Goal: Task Accomplishment & Management: Manage account settings

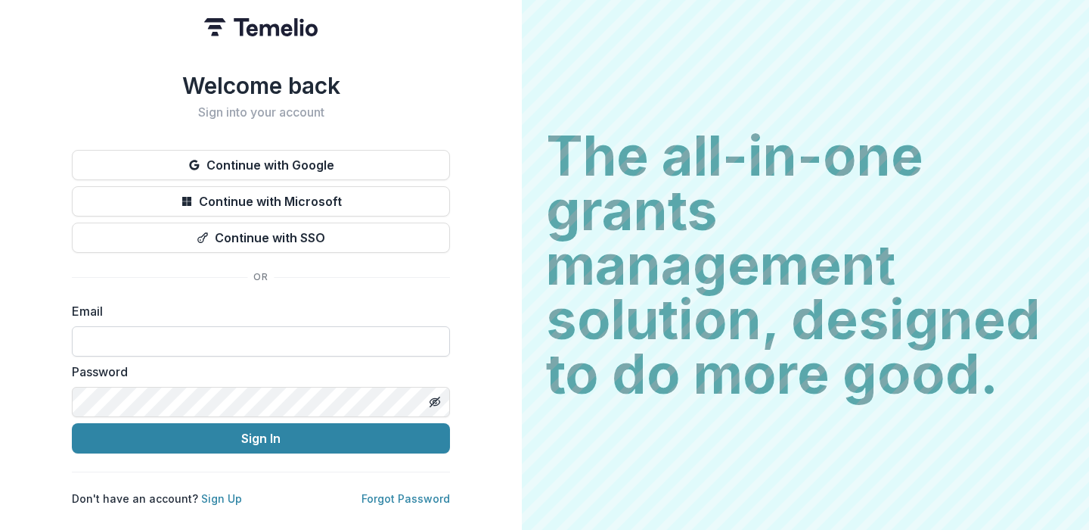
click at [169, 331] on input at bounding box center [261, 341] width 378 height 30
type input "**********"
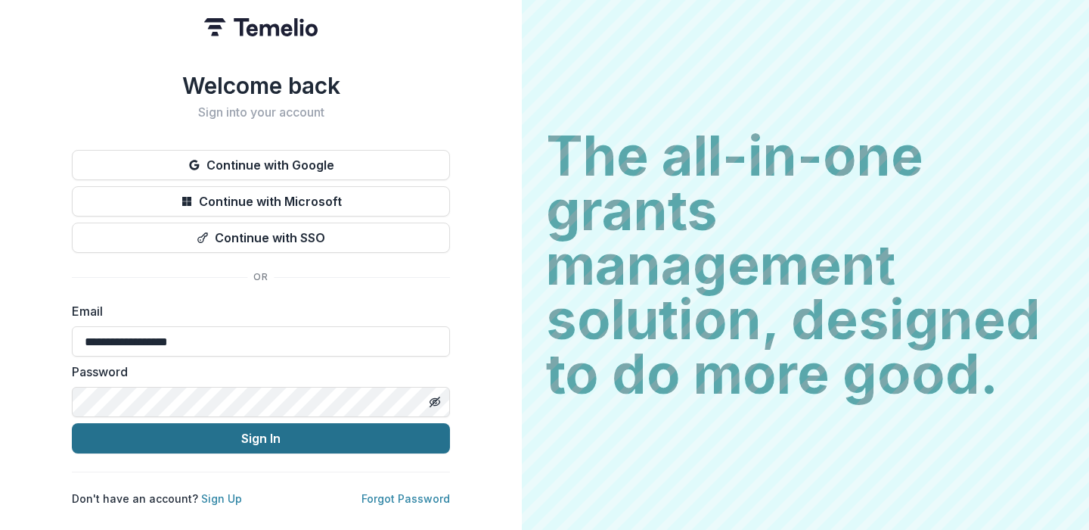
click at [178, 436] on button "Sign In" at bounding box center [261, 438] width 378 height 30
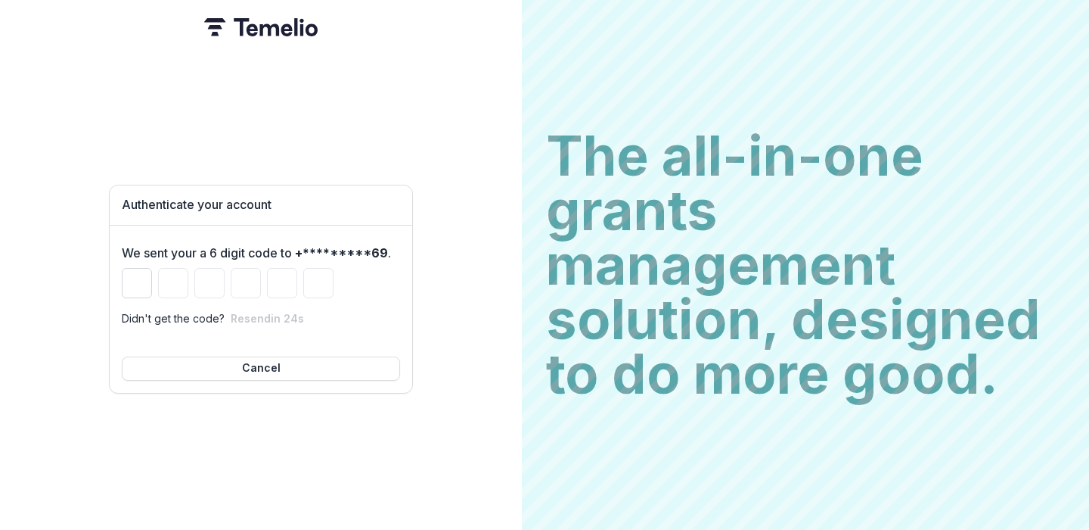
click at [140, 281] on input "Please enter your pin code" at bounding box center [137, 283] width 30 height 30
type input "*"
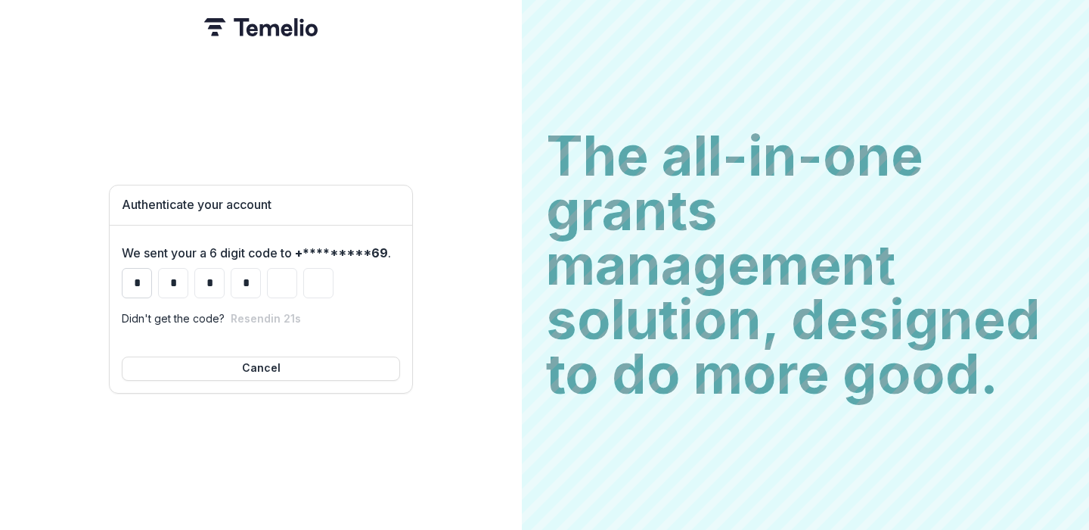
type input "*"
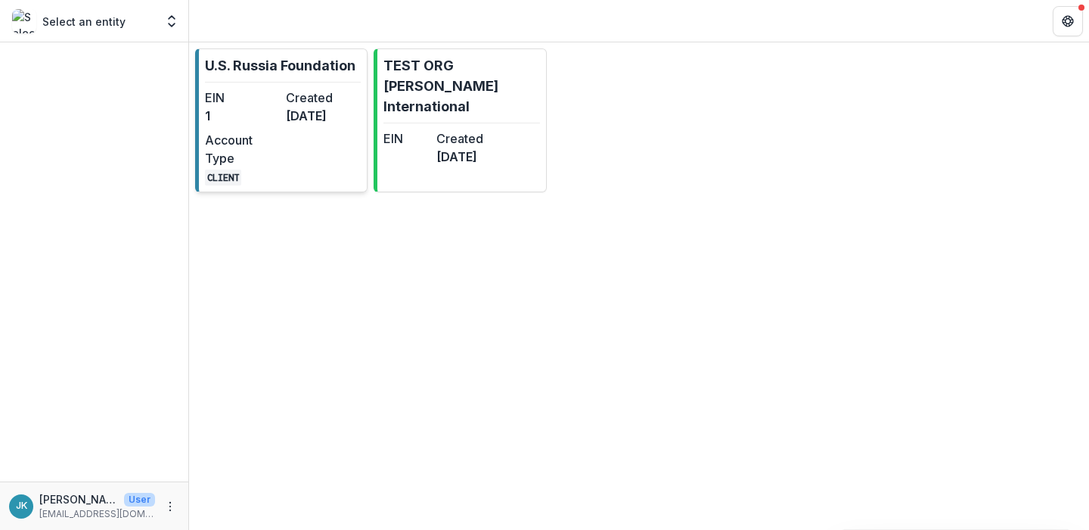
click at [263, 125] on div "EIN 1" at bounding box center [242, 107] width 75 height 36
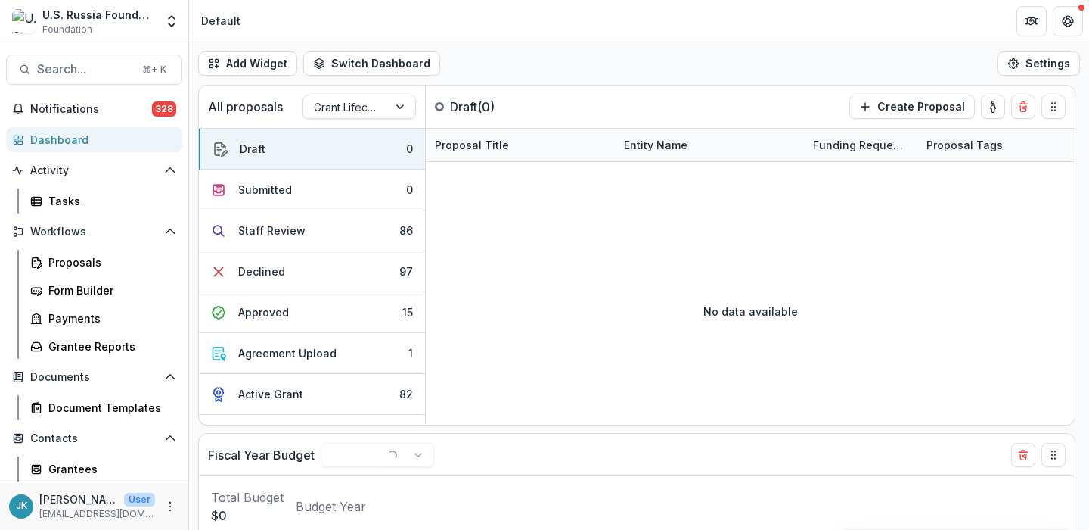
select select "******"
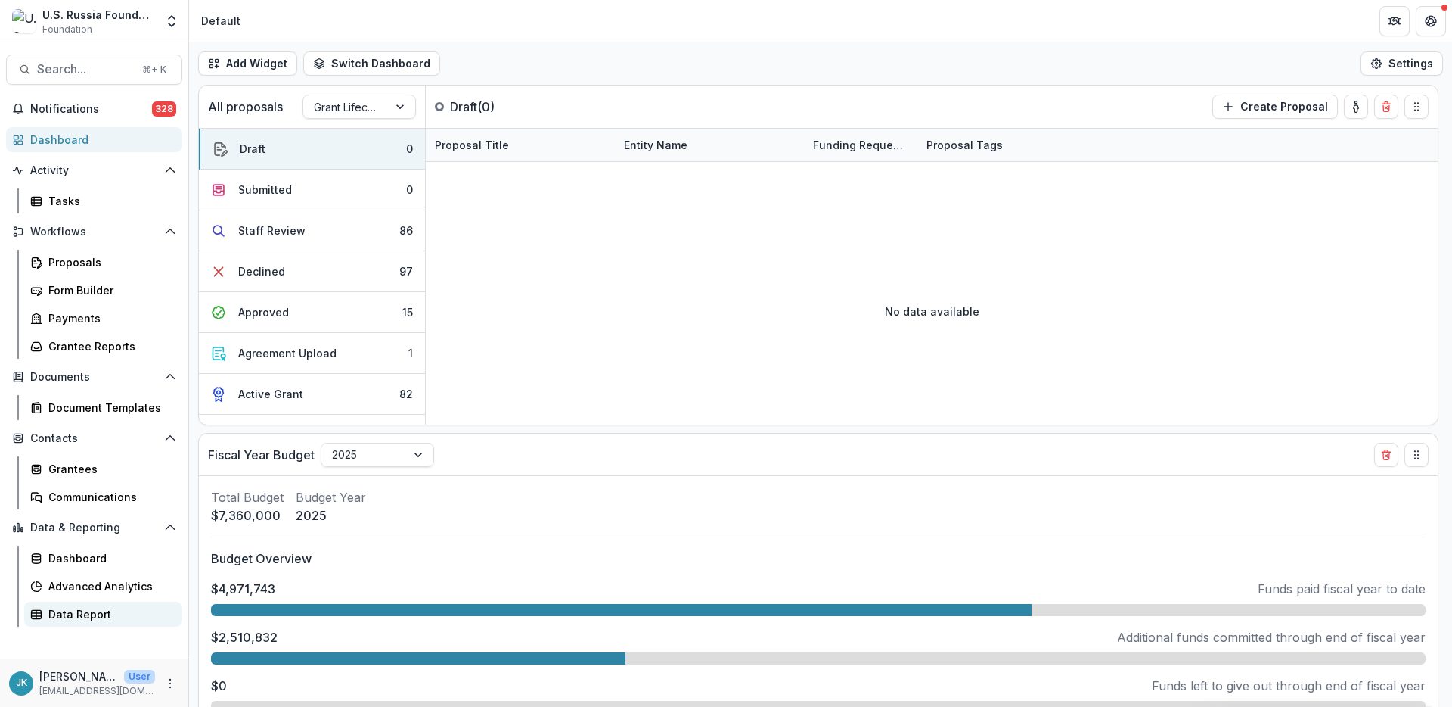
click at [88, 529] on div "Data Report" at bounding box center [109, 614] width 122 height 16
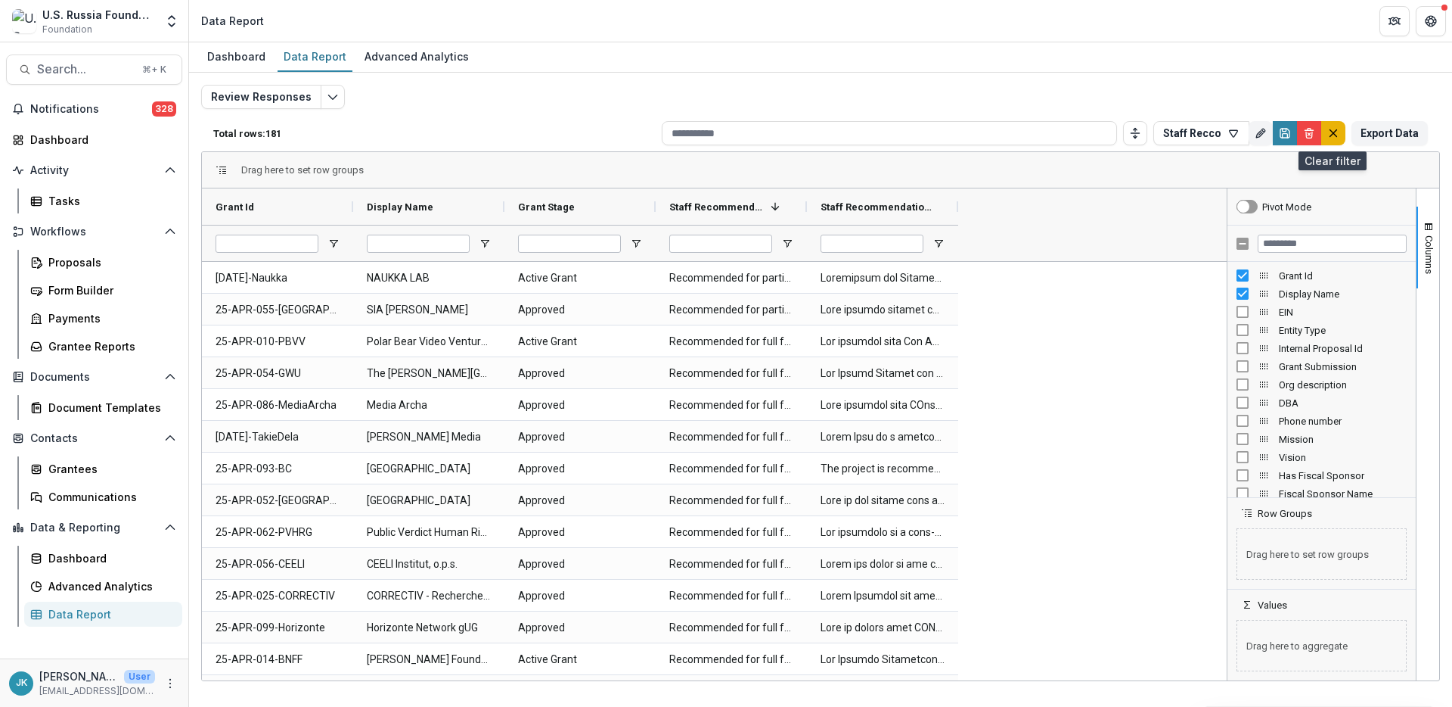
click at [1089, 138] on icon "default" at bounding box center [1334, 133] width 12 height 12
click at [1089, 129] on icon "button" at bounding box center [1234, 133] width 12 height 12
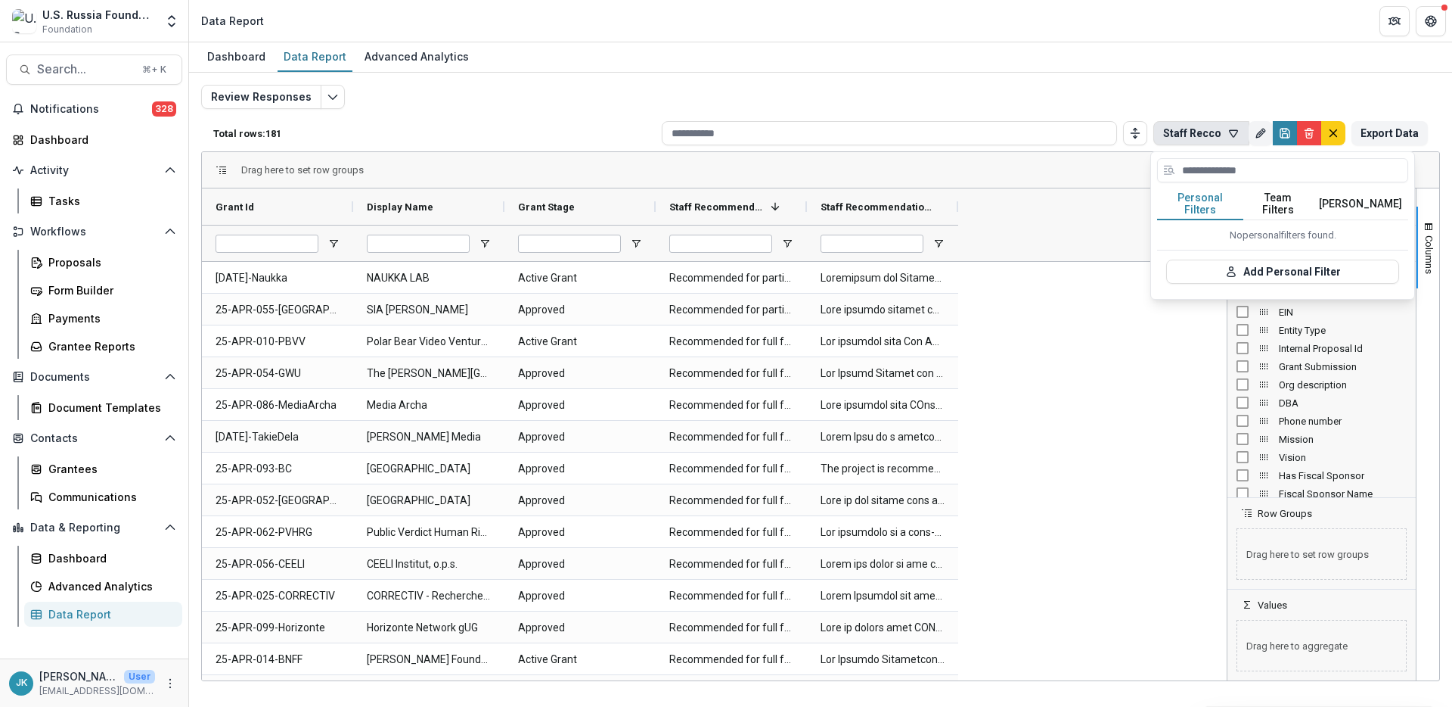
click at [1089, 64] on div "Dashboard Data Report Advanced Analytics" at bounding box center [820, 57] width 1263 height 30
click at [328, 97] on icon "Edit selected report" at bounding box center [333, 97] width 12 height 12
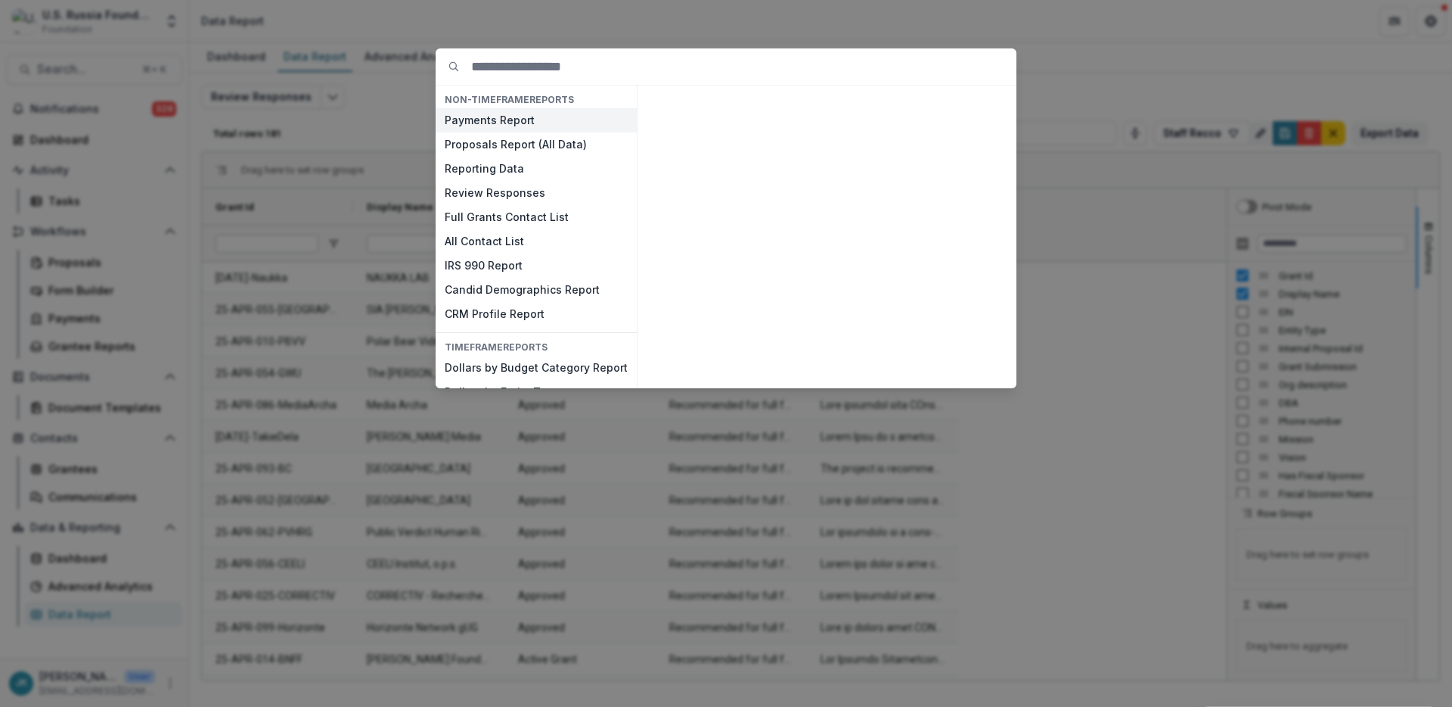
type input "*"
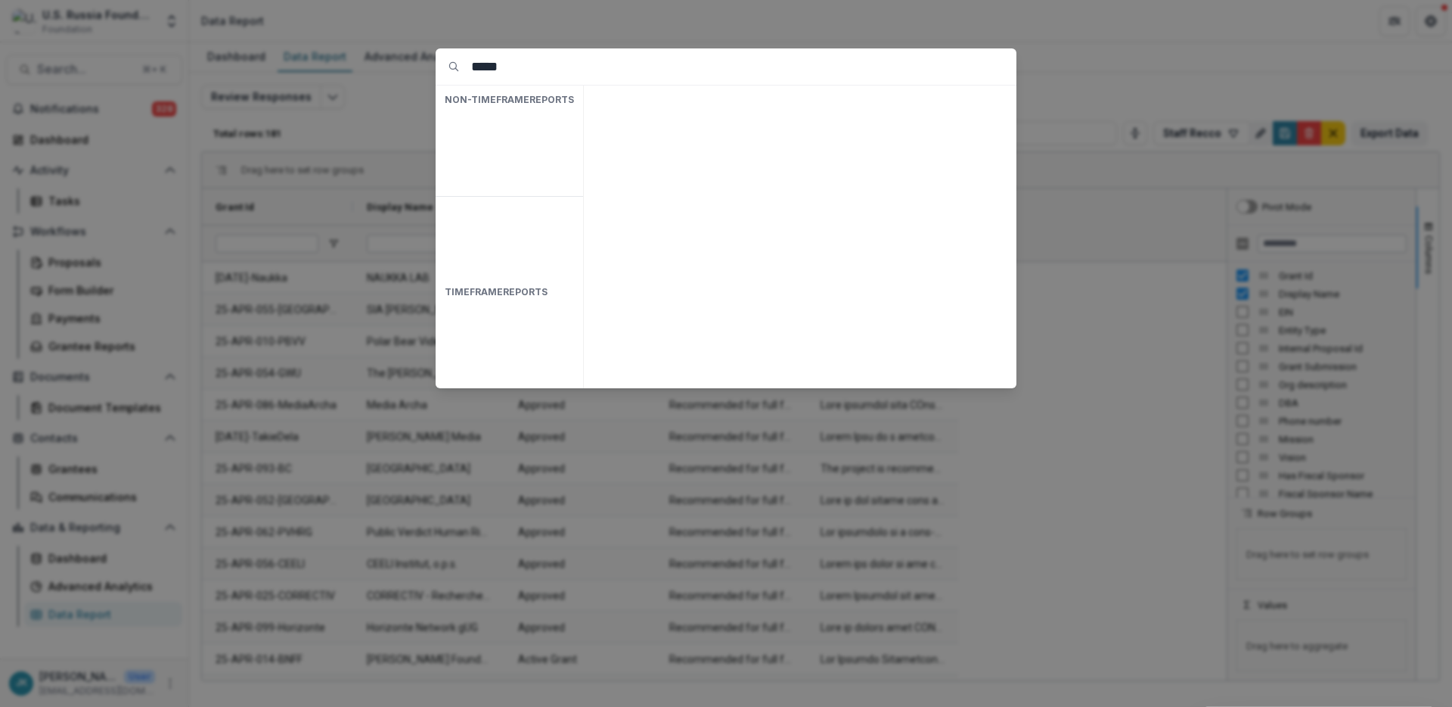
type input "*****"
click at [601, 32] on div "***** NON-TIMEFRAME Reports TIMEFRAME Reports" at bounding box center [726, 353] width 1452 height 707
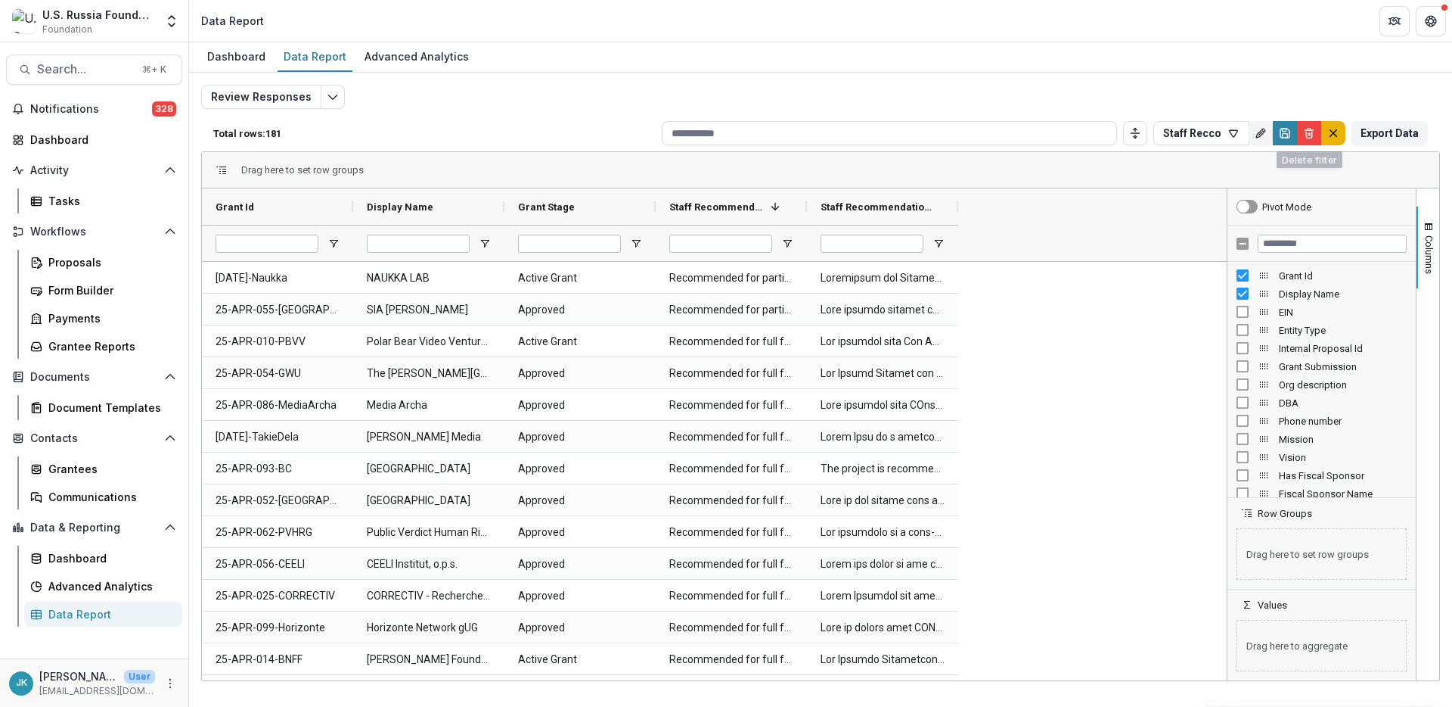
click at [1089, 133] on button "default" at bounding box center [1334, 133] width 24 height 24
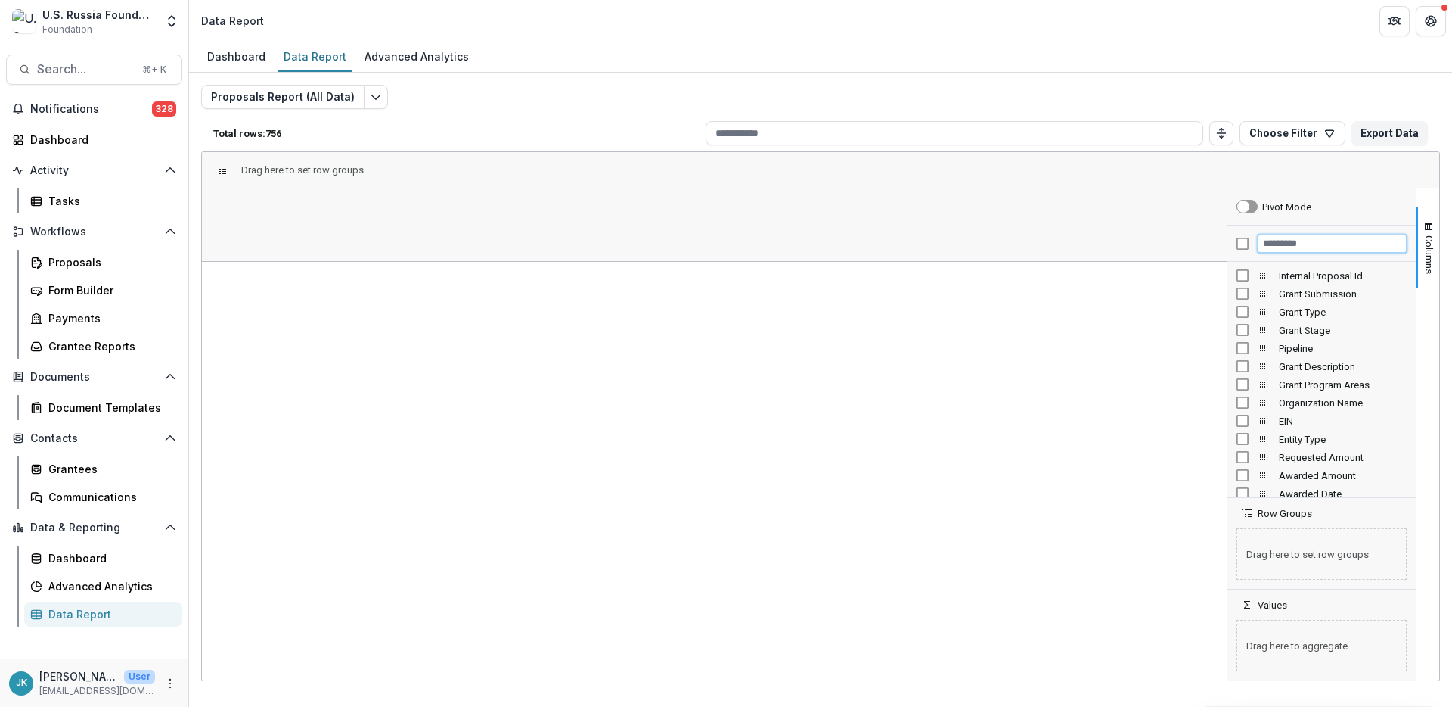
click at [1089, 241] on input "Filter Columns Input" at bounding box center [1332, 244] width 149 height 18
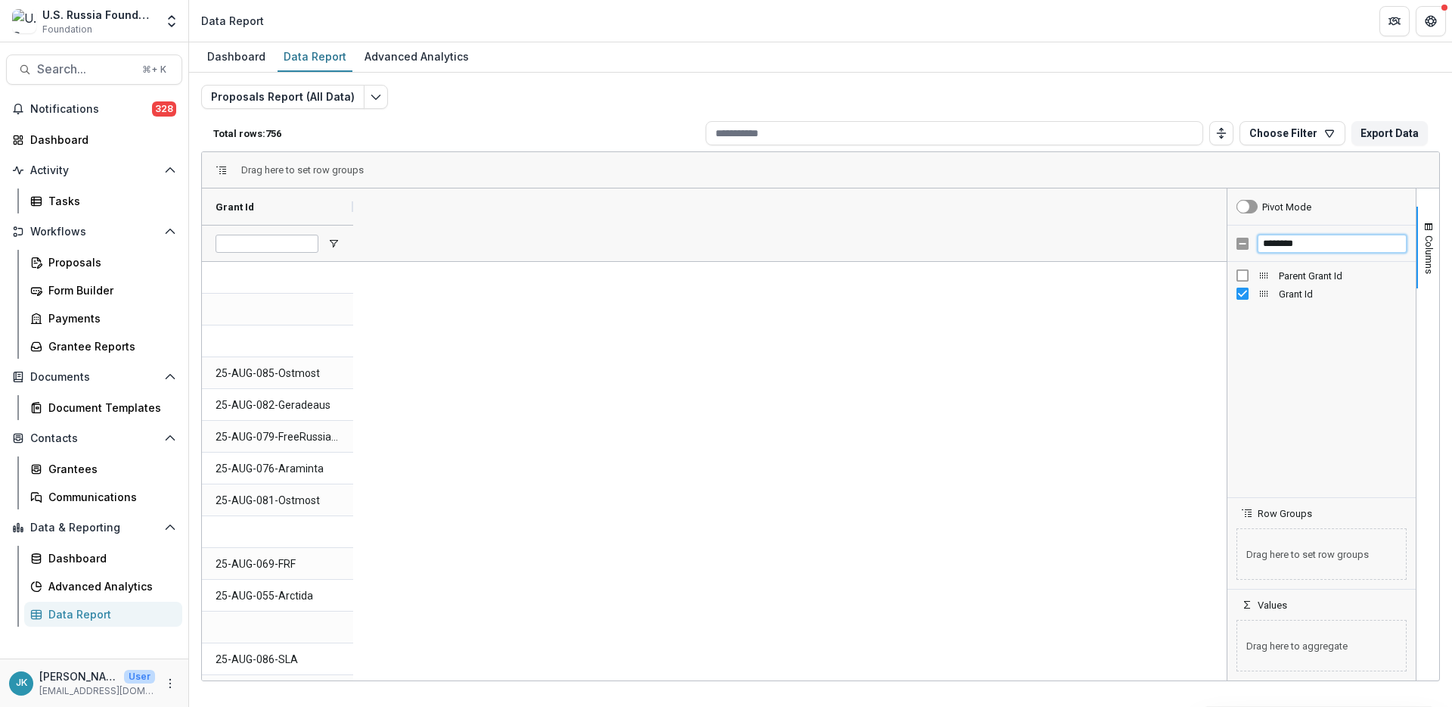
click at [1089, 244] on input "********" at bounding box center [1332, 244] width 149 height 18
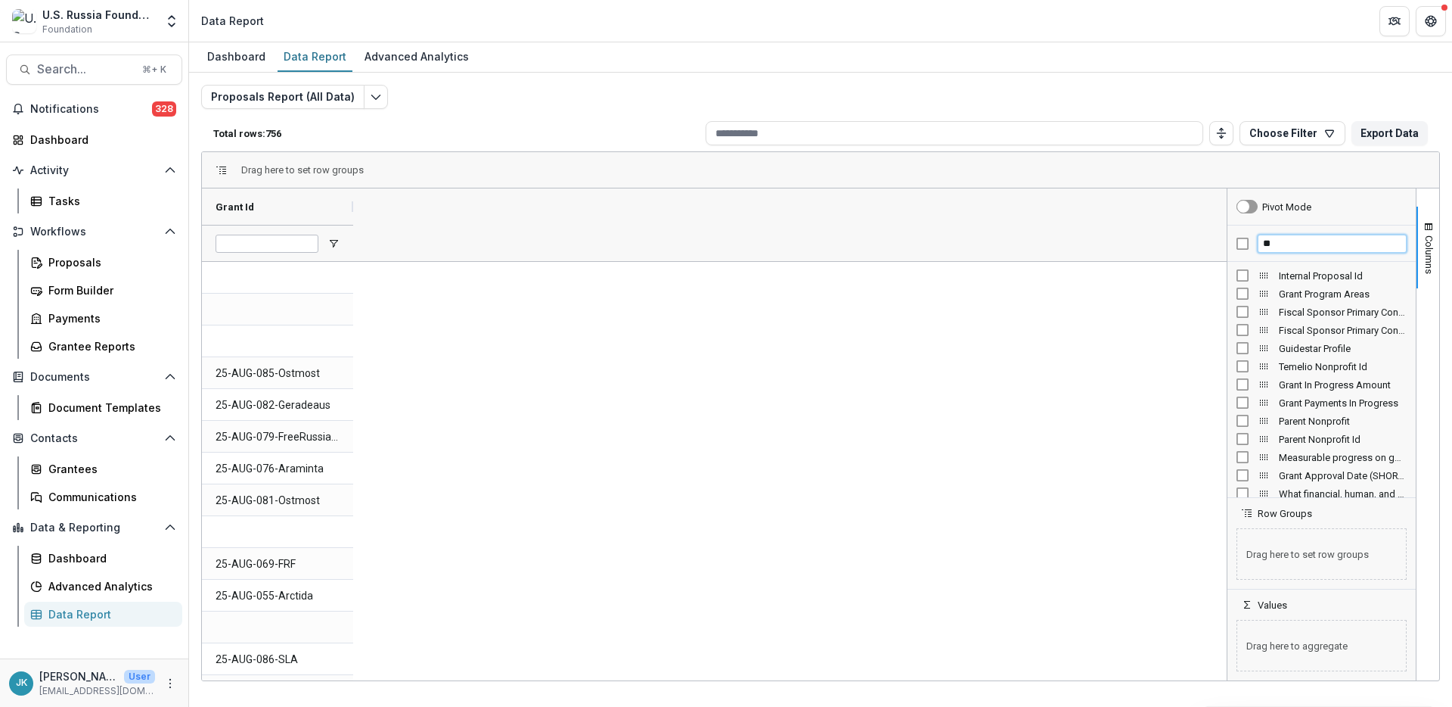
type input "*"
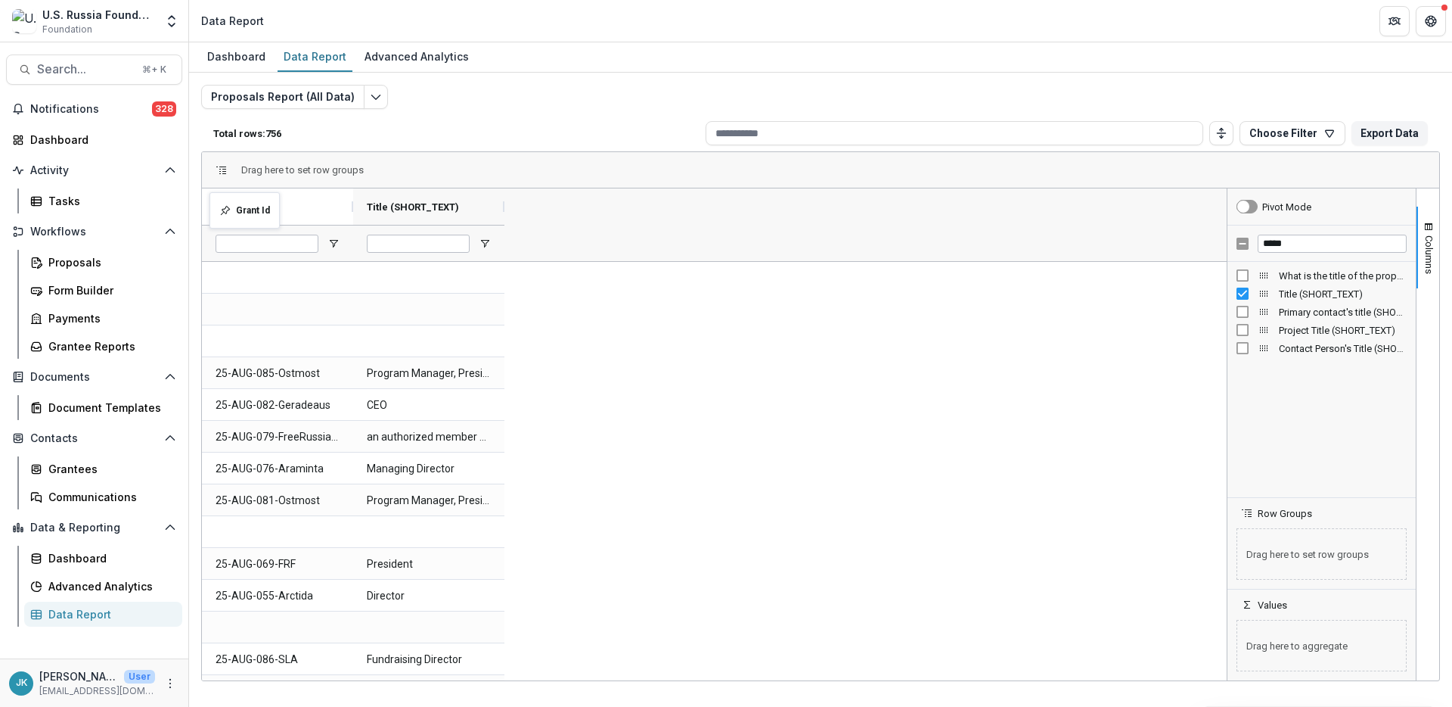
drag, startPoint x: 485, startPoint y: 207, endPoint x: 217, endPoint y: 201, distance: 267.9
click at [1089, 134] on icon "button" at bounding box center [1330, 133] width 12 height 12
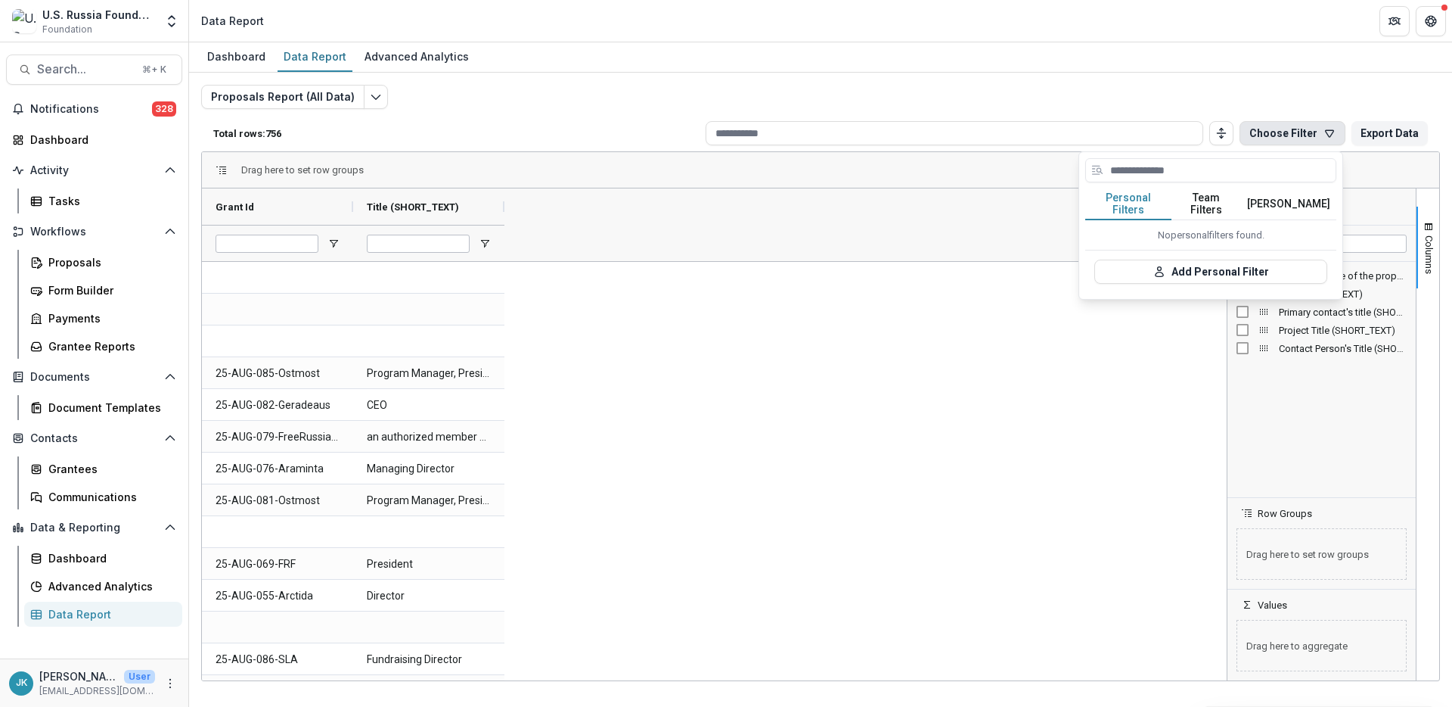
click at [1089, 200] on button "Team Filters" at bounding box center [1207, 204] width 70 height 32
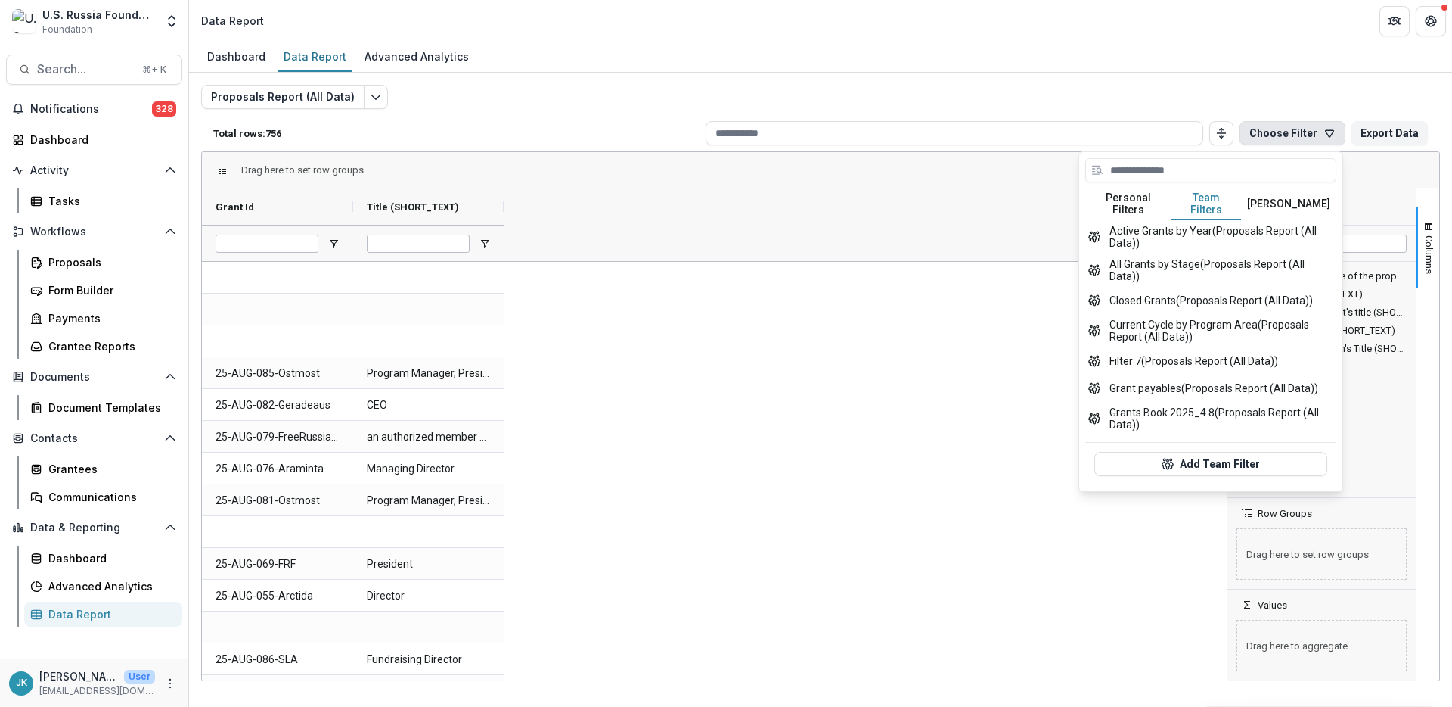
click at [1089, 107] on div "Proposals Report (All Data) Total rows: 756 Choose Filter Personal Filters Team…" at bounding box center [820, 365] width 1239 height 560
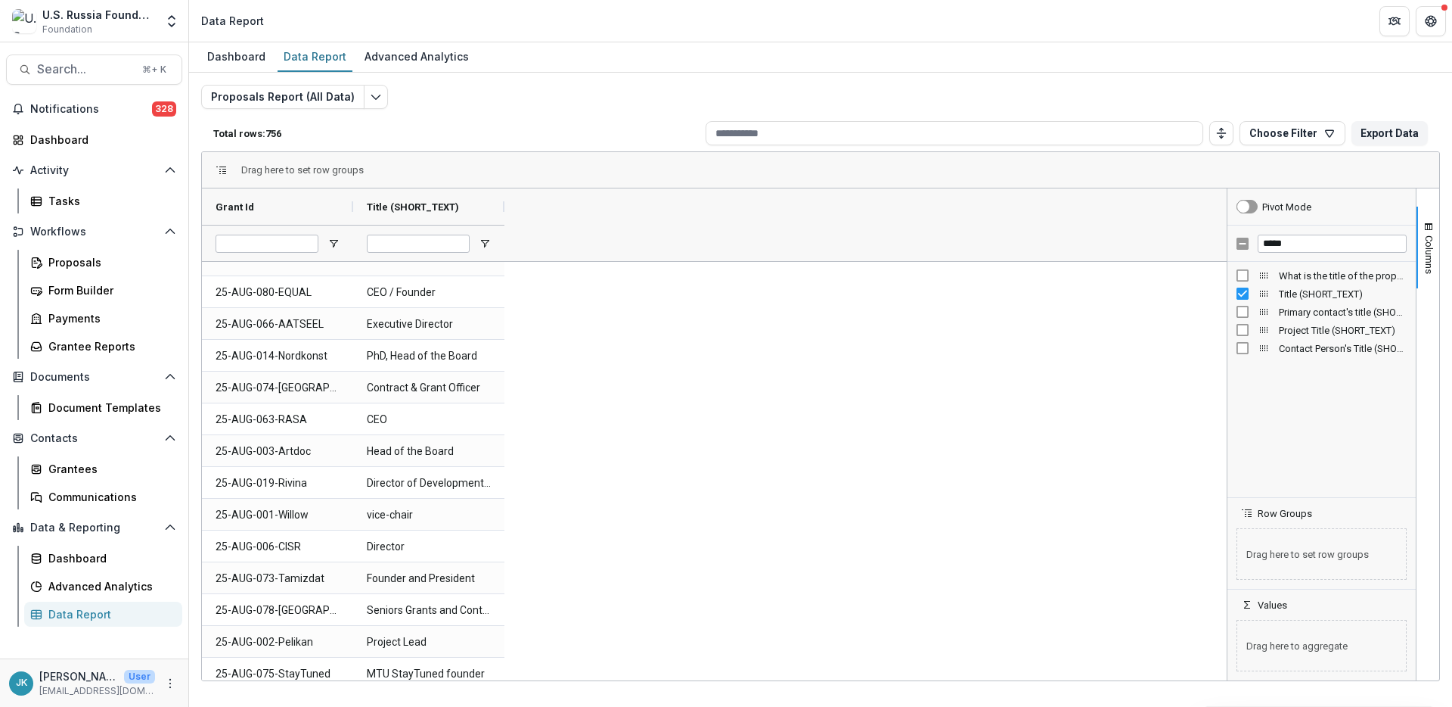
scroll to position [2402, 0]
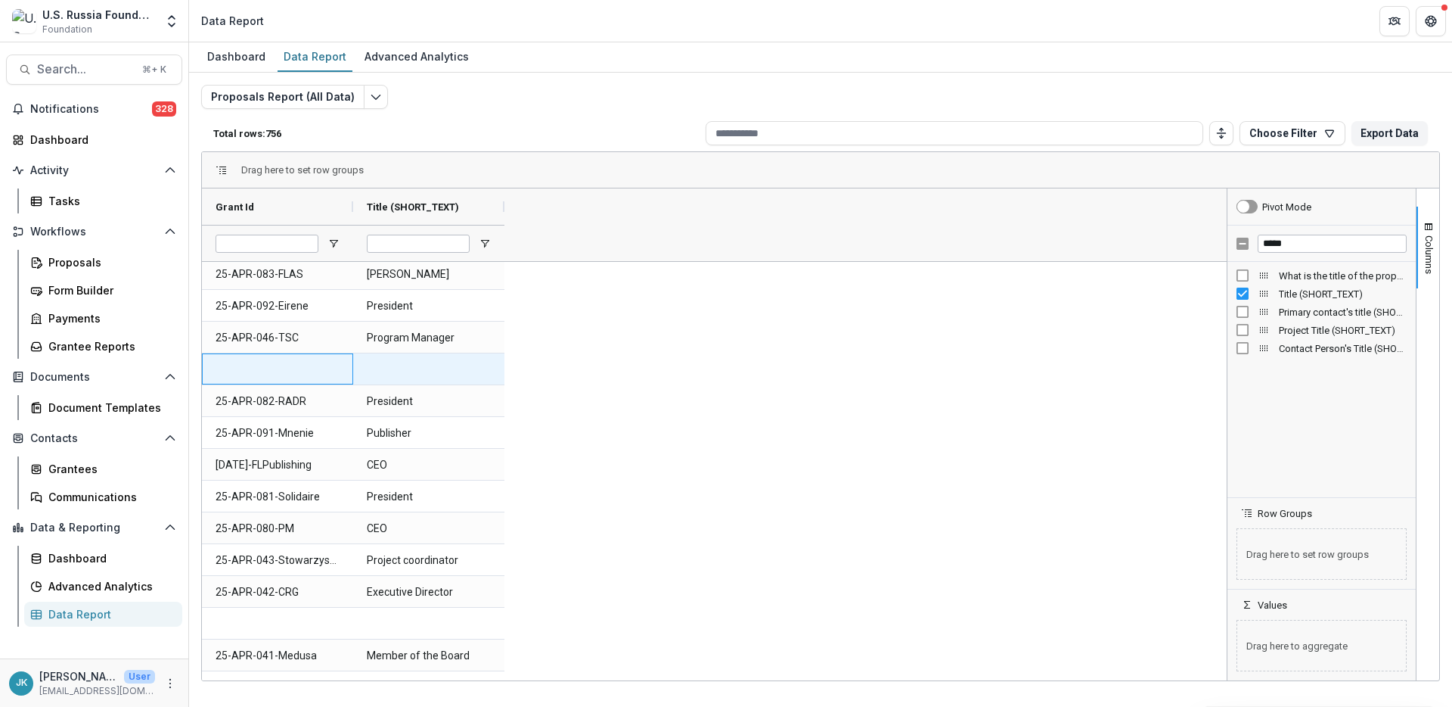
click at [262, 367] on div at bounding box center [277, 368] width 151 height 31
click at [486, 368] on div at bounding box center [428, 368] width 151 height 31
click at [423, 372] on div at bounding box center [428, 368] width 151 height 31
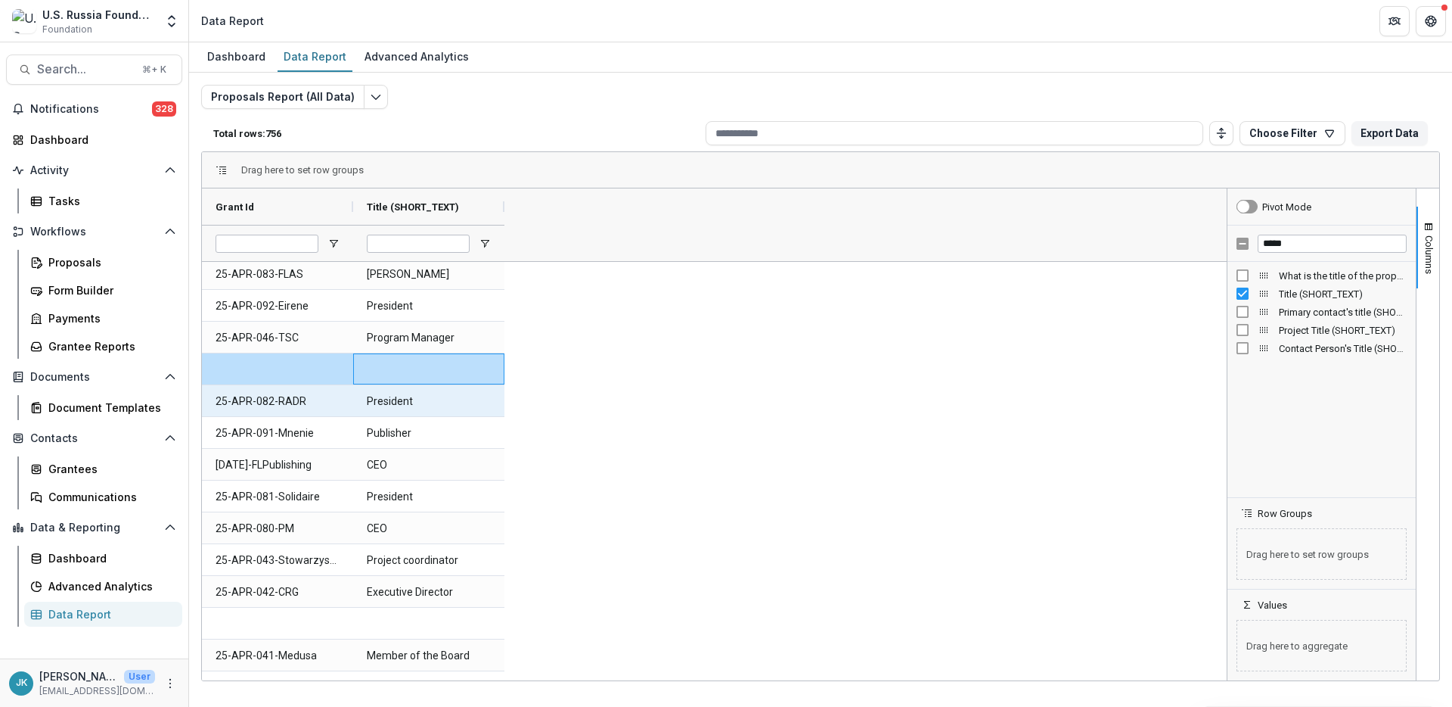
click at [433, 402] on \(SHORT_TEXT\)-3517 "President" at bounding box center [429, 401] width 124 height 31
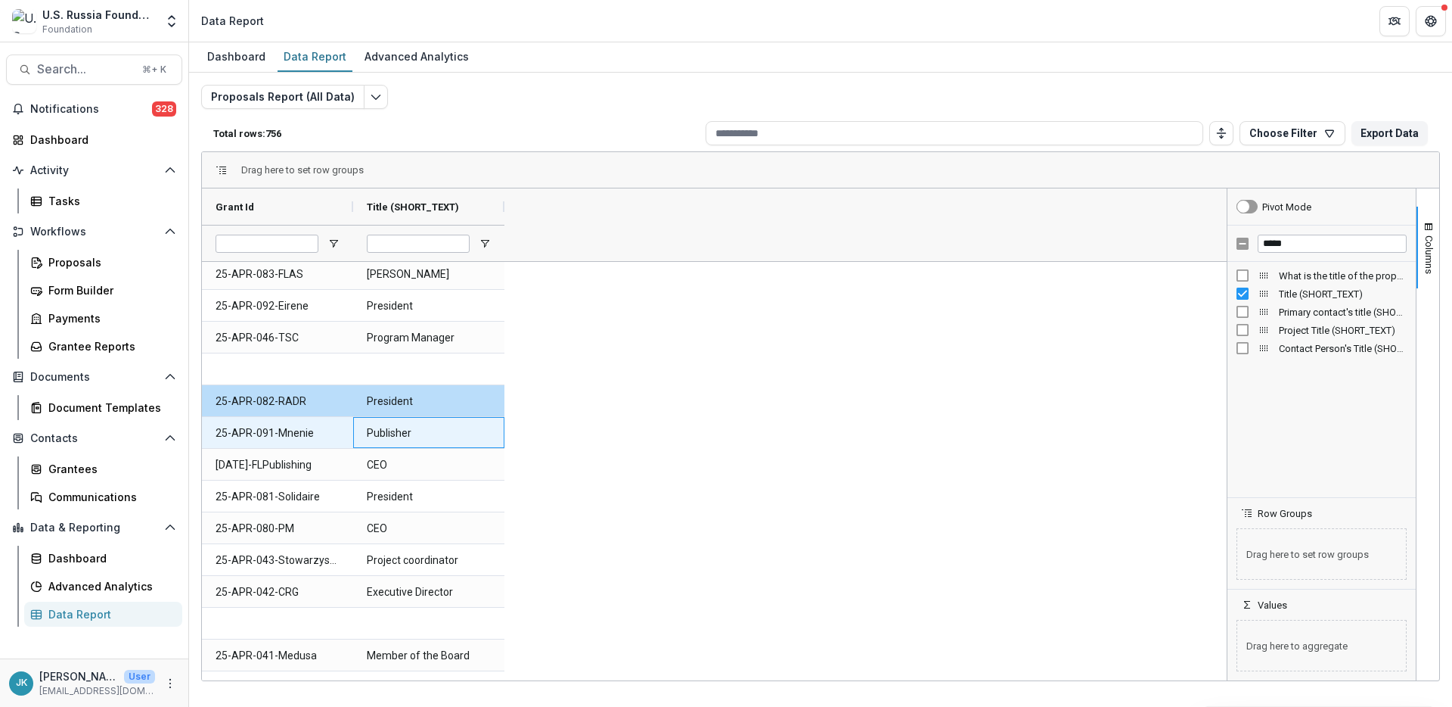
click at [438, 443] on \(SHORT_TEXT\)-3519 "Publisher" at bounding box center [429, 433] width 124 height 31
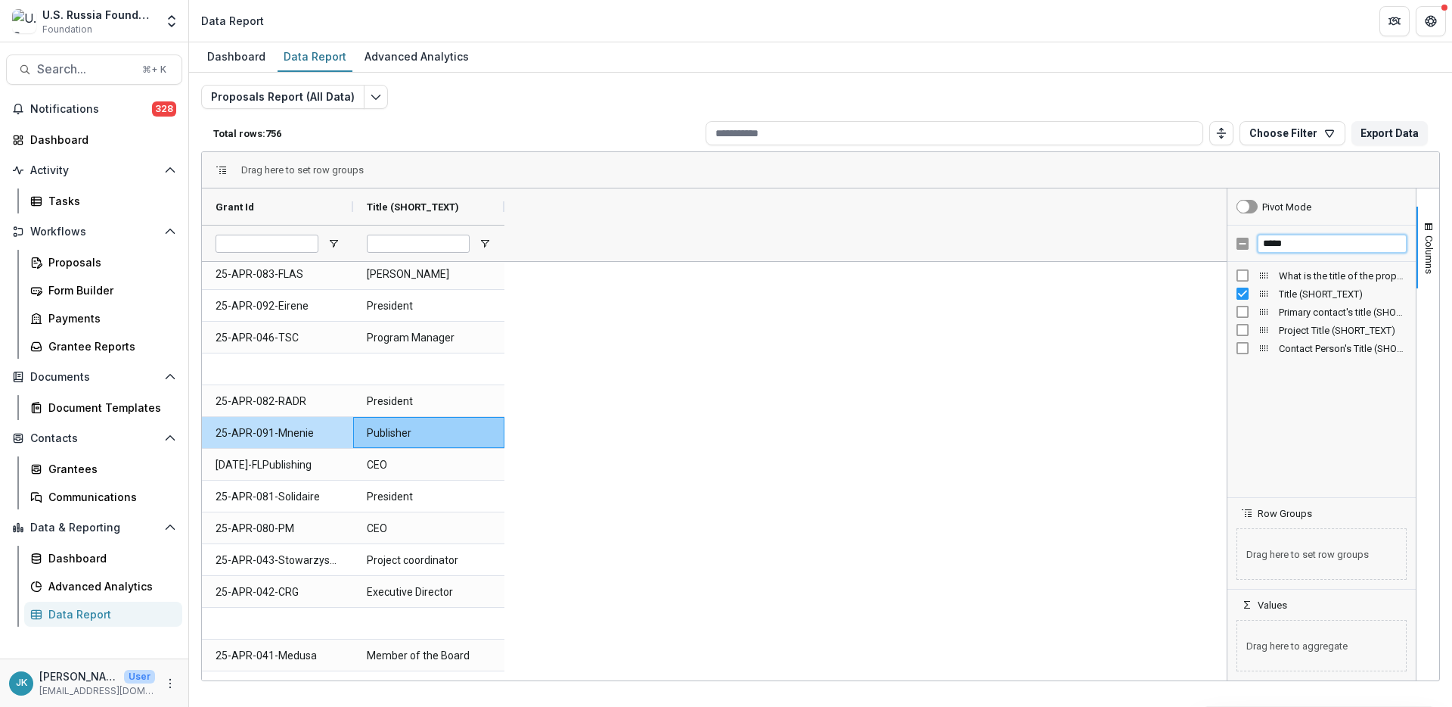
click at [1089, 247] on input "*****" at bounding box center [1332, 244] width 149 height 18
type input "**********"
click at [1089, 296] on span "How does your organization ensure that individual budget categories are not exc…" at bounding box center [1343, 293] width 128 height 11
click at [1089, 244] on input "**********" at bounding box center [1332, 244] width 149 height 18
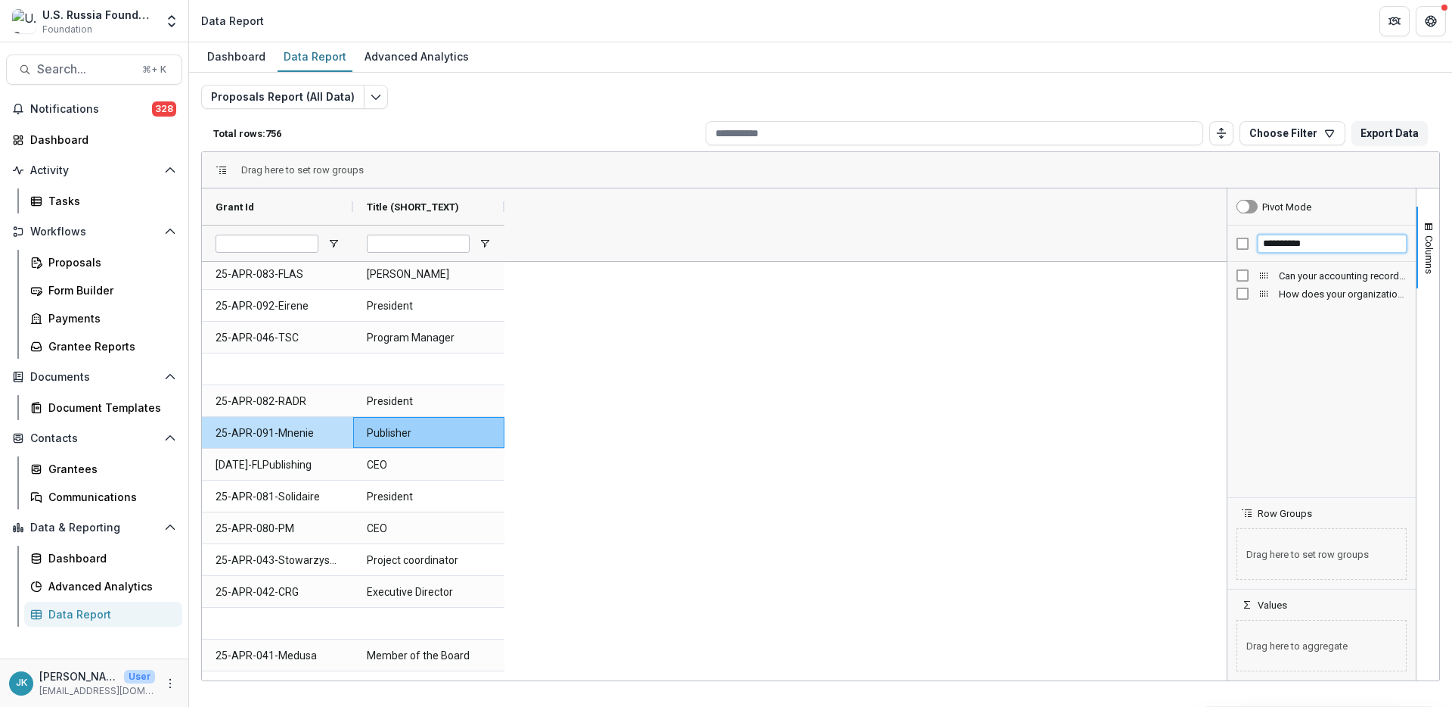
click at [1089, 244] on input "**********" at bounding box center [1332, 244] width 149 height 18
click at [168, 529] on icon "More" at bounding box center [170, 683] width 12 height 12
click at [231, 529] on link "User Settings" at bounding box center [270, 650] width 162 height 25
select select "****"
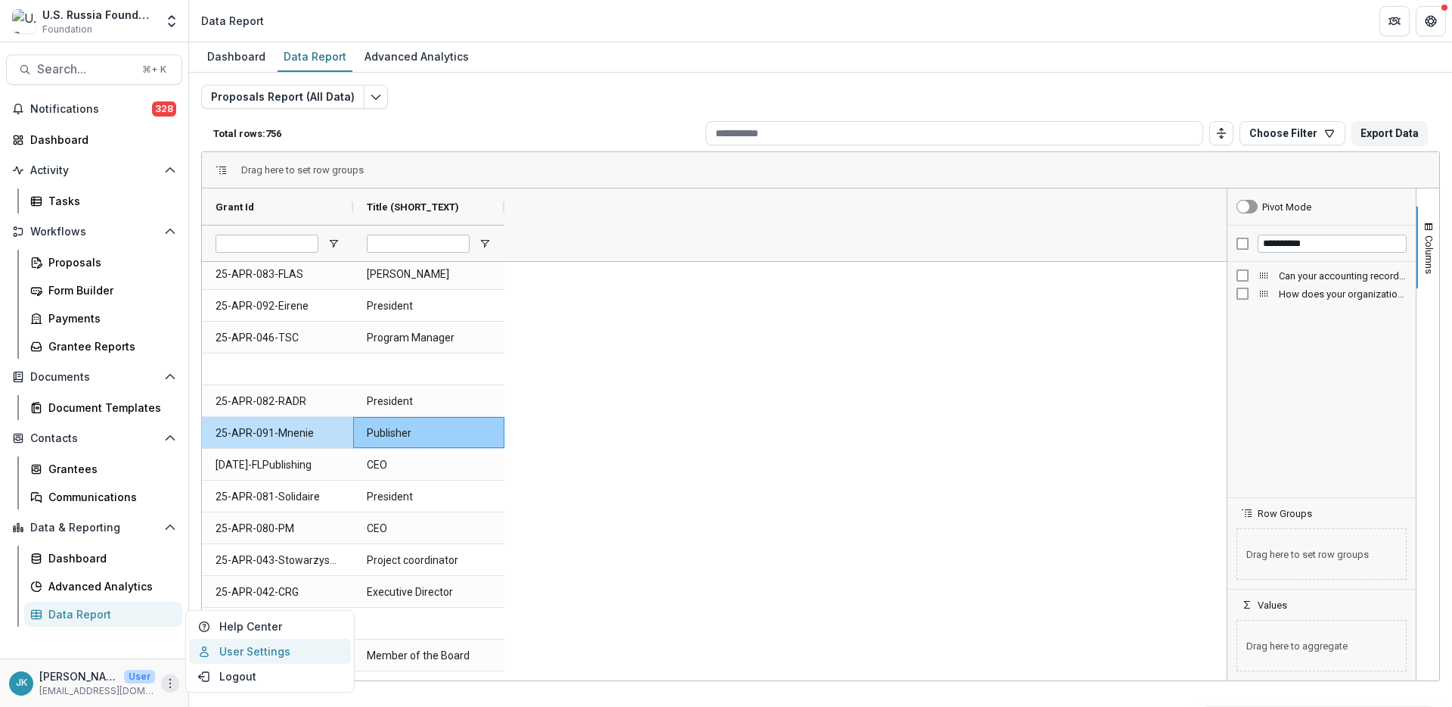
select select "****"
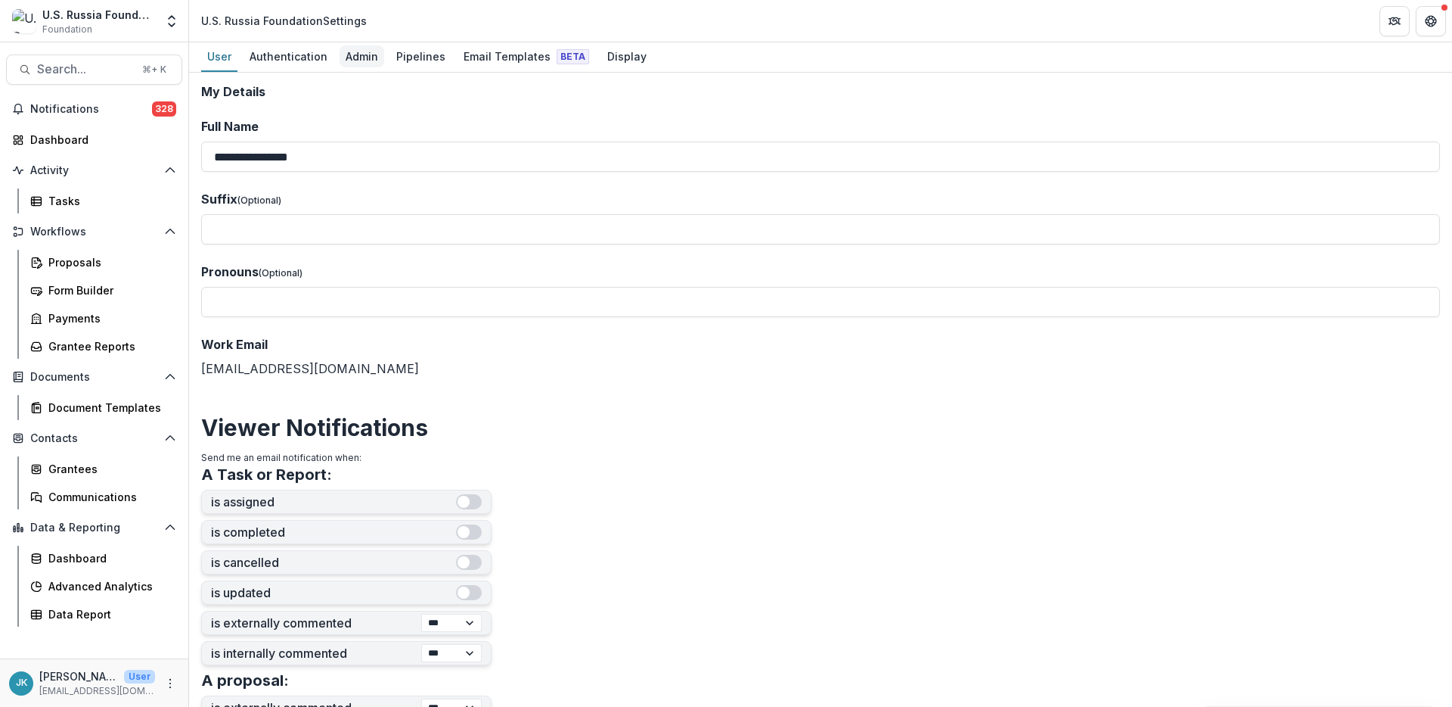
click at [365, 47] on div "Admin" at bounding box center [362, 56] width 45 height 22
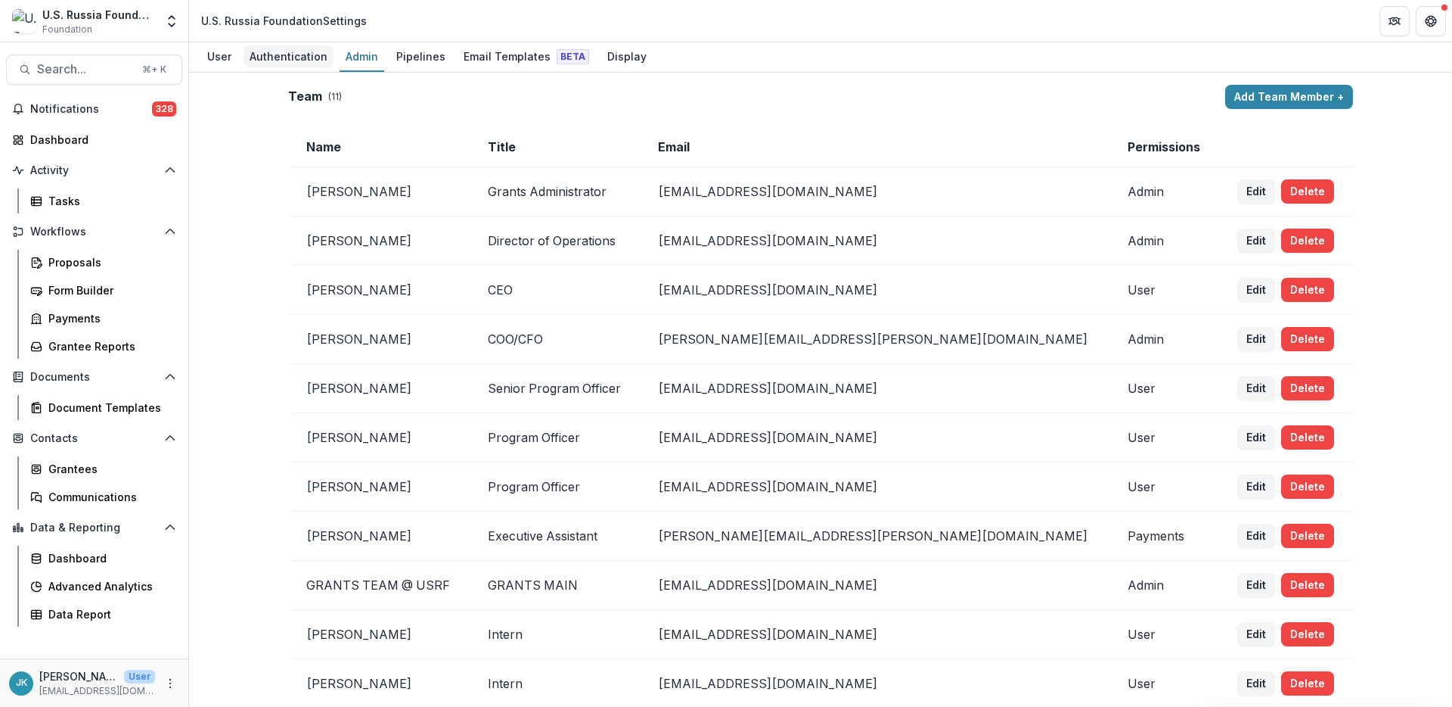
click at [287, 51] on div "Authentication" at bounding box center [289, 56] width 90 height 22
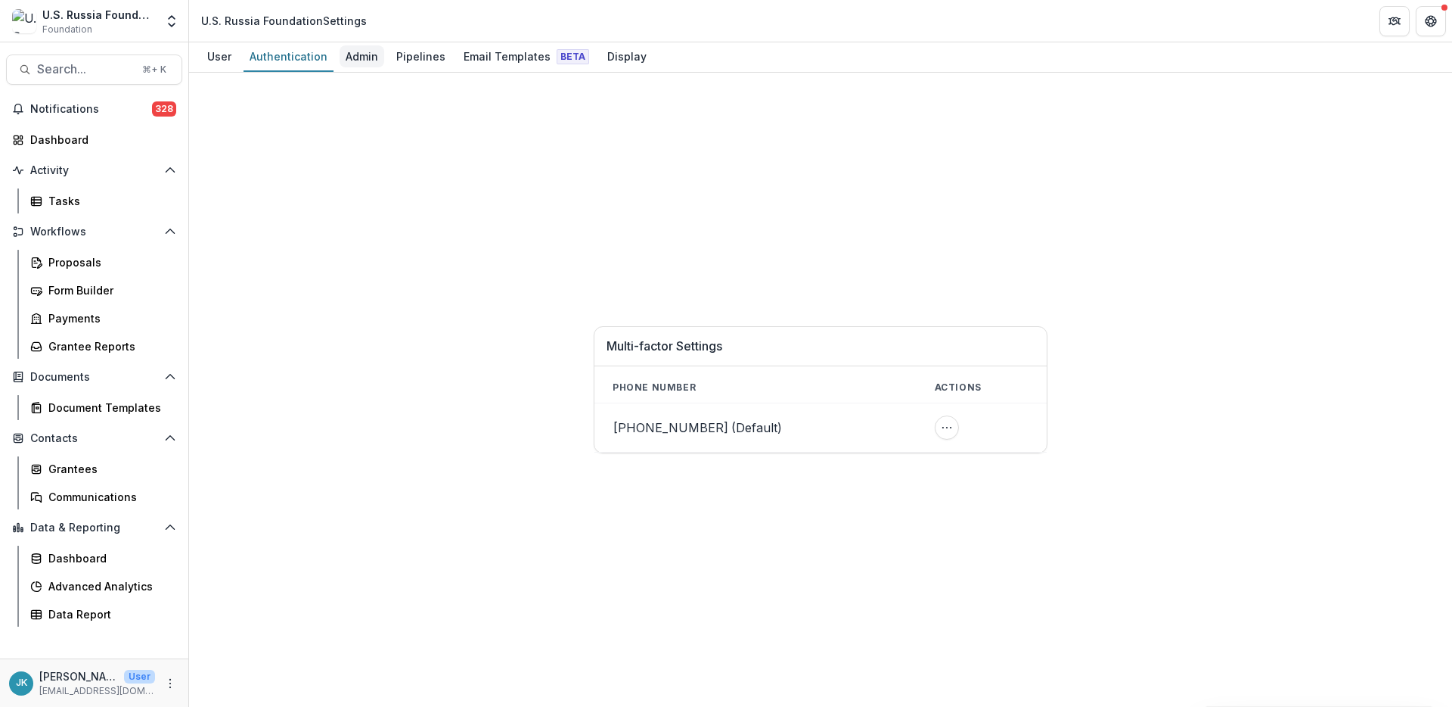
click at [346, 56] on div "Admin" at bounding box center [362, 56] width 45 height 22
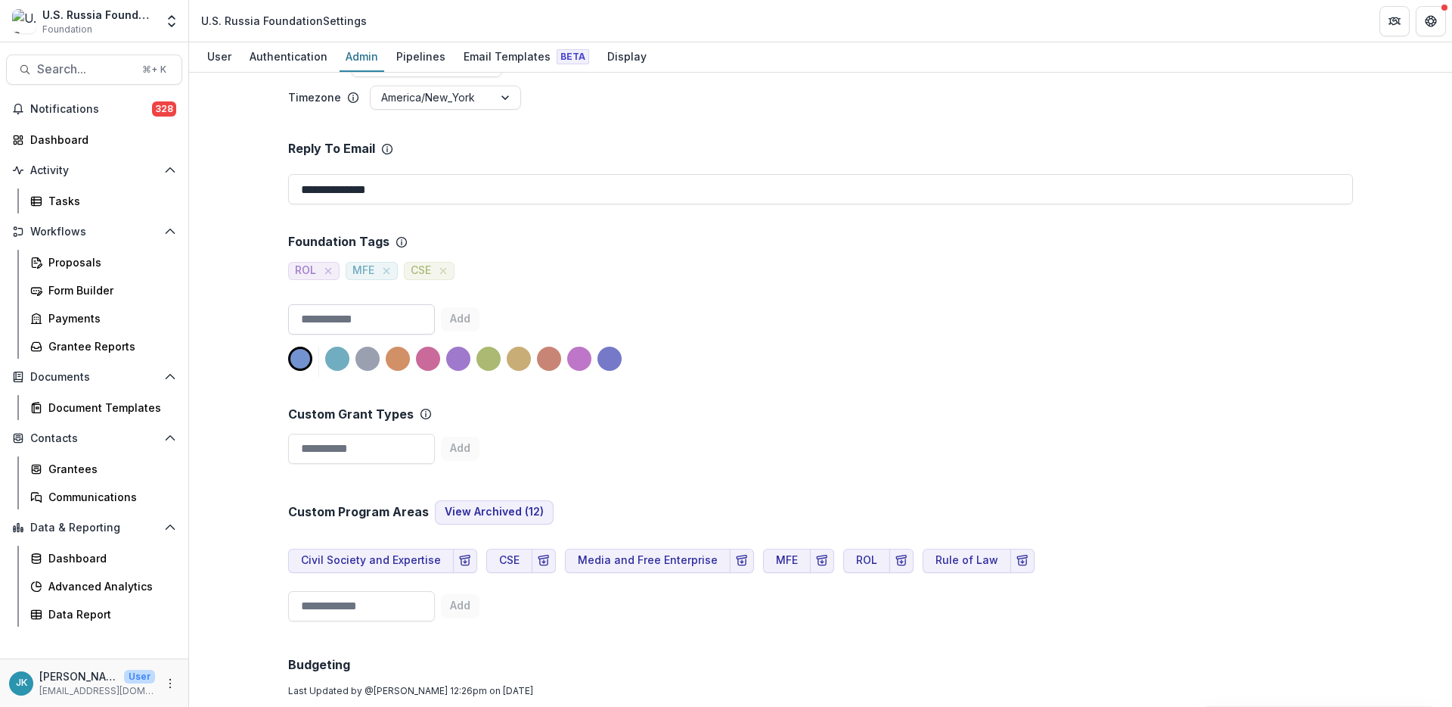
click at [371, 318] on input at bounding box center [361, 319] width 147 height 30
click at [101, 263] on div "Proposals" at bounding box center [109, 262] width 122 height 16
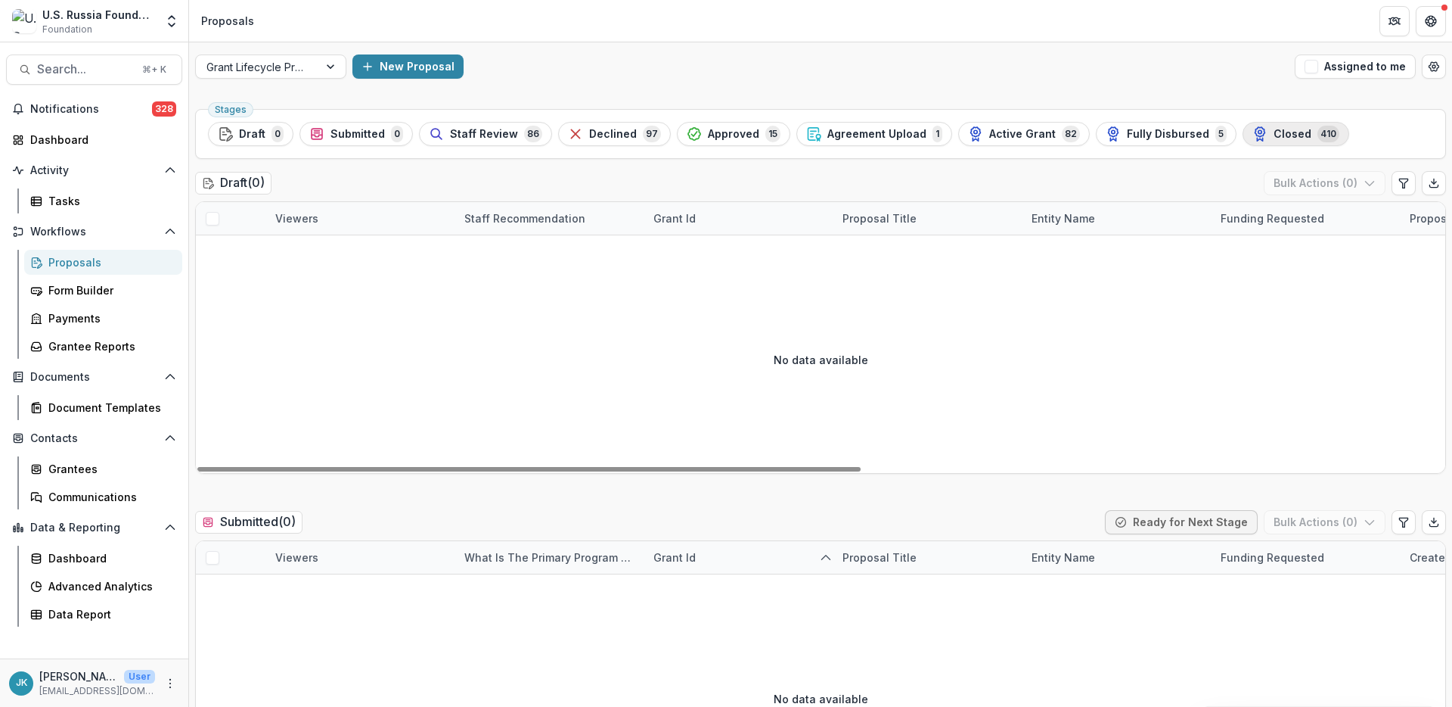
click at [1089, 130] on span "Closed" at bounding box center [1293, 134] width 38 height 13
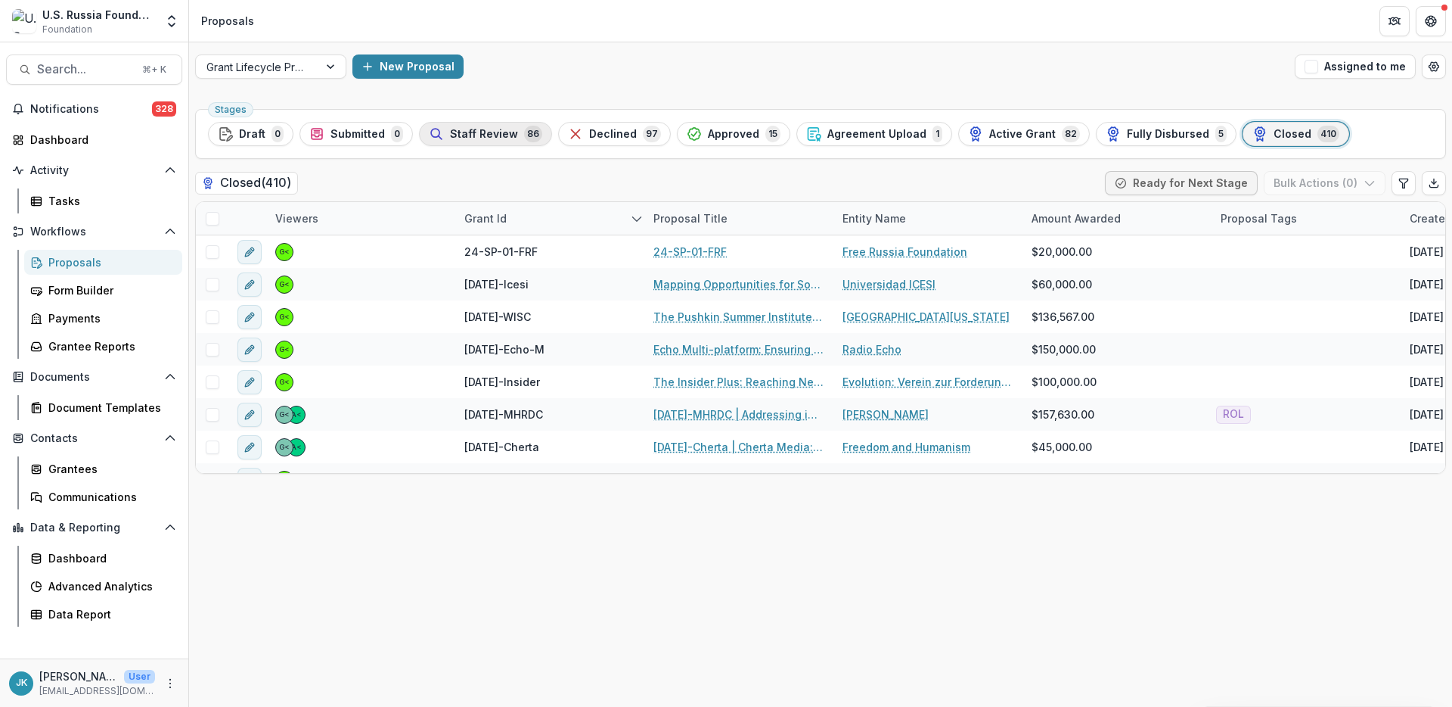
click at [517, 128] on div "Staff Review 86" at bounding box center [485, 134] width 113 height 17
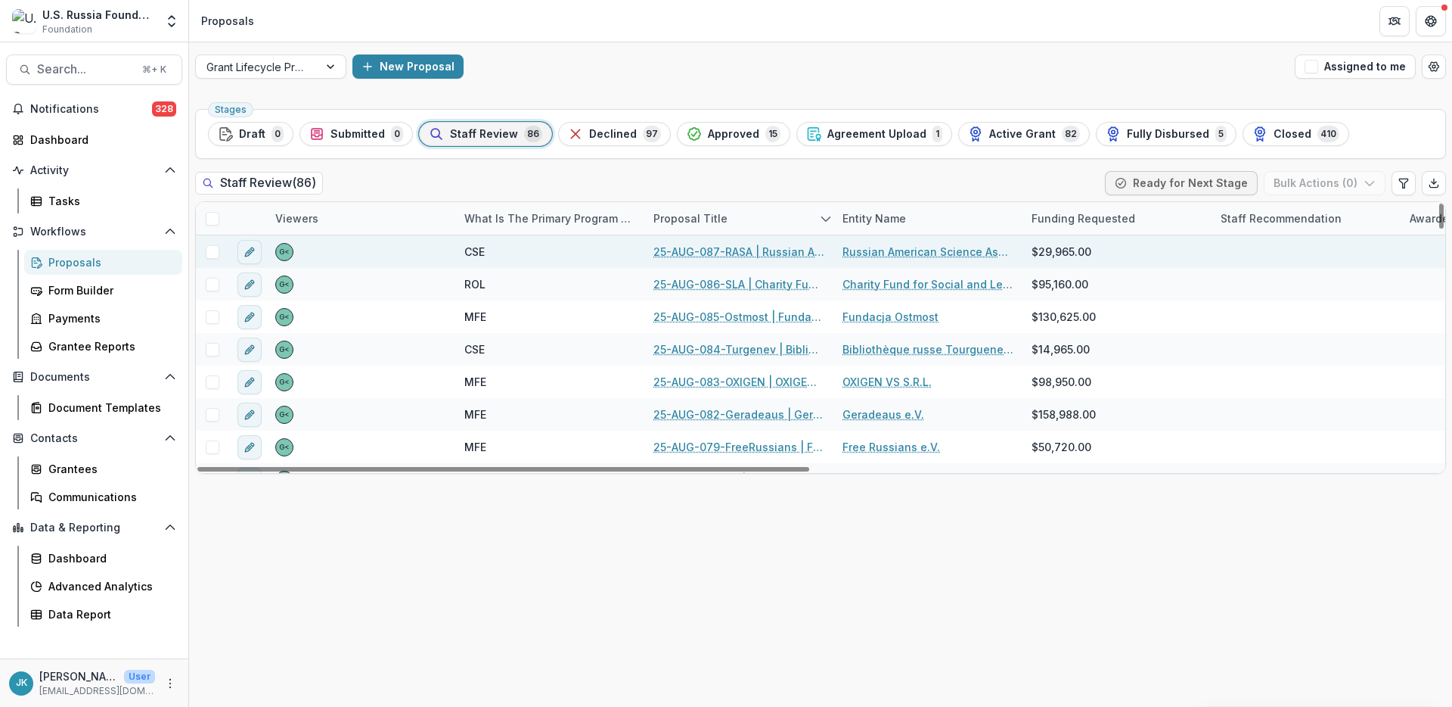
click at [695, 246] on link "25-AUG-087-RASA | Russian American Science Association - 2025 - Grant Proposal …" at bounding box center [739, 252] width 171 height 16
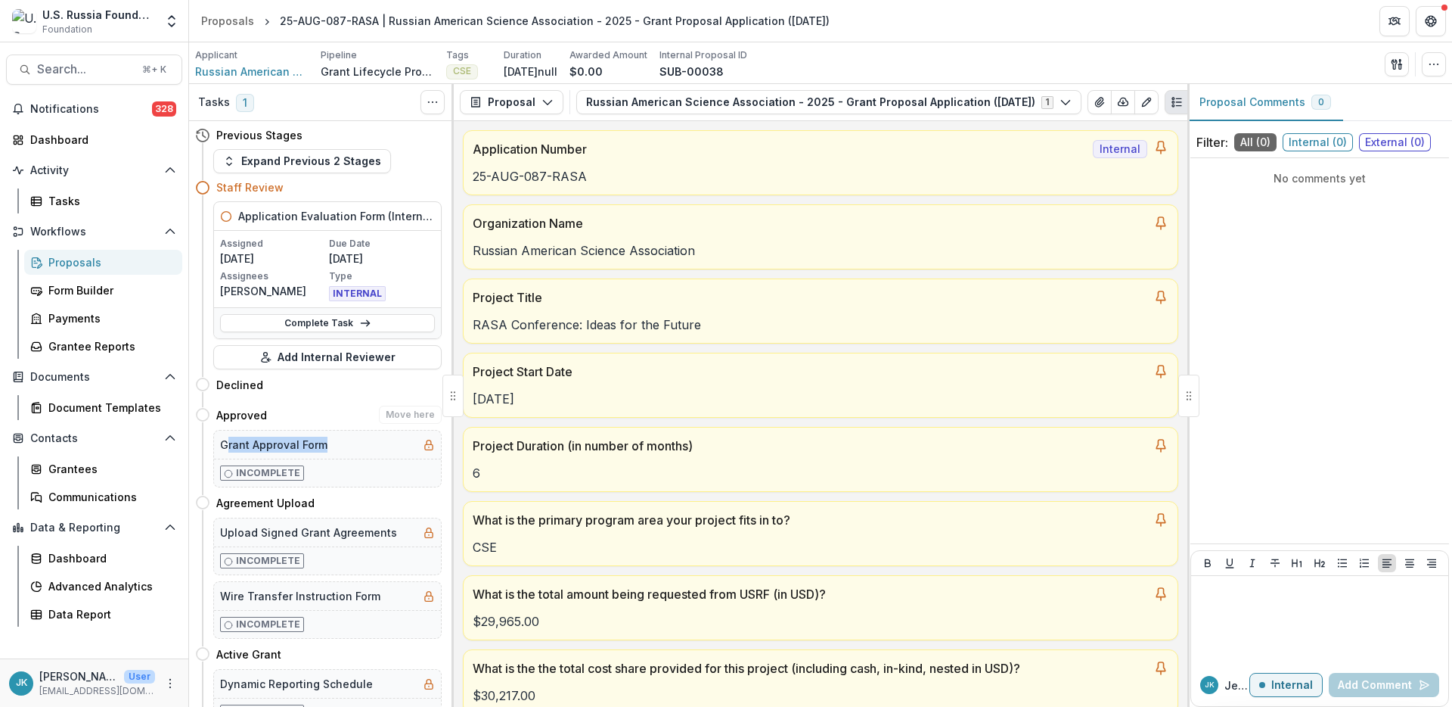
drag, startPoint x: 229, startPoint y: 446, endPoint x: 325, endPoint y: 455, distance: 96.5
click at [325, 455] on div "Grant Approval Form" at bounding box center [327, 444] width 227 height 28
click at [105, 200] on div "Tasks" at bounding box center [109, 201] width 122 height 16
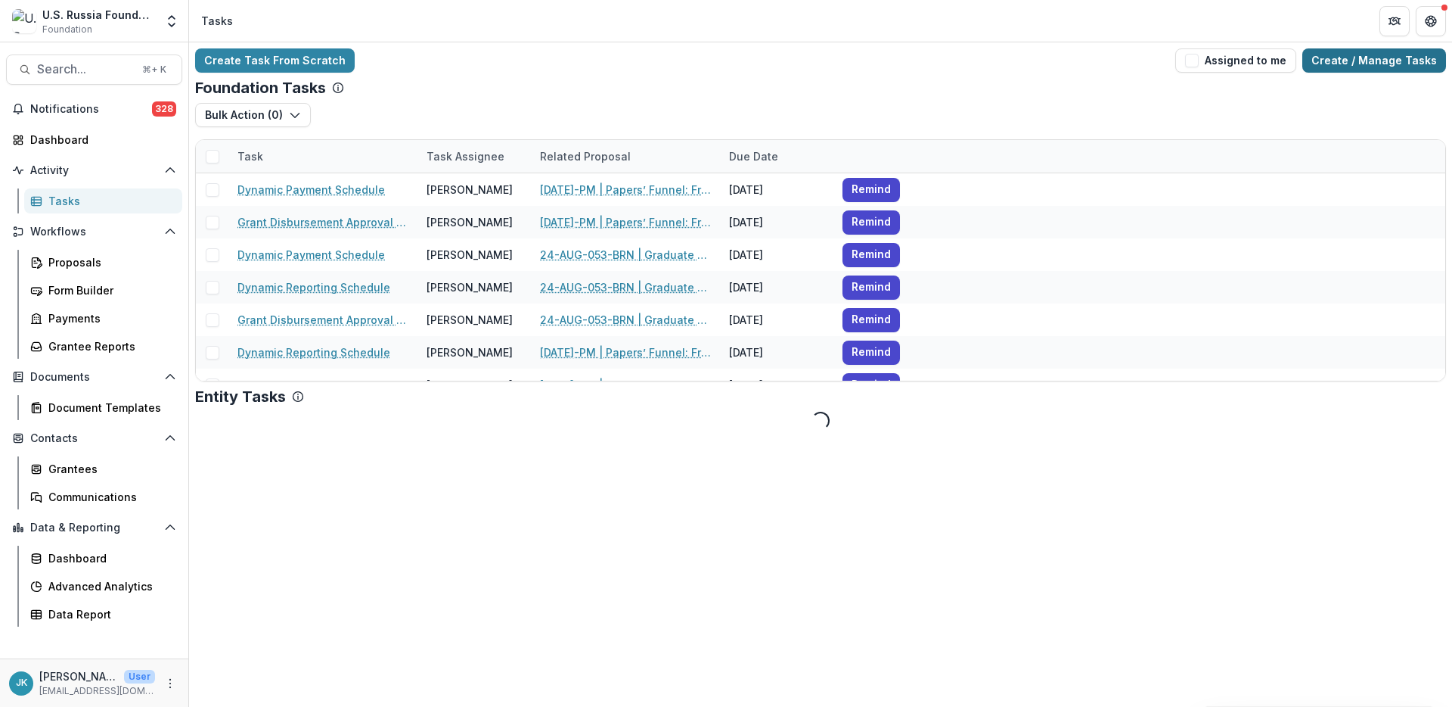
click at [1089, 70] on link "Create / Manage Tasks" at bounding box center [1375, 60] width 144 height 24
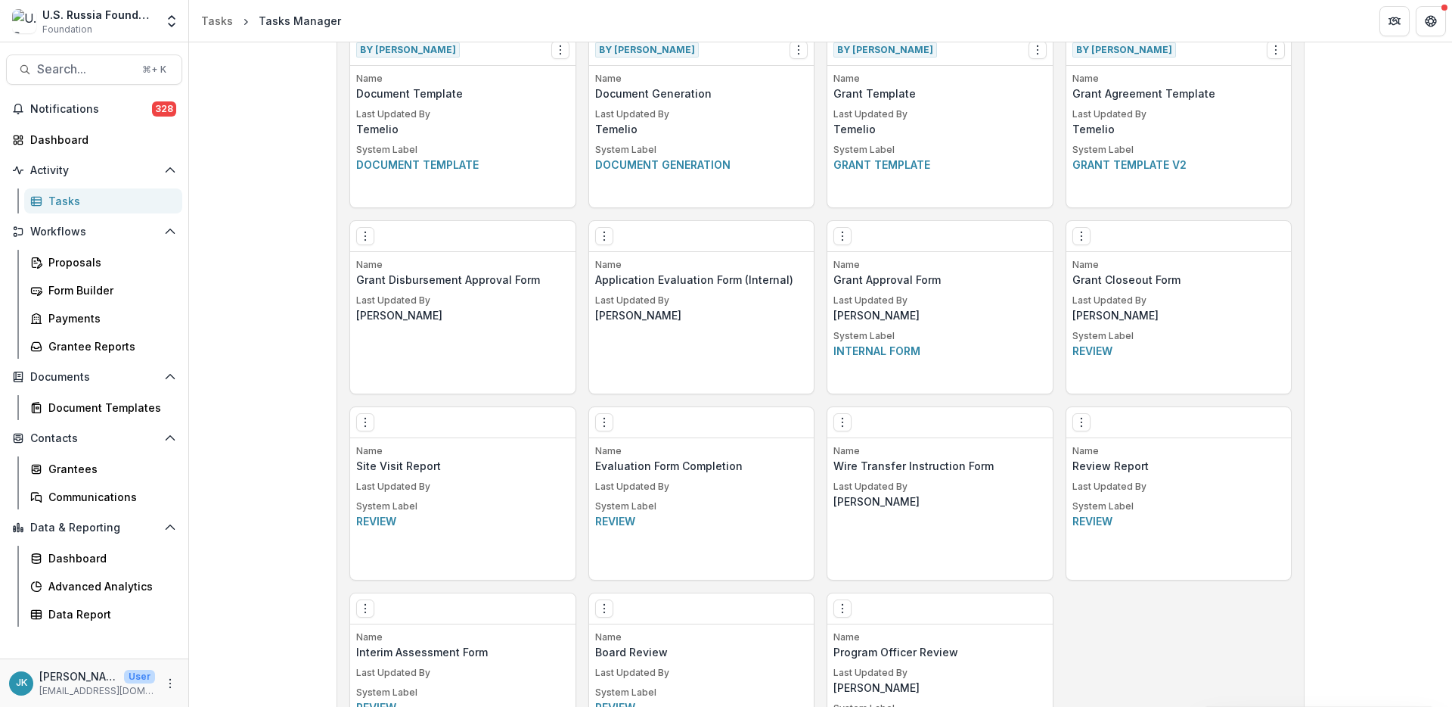
scroll to position [704, 0]
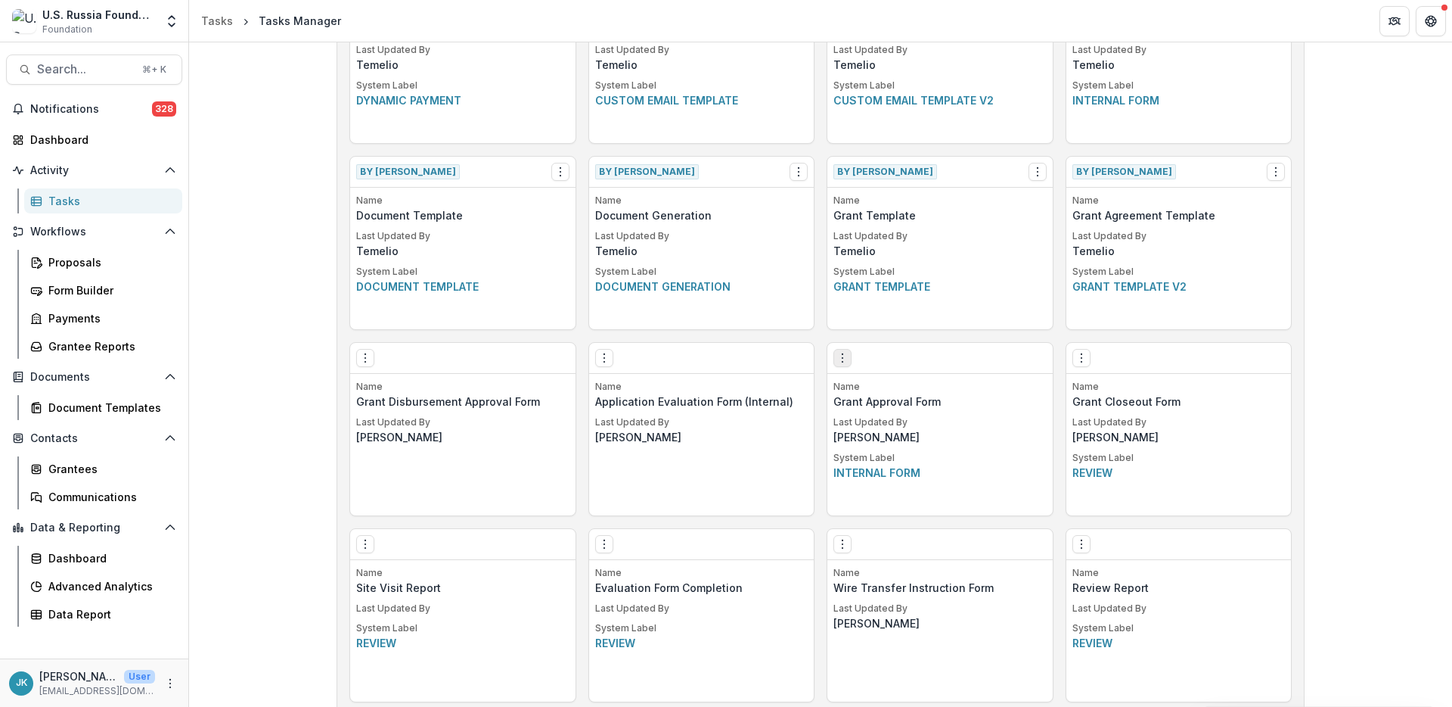
click at [845, 363] on icon "Options" at bounding box center [843, 358] width 12 height 12
click at [886, 387] on link "Edit" at bounding box center [927, 389] width 185 height 25
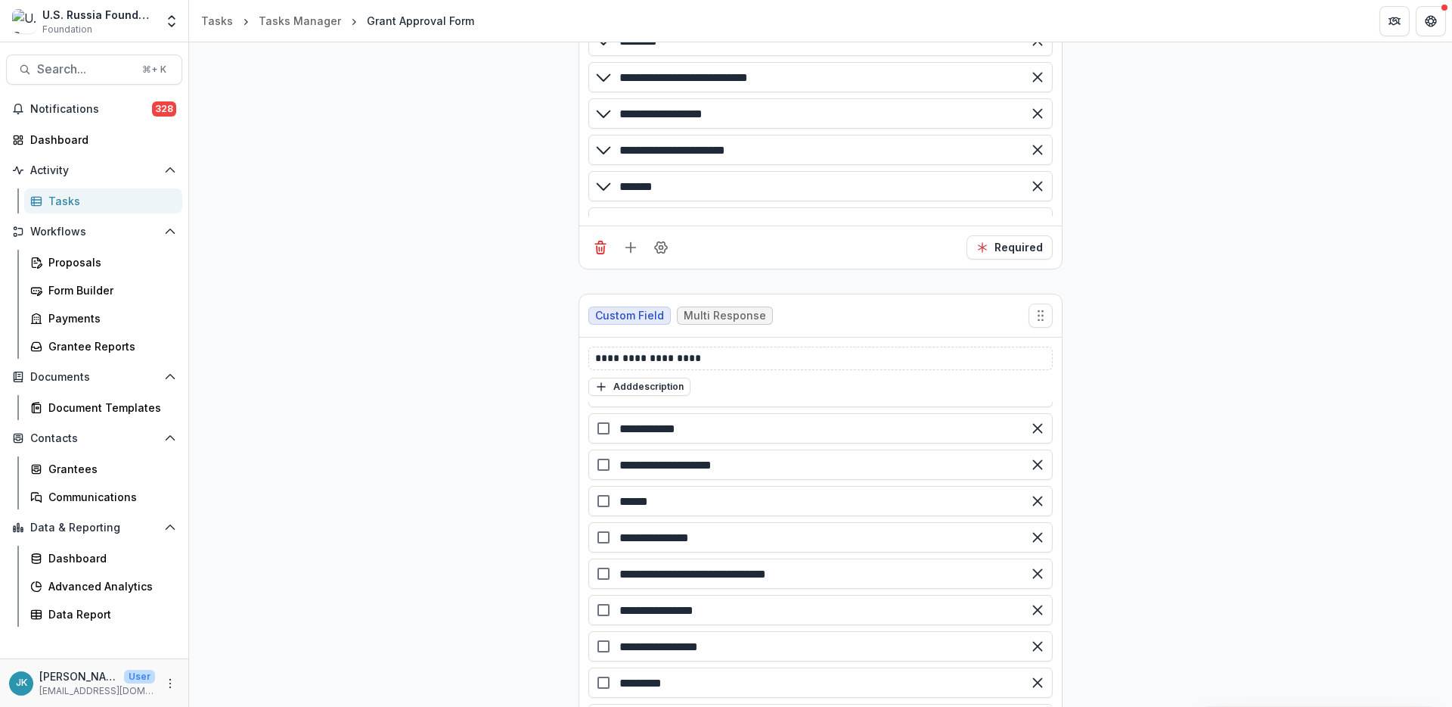
scroll to position [70, 0]
click at [636, 353] on p "**********" at bounding box center [820, 358] width 451 height 16
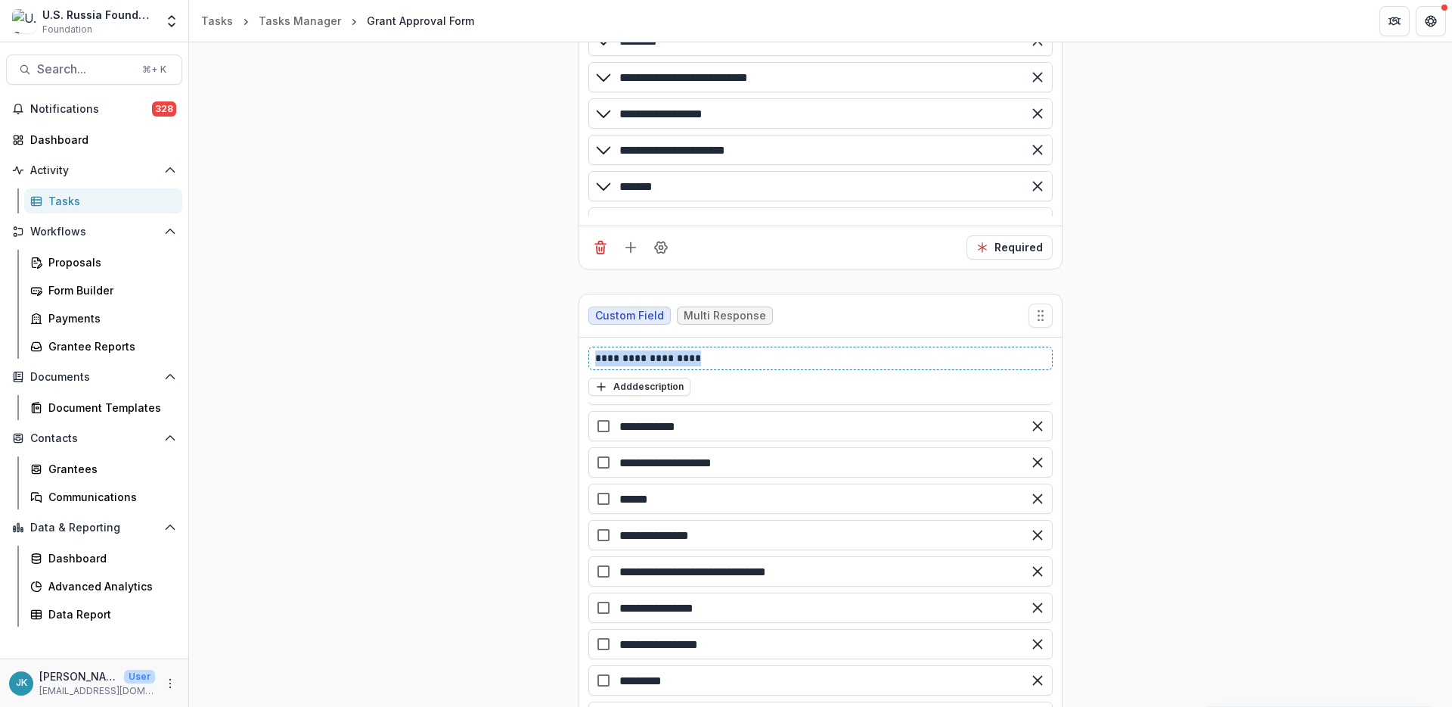
click at [636, 353] on p "**********" at bounding box center [820, 358] width 451 height 16
click at [51, 257] on div "Proposals" at bounding box center [109, 262] width 122 height 16
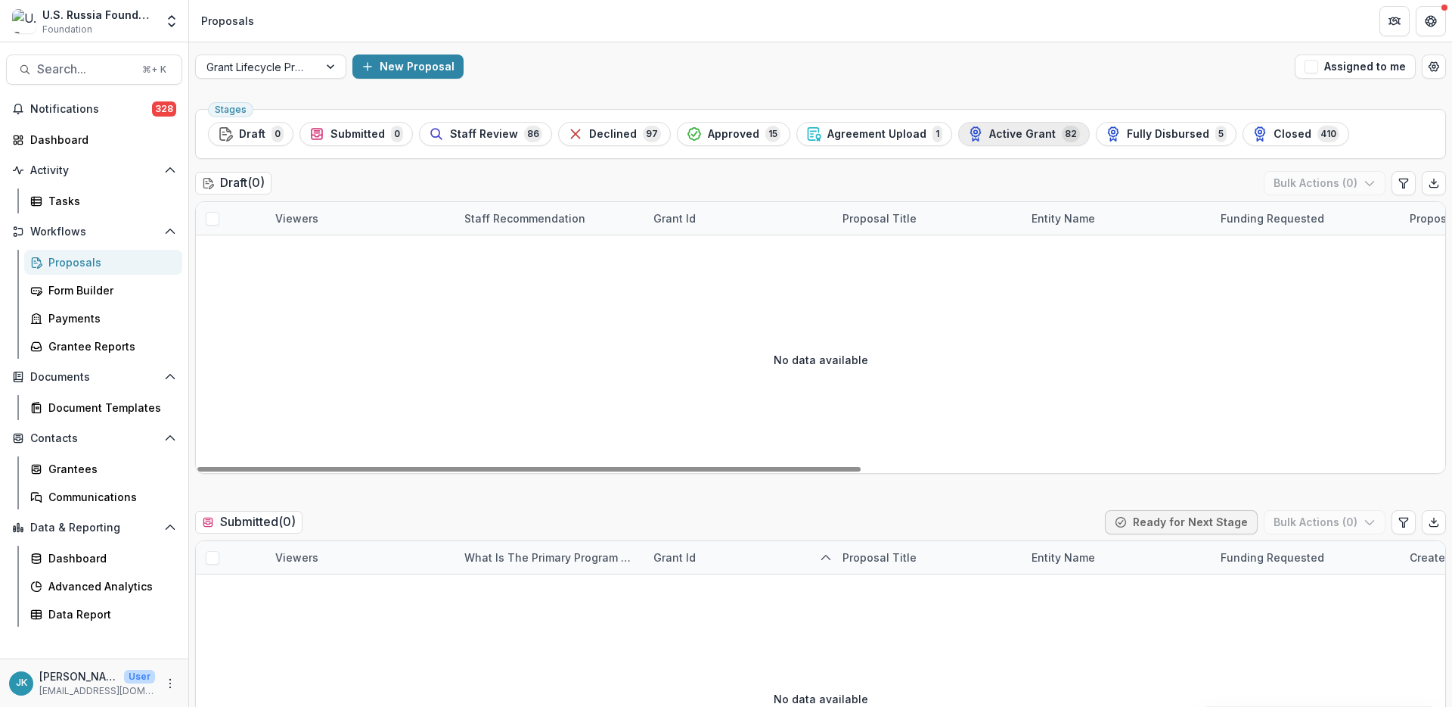
click at [1018, 137] on span "Active Grant" at bounding box center [1022, 134] width 67 height 13
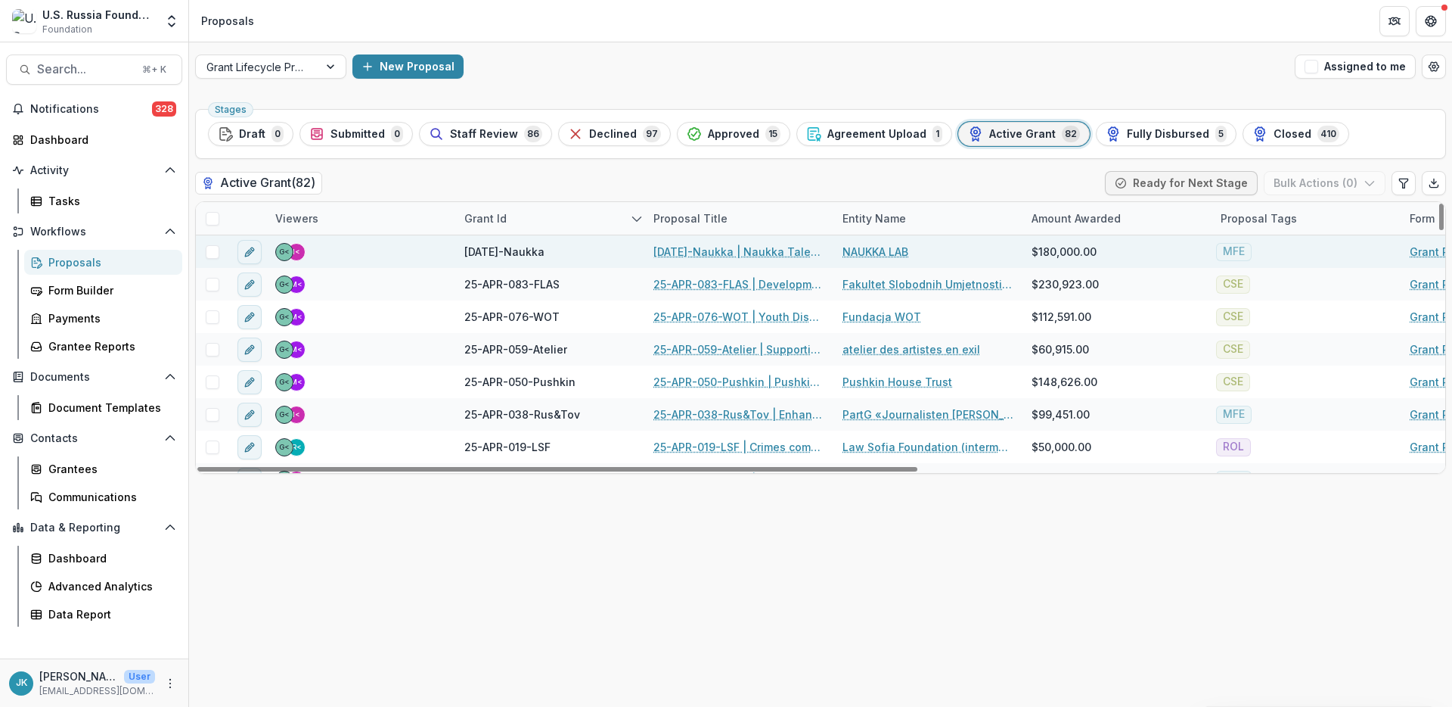
click at [725, 250] on link "[DATE]-Naukka | Naukka Talents: Empowering Russian STEM Professionals for Globa…" at bounding box center [739, 252] width 171 height 16
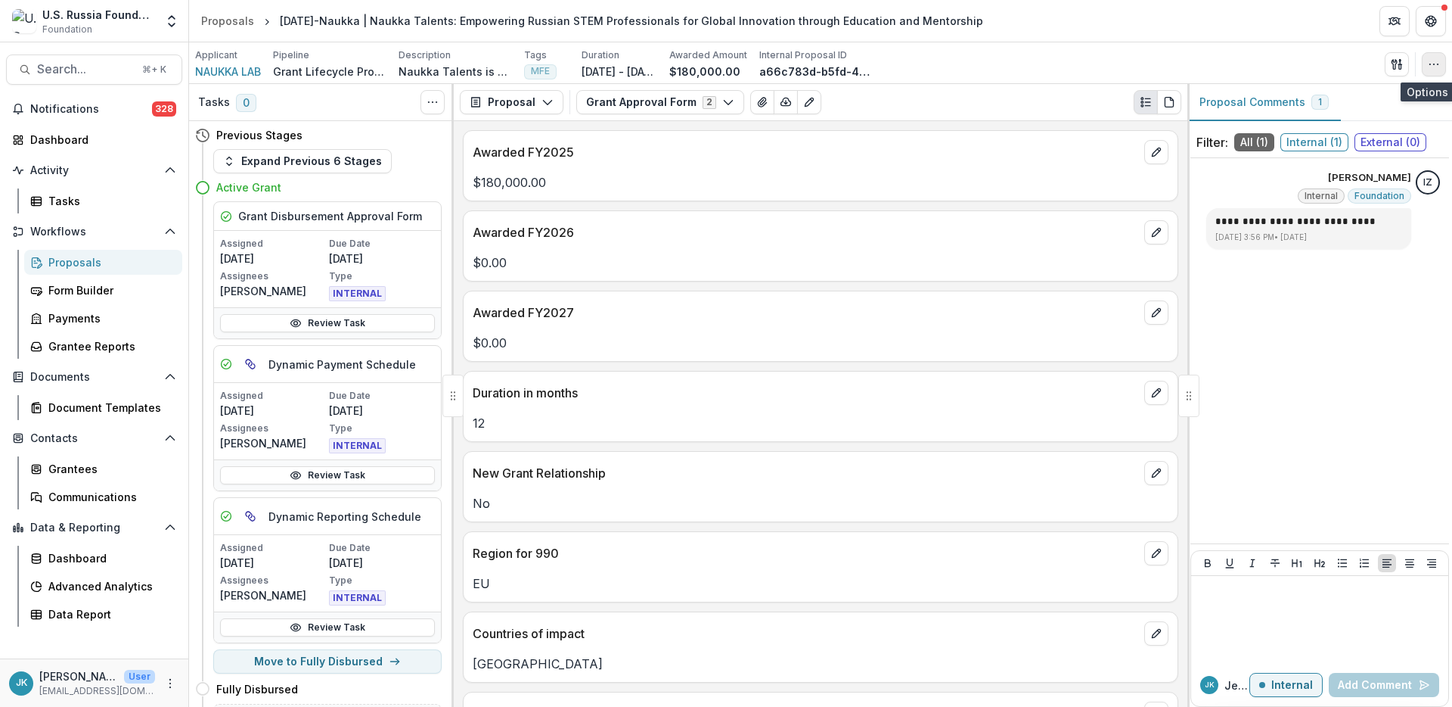
click at [1089, 70] on button "button" at bounding box center [1434, 64] width 24 height 24
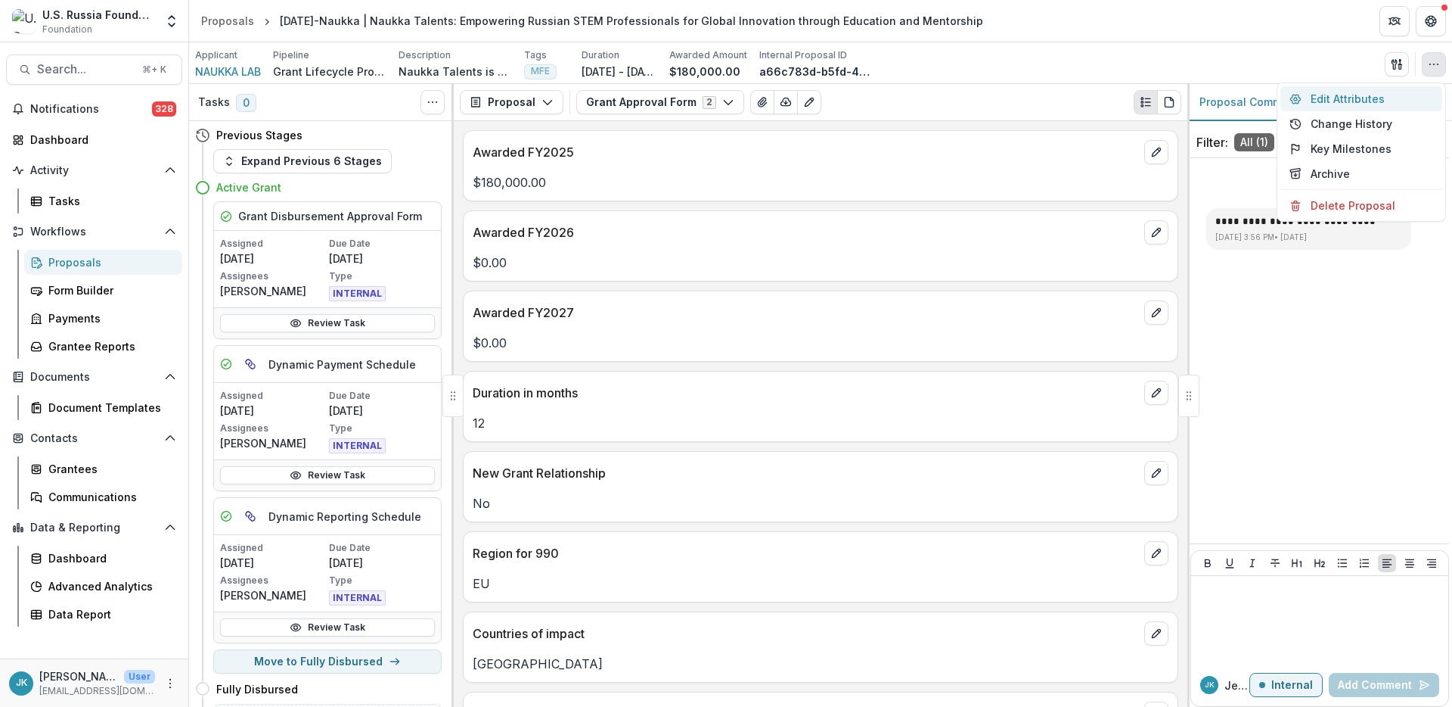
click at [1089, 101] on button "Edit Attributes" at bounding box center [1362, 98] width 162 height 25
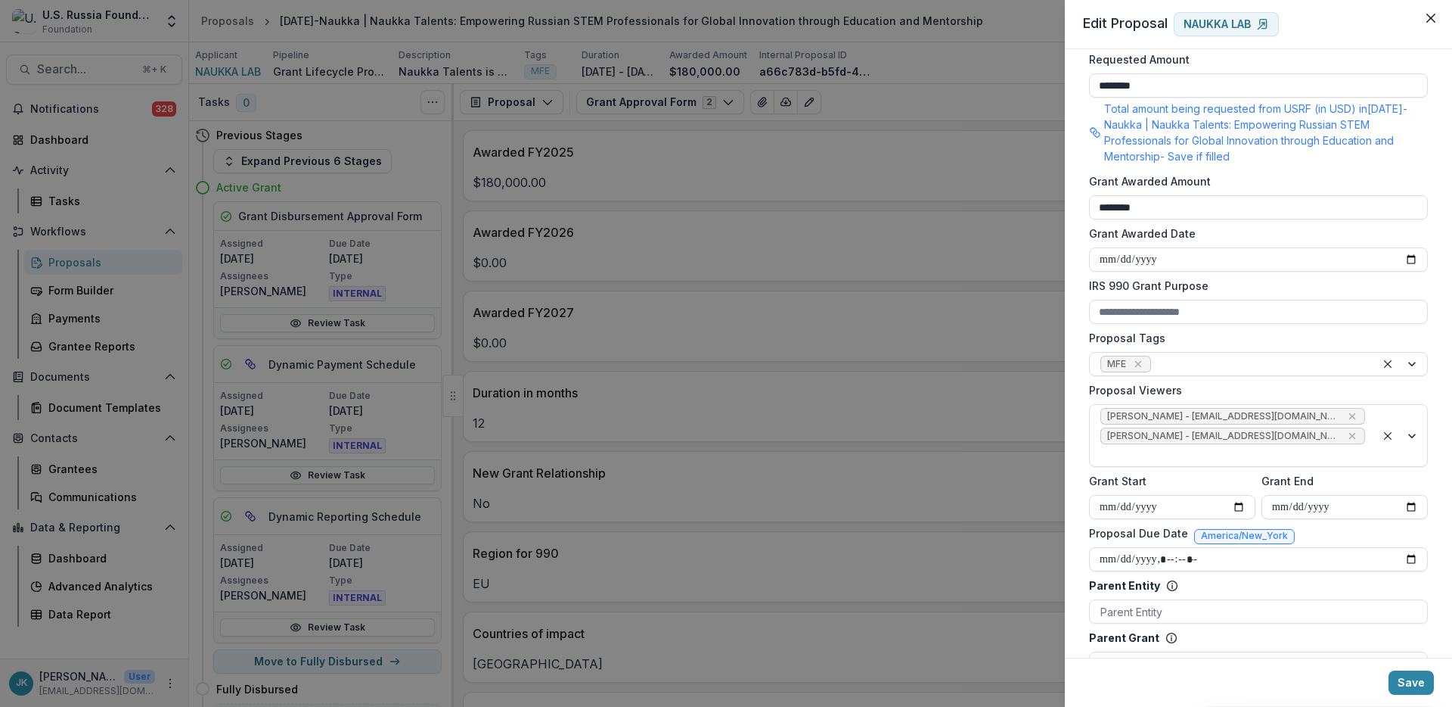
scroll to position [552, 0]
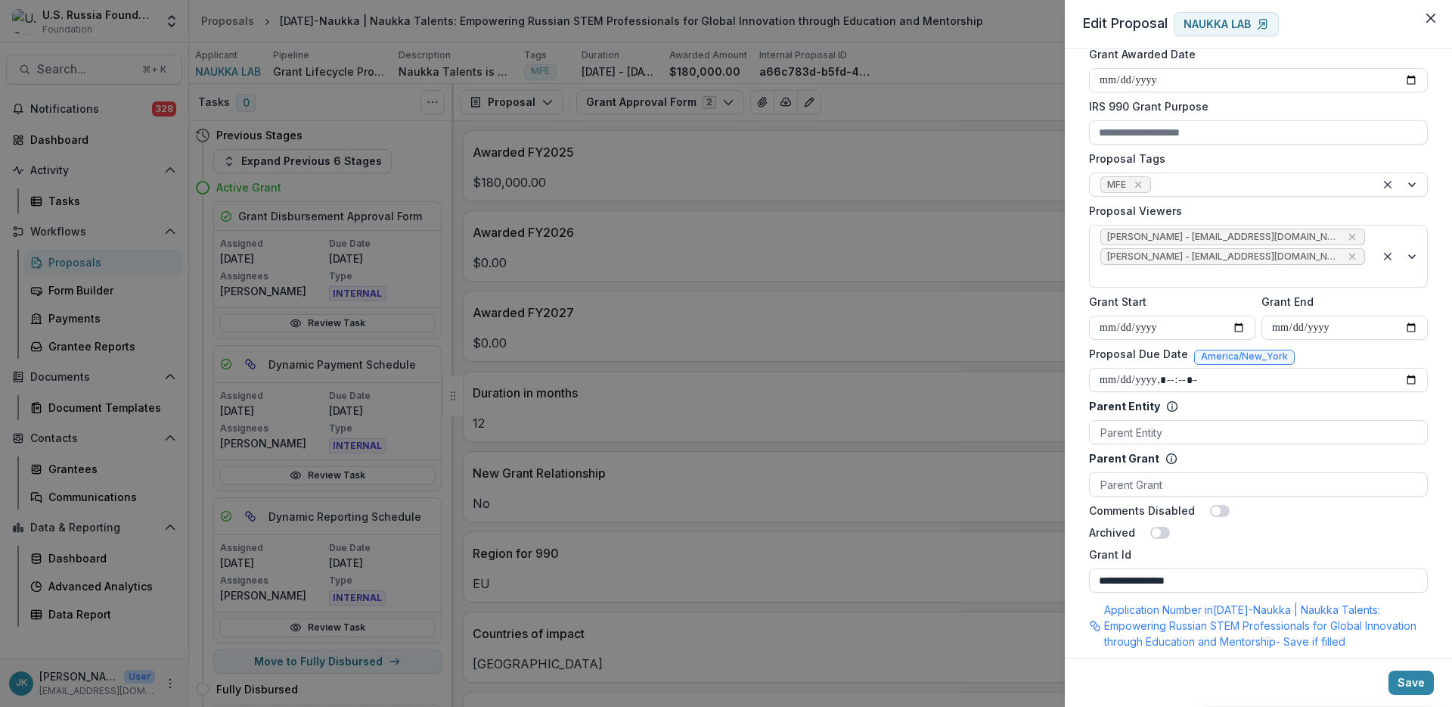
click at [155, 529] on div "**********" at bounding box center [726, 353] width 1452 height 707
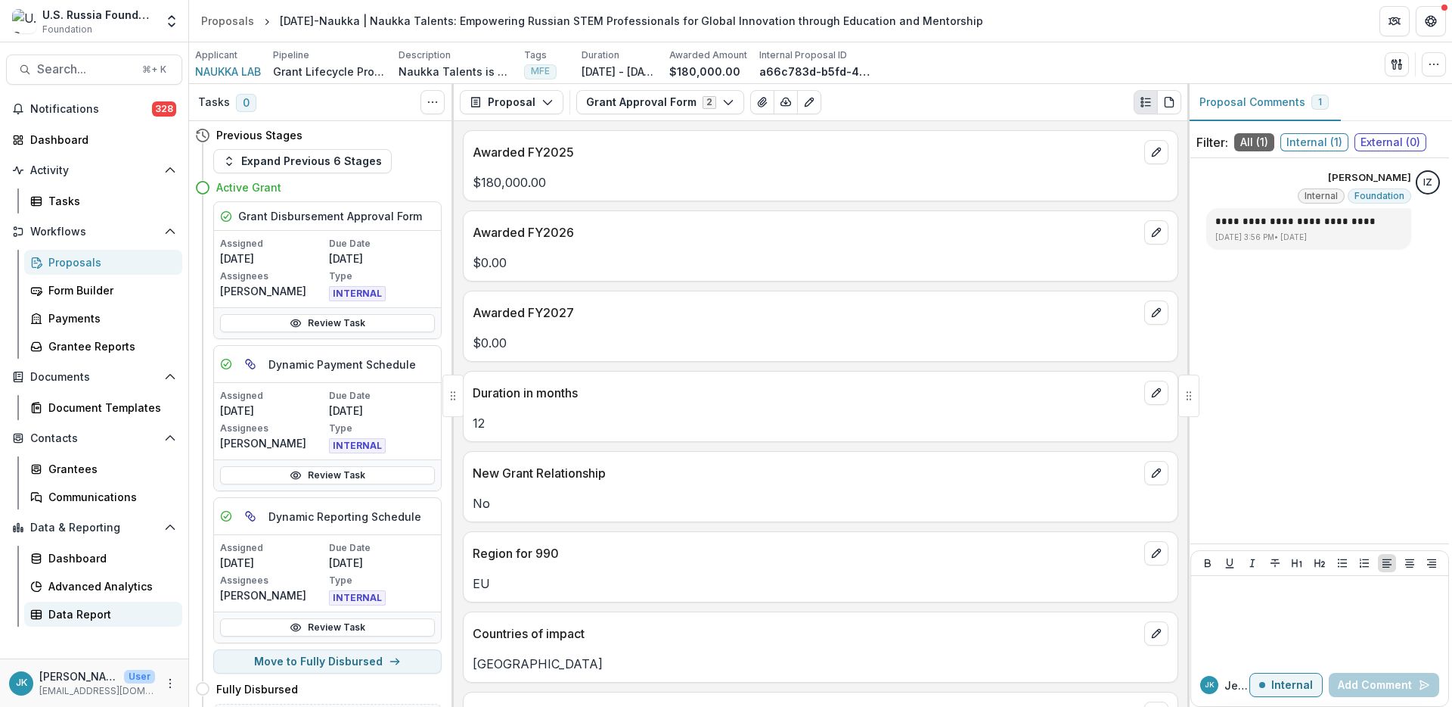
click at [51, 529] on div "Data Report" at bounding box center [109, 614] width 122 height 16
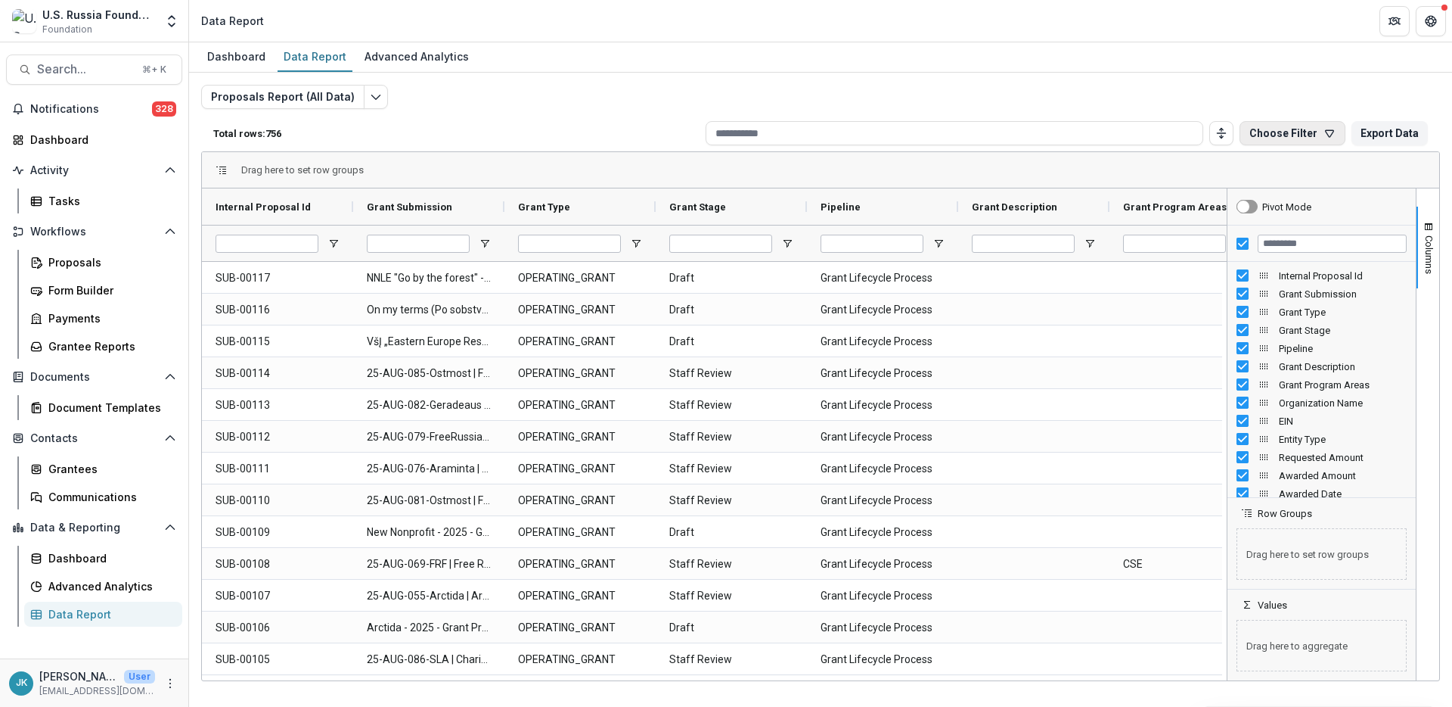
click at [1089, 128] on icon "button" at bounding box center [1330, 133] width 12 height 12
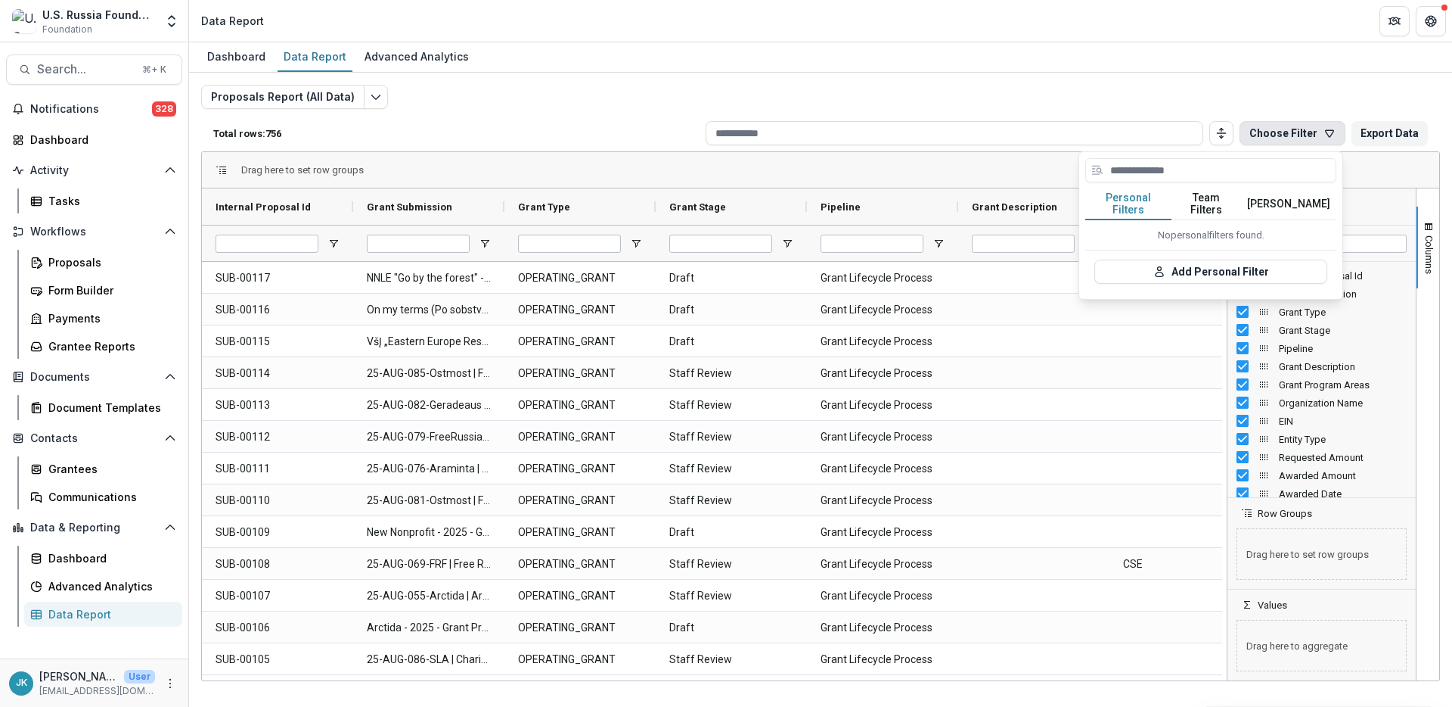
click at [1089, 194] on button "Team Filters" at bounding box center [1207, 204] width 70 height 32
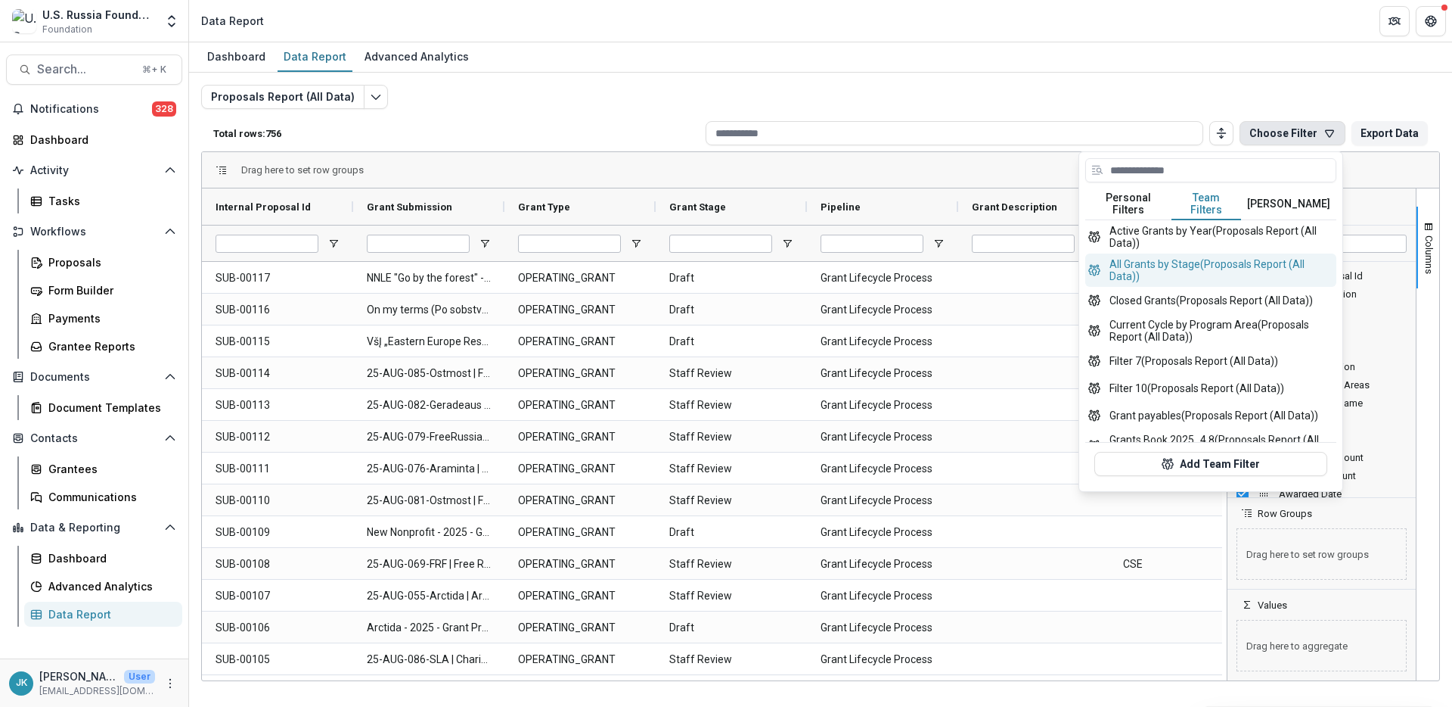
click at [1089, 262] on button "All Grants by Stage (Proposals Report (All Data))" at bounding box center [1211, 269] width 251 height 33
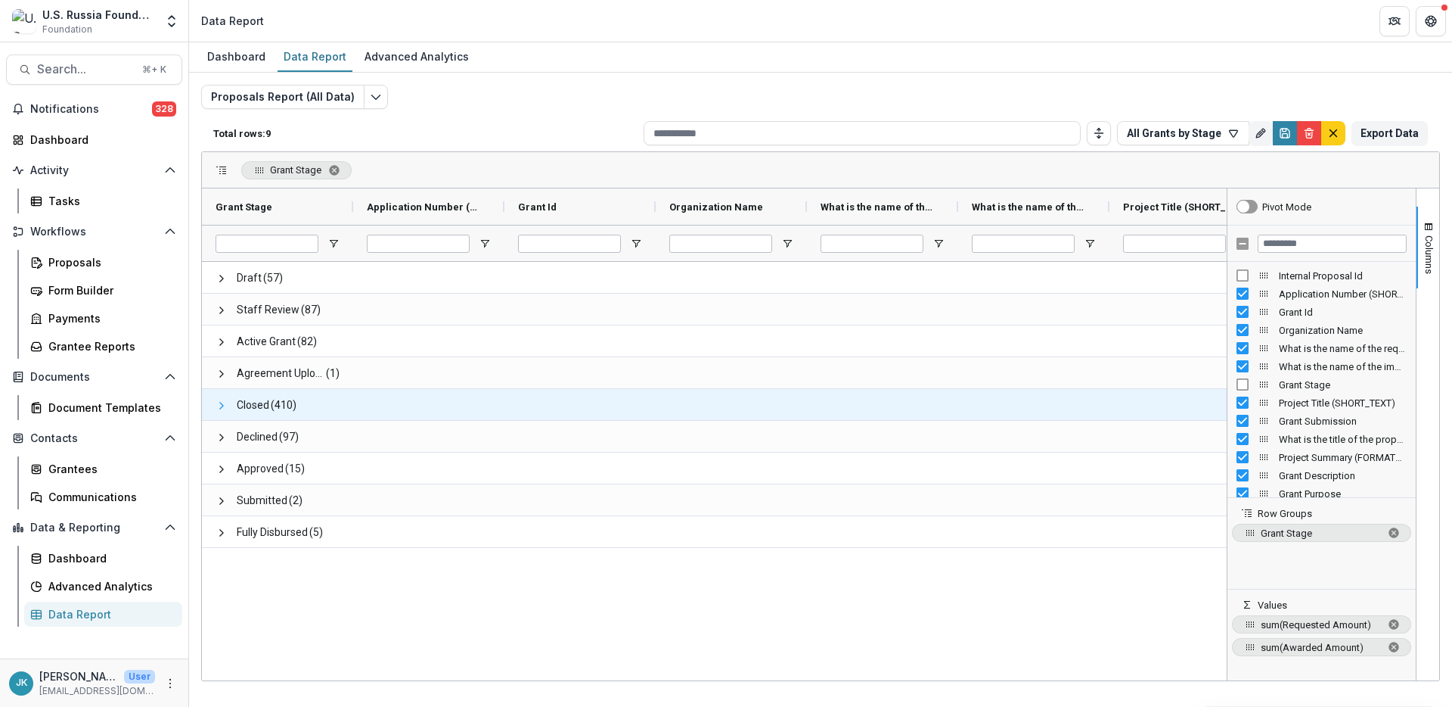
click at [220, 404] on span at bounding box center [222, 405] width 12 height 12
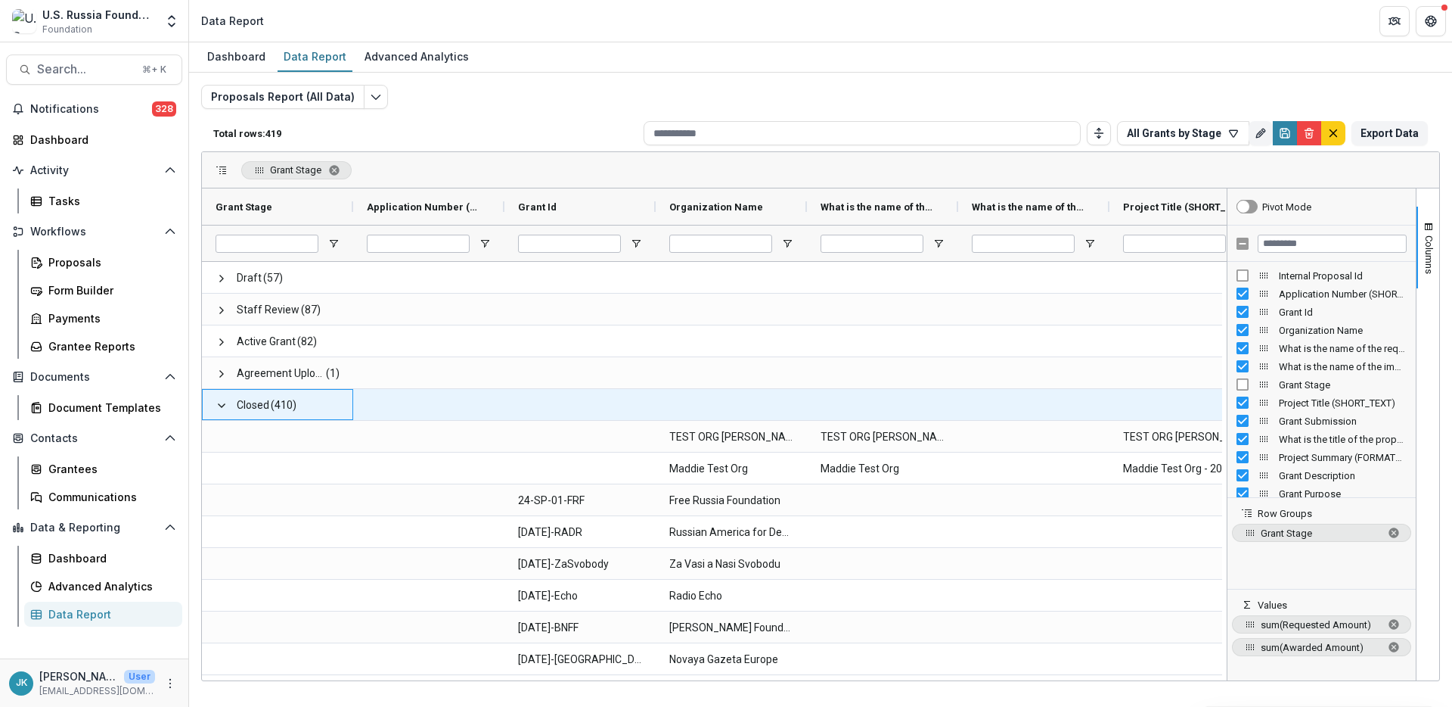
click at [220, 404] on span at bounding box center [222, 405] width 12 height 12
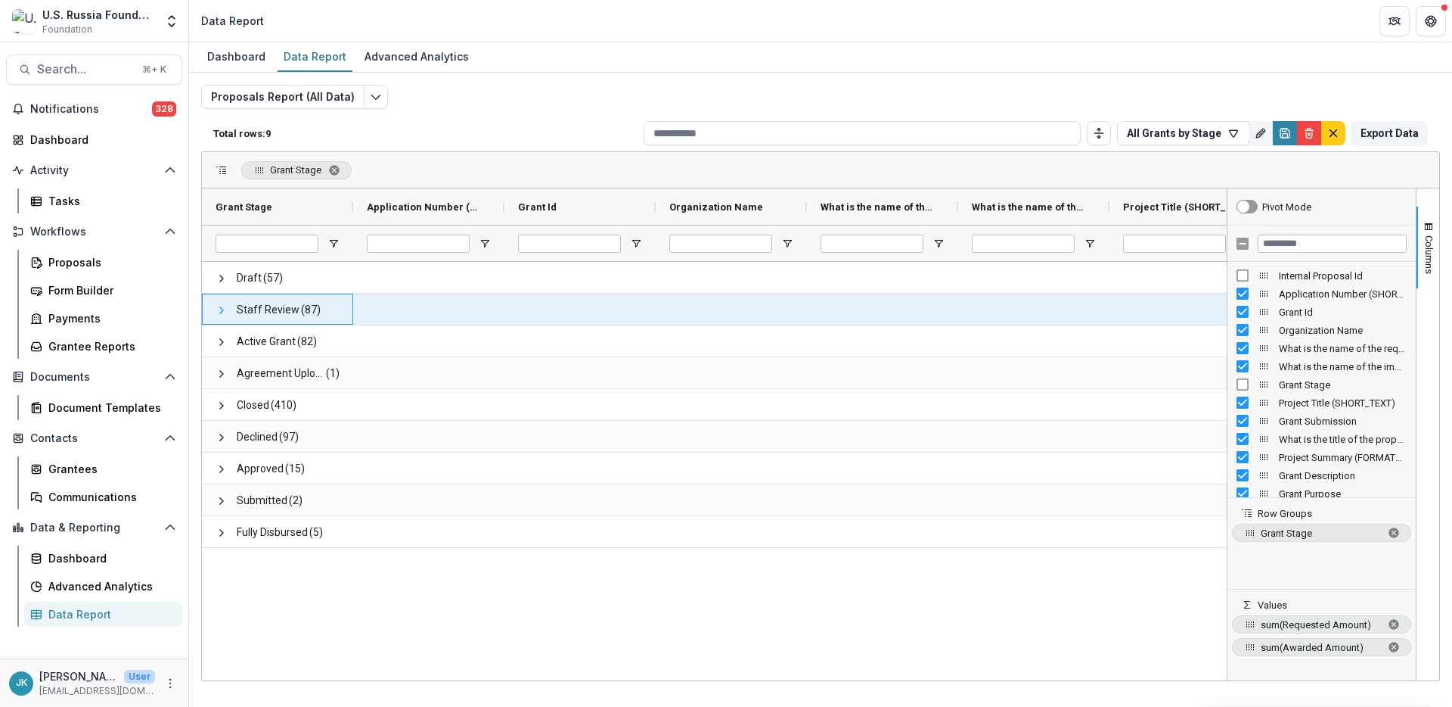
click at [218, 310] on span at bounding box center [222, 310] width 12 height 12
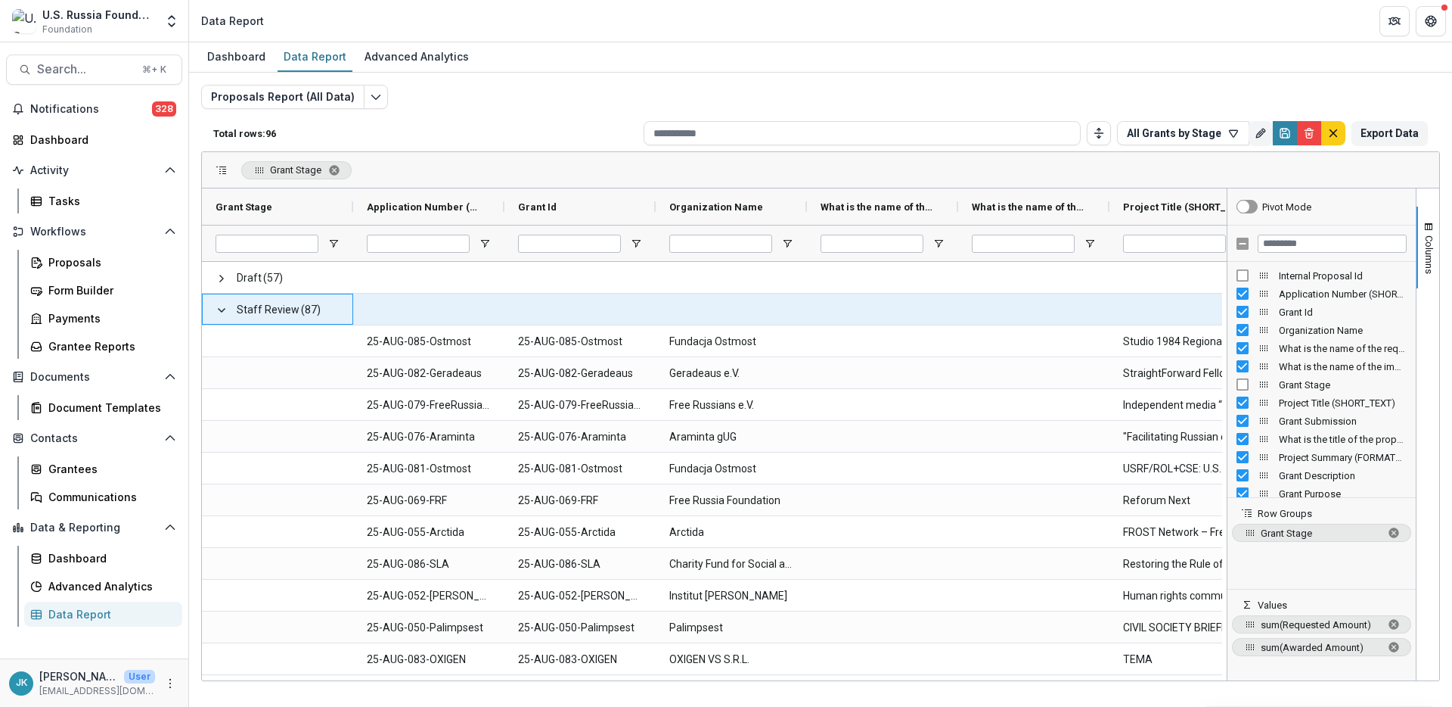
click at [218, 310] on span at bounding box center [222, 310] width 12 height 12
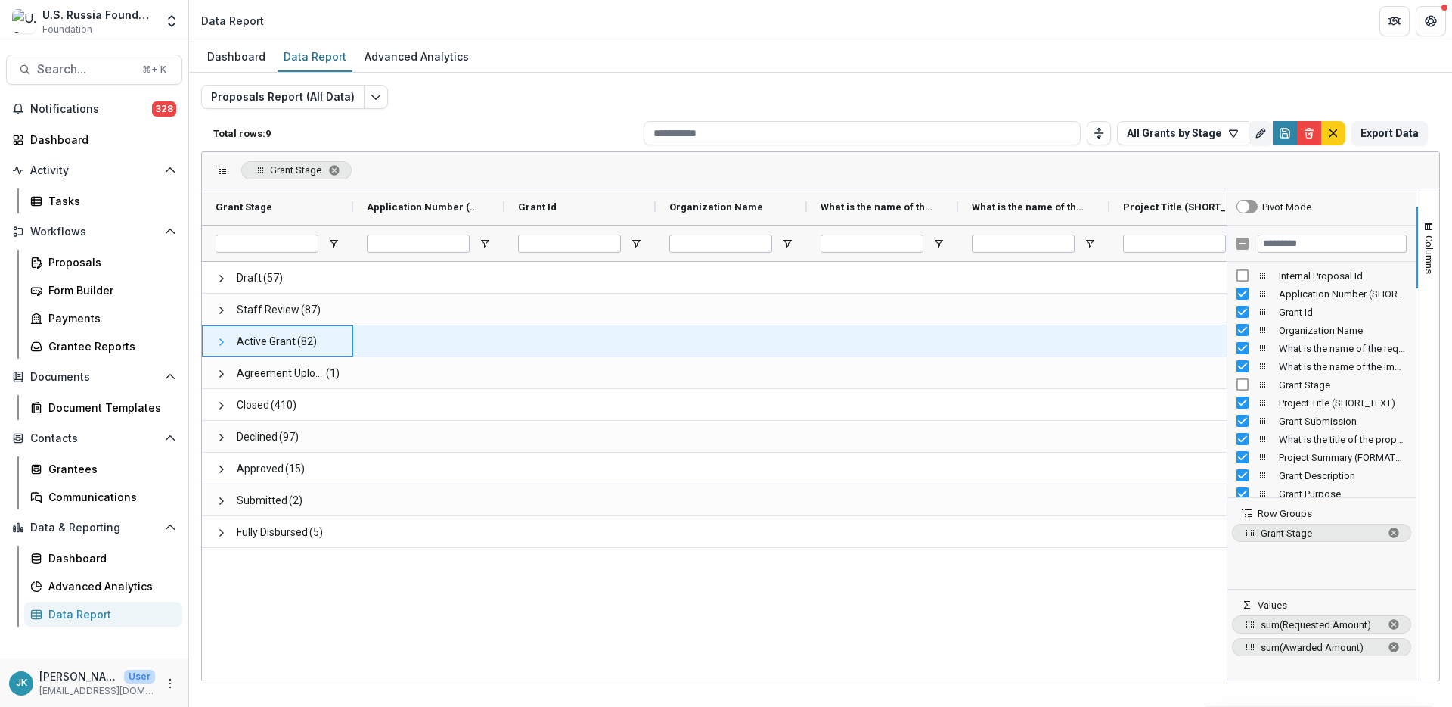
click at [219, 340] on span at bounding box center [222, 342] width 12 height 12
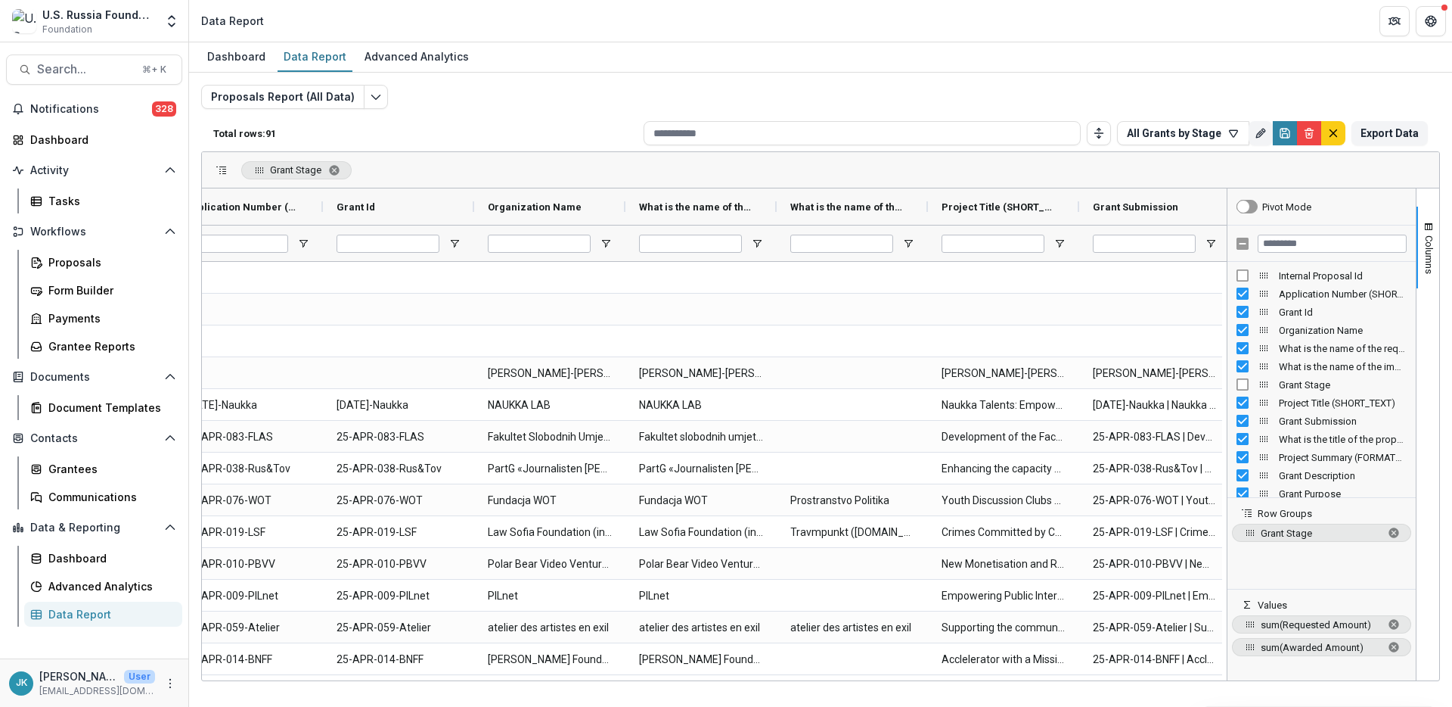
scroll to position [0, 195]
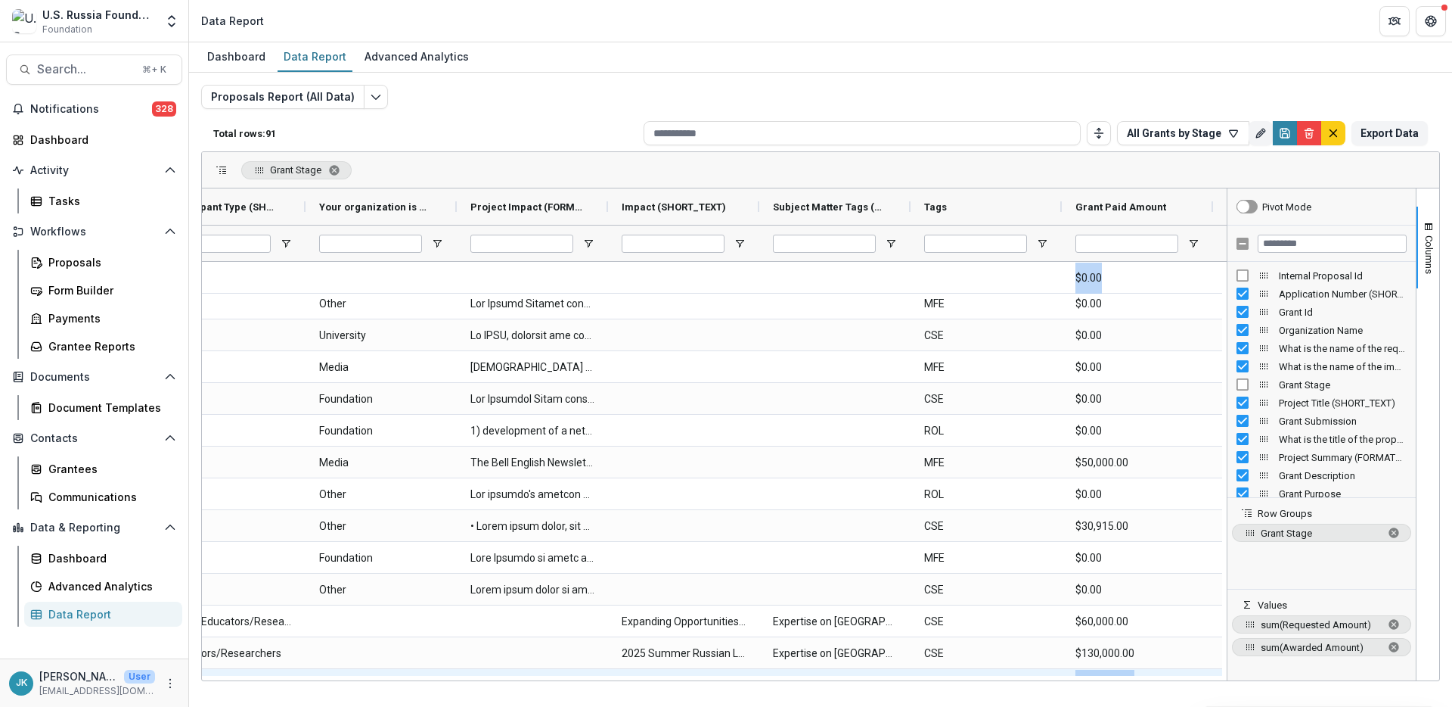
drag, startPoint x: 920, startPoint y: 682, endPoint x: 1003, endPoint y: 674, distance: 83.6
click at [1003, 529] on div "Dashboard Data Report Advanced Analytics Proposals Report (All Data) Total rows…" at bounding box center [820, 374] width 1263 height 664
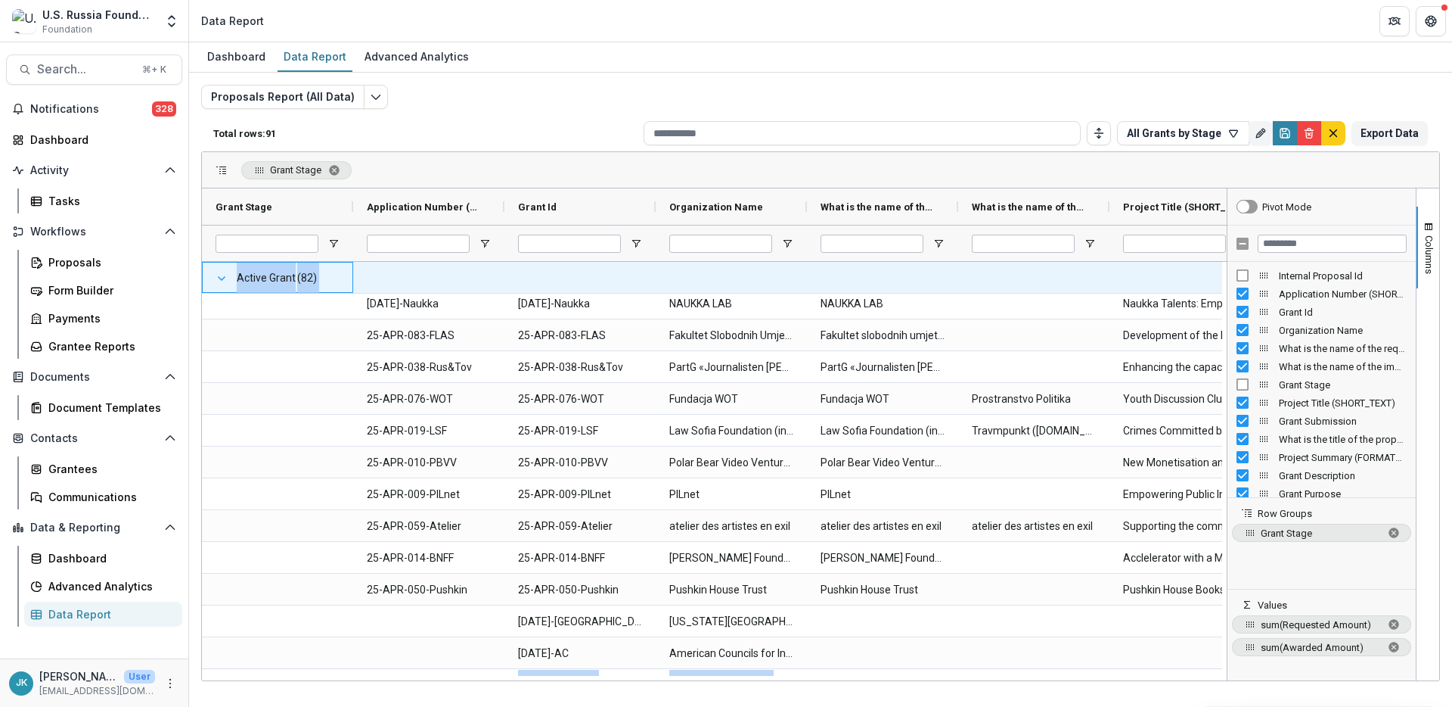
click at [218, 278] on span at bounding box center [222, 278] width 12 height 12
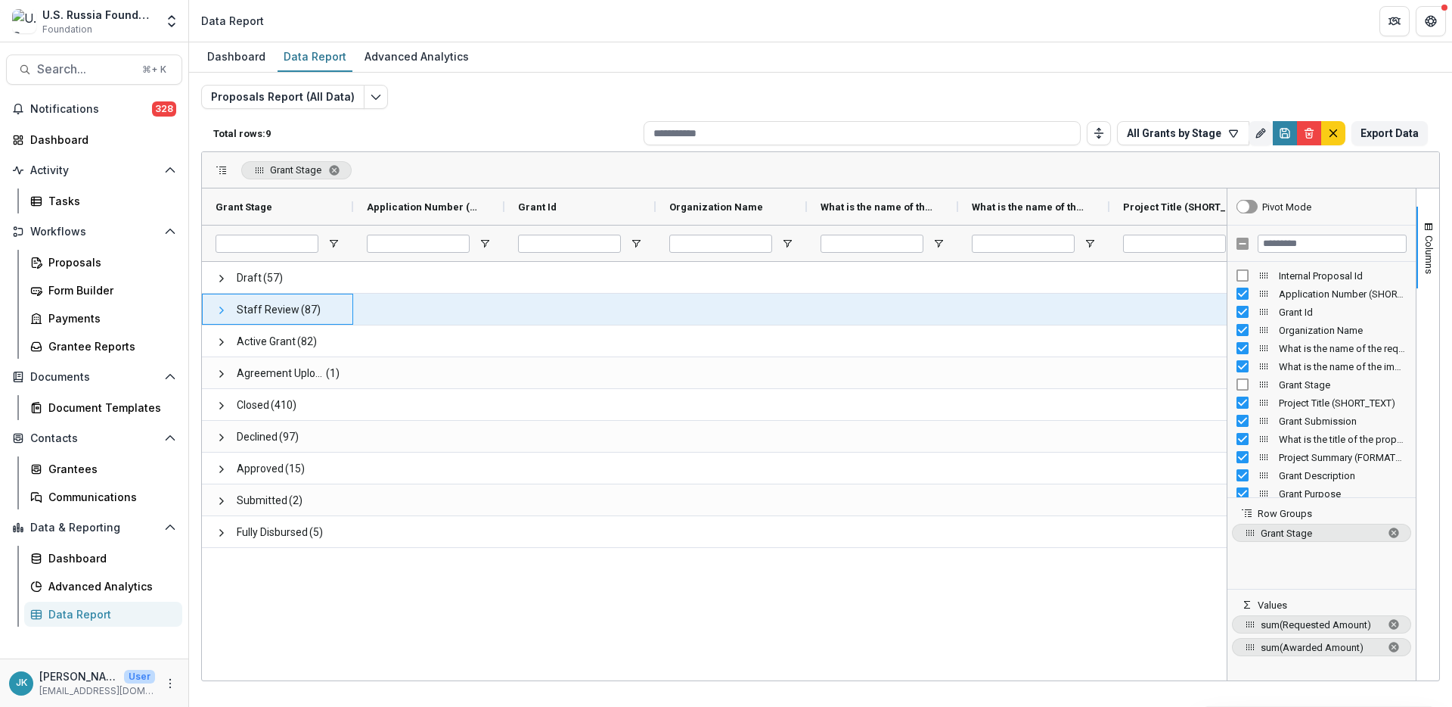
click at [221, 306] on span at bounding box center [222, 310] width 12 height 12
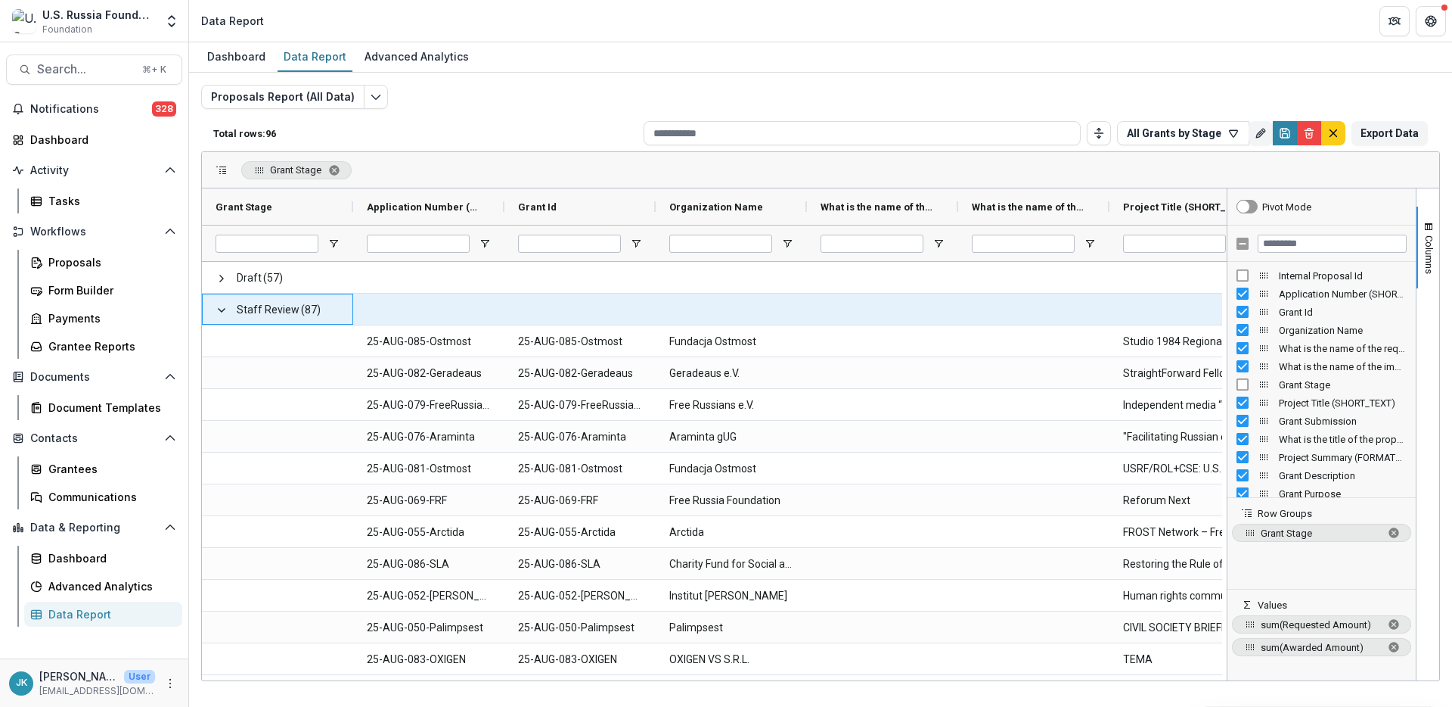
click at [230, 312] on span "Staff Review (87)" at bounding box center [278, 309] width 124 height 31
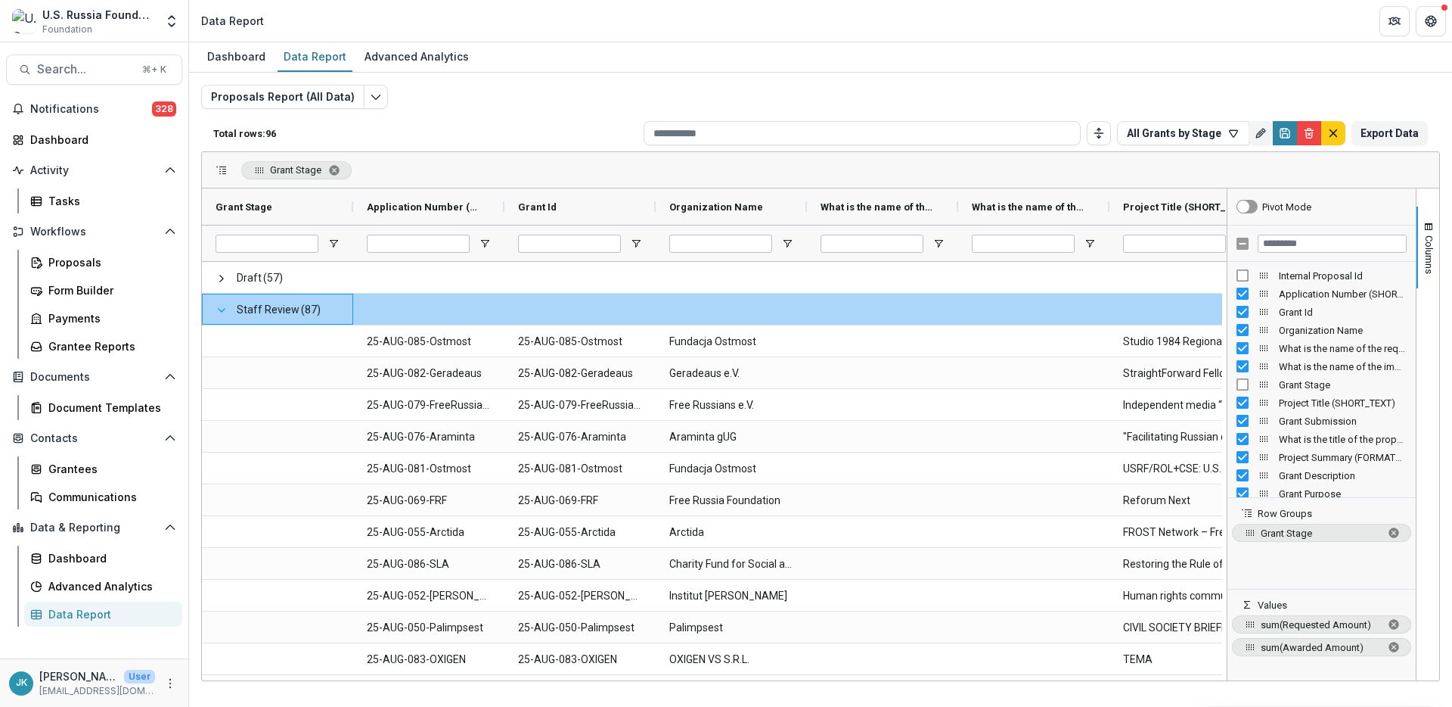
click at [225, 312] on span at bounding box center [222, 310] width 12 height 12
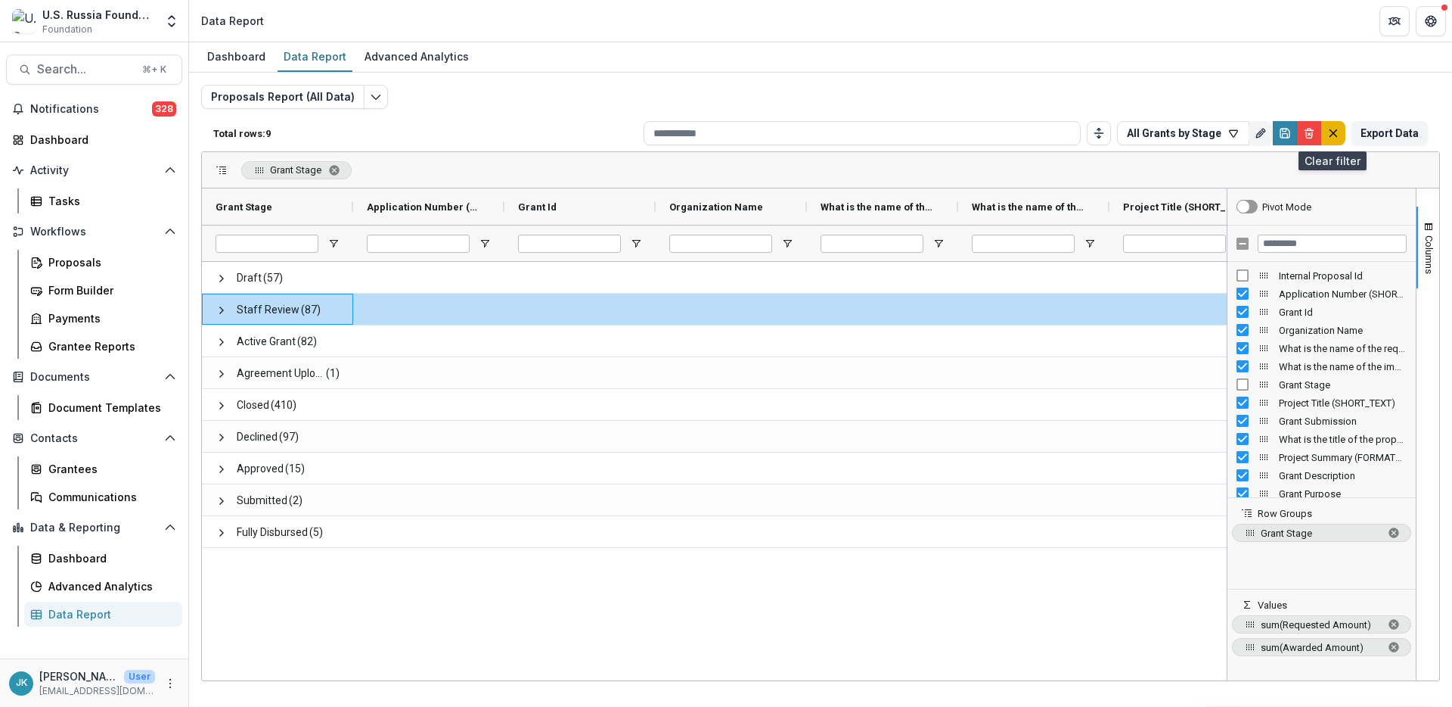
click at [1089, 135] on line "default" at bounding box center [1334, 133] width 7 height 7
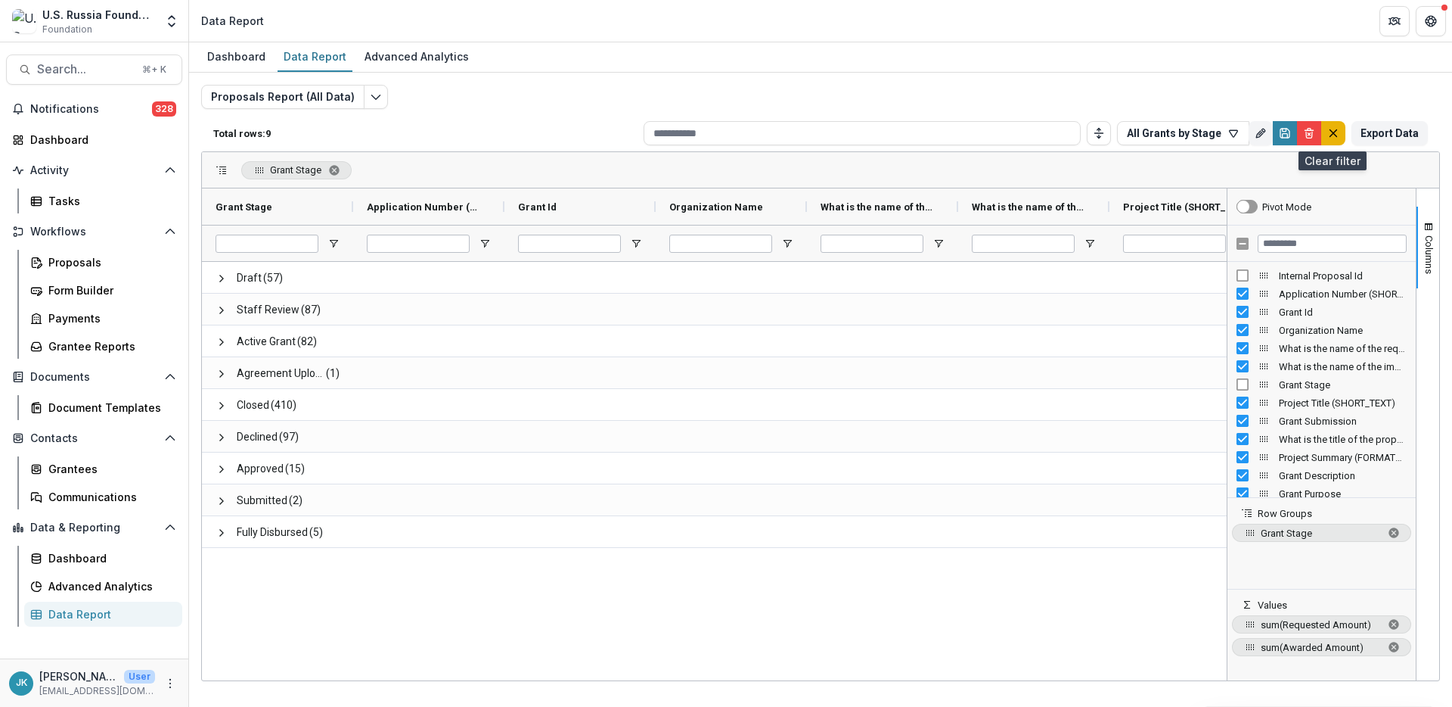
click at [1089, 131] on icon "default" at bounding box center [1334, 133] width 12 height 12
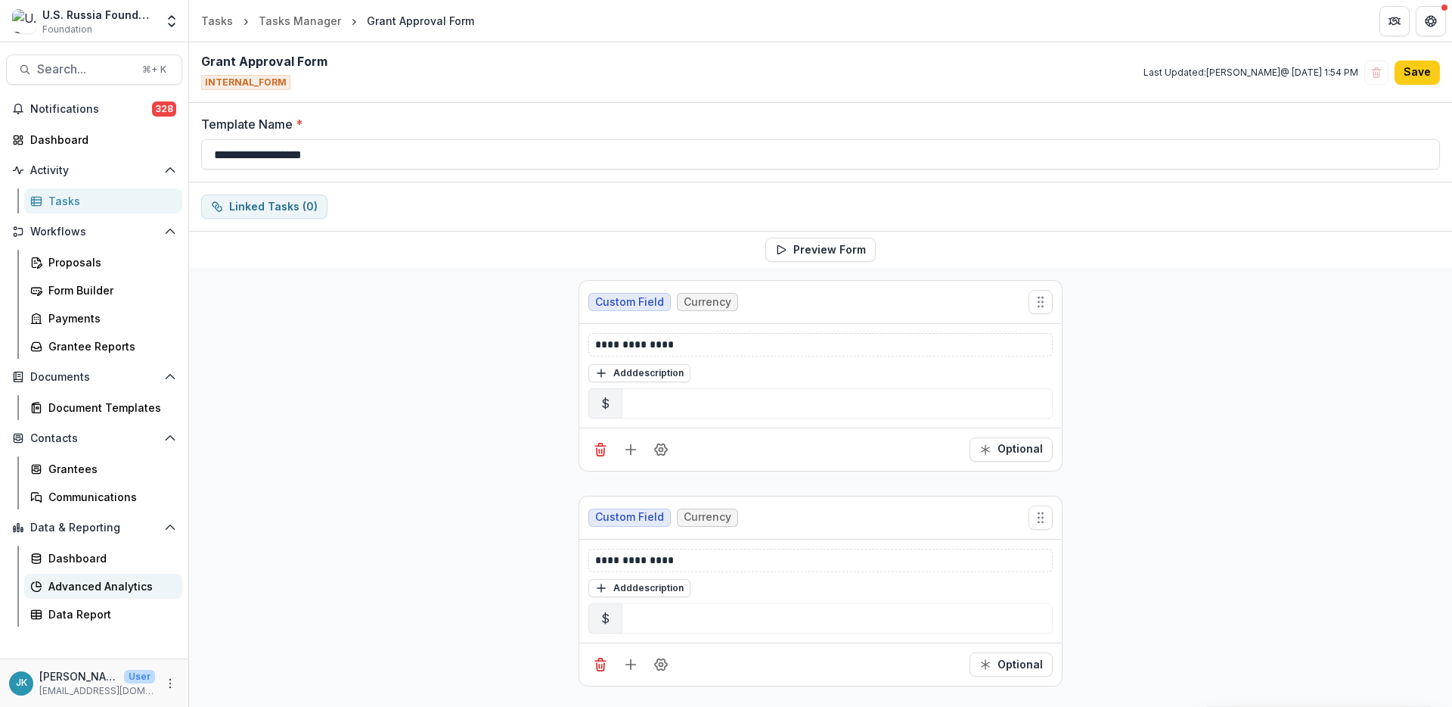
click at [99, 594] on link "Advanced Analytics" at bounding box center [103, 585] width 158 height 25
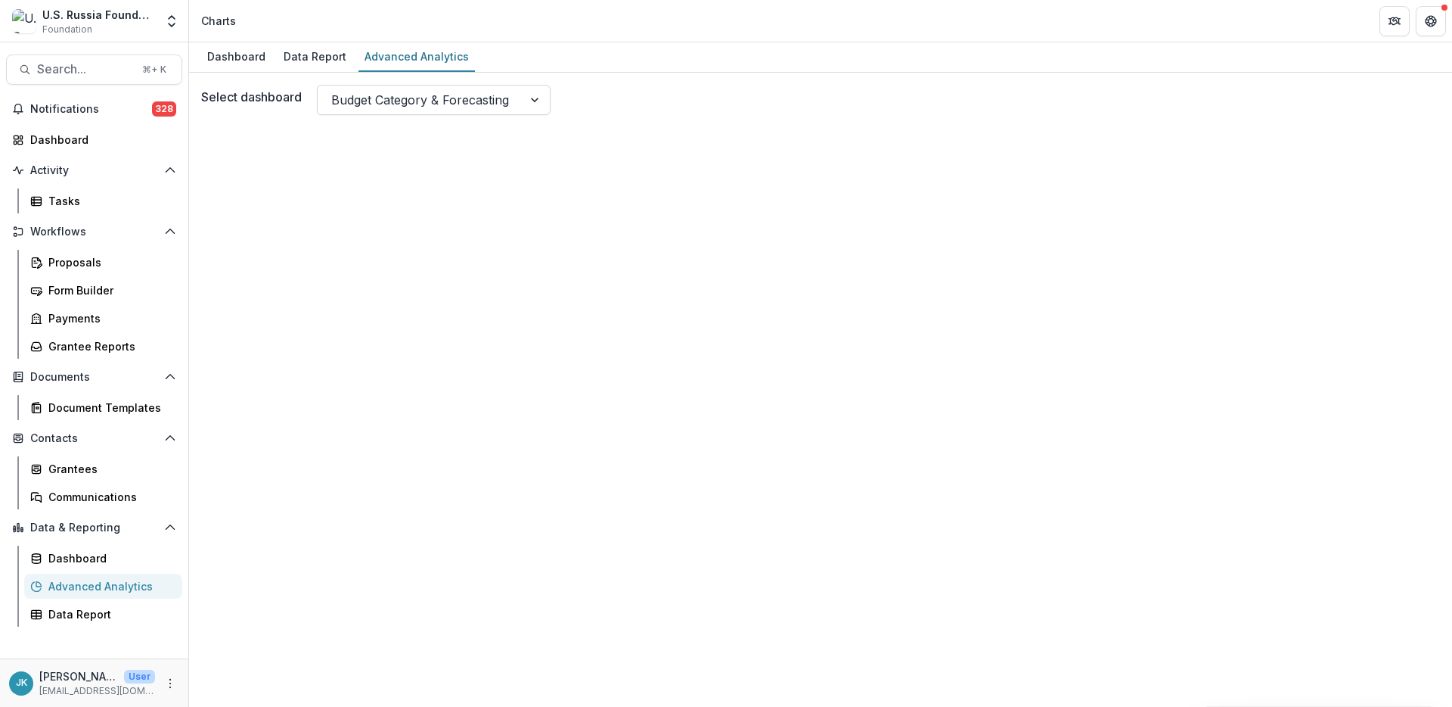
click at [353, 104] on div at bounding box center [420, 99] width 178 height 21
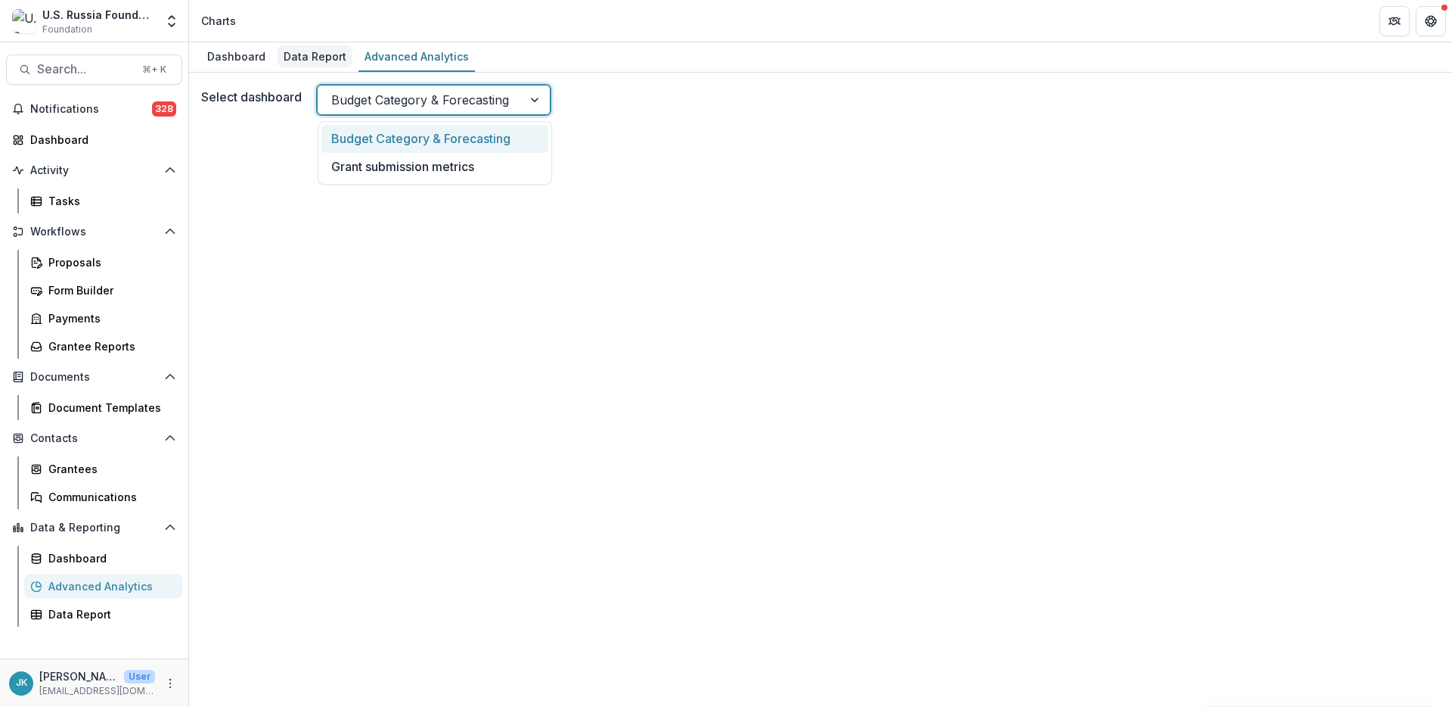
click at [303, 61] on div "Data Report" at bounding box center [315, 56] width 75 height 22
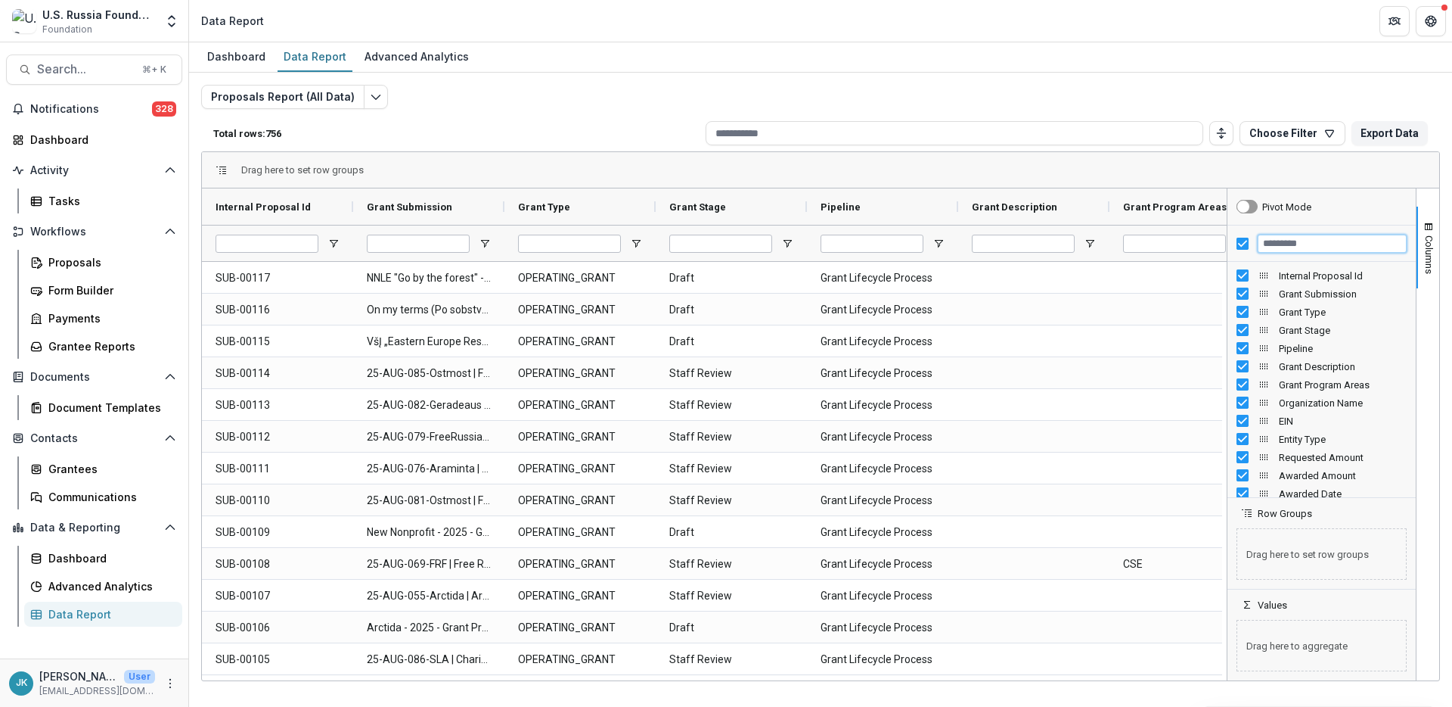
click at [1298, 236] on input "Filter Columns Input" at bounding box center [1332, 244] width 149 height 18
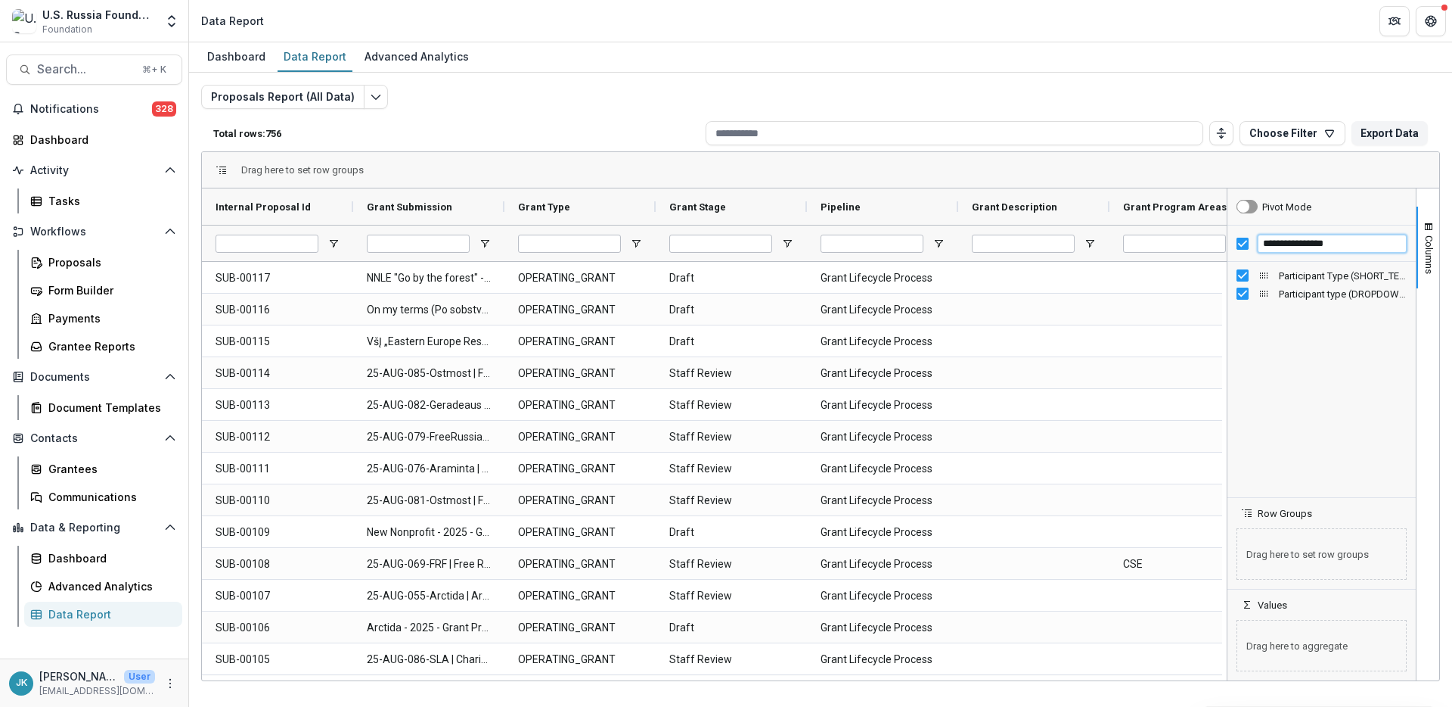
type input "**********"
click at [1313, 247] on input "**********" at bounding box center [1332, 244] width 149 height 18
click at [1281, 244] on input "**********" at bounding box center [1332, 244] width 149 height 18
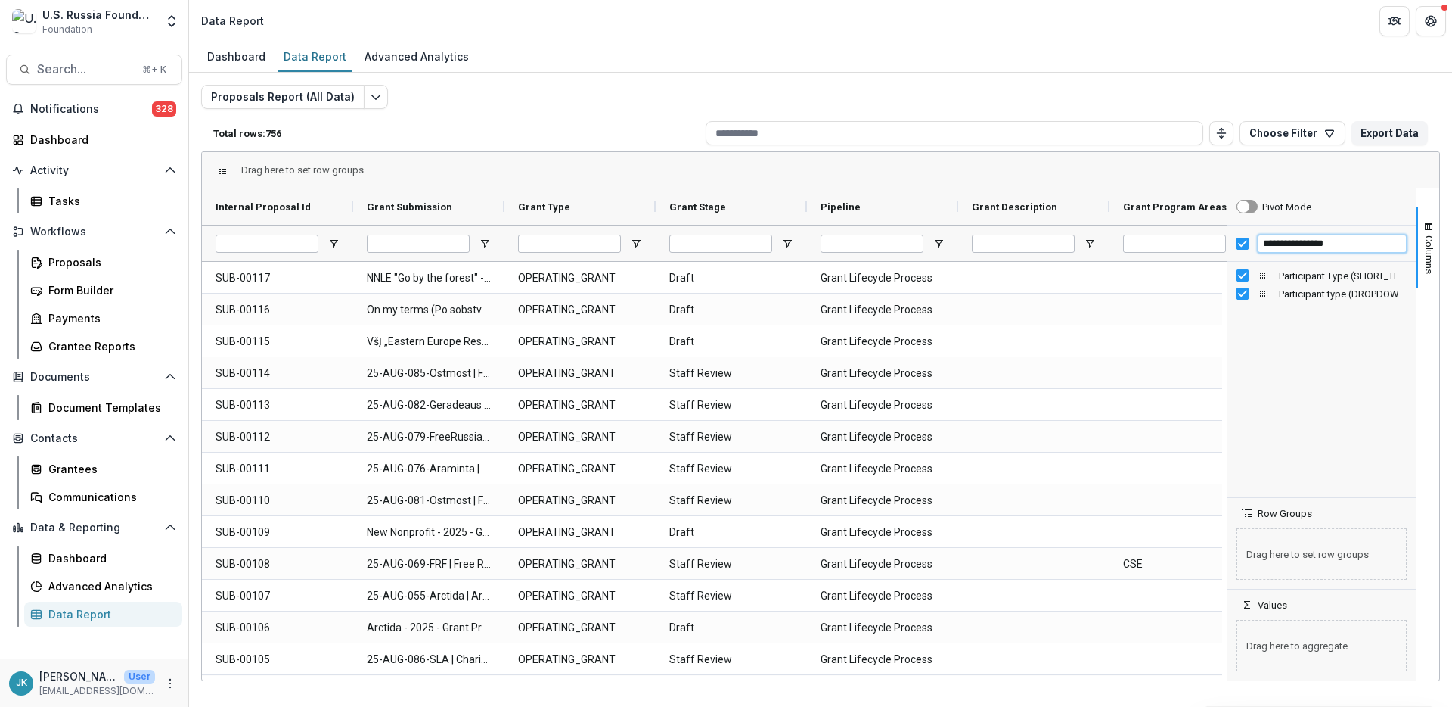
click at [1281, 244] on input "**********" at bounding box center [1332, 244] width 149 height 18
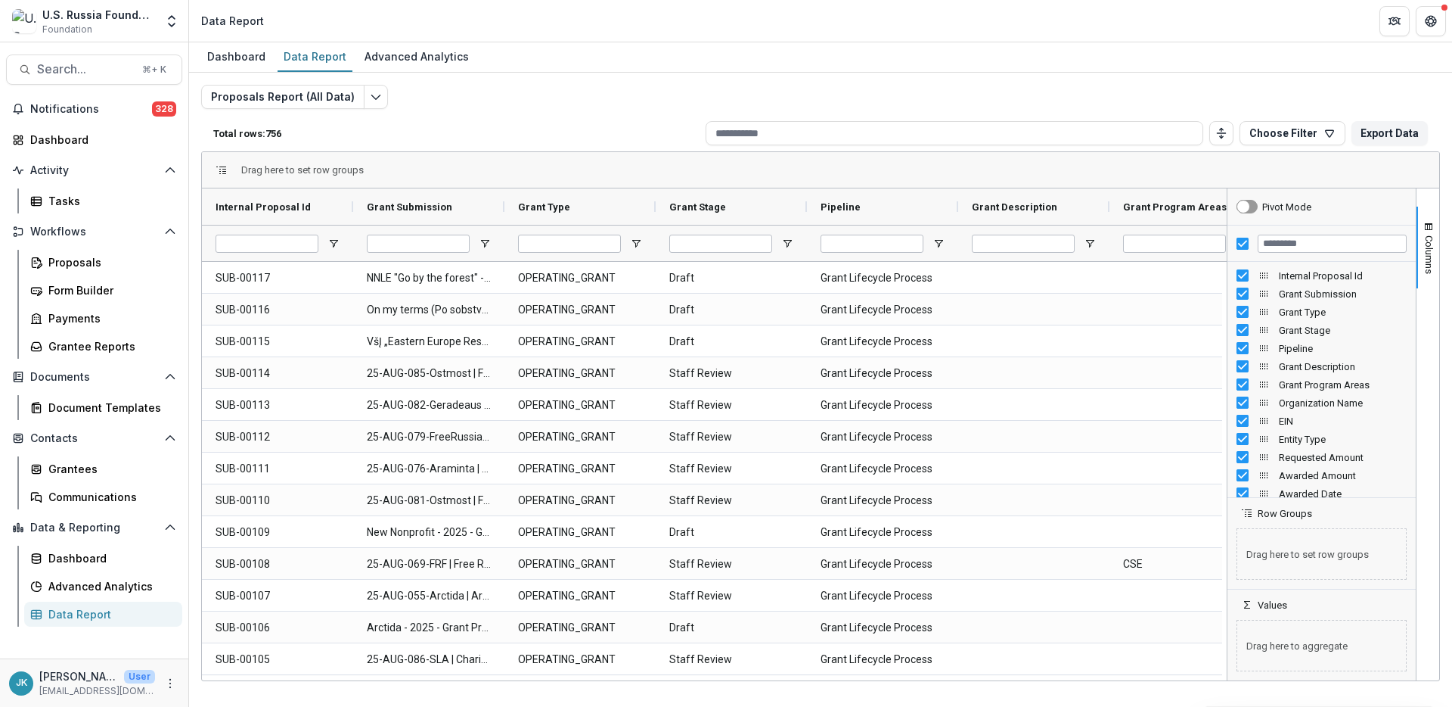
click at [1238, 251] on div at bounding box center [1322, 243] width 188 height 36
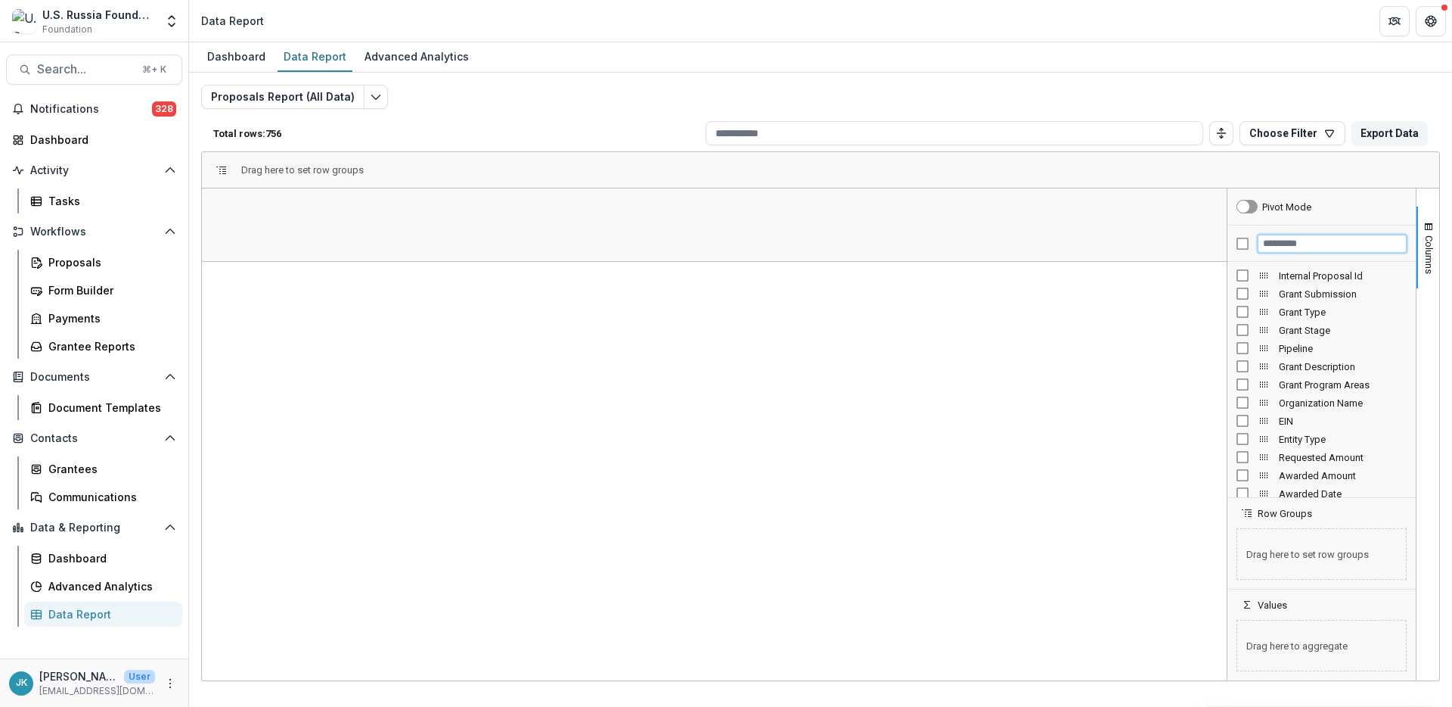
click at [1301, 242] on input "Filter Columns Input" at bounding box center [1332, 244] width 149 height 18
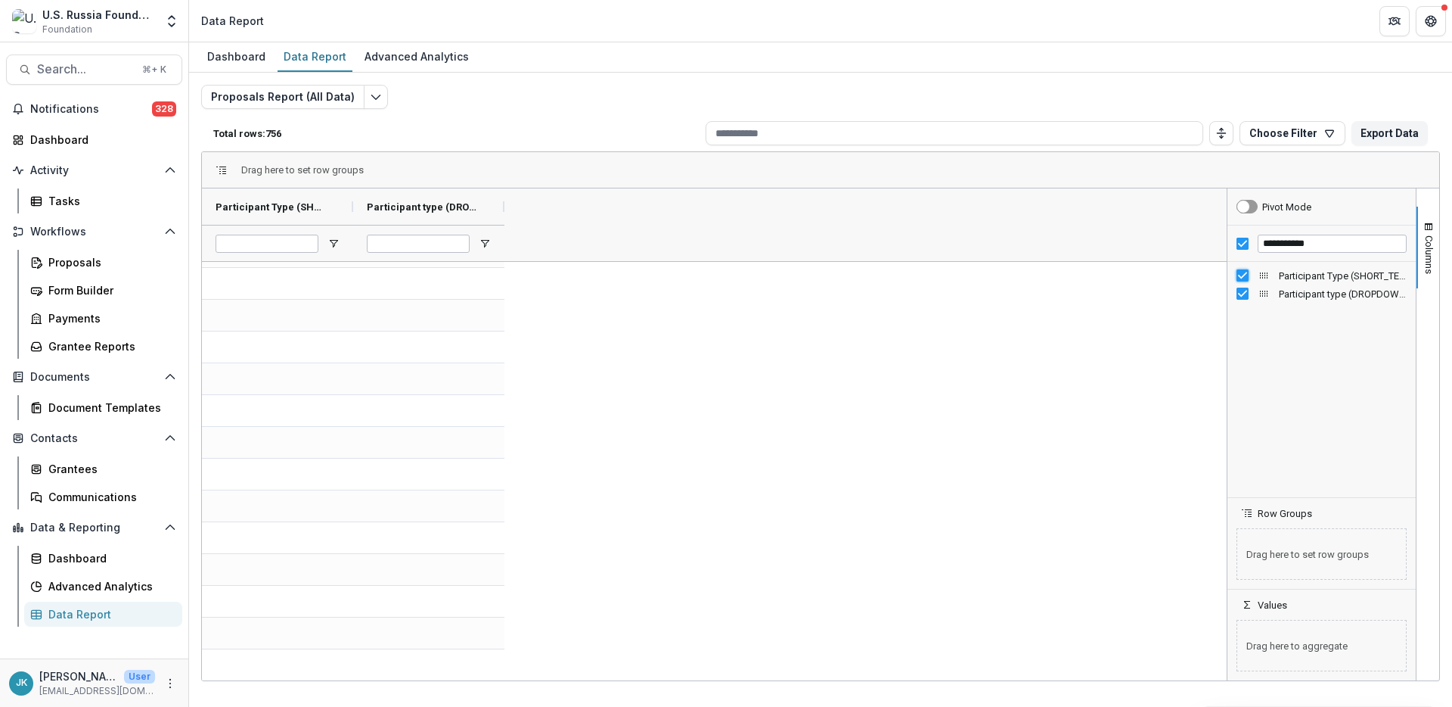
scroll to position [638, 0]
drag, startPoint x: 300, startPoint y: 131, endPoint x: 218, endPoint y: 137, distance: 81.9
click at [218, 137] on p "Total rows: 756" at bounding box center [456, 133] width 486 height 11
click at [1300, 242] on input "**********" at bounding box center [1332, 244] width 149 height 18
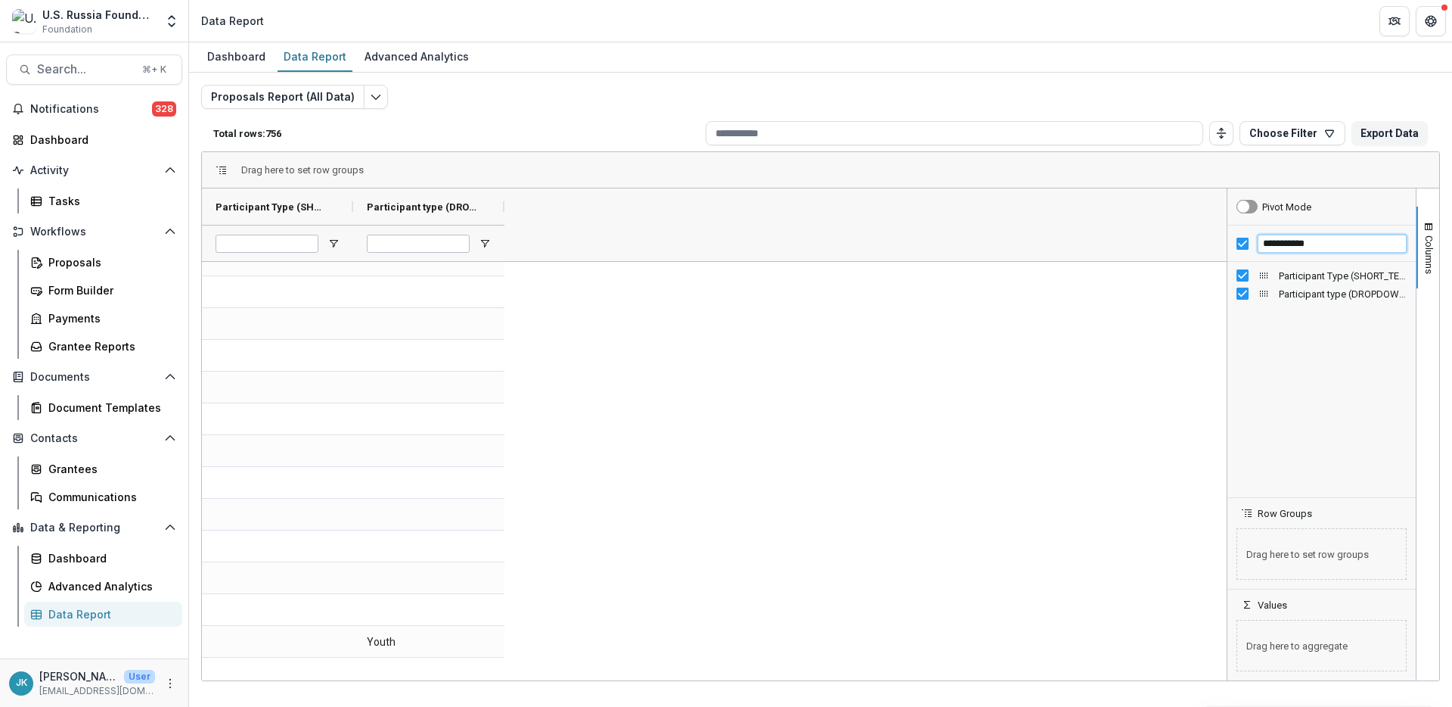
click at [1300, 242] on input "**********" at bounding box center [1332, 244] width 149 height 18
click at [1240, 301] on div "Grant Id" at bounding box center [1322, 293] width 170 height 18
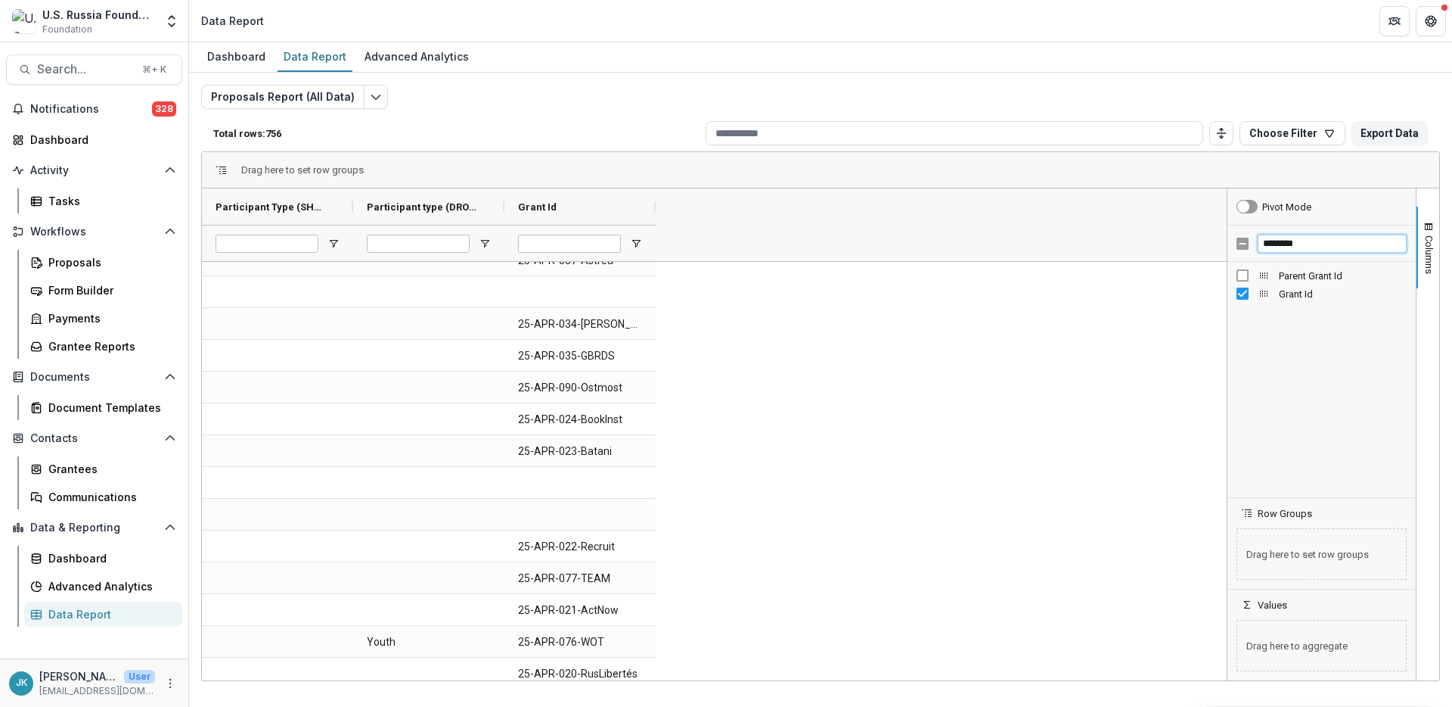
click at [1277, 244] on input "********" at bounding box center [1332, 244] width 149 height 18
type input "*"
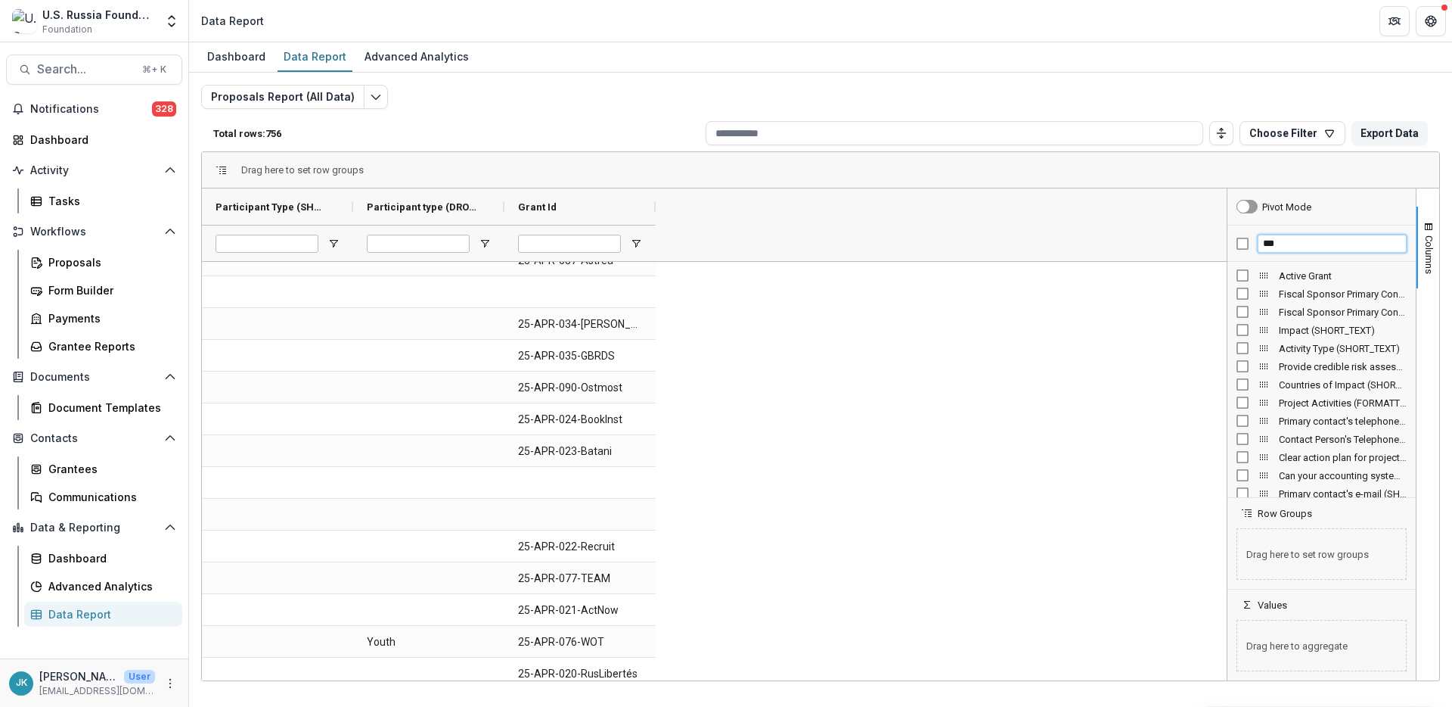
type input "***"
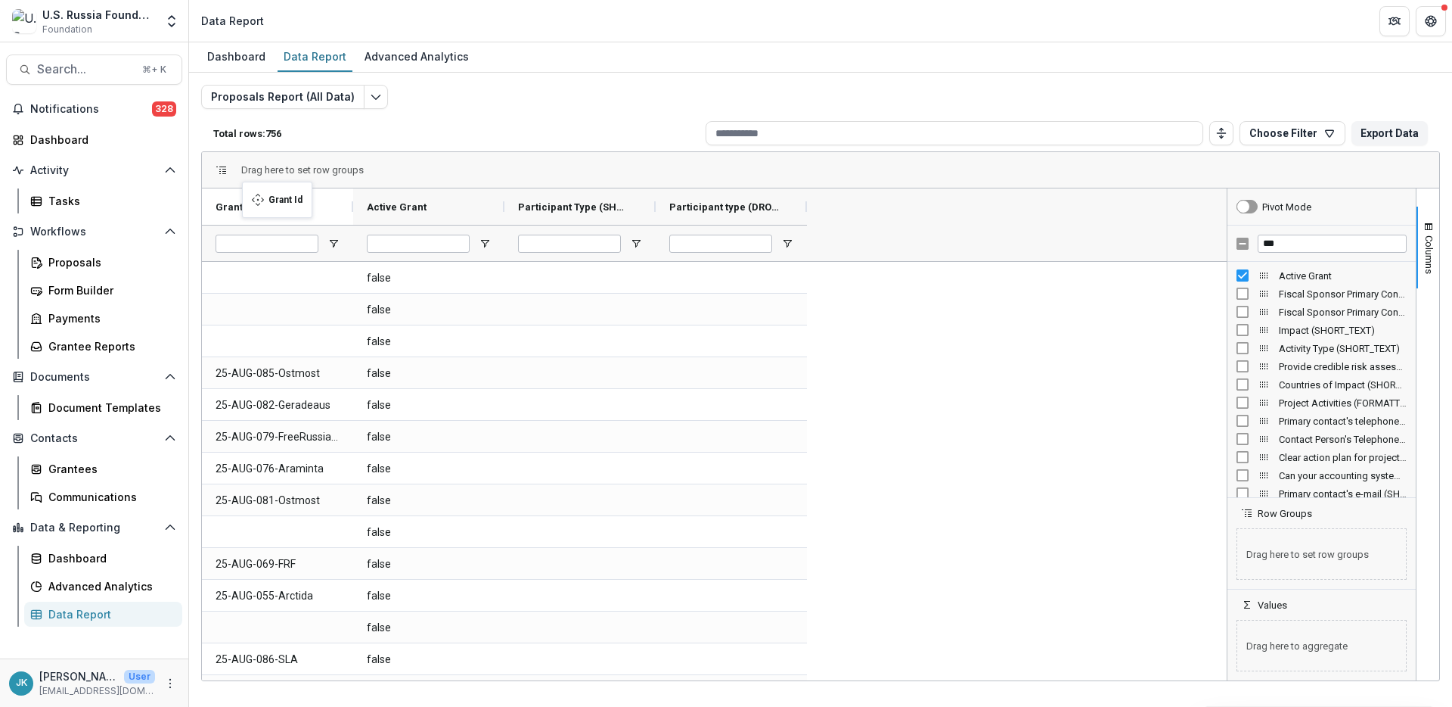
drag, startPoint x: 781, startPoint y: 206, endPoint x: 250, endPoint y: 191, distance: 531.3
click at [494, 244] on div at bounding box center [428, 243] width 151 height 36
click at [489, 244] on span "Open Filter Menu" at bounding box center [485, 244] width 12 height 12
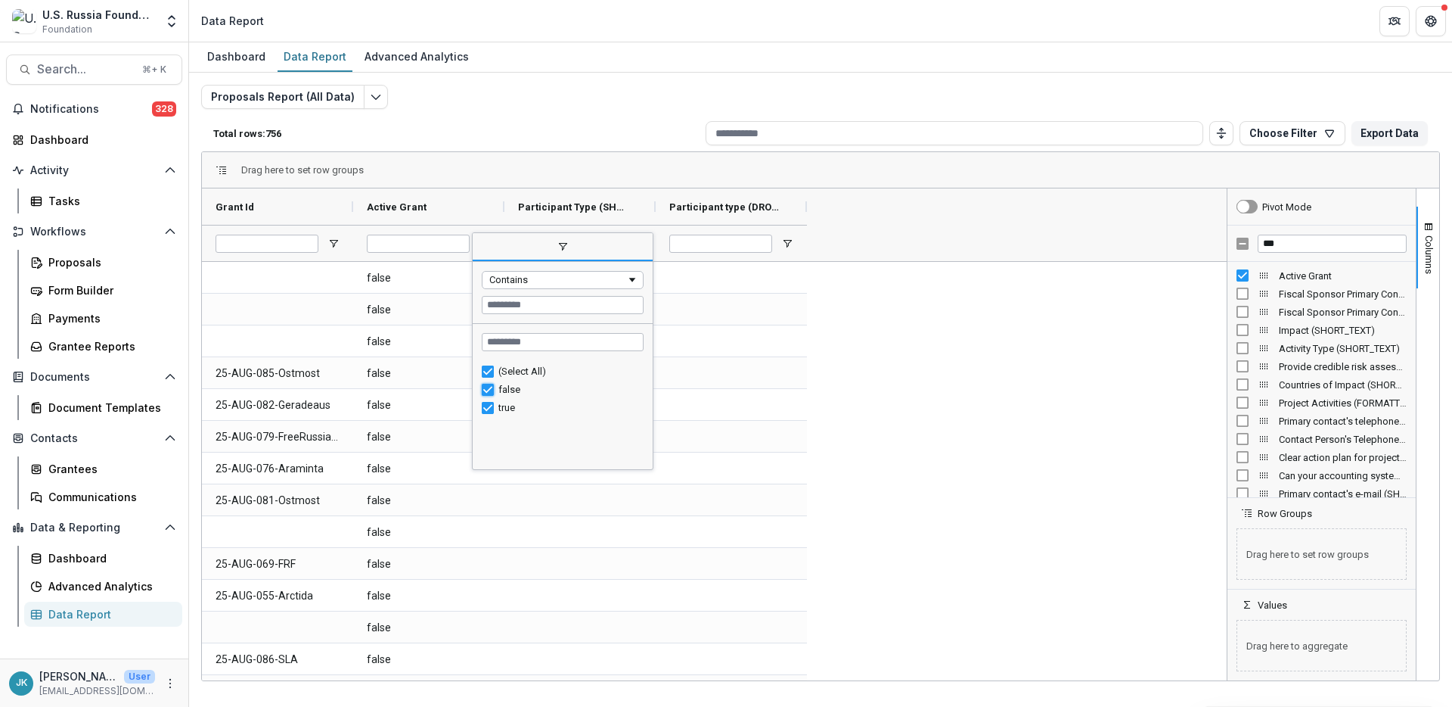
type input "********"
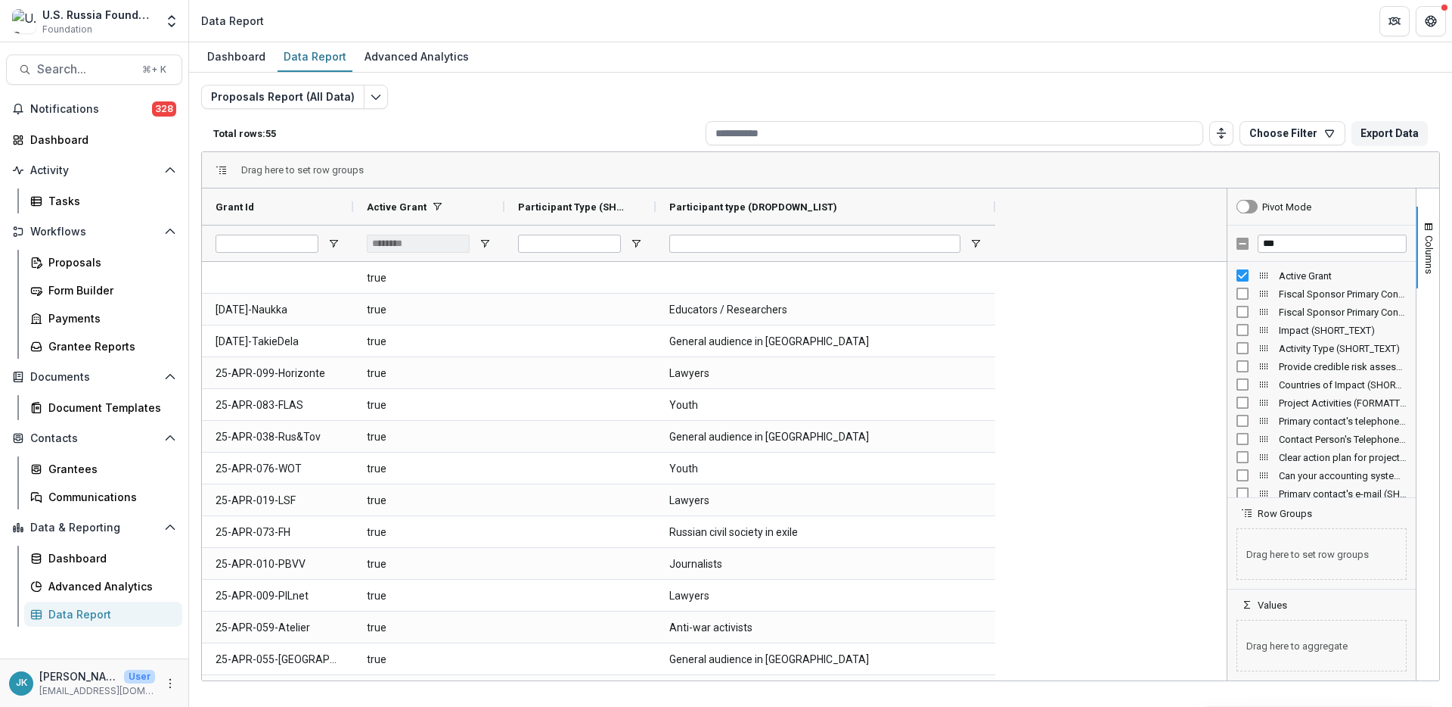
drag, startPoint x: 806, startPoint y: 207, endPoint x: 993, endPoint y: 228, distance: 188.1
click at [996, 228] on div "Grant Id Active Grant Participant Type (SHORT_TEXT)" at bounding box center [601, 224] width 798 height 73
click at [1268, 240] on input "***" at bounding box center [1332, 244] width 149 height 18
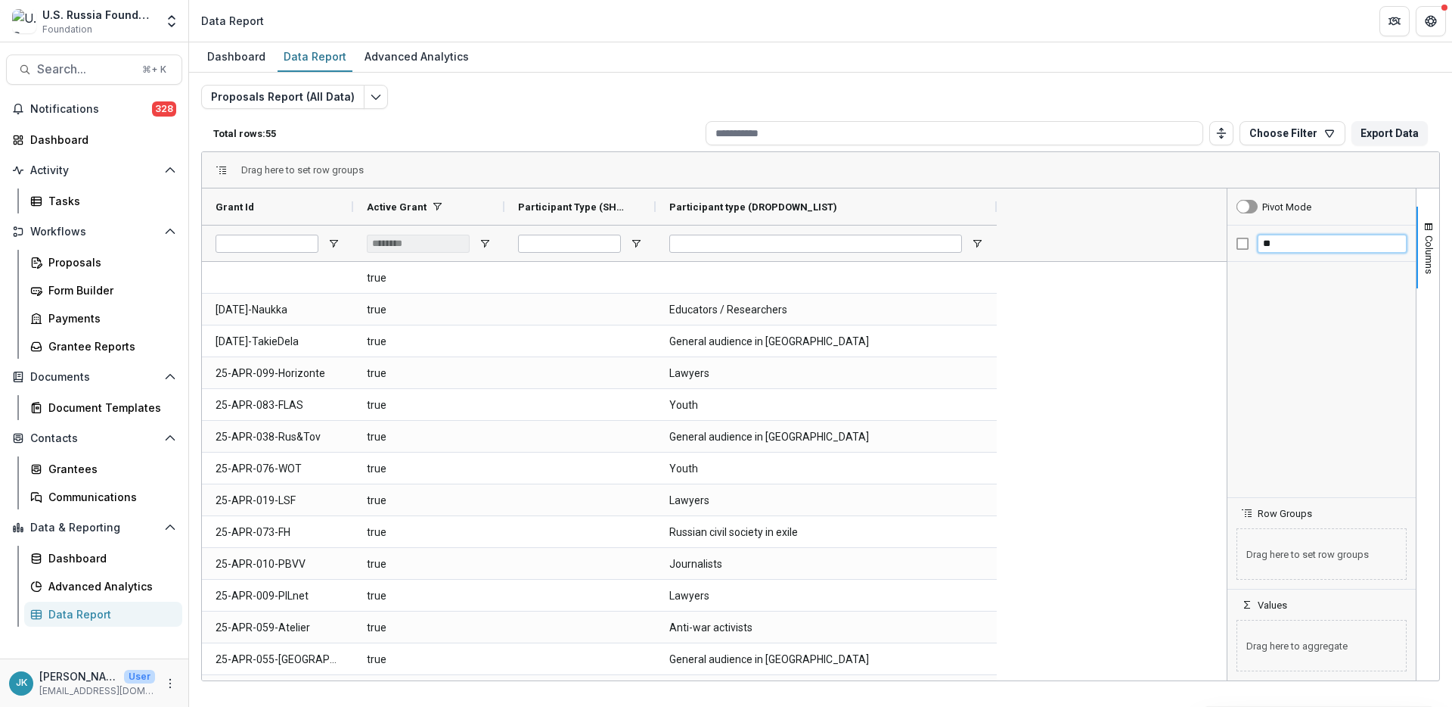
type input "*"
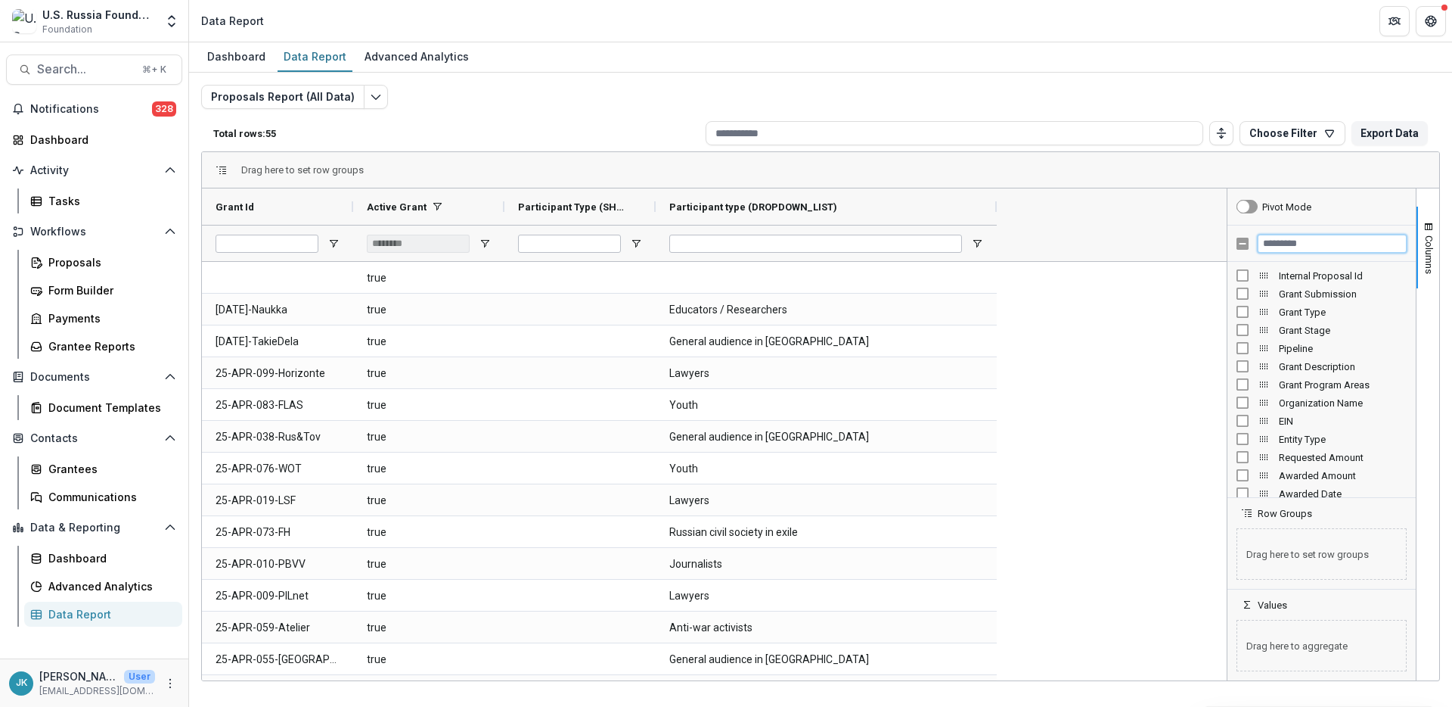
click at [1342, 243] on input "Filter Columns Input" at bounding box center [1332, 244] width 149 height 18
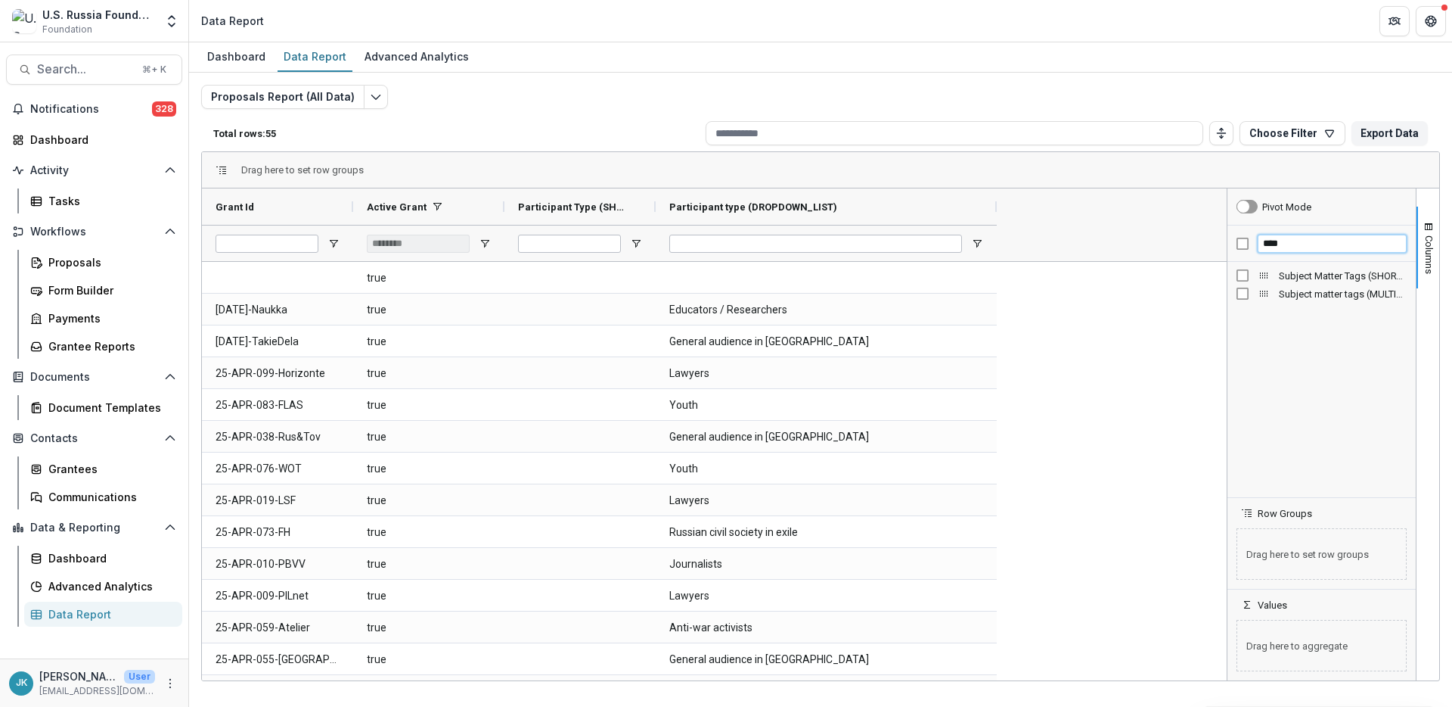
type input "****"
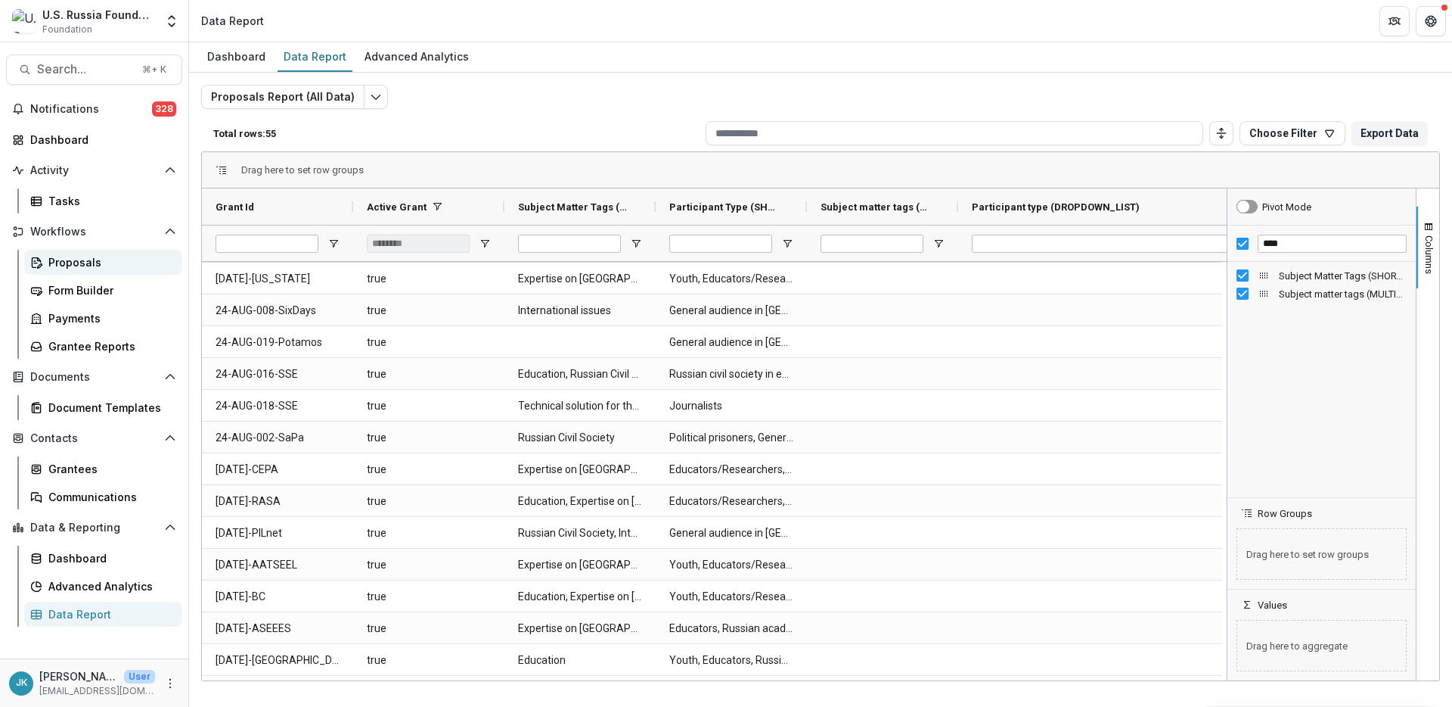
click at [68, 262] on div "Proposals" at bounding box center [109, 262] width 122 height 16
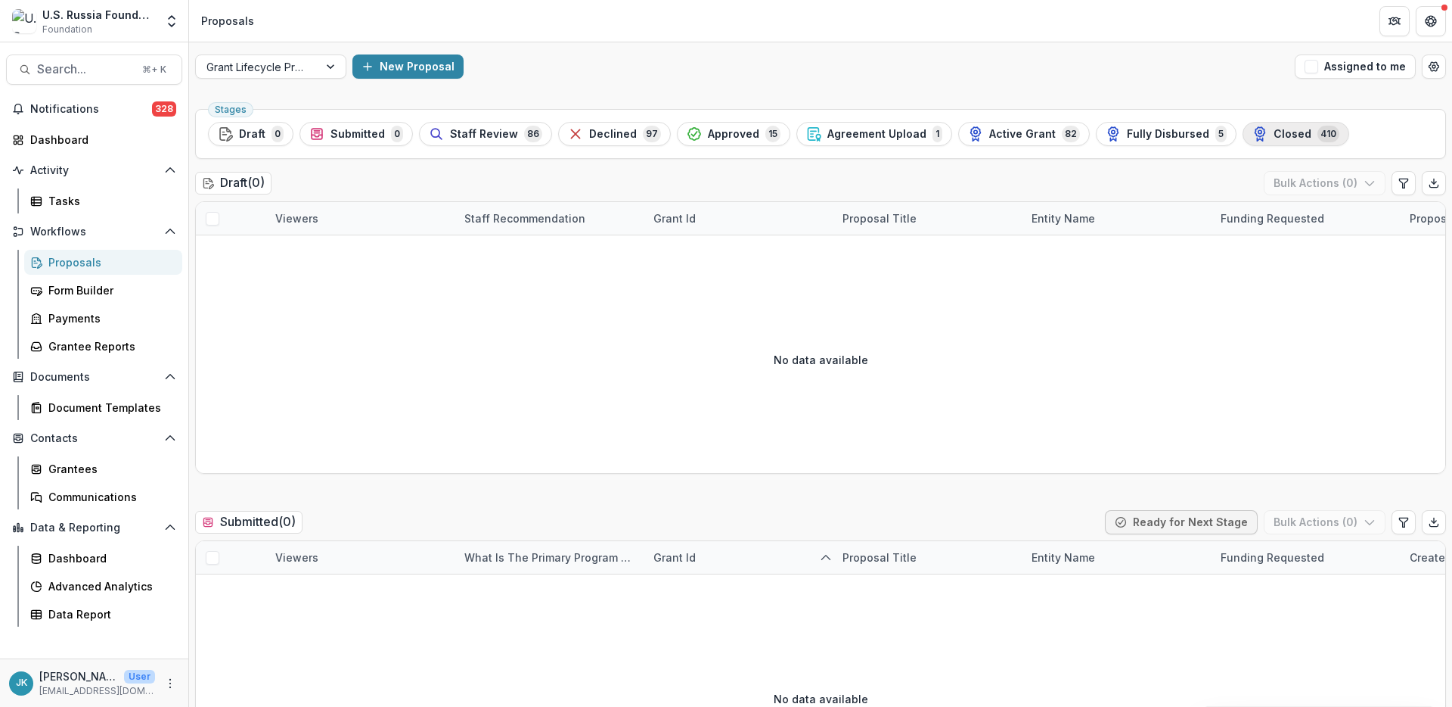
click at [1288, 136] on div "Closed 410" at bounding box center [1296, 134] width 87 height 17
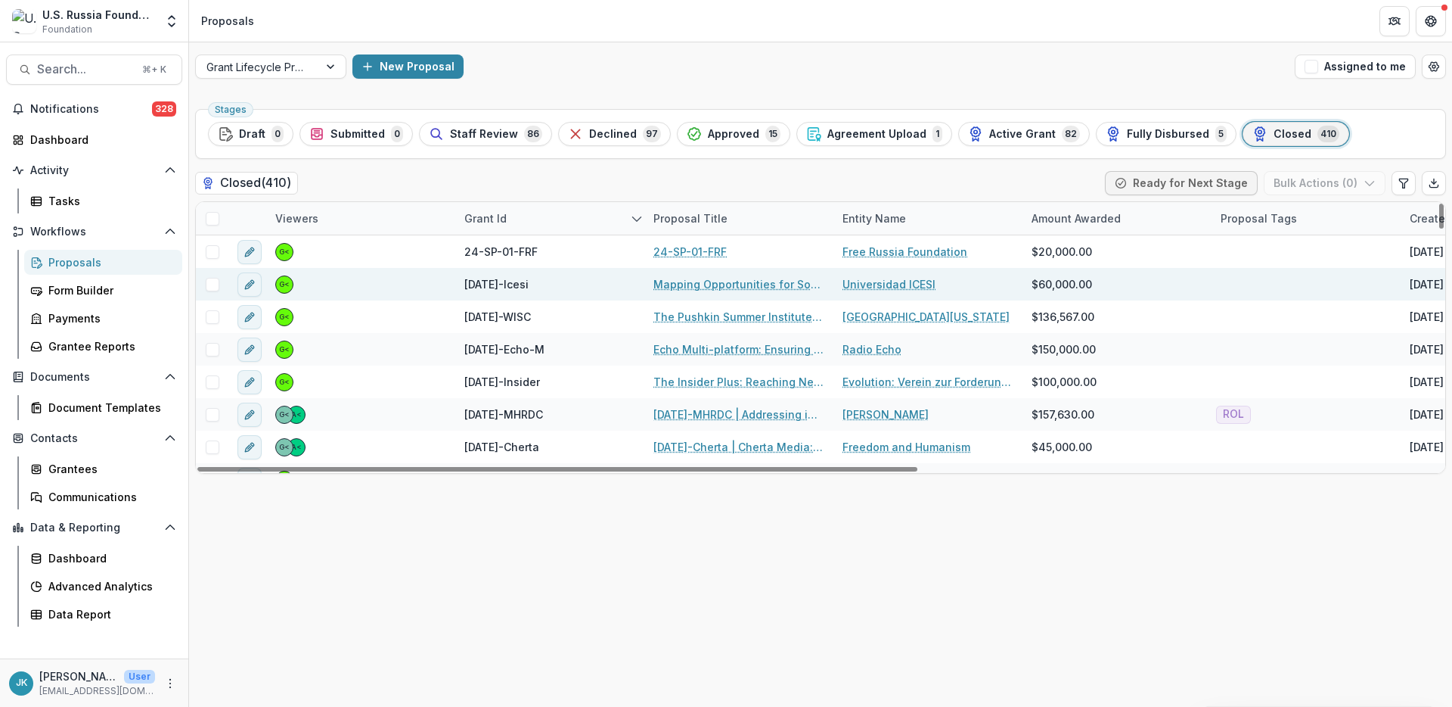
click at [692, 281] on link "Mapping Opportunities for Social Infrastructure of Russian Anti-War Migration i…" at bounding box center [739, 284] width 171 height 16
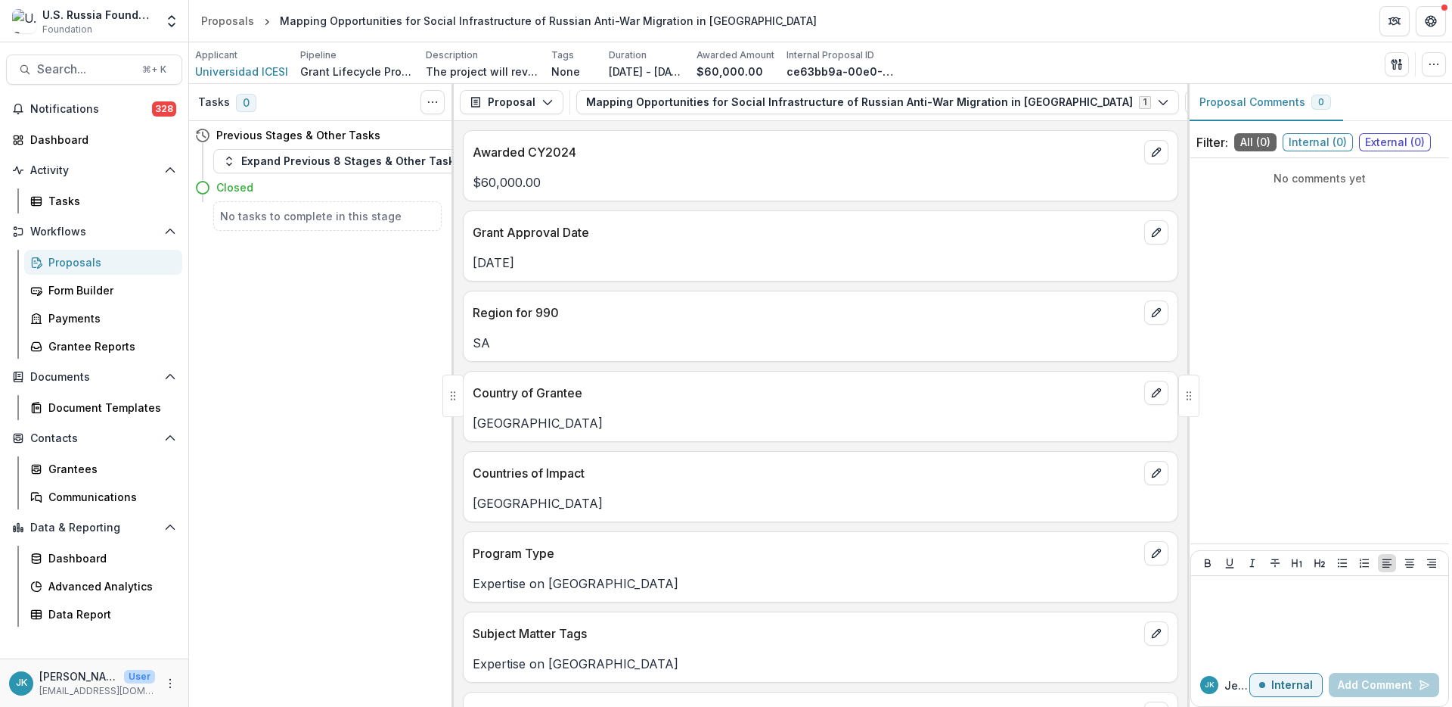
drag, startPoint x: 482, startPoint y: 266, endPoint x: 541, endPoint y: 267, distance: 59.0
click at [541, 267] on p "2/28/2024" at bounding box center [821, 262] width 696 height 18
click at [236, 70] on span "Universidad ICESI" at bounding box center [241, 72] width 93 height 16
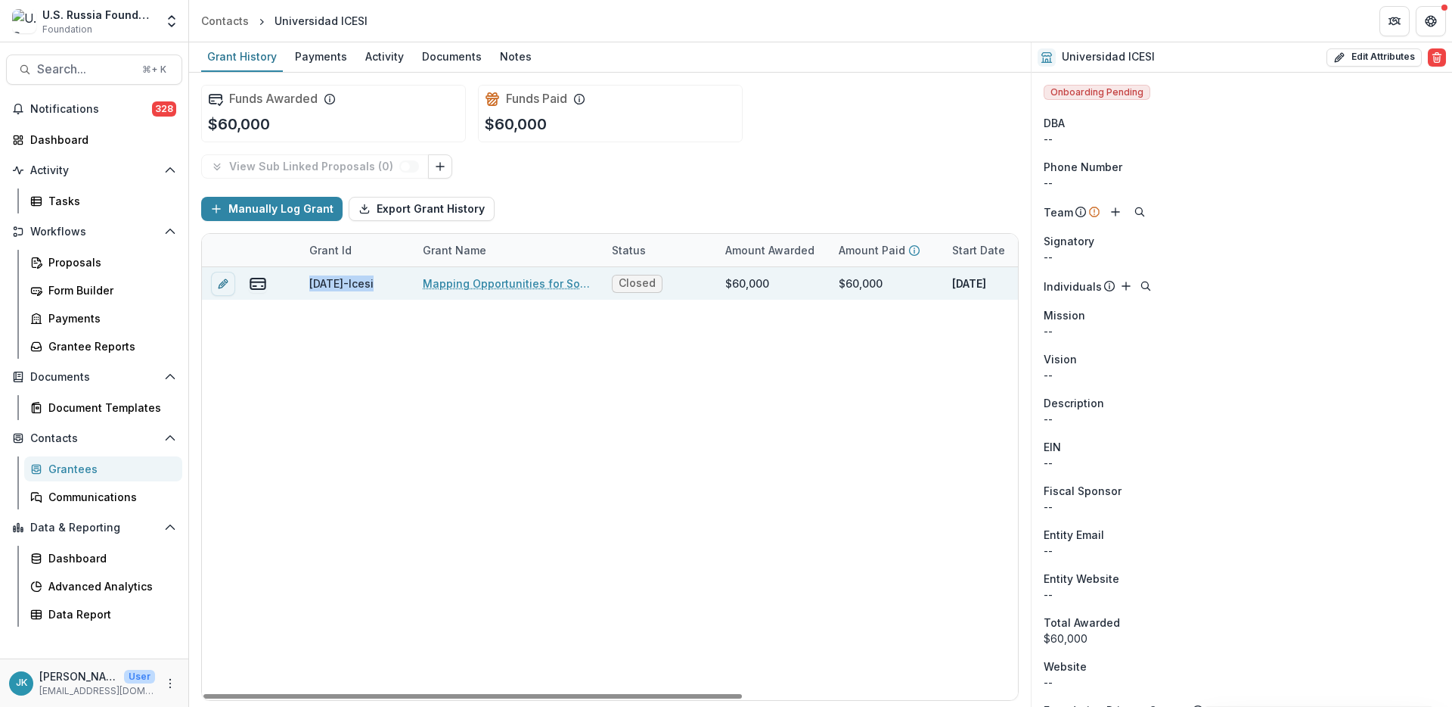
drag, startPoint x: 374, startPoint y: 284, endPoint x: 415, endPoint y: 284, distance: 40.1
click at [415, 284] on div "23-DEC-63-Icesi Mapping Opportunities for Social Infrastructure of Russian Anti…" at bounding box center [818, 283] width 1233 height 33
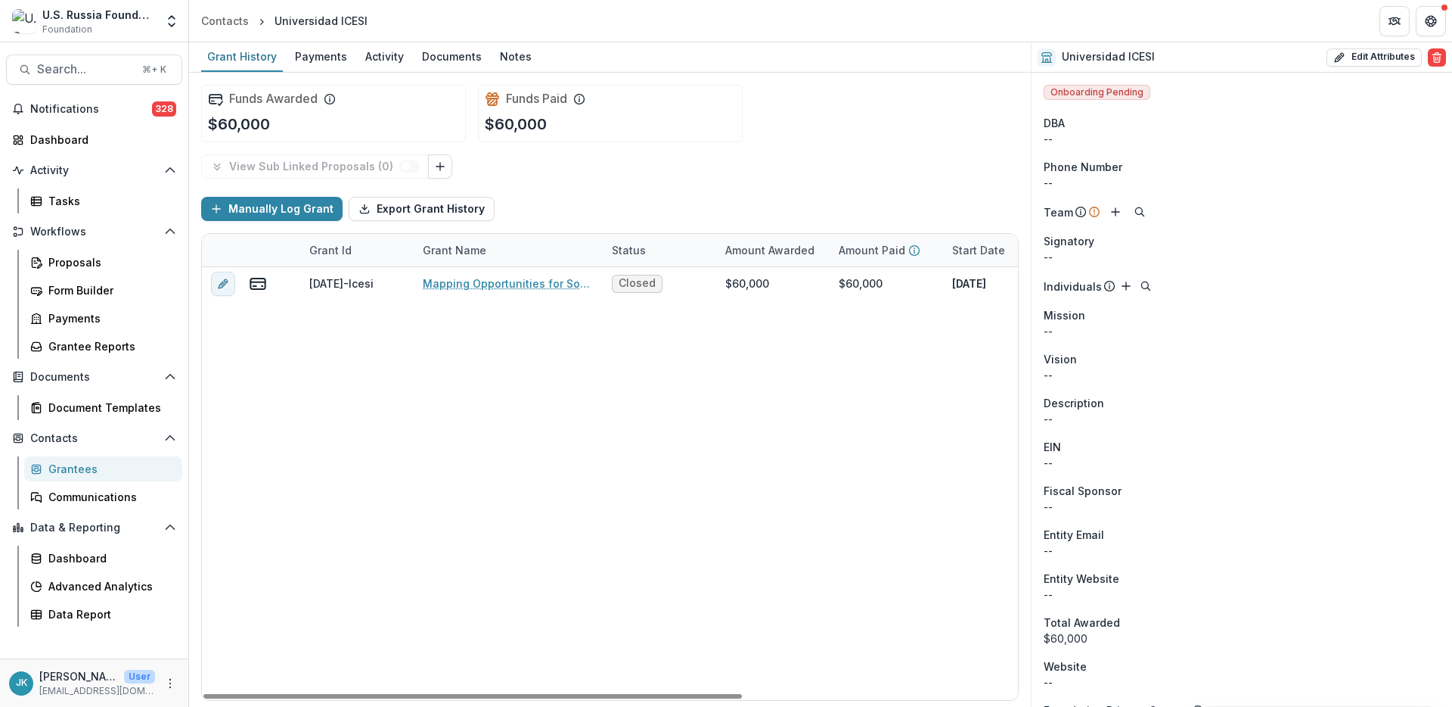
click at [442, 346] on div "23-DEC-63-Icesi Mapping Opportunities for Social Infrastructure of Russian Anti…" at bounding box center [818, 483] width 1233 height 433
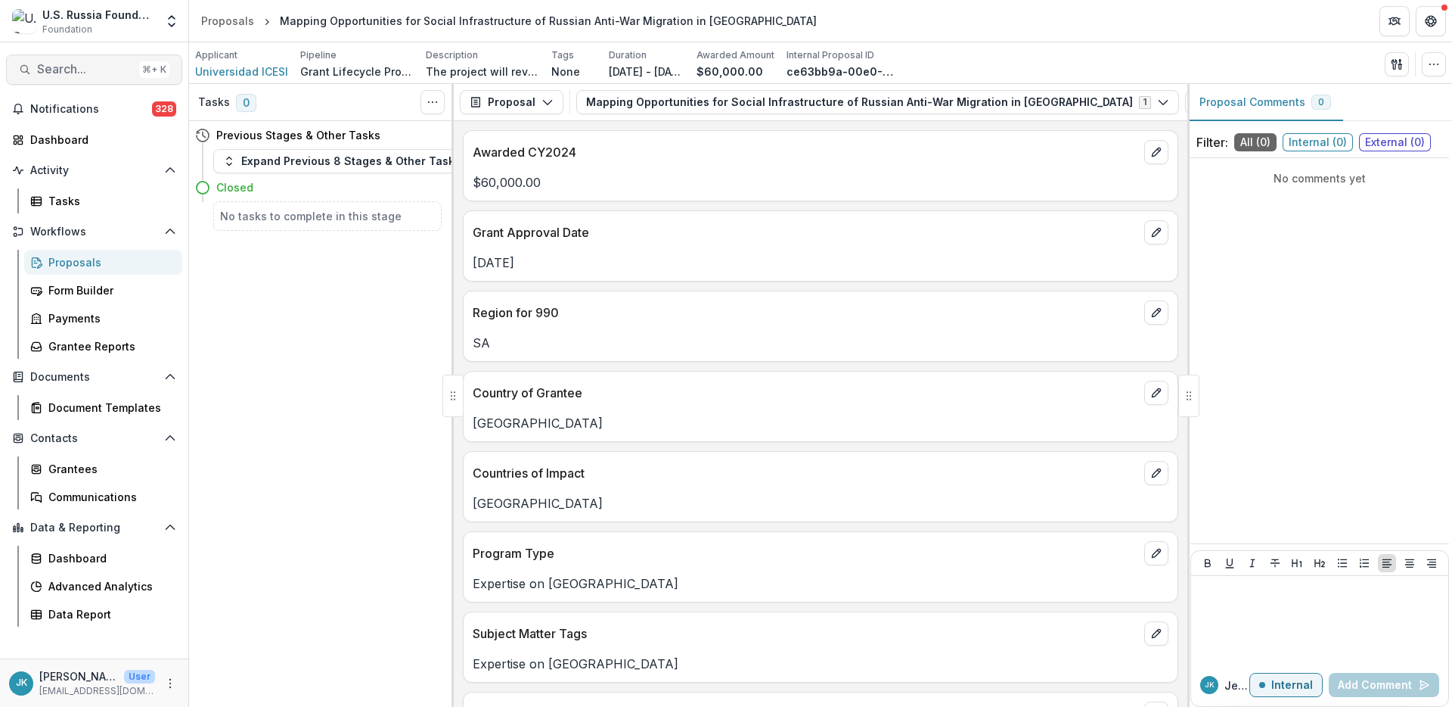
click at [110, 69] on span "Search..." at bounding box center [85, 69] width 96 height 14
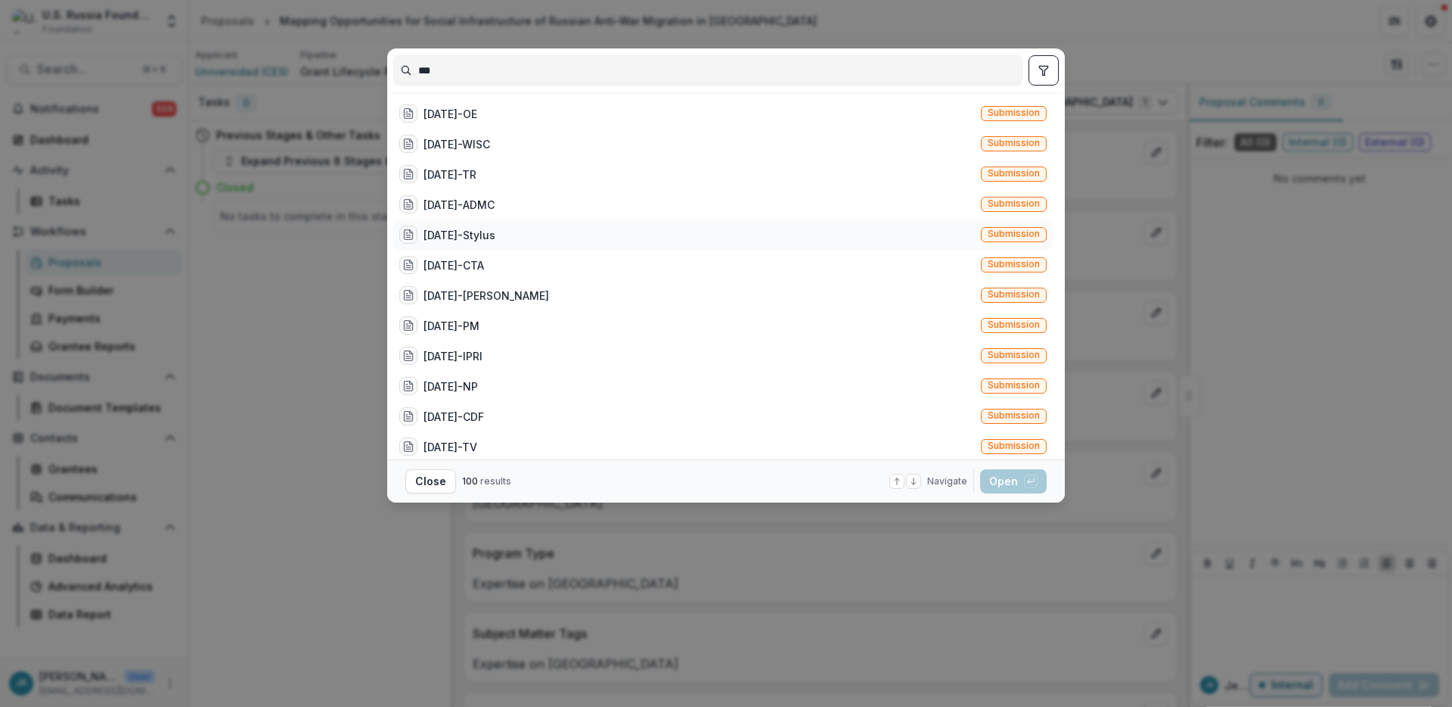
type input "***"
click at [452, 231] on div "22-DEC-16-Stylus" at bounding box center [460, 235] width 72 height 16
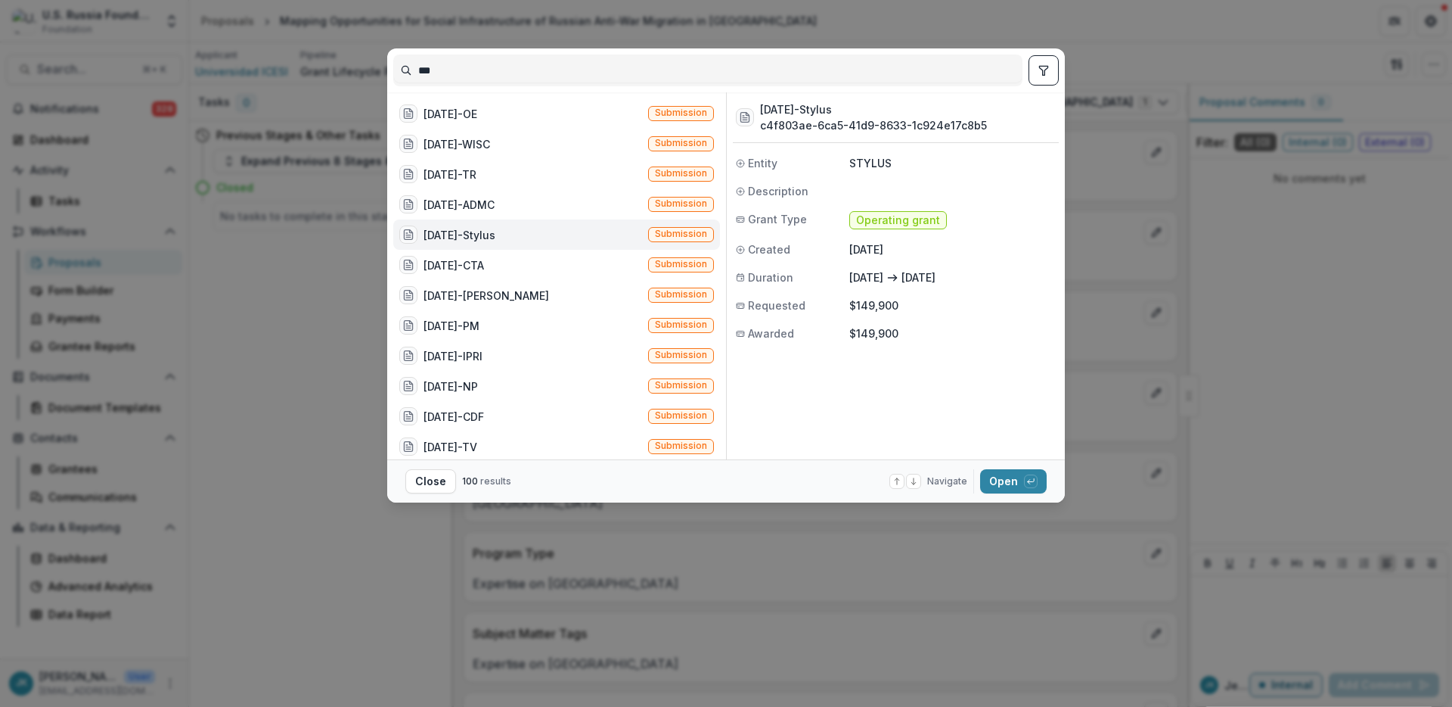
click at [1002, 467] on footer "Close 100 results Navigate up and down with arrow keys Open with enter key" at bounding box center [726, 480] width 678 height 43
click at [1006, 471] on button "Open with enter key" at bounding box center [1013, 481] width 67 height 24
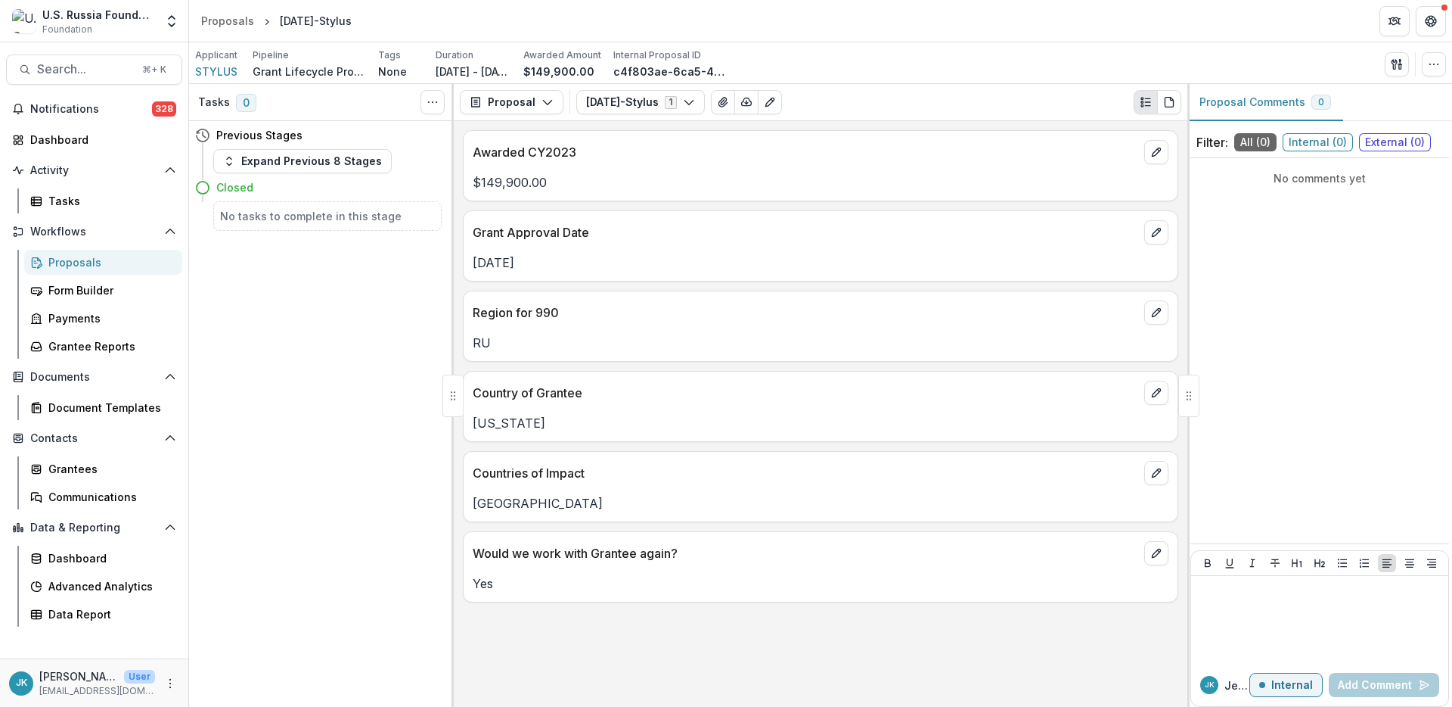
click at [99, 269] on div "Proposals" at bounding box center [109, 262] width 122 height 16
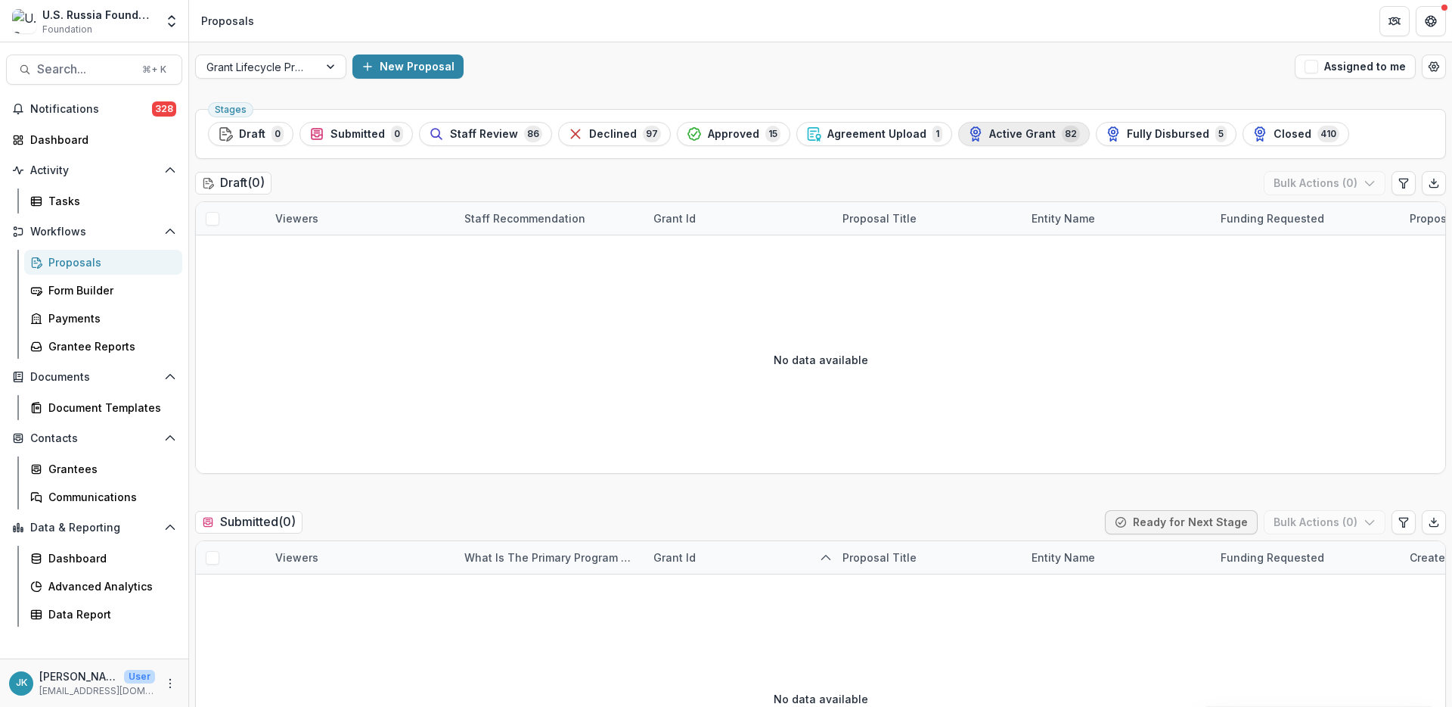
click at [1049, 143] on button "Active Grant 82" at bounding box center [1024, 134] width 132 height 24
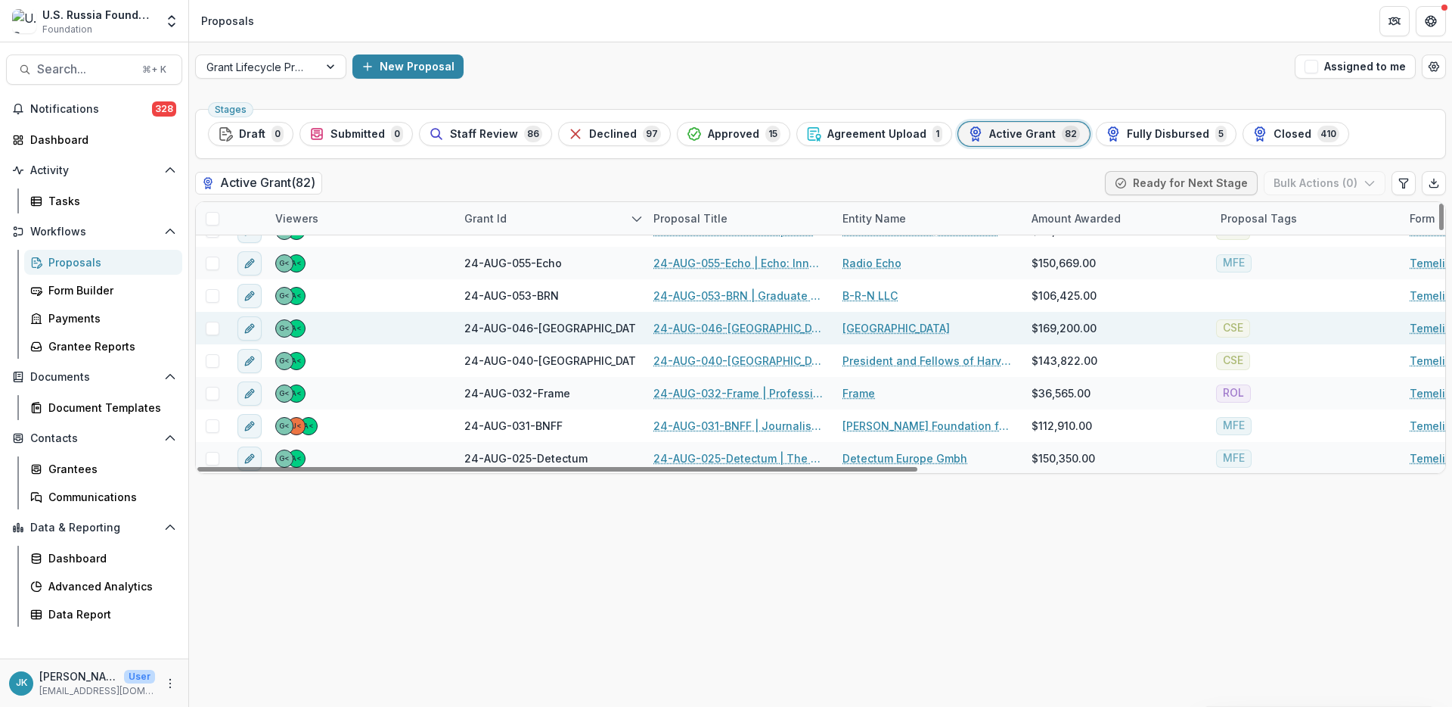
scroll to position [794, 0]
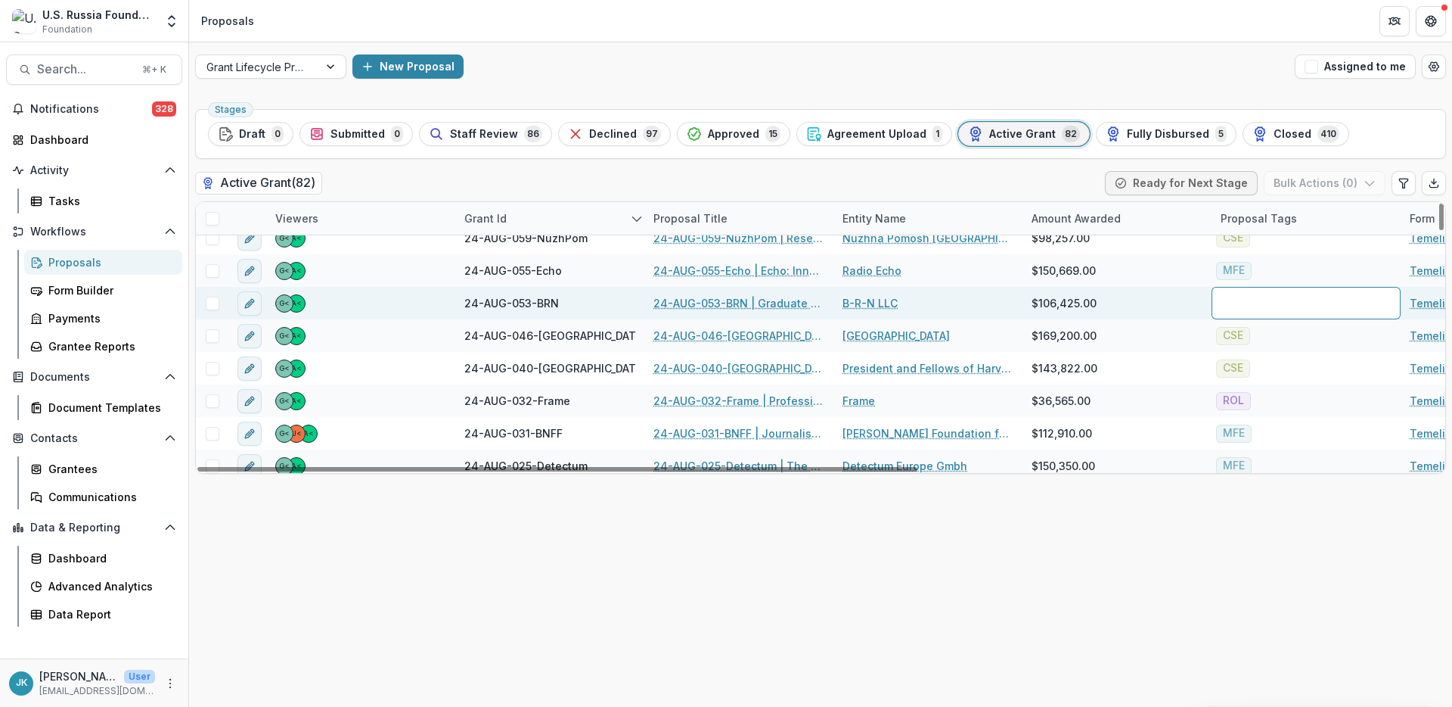
click at [1236, 302] on div at bounding box center [1306, 303] width 189 height 33
type input "********"
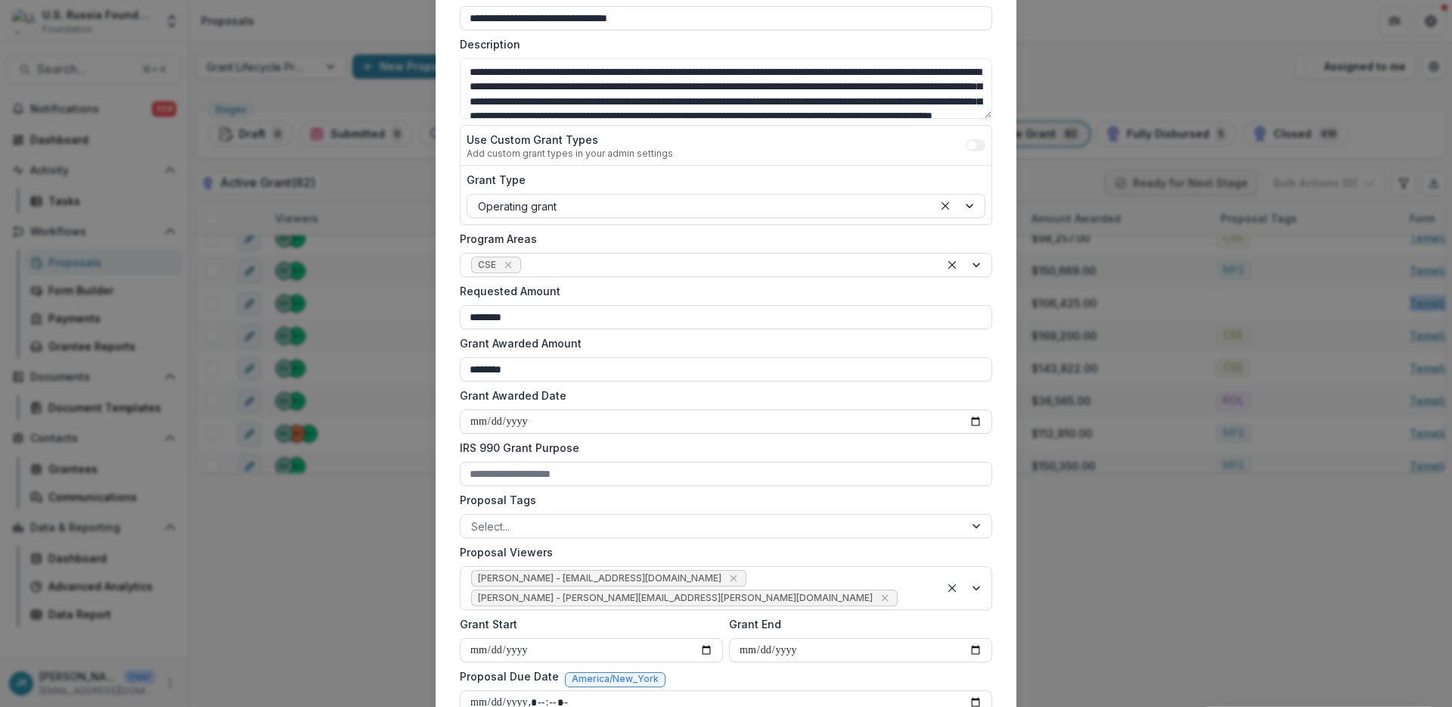
scroll to position [213, 0]
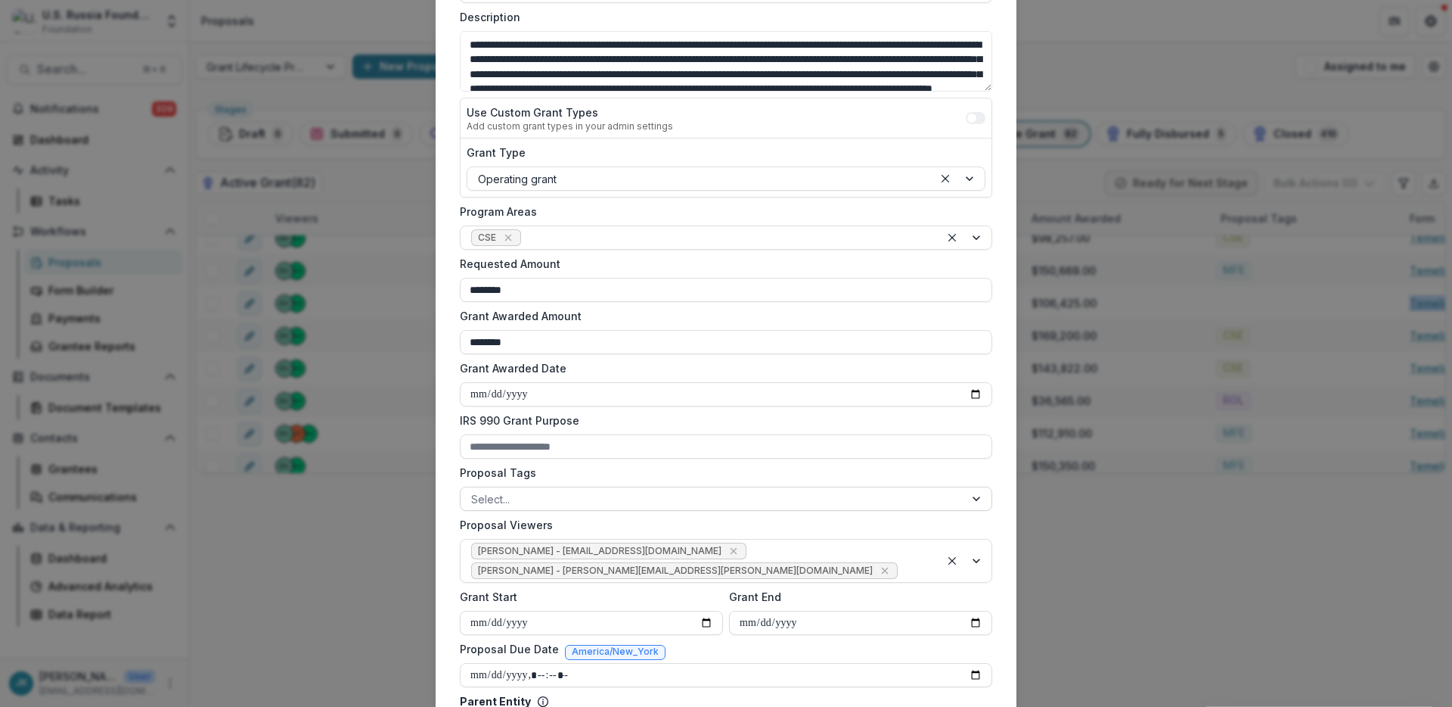
click at [525, 502] on div at bounding box center [712, 498] width 483 height 19
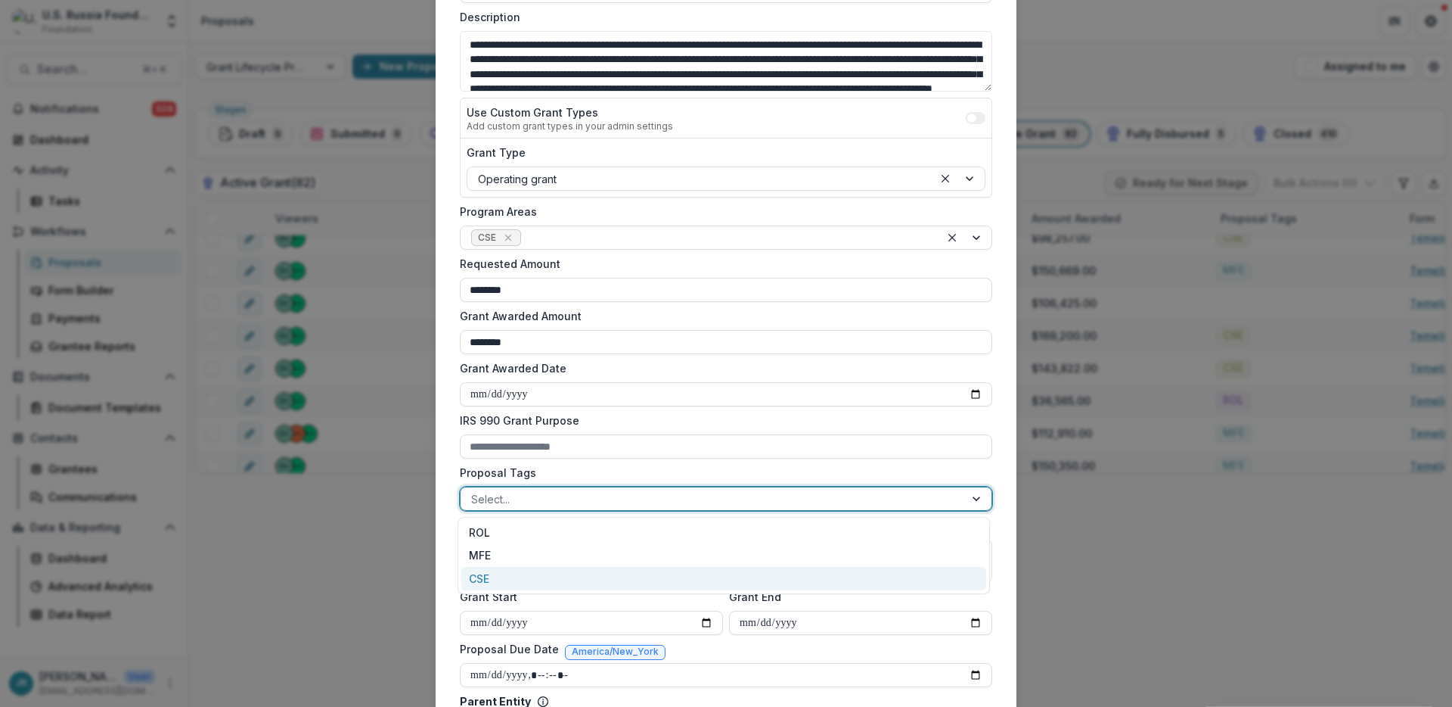
click at [527, 580] on div "CSE" at bounding box center [723, 578] width 525 height 23
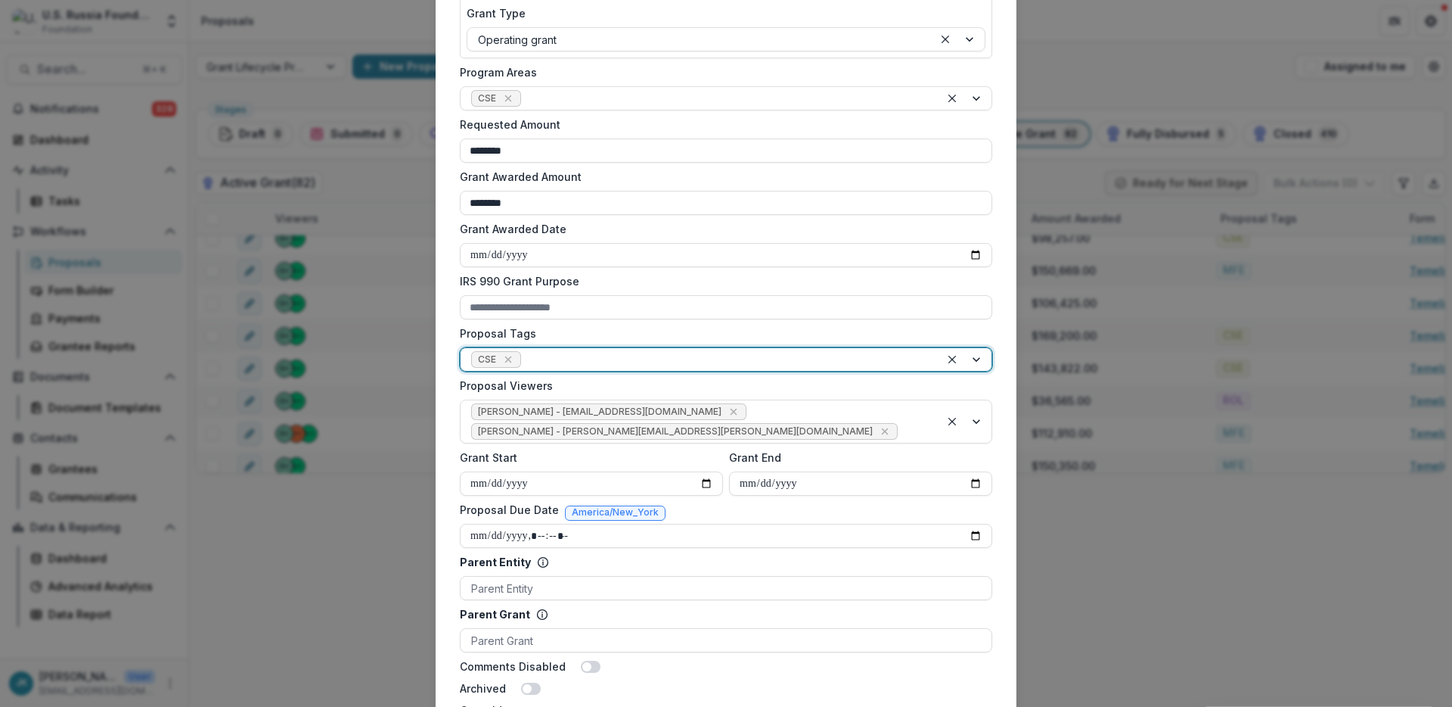
scroll to position [496, 0]
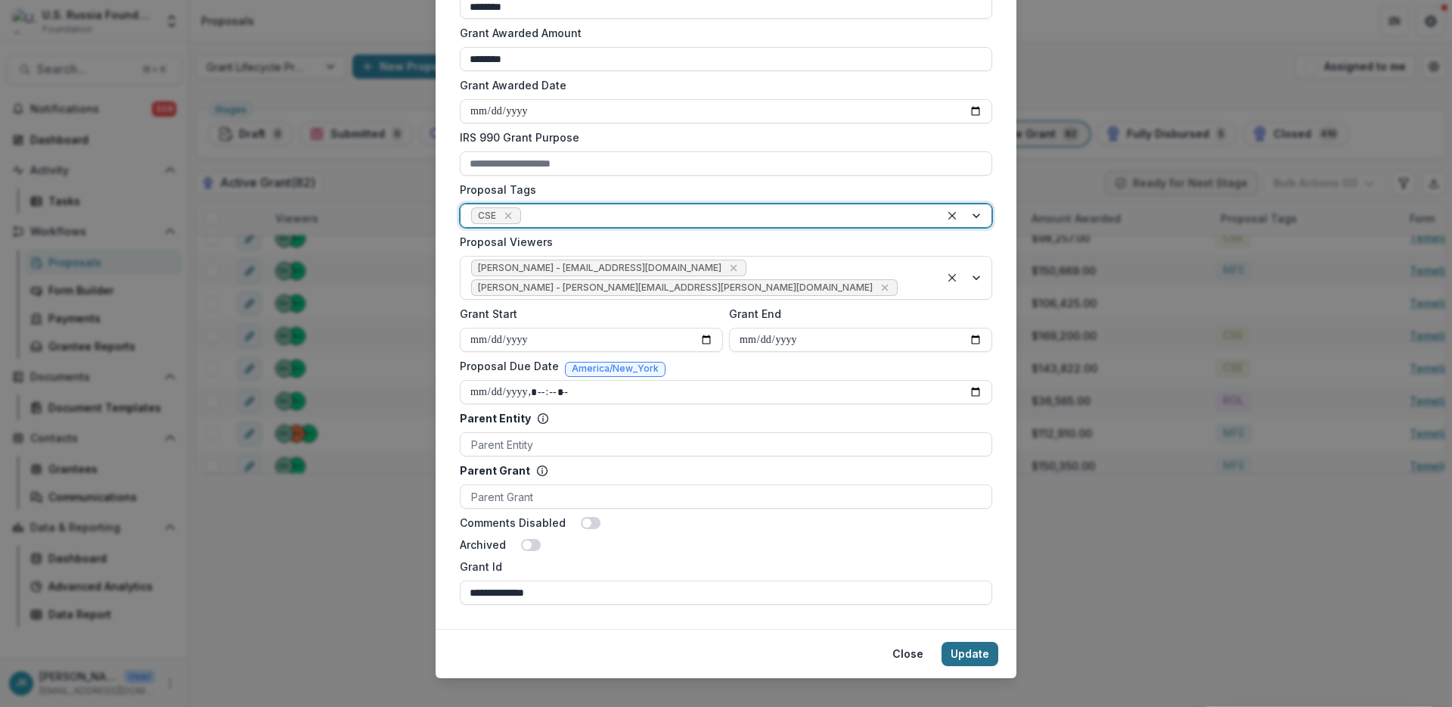
click at [979, 642] on button "Update" at bounding box center [970, 654] width 57 height 24
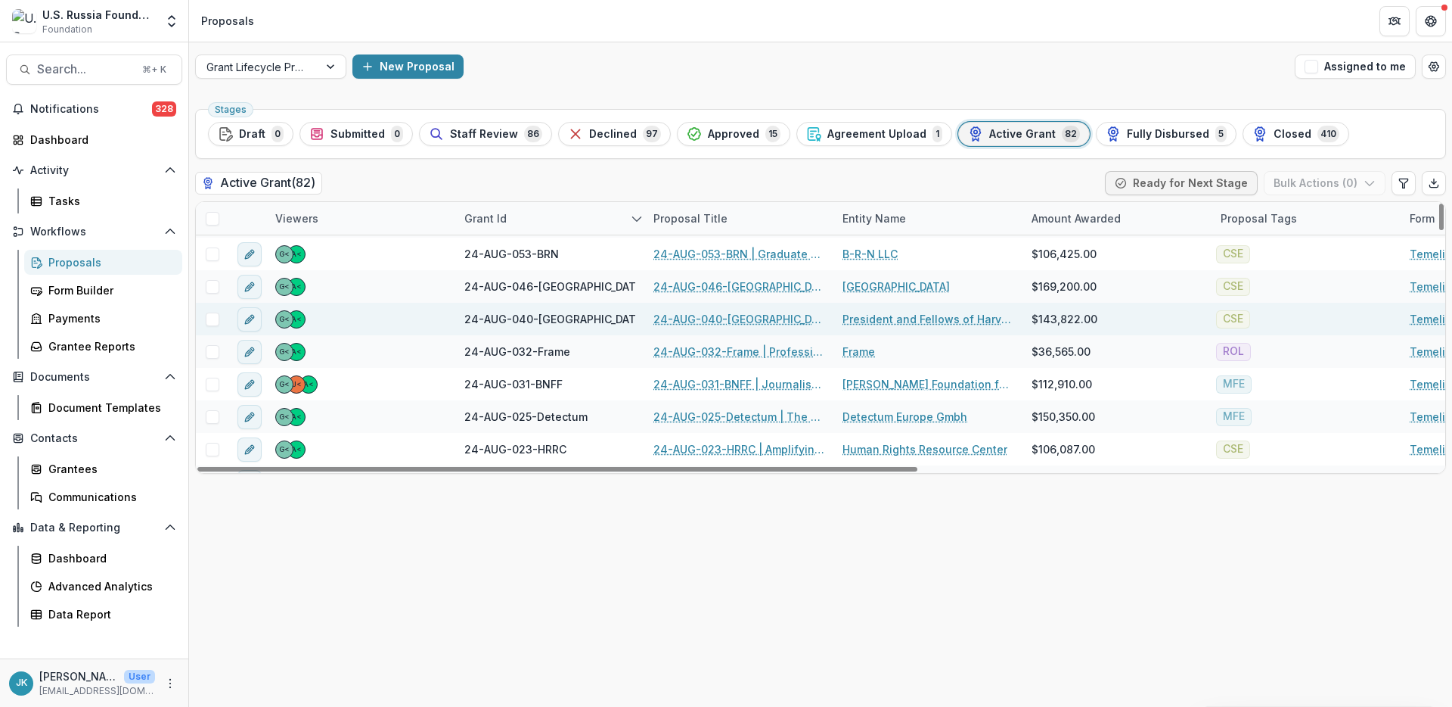
scroll to position [541, 0]
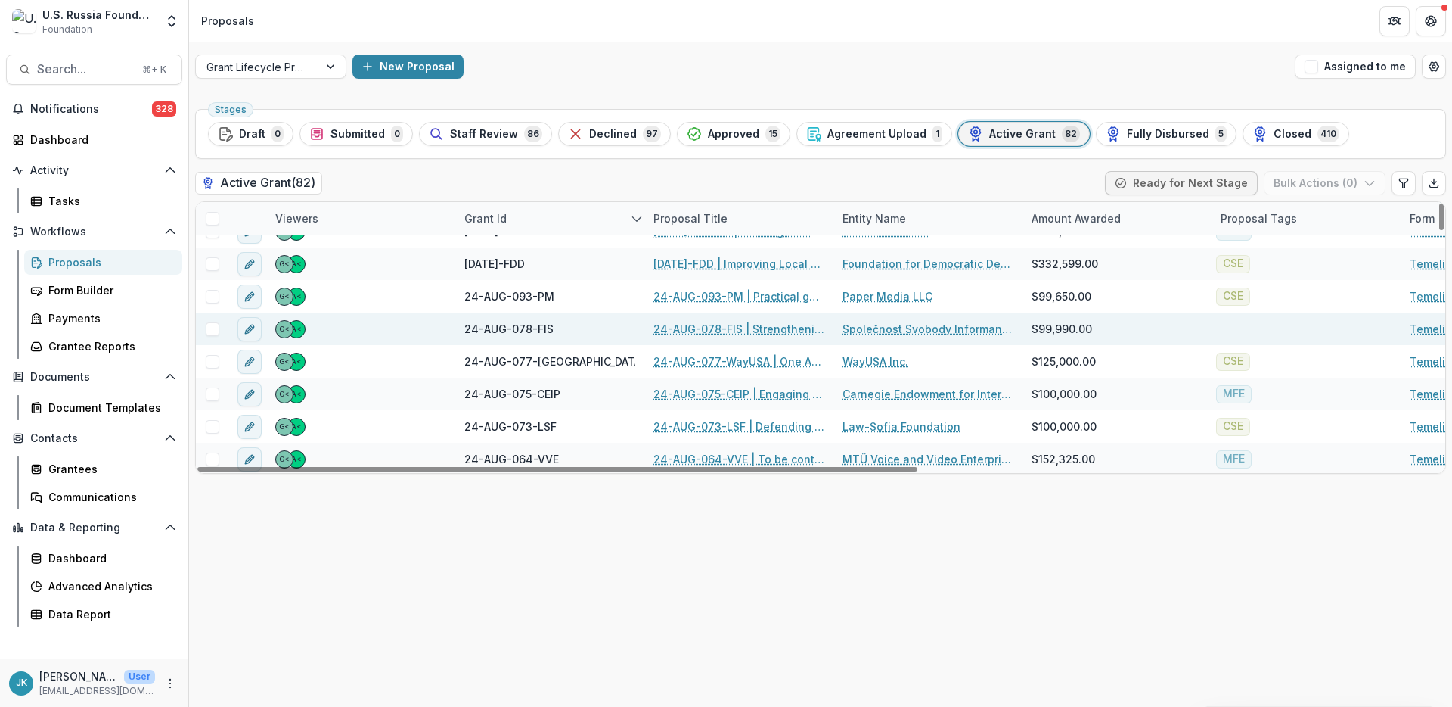
click at [1235, 327] on div at bounding box center [1307, 328] width 189 height 33
click at [1235, 327] on div at bounding box center [1306, 328] width 189 height 33
type input "********"
type input "*******"
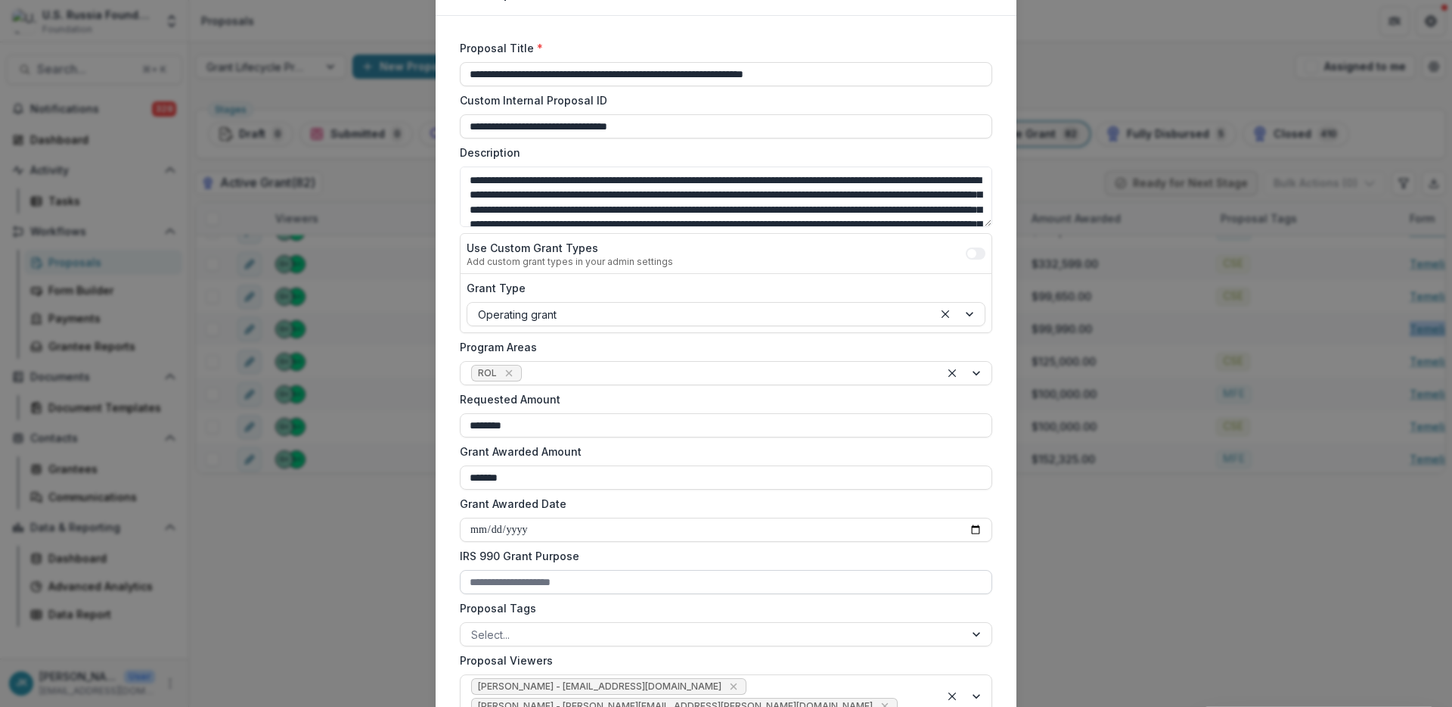
scroll to position [100, 0]
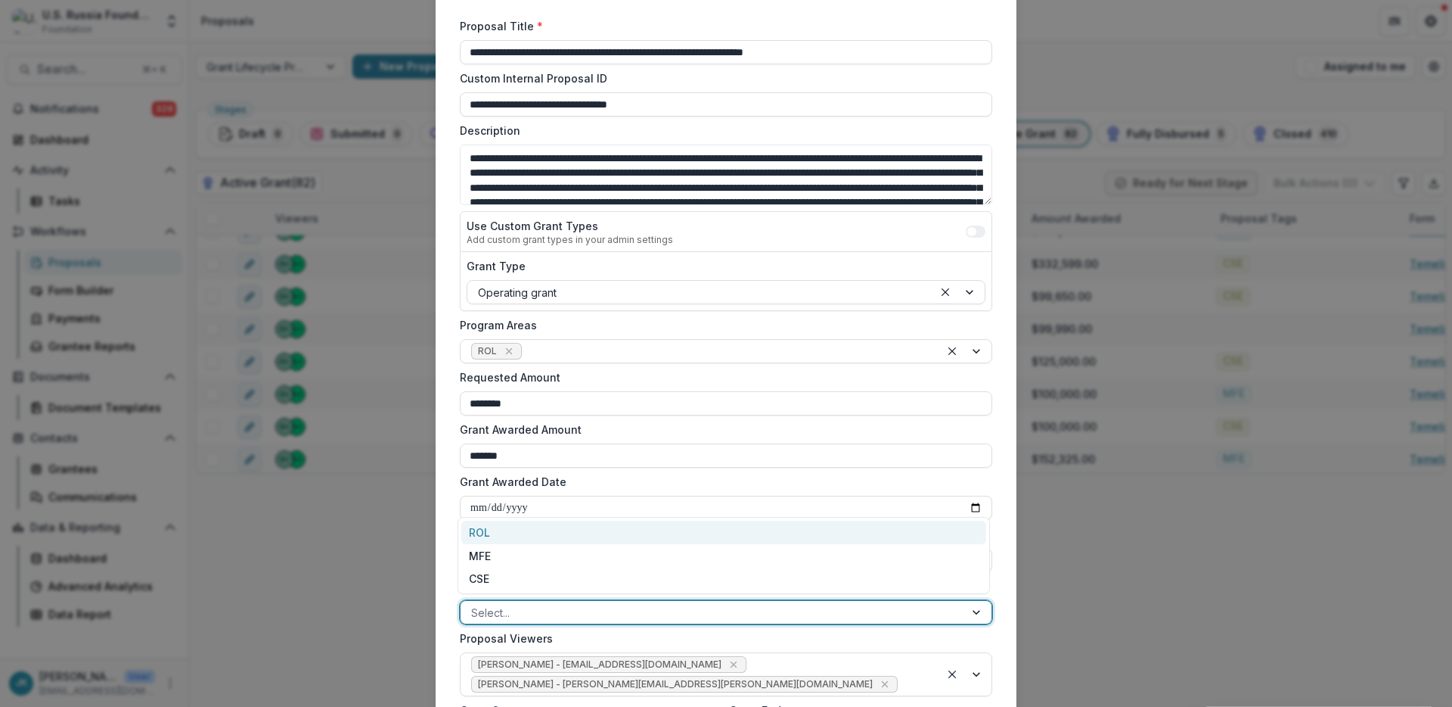
click at [575, 623] on div "Select..." at bounding box center [726, 612] width 533 height 24
click at [524, 537] on div "ROL" at bounding box center [723, 531] width 525 height 23
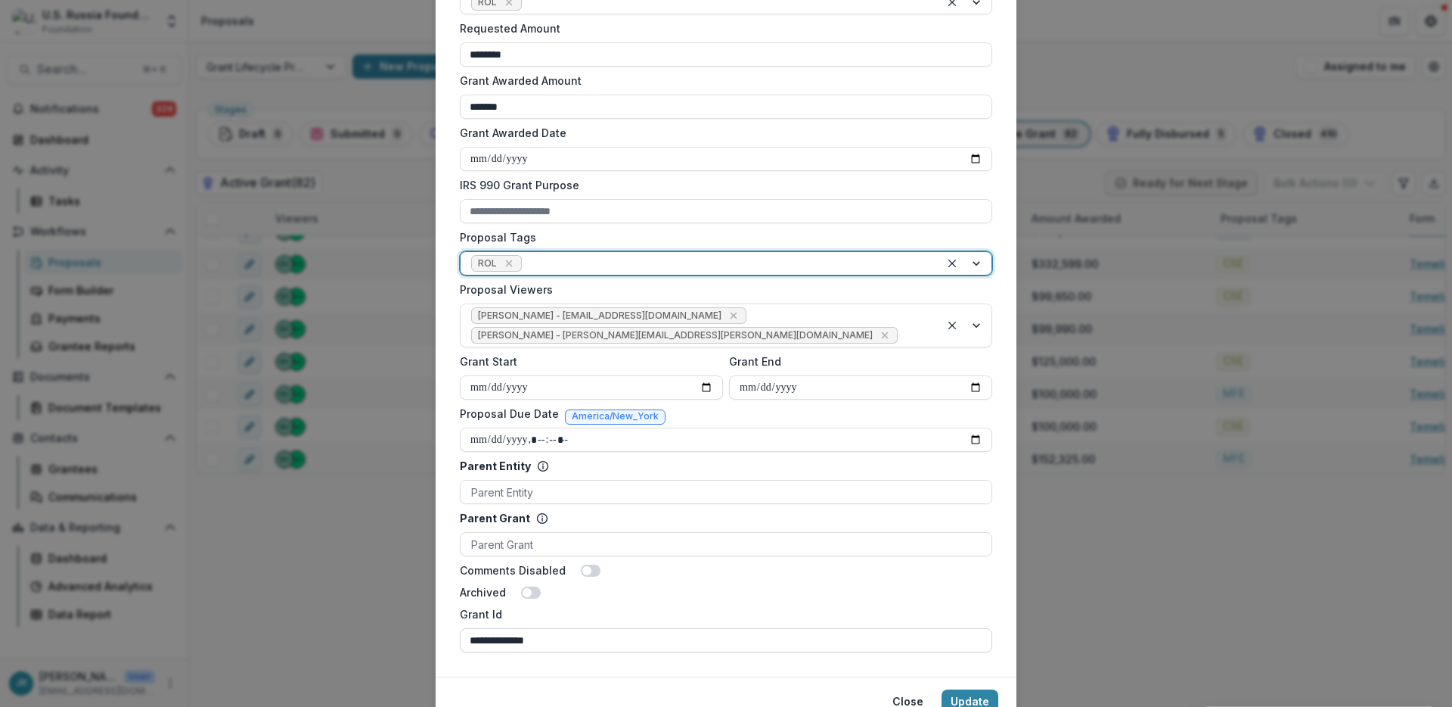
scroll to position [496, 0]
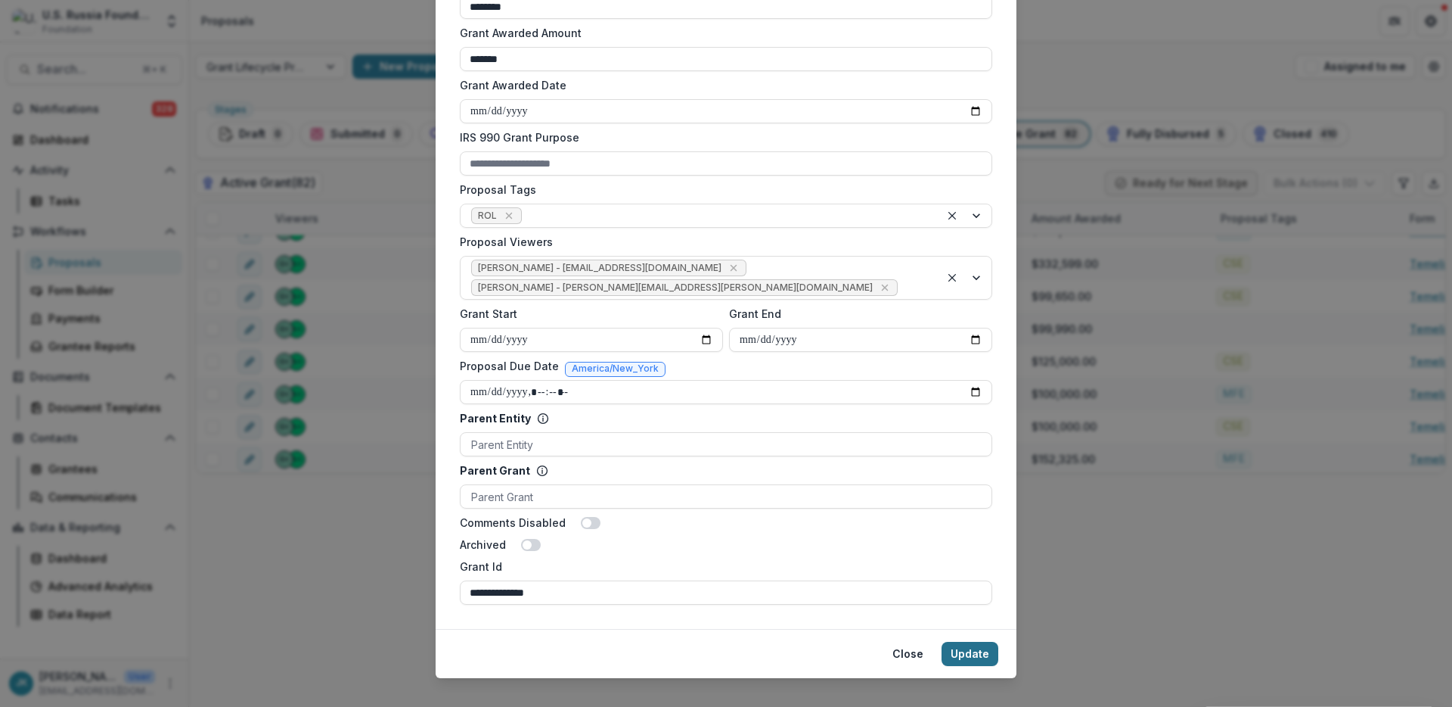
click at [975, 642] on button "Update" at bounding box center [970, 654] width 57 height 24
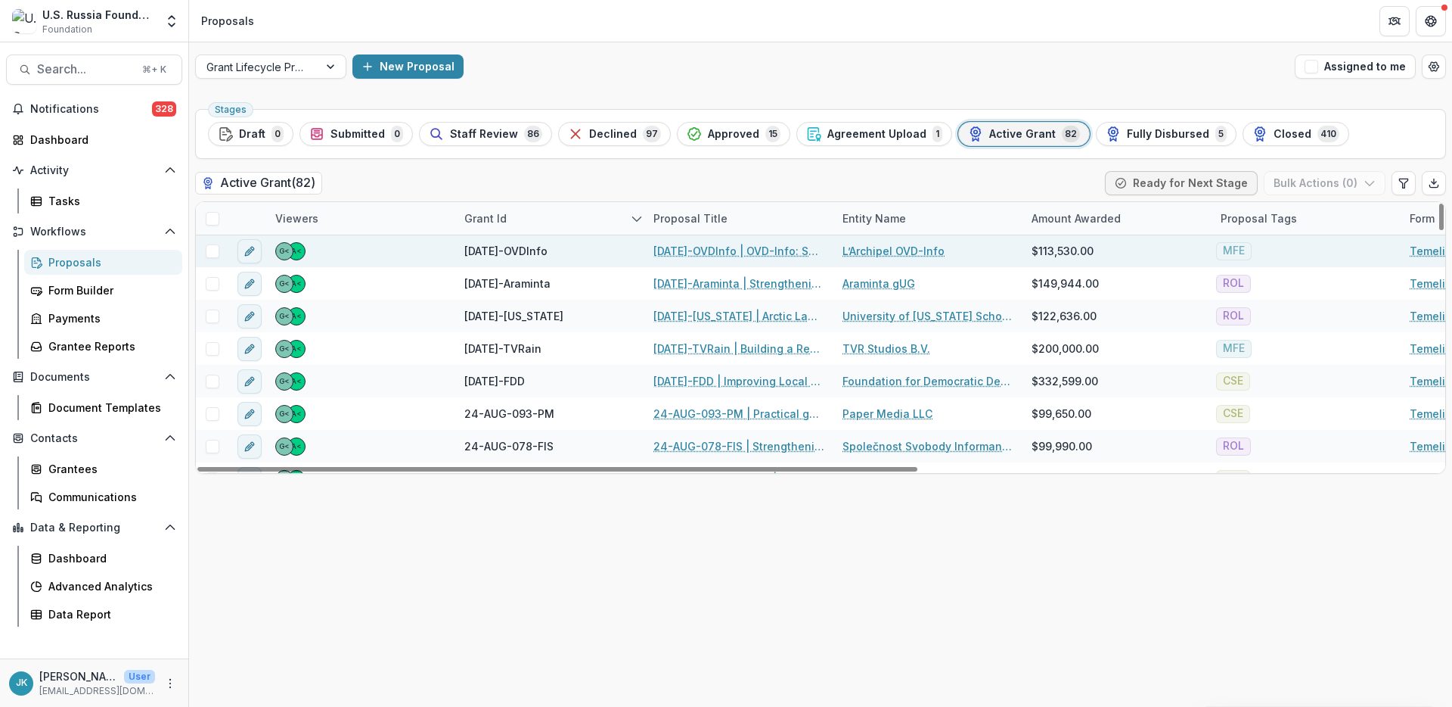
scroll to position [0, 0]
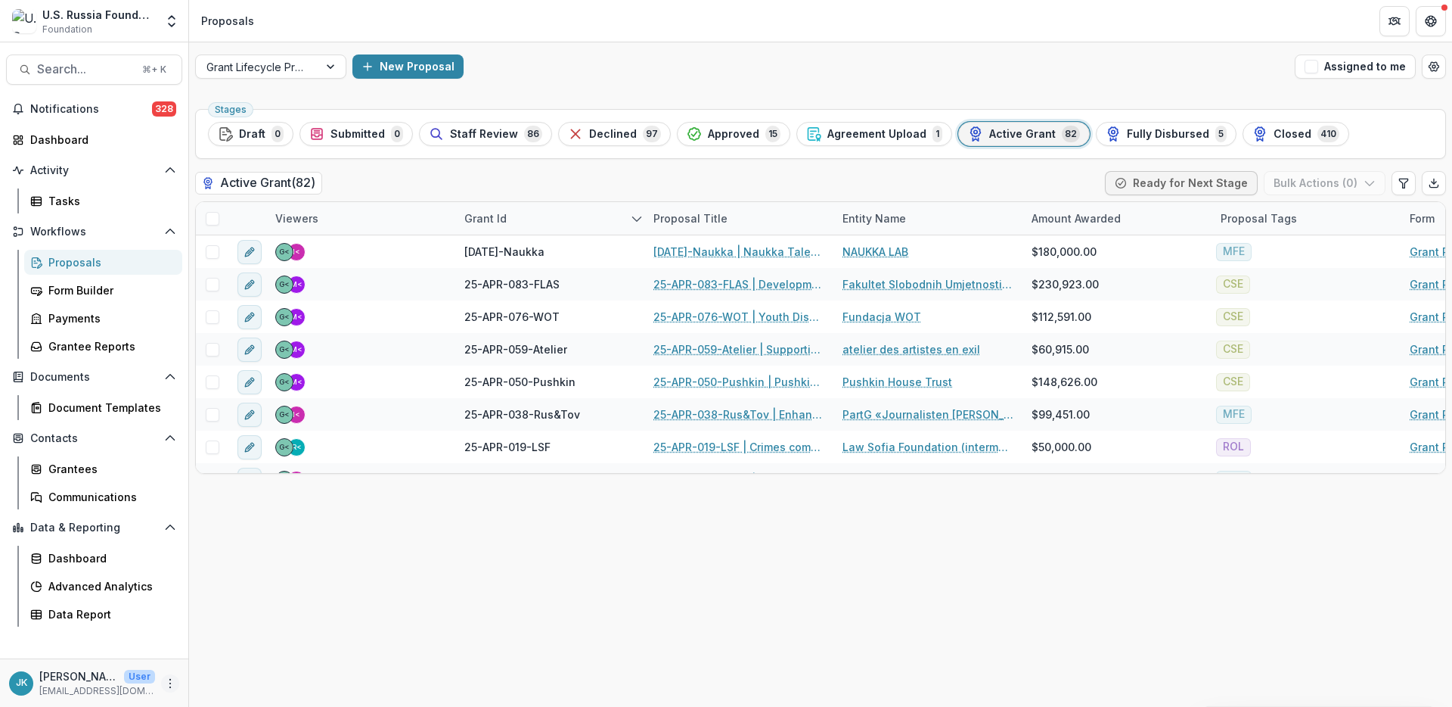
click at [172, 684] on icon "More" at bounding box center [170, 683] width 12 height 12
click at [220, 650] on link "User Settings" at bounding box center [270, 650] width 162 height 25
select select "****"
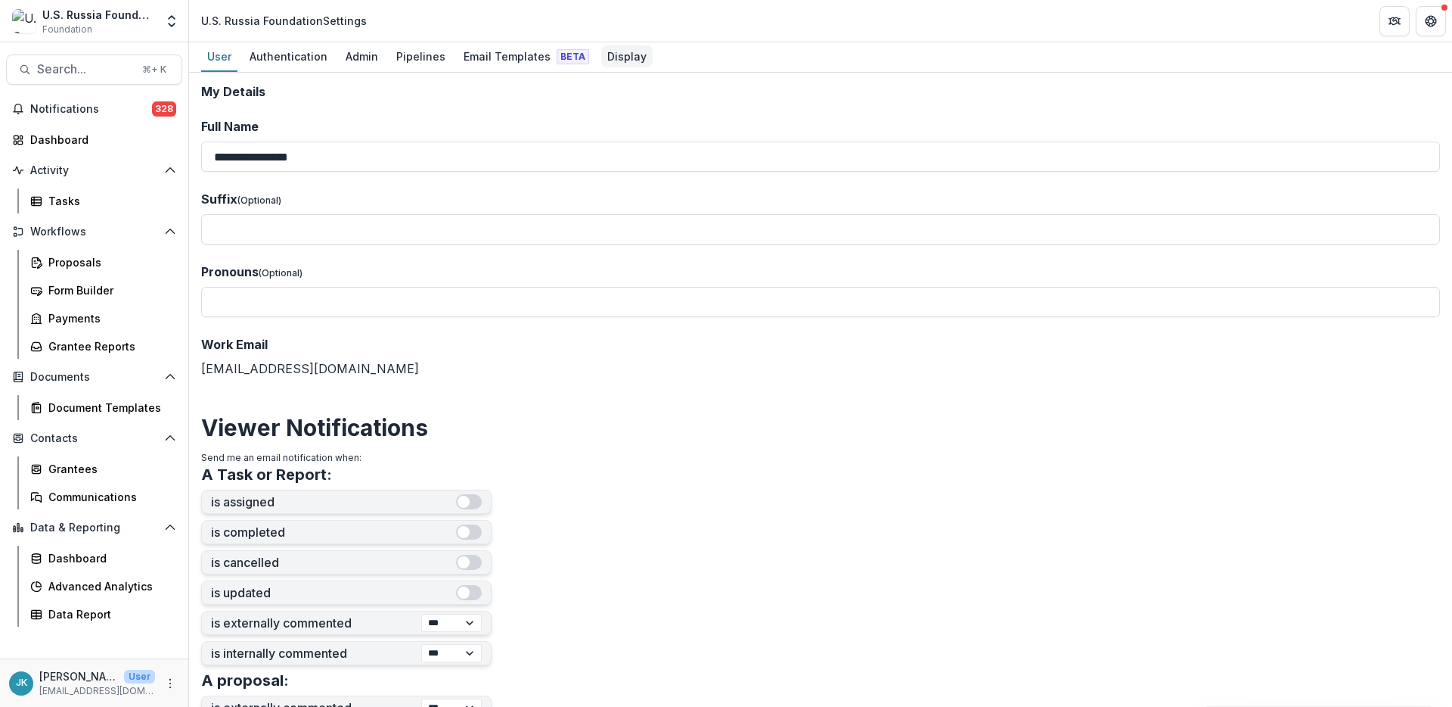
click at [624, 45] on div "Display" at bounding box center [626, 56] width 51 height 22
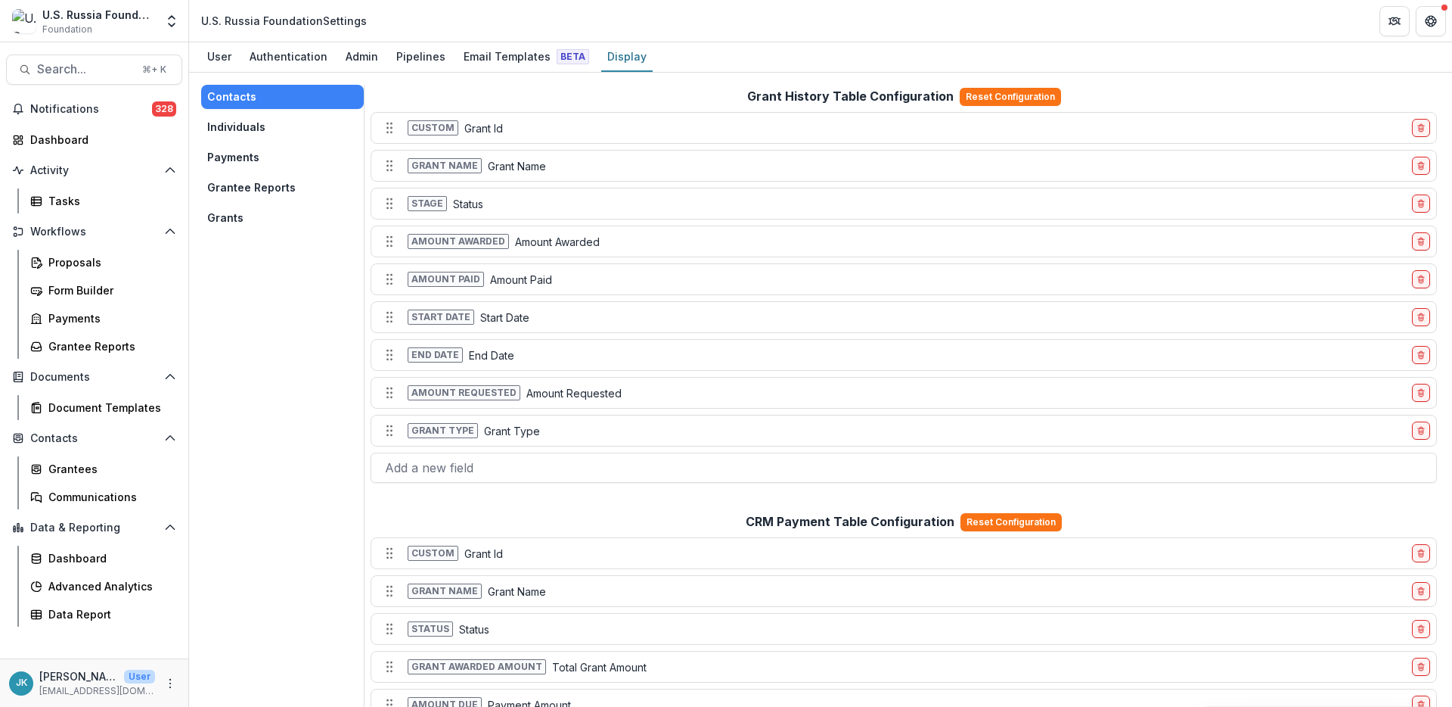
click at [282, 221] on button "Grants" at bounding box center [282, 218] width 163 height 24
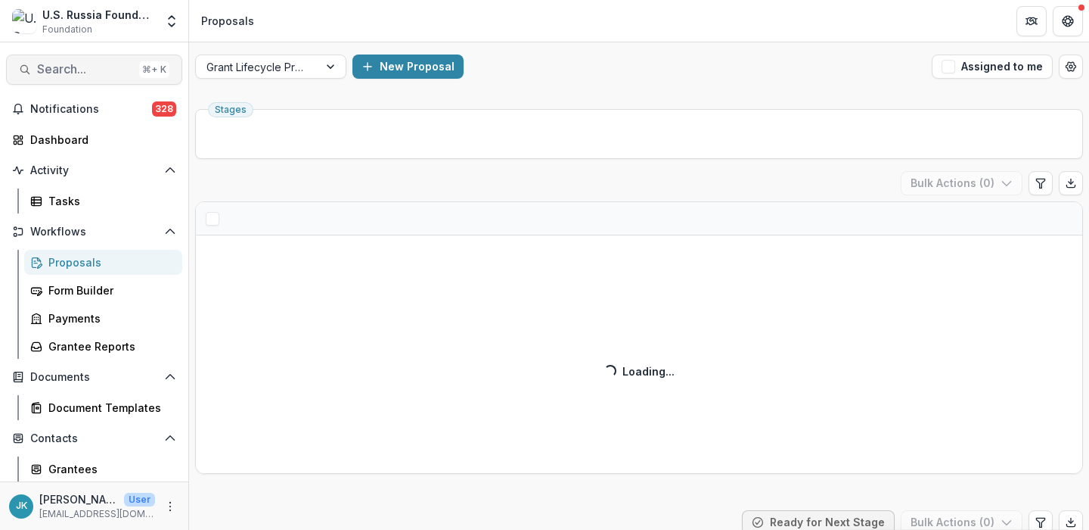
click at [101, 64] on span "Search..." at bounding box center [85, 69] width 96 height 14
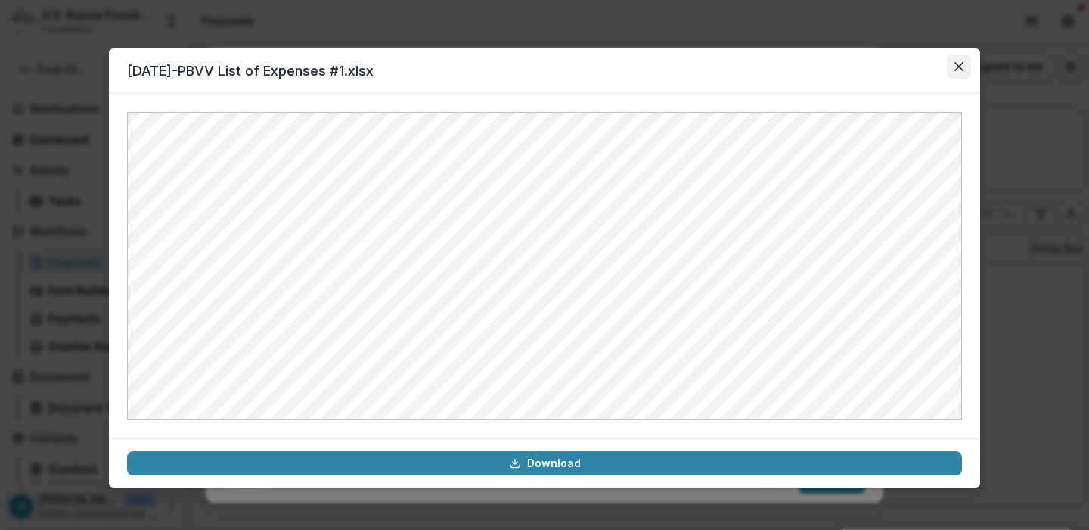
click at [958, 70] on icon "Close" at bounding box center [959, 66] width 9 height 9
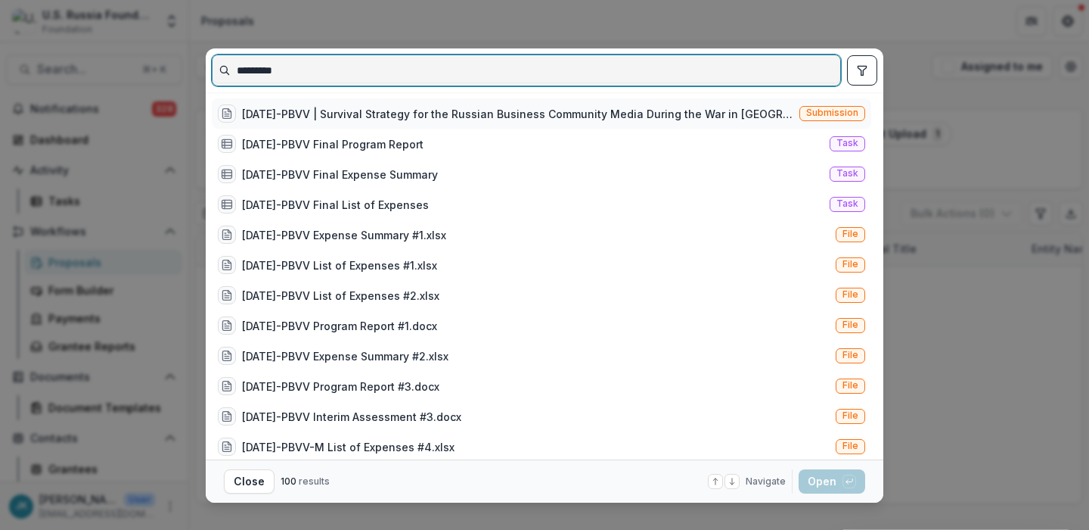
type input "*********"
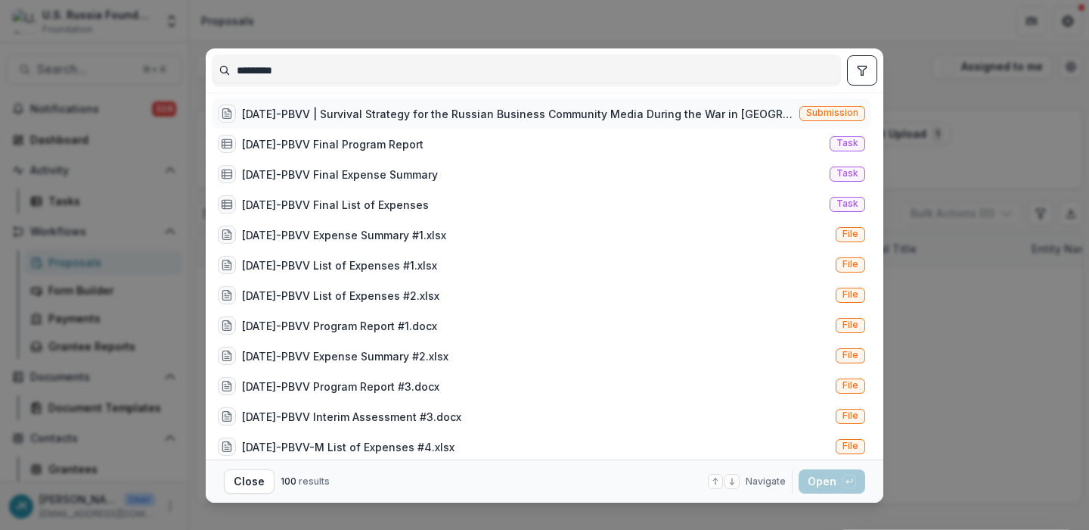
click at [356, 117] on div "23-APR-17-PBVV | Survival Strategy for the Russian Business Community Media Dur…" at bounding box center [517, 114] width 551 height 16
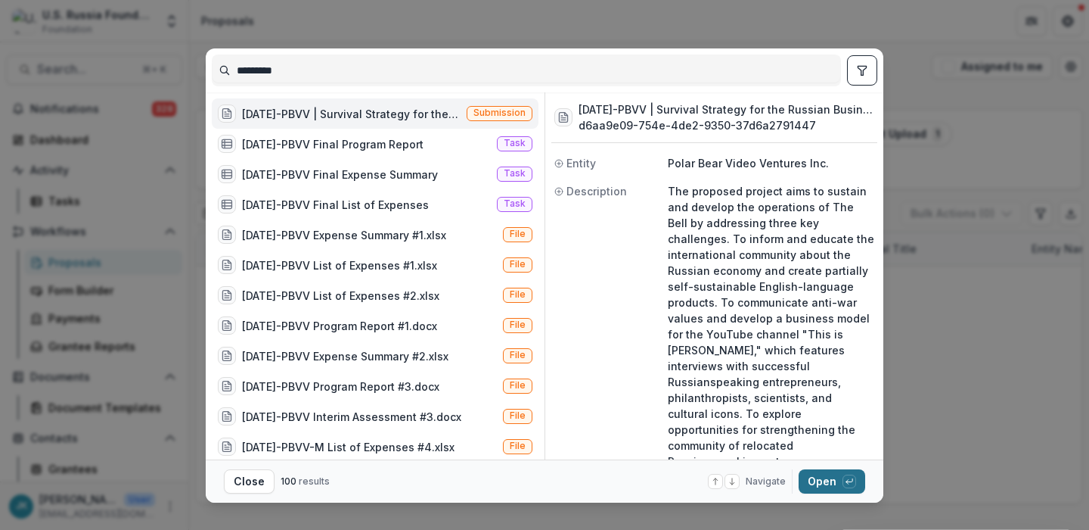
click at [834, 481] on button "Open with enter key" at bounding box center [832, 481] width 67 height 24
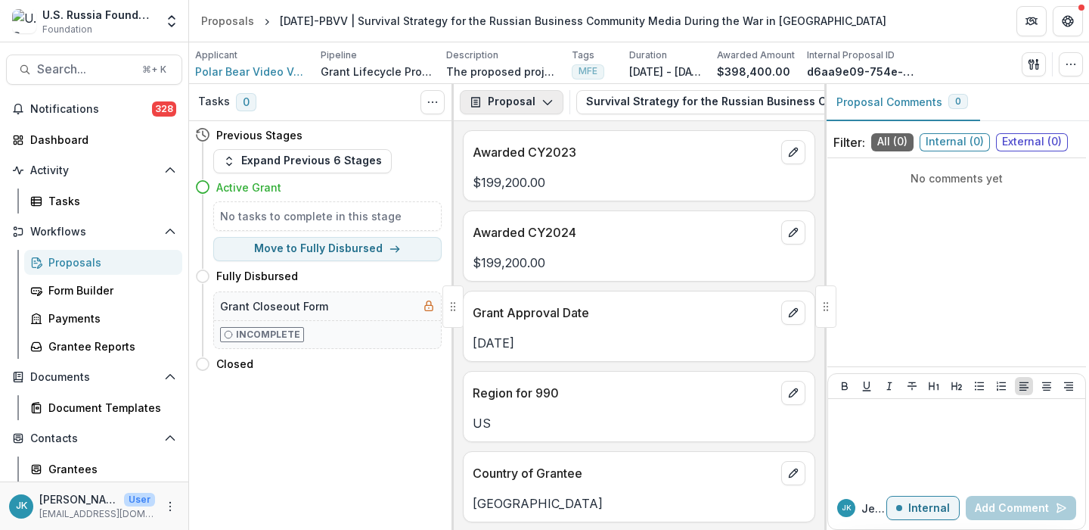
click at [502, 106] on button "Proposal" at bounding box center [512, 102] width 104 height 24
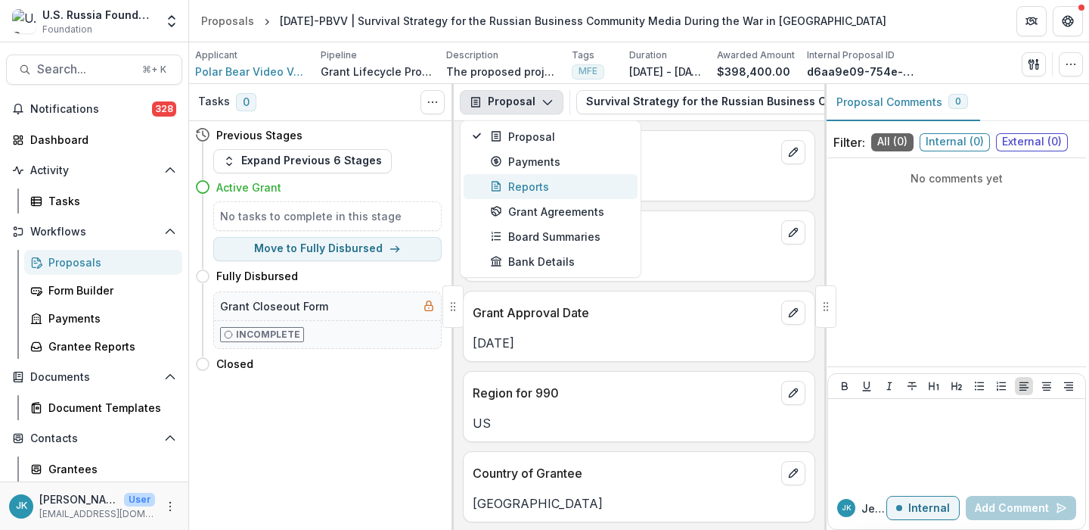
click at [511, 182] on div "Reports" at bounding box center [559, 187] width 138 height 16
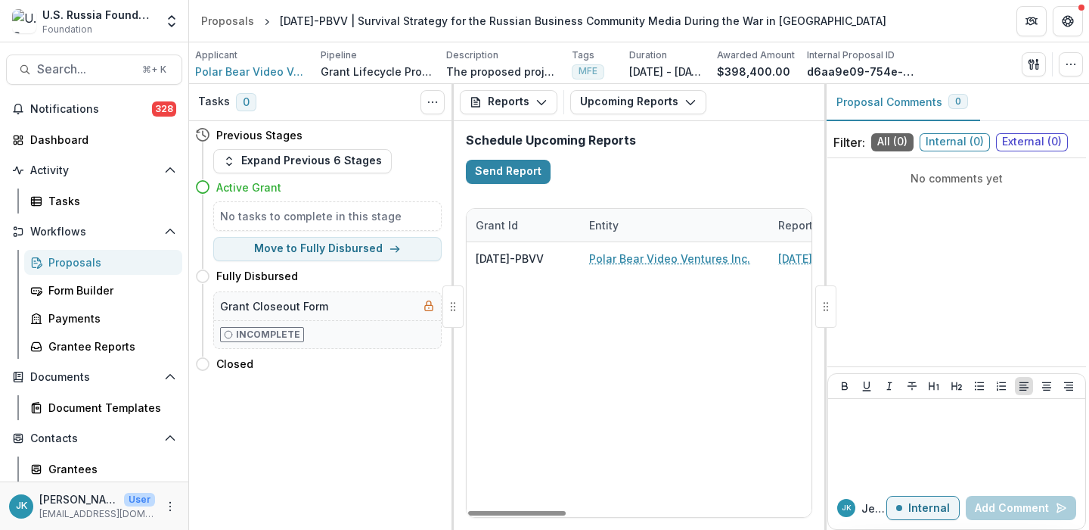
drag, startPoint x: 589, startPoint y: 325, endPoint x: 680, endPoint y: 312, distance: 91.7
click at [672, 312] on div "23-APR-17-PBVV Polar Bear Video Ventures Inc. 23-APR-17-PBVV Final Program Repo…" at bounding box center [1072, 379] width 1210 height 275
drag, startPoint x: 523, startPoint y: 512, endPoint x: 523, endPoint y: 503, distance: 9.1
click at [525, 511] on div at bounding box center [517, 513] width 98 height 5
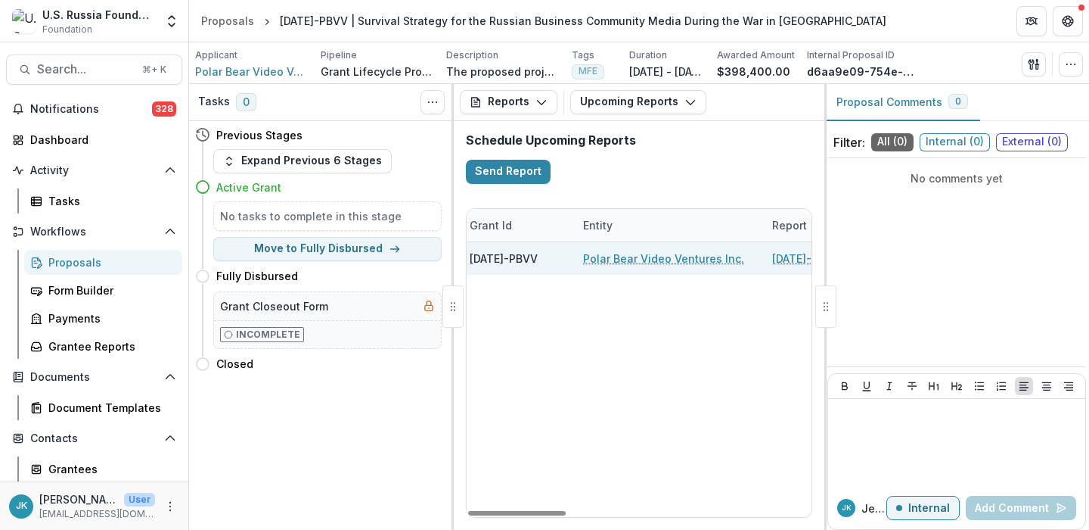
click at [616, 260] on link "Polar Bear Video Ventures Inc." at bounding box center [663, 258] width 161 height 16
click at [791, 256] on link "23-APR-17-PBVV Final Program Report" at bounding box center [863, 258] width 171 height 16
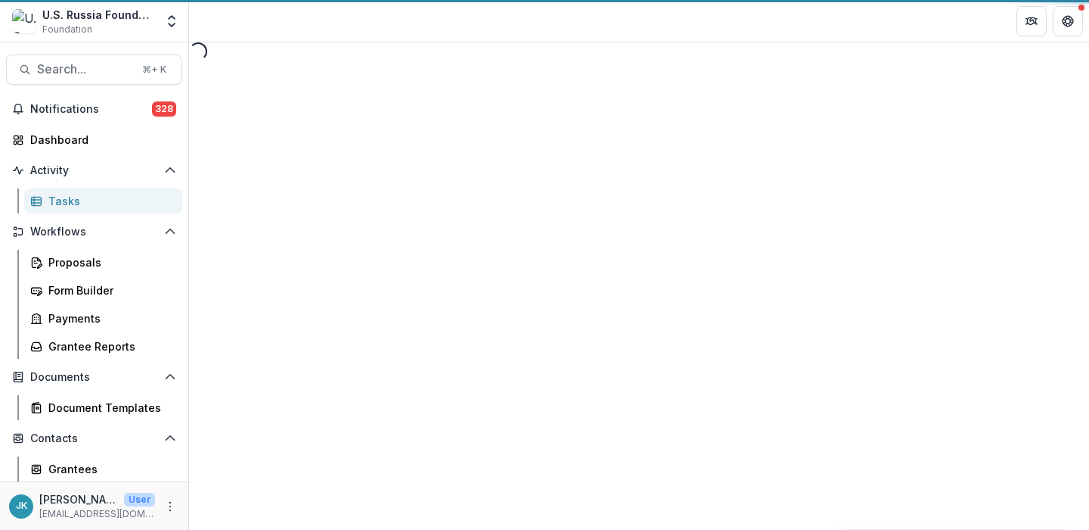
select select "********"
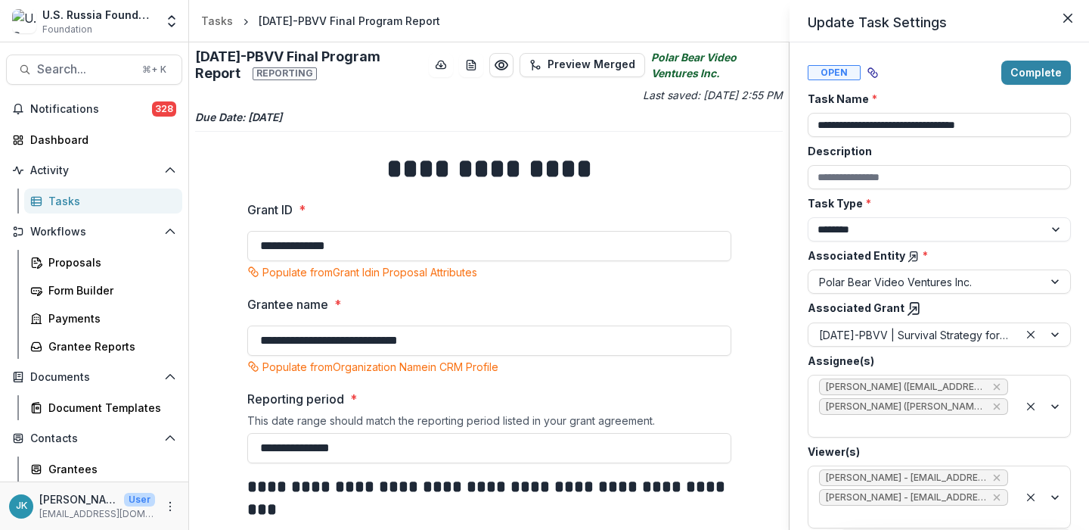
click at [573, 294] on div "**********" at bounding box center [544, 265] width 1089 height 530
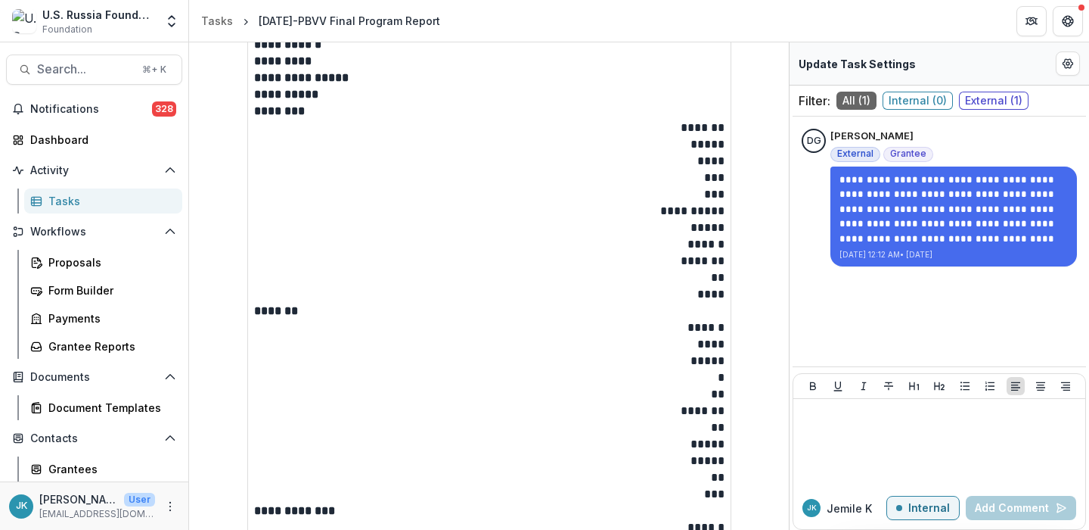
scroll to position [1135, 0]
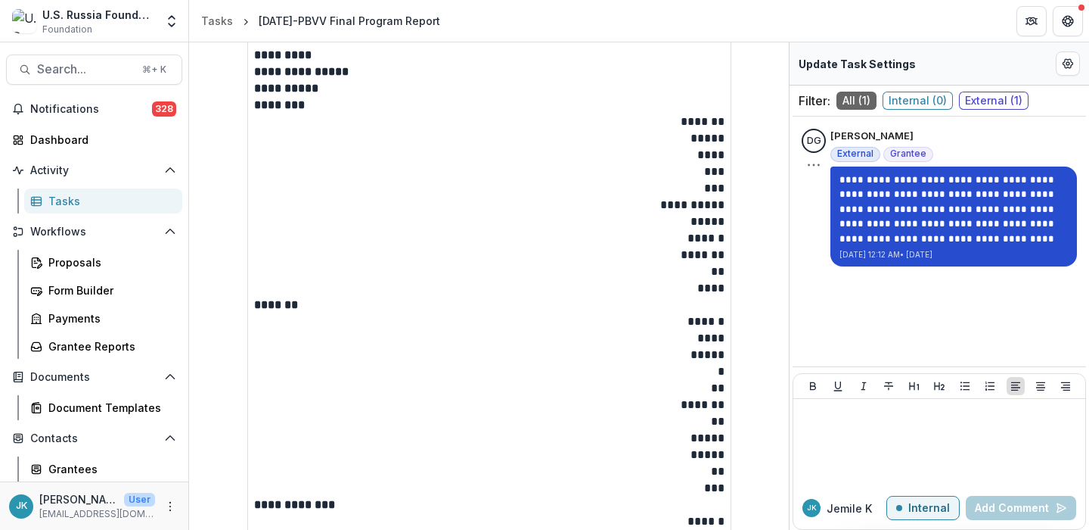
click at [931, 259] on p "Aug 7, 2025 12:12 AM • 7 days ago" at bounding box center [954, 254] width 228 height 11
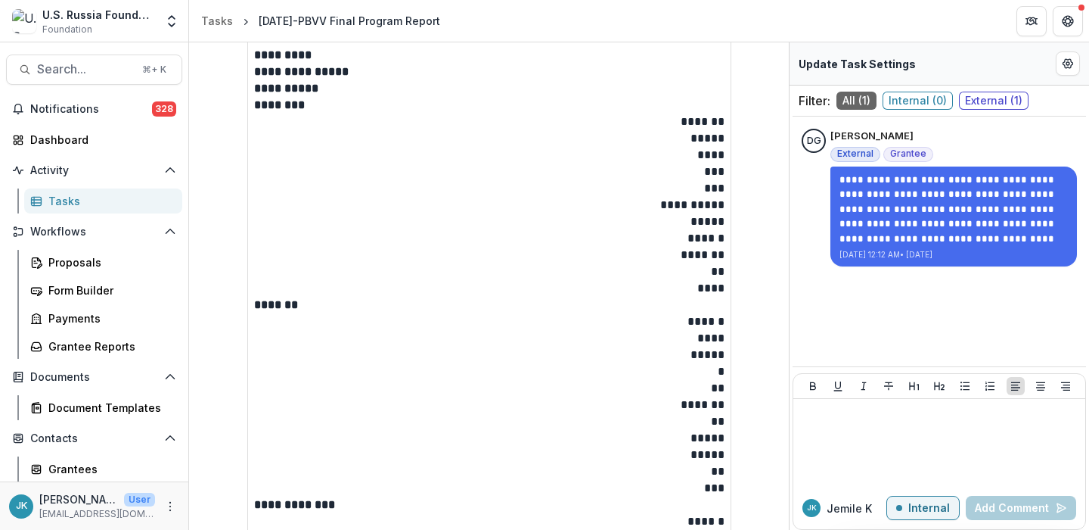
click at [911, 280] on div "**********" at bounding box center [940, 202] width 294 height 159
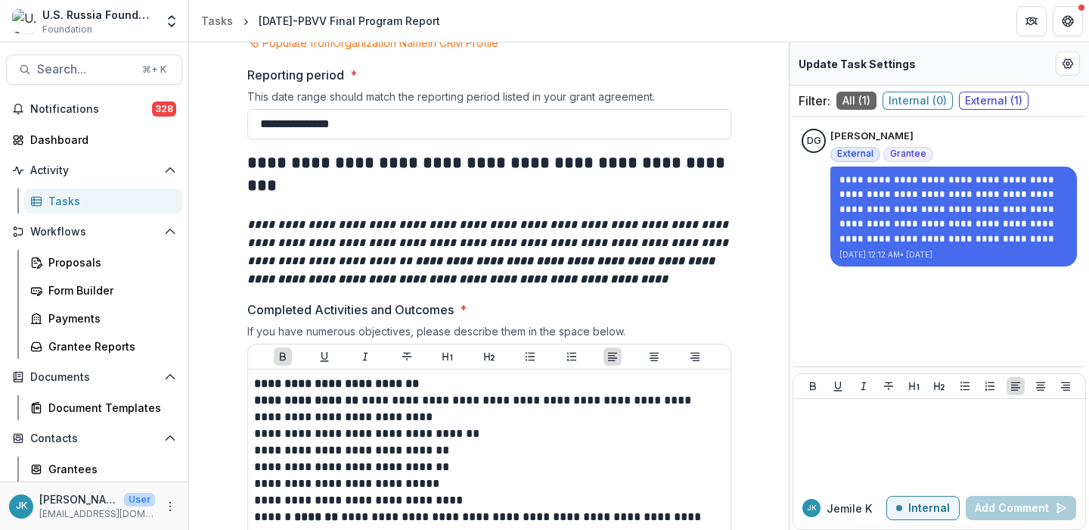
scroll to position [0, 0]
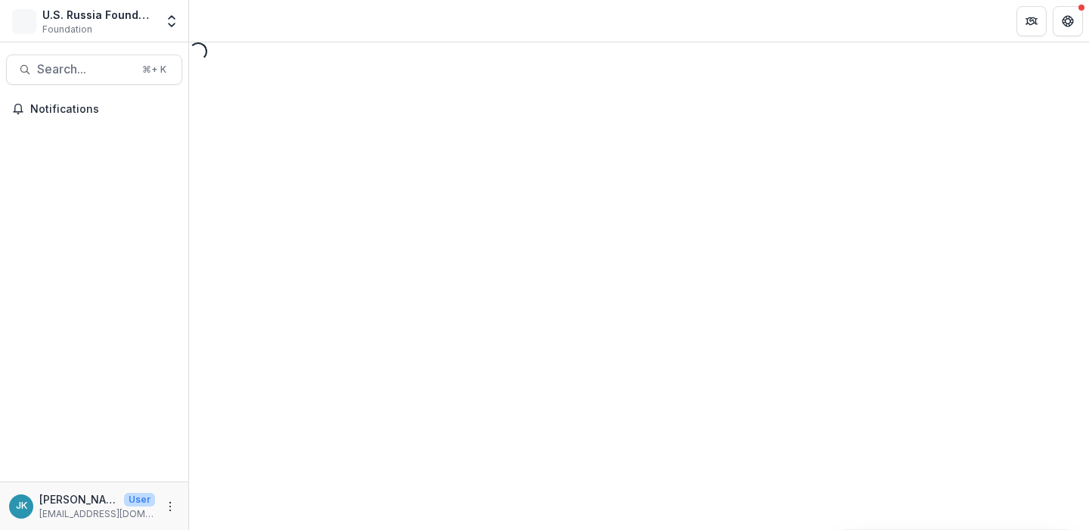
select select "********"
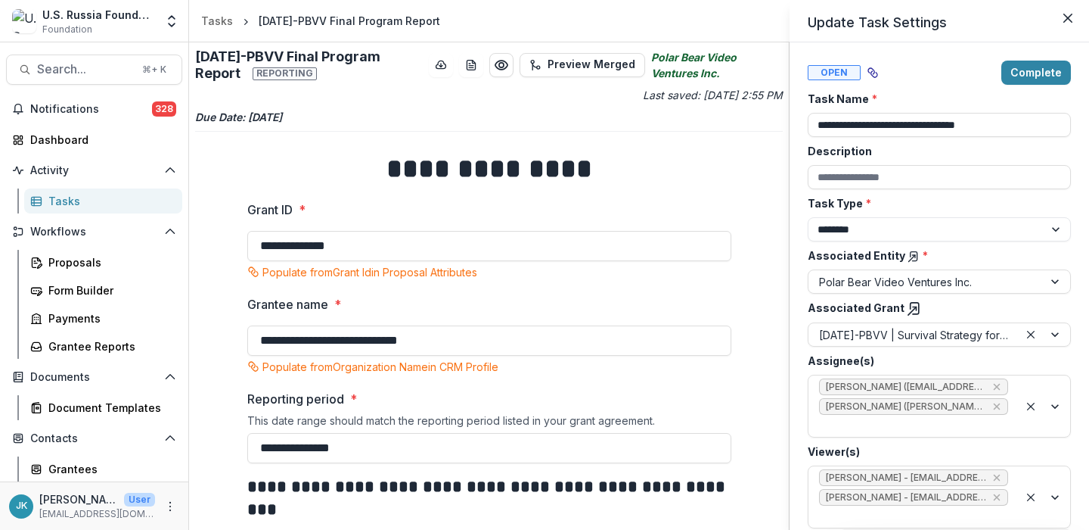
click at [78, 346] on div "**********" at bounding box center [544, 265] width 1089 height 530
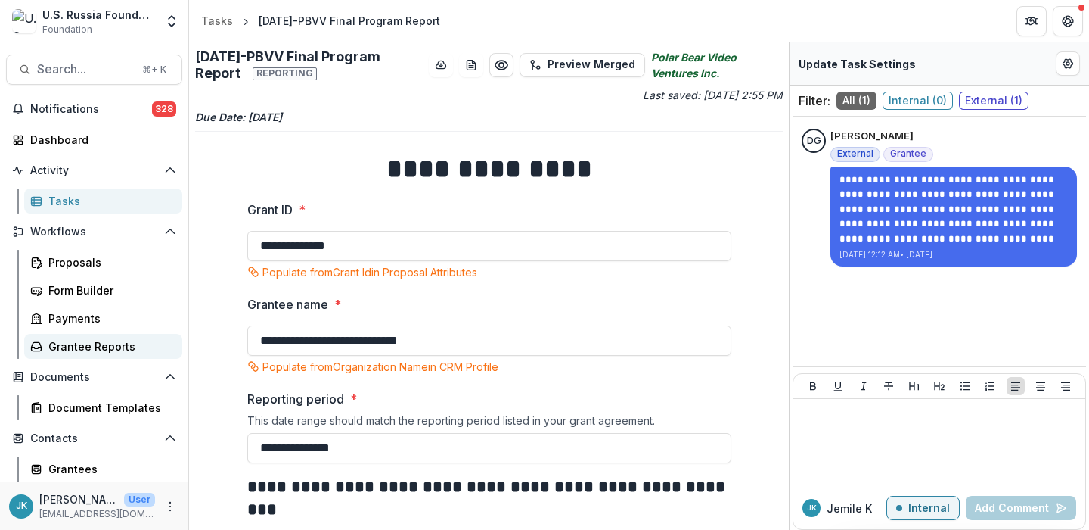
click at [101, 354] on link "Grantee Reports" at bounding box center [103, 346] width 158 height 25
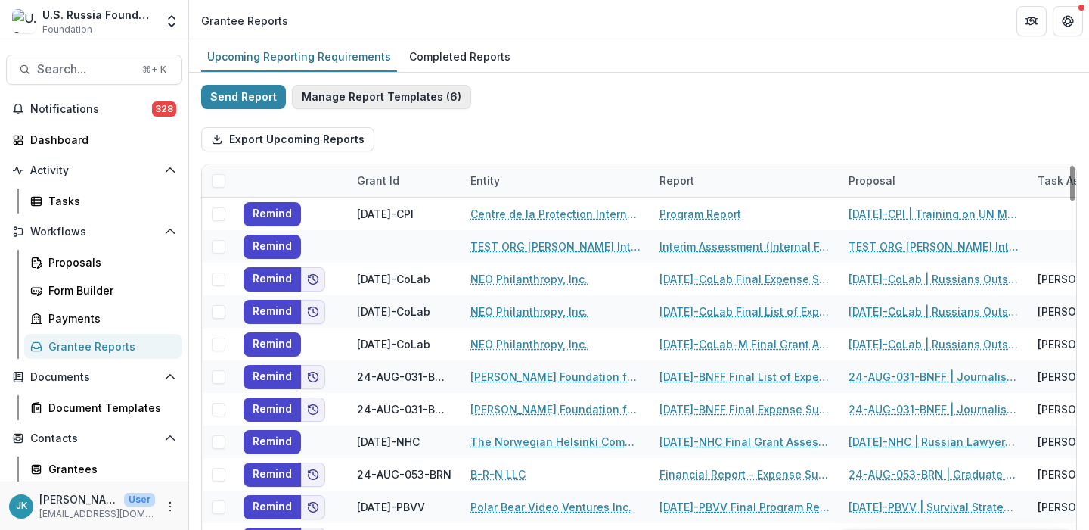
click at [356, 96] on button "Manage Report Templates ( 6 )" at bounding box center [381, 97] width 179 height 24
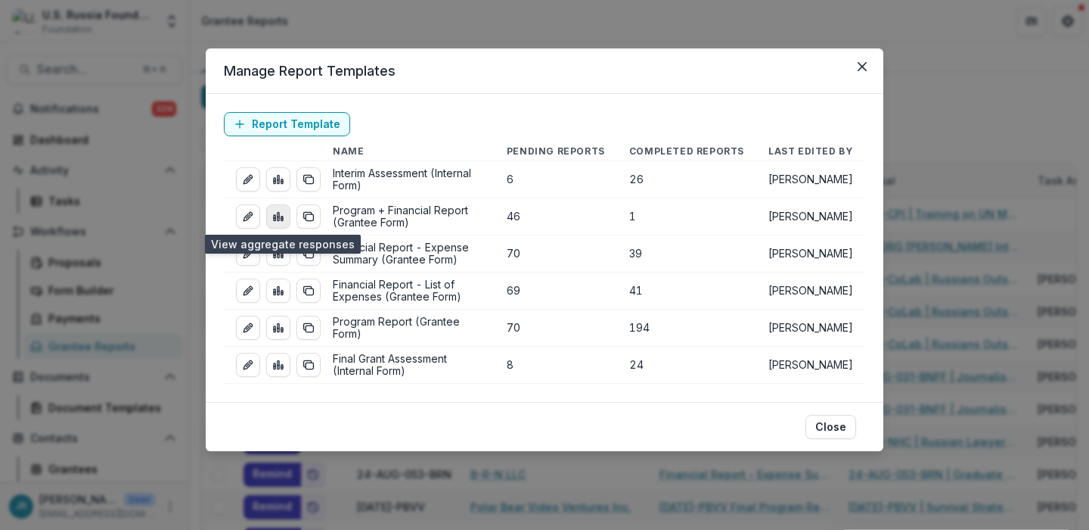
click at [278, 217] on line "view-aggregated-responses" at bounding box center [279, 217] width 2 height 0
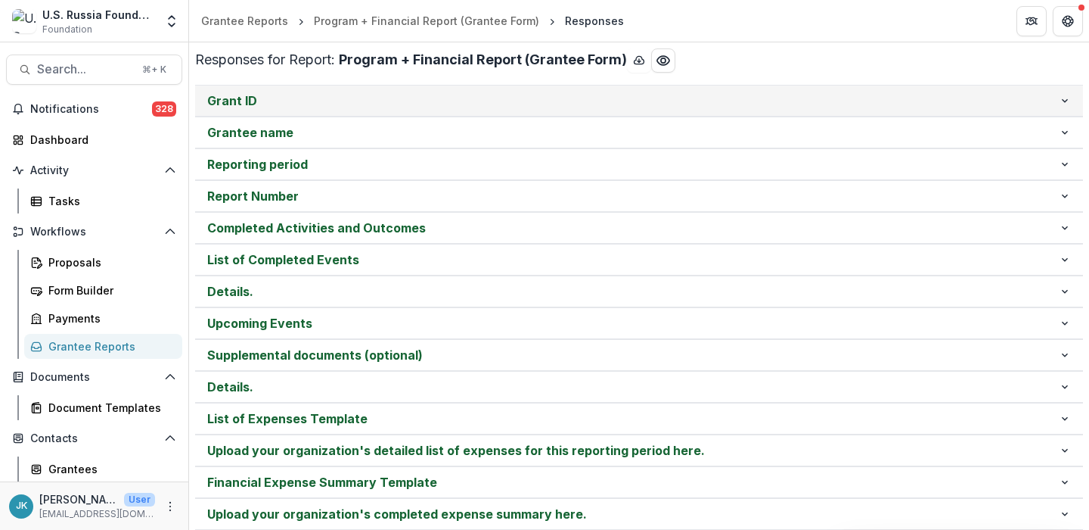
drag, startPoint x: 244, startPoint y: 82, endPoint x: 253, endPoint y: 97, distance: 17.3
click at [244, 82] on div "**********" at bounding box center [639, 336] width 900 height 589
click at [253, 97] on p "Grant ID" at bounding box center [633, 101] width 852 height 18
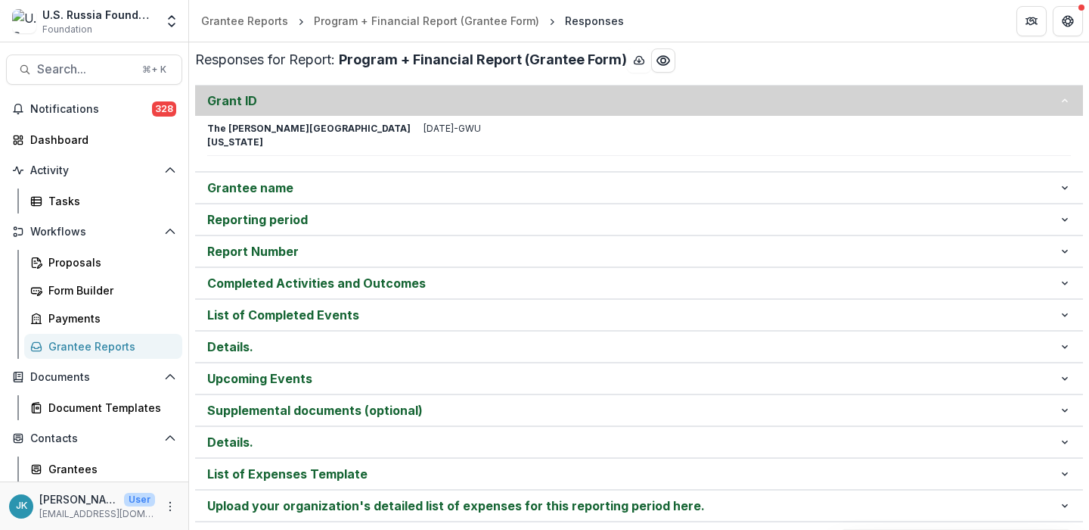
click at [253, 97] on p "Grant ID" at bounding box center [633, 101] width 852 height 18
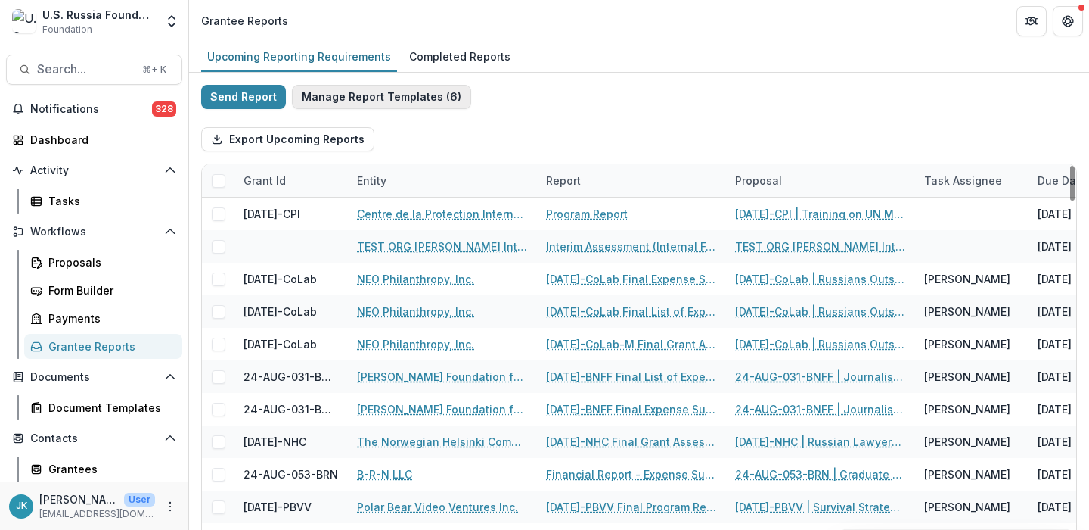
click at [312, 95] on button "Manage Report Templates ( 6 )" at bounding box center [381, 97] width 179 height 24
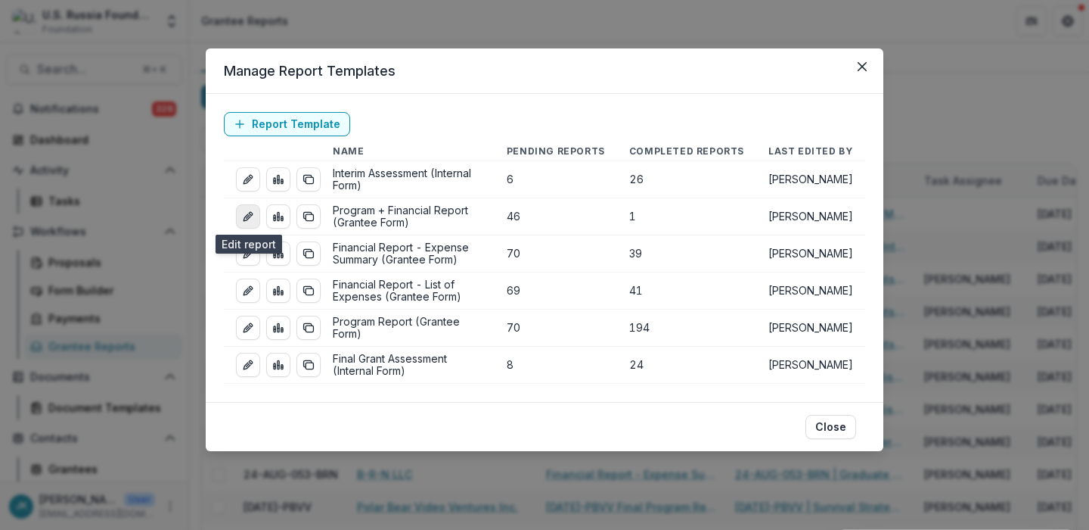
click at [250, 218] on icon "edit-report" at bounding box center [248, 216] width 12 height 12
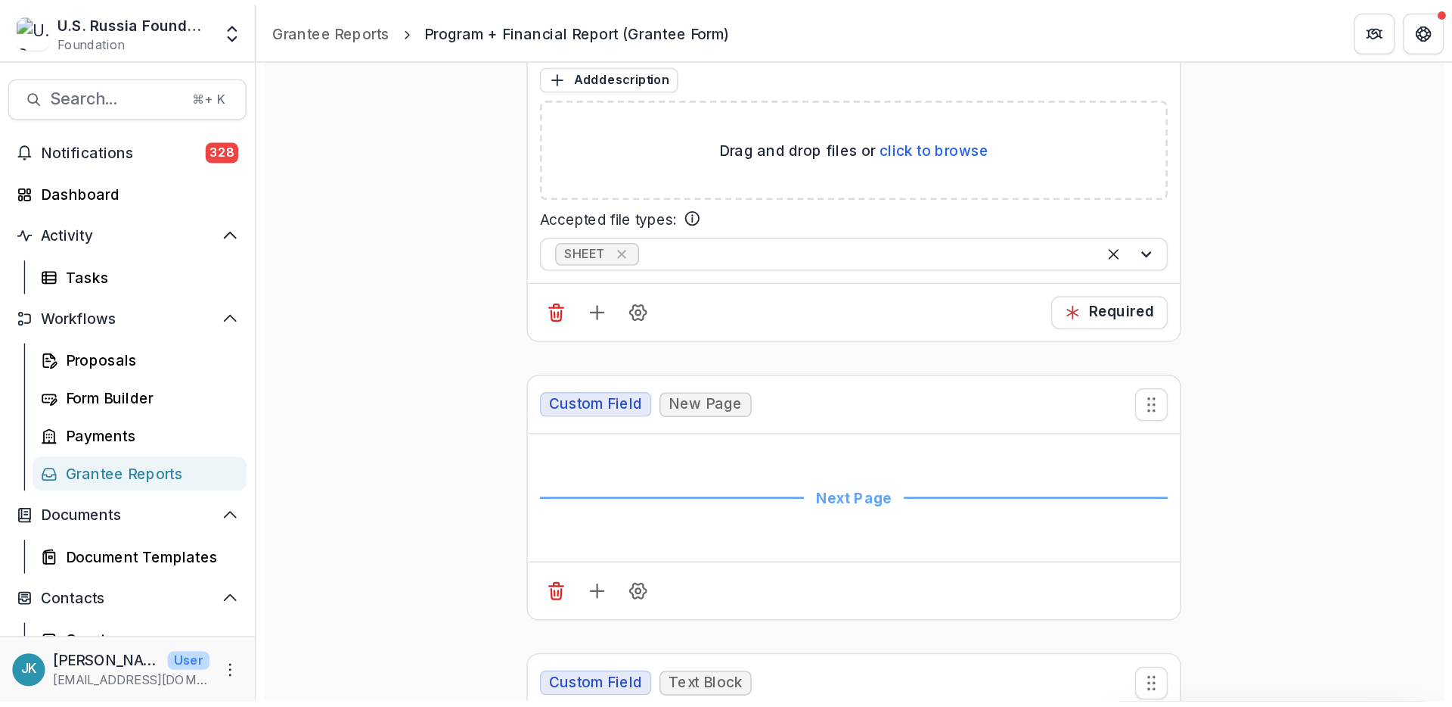
scroll to position [8745, 0]
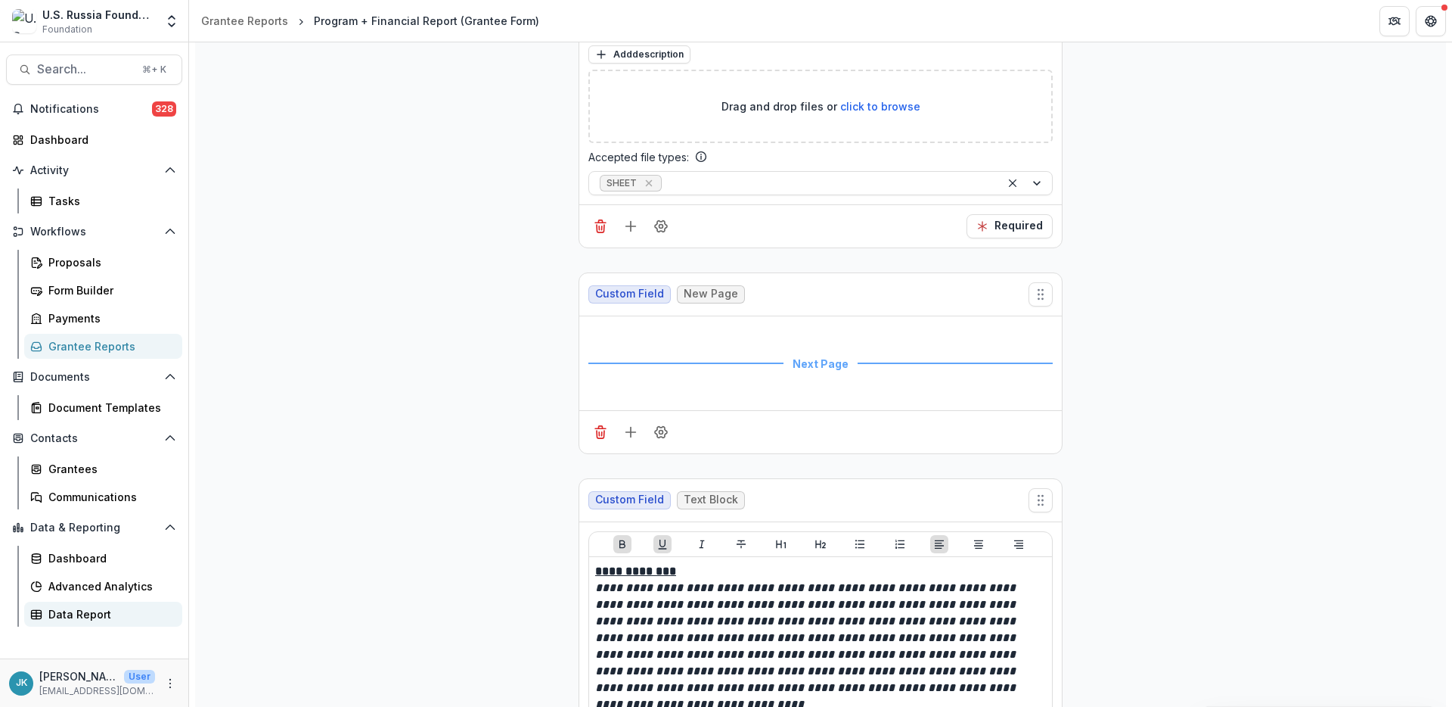
click at [80, 529] on link "Data Report" at bounding box center [103, 613] width 158 height 25
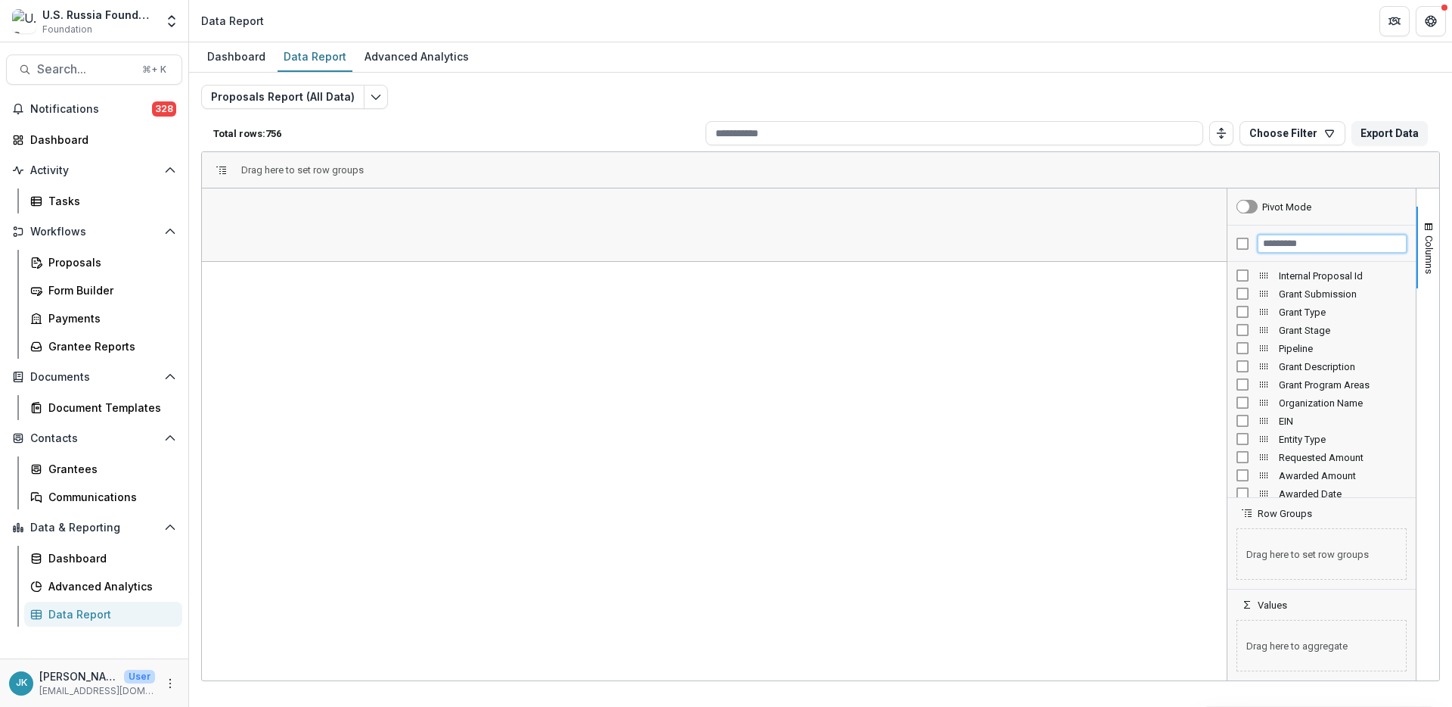
click at [1089, 244] on input "Filter Columns Input" at bounding box center [1332, 244] width 149 height 18
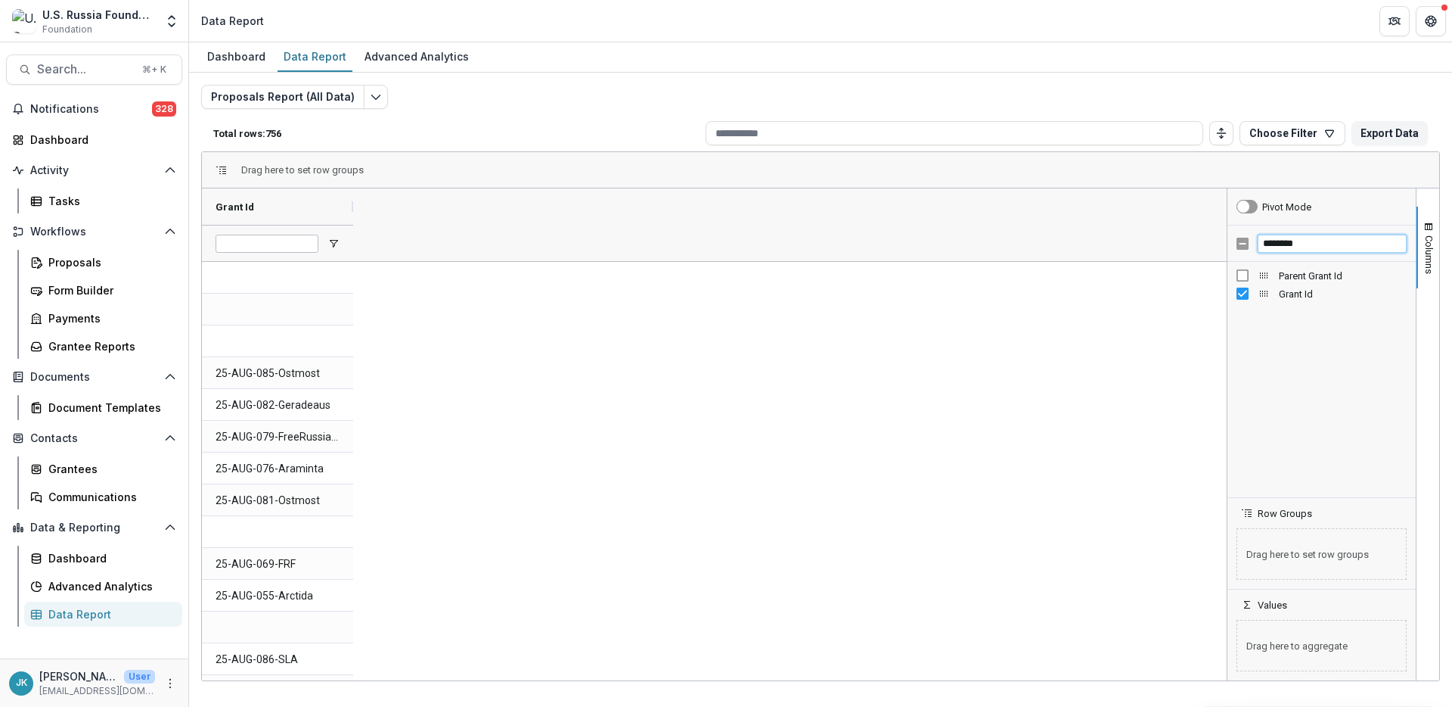
click at [1089, 239] on input "********" at bounding box center [1332, 244] width 149 height 18
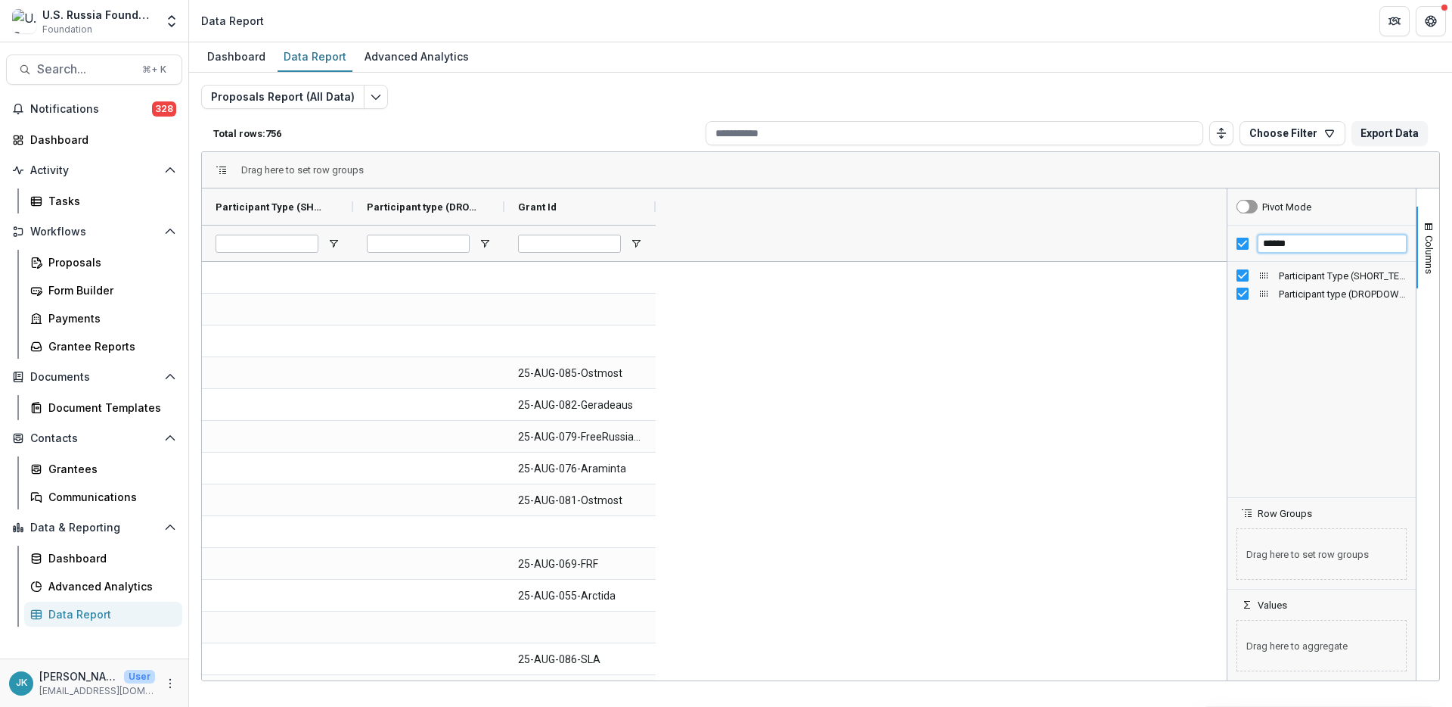
click at [1089, 241] on input "******" at bounding box center [1332, 244] width 149 height 18
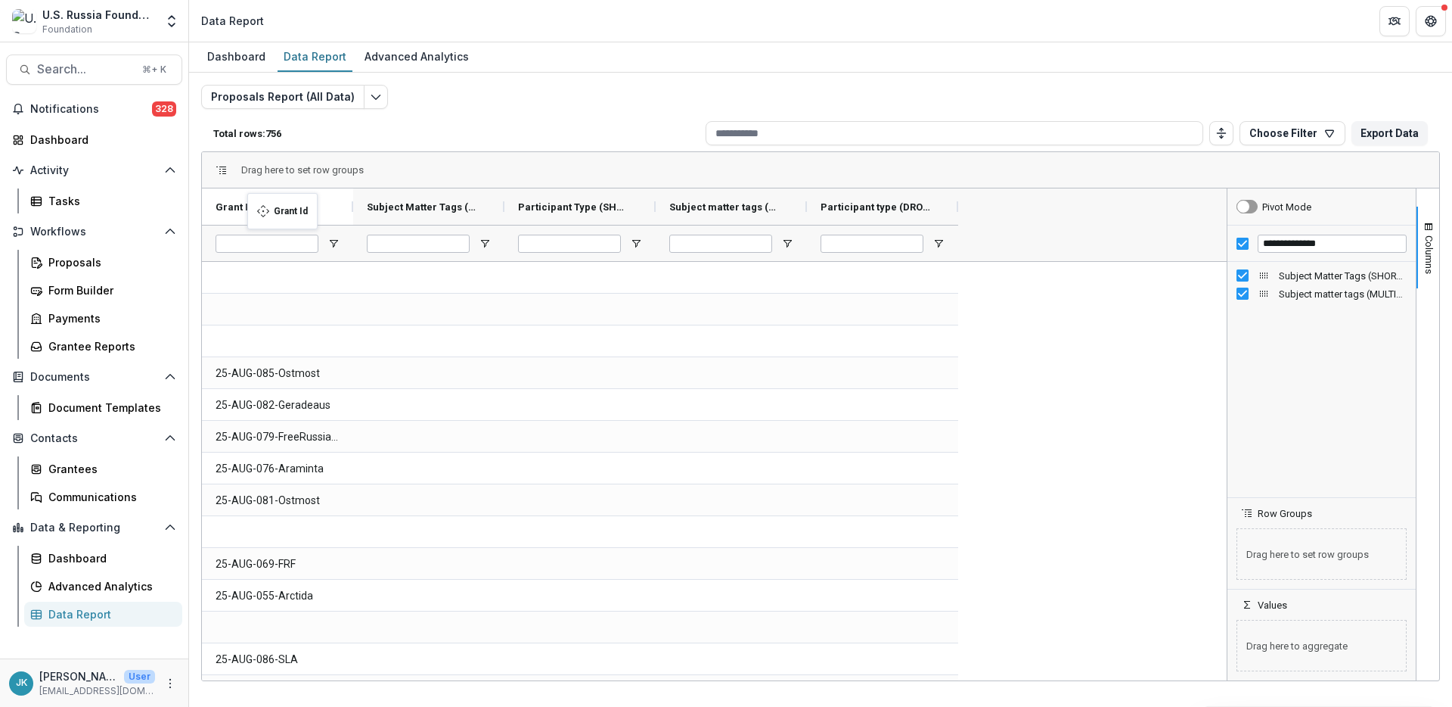
drag, startPoint x: 839, startPoint y: 203, endPoint x: 255, endPoint y: 202, distance: 584.0
click at [1089, 243] on input "**********" at bounding box center [1332, 244] width 149 height 18
type input "******"
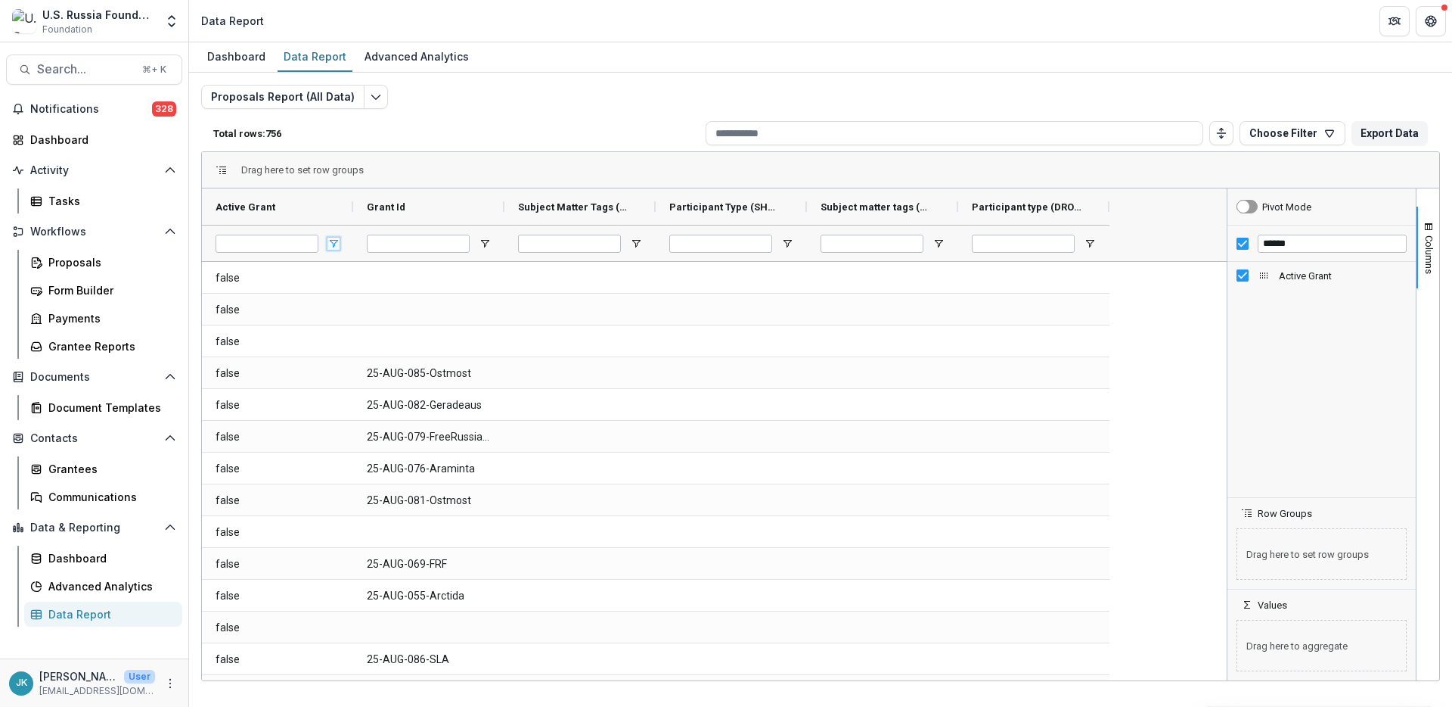
click at [337, 245] on span "Open Filter Menu" at bounding box center [334, 244] width 12 height 12
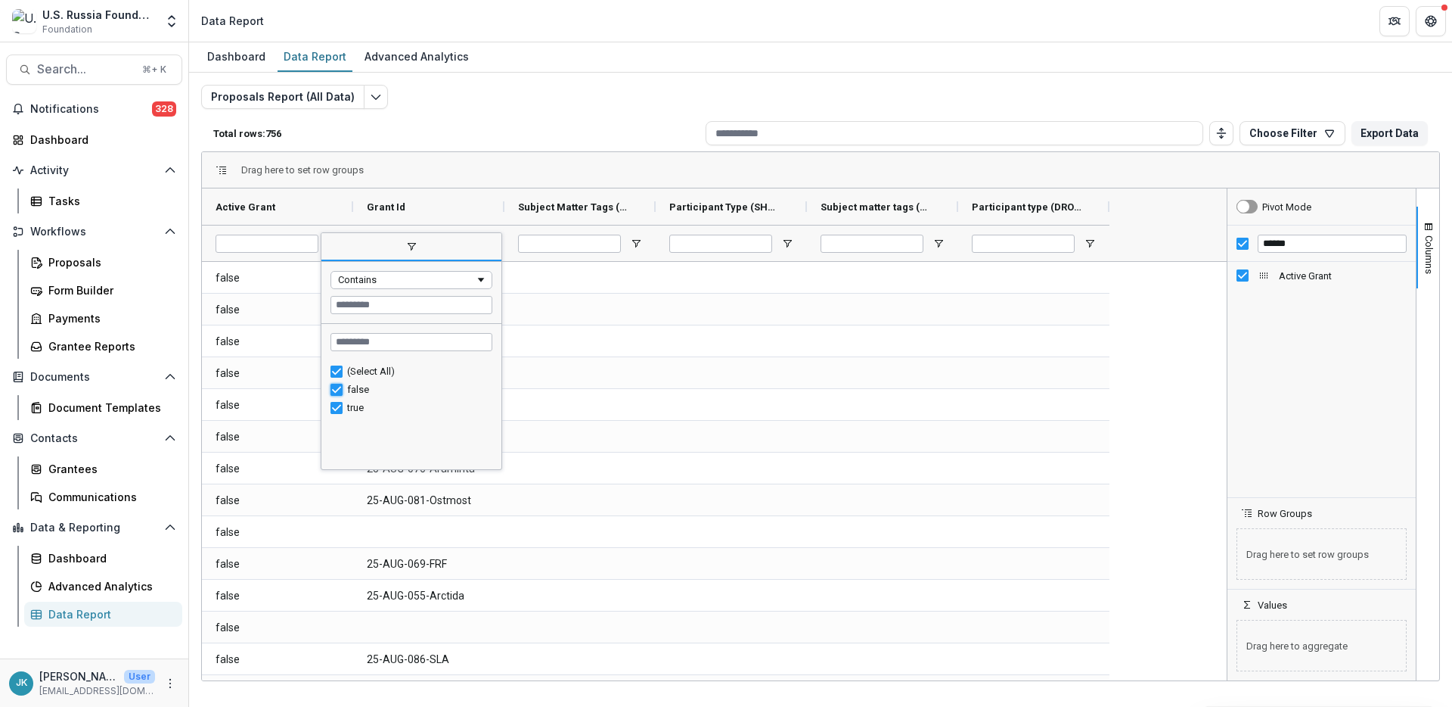
type input "********"
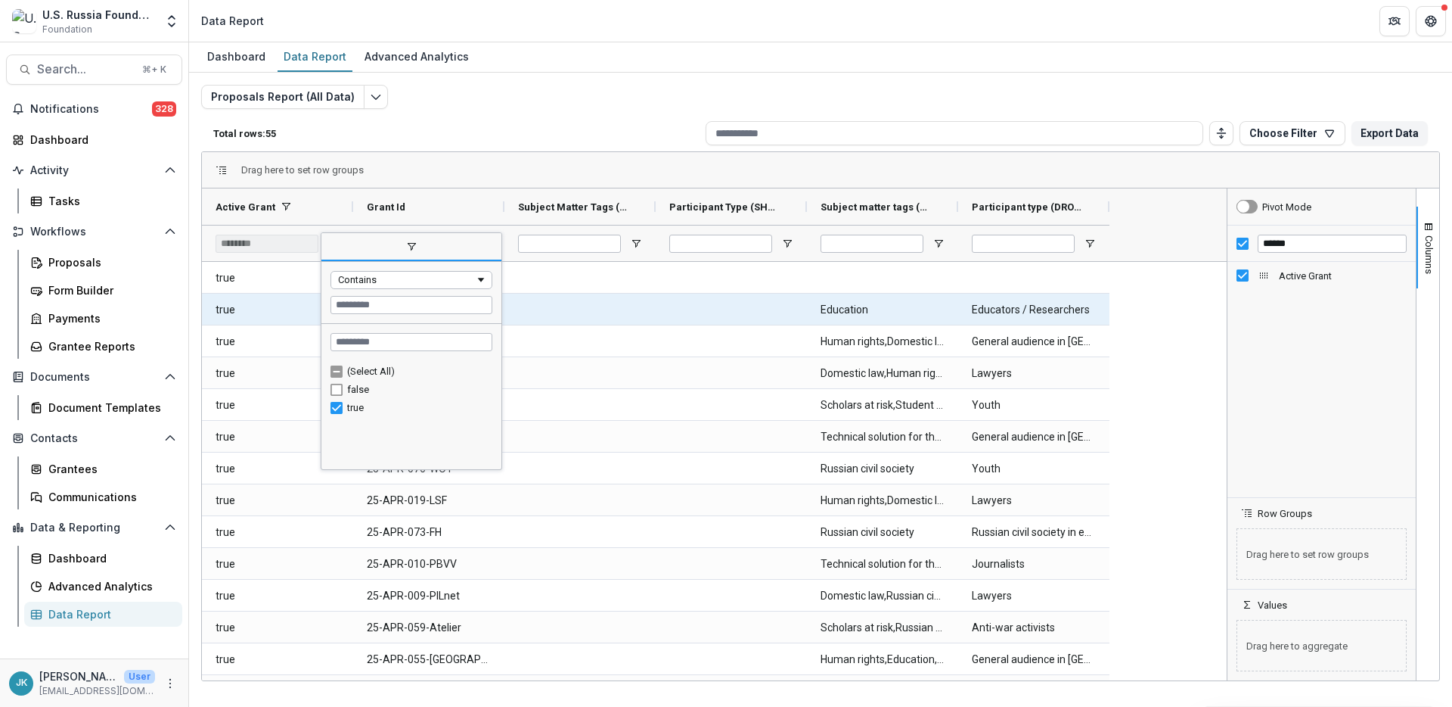
click at [573, 303] on div at bounding box center [580, 309] width 151 height 31
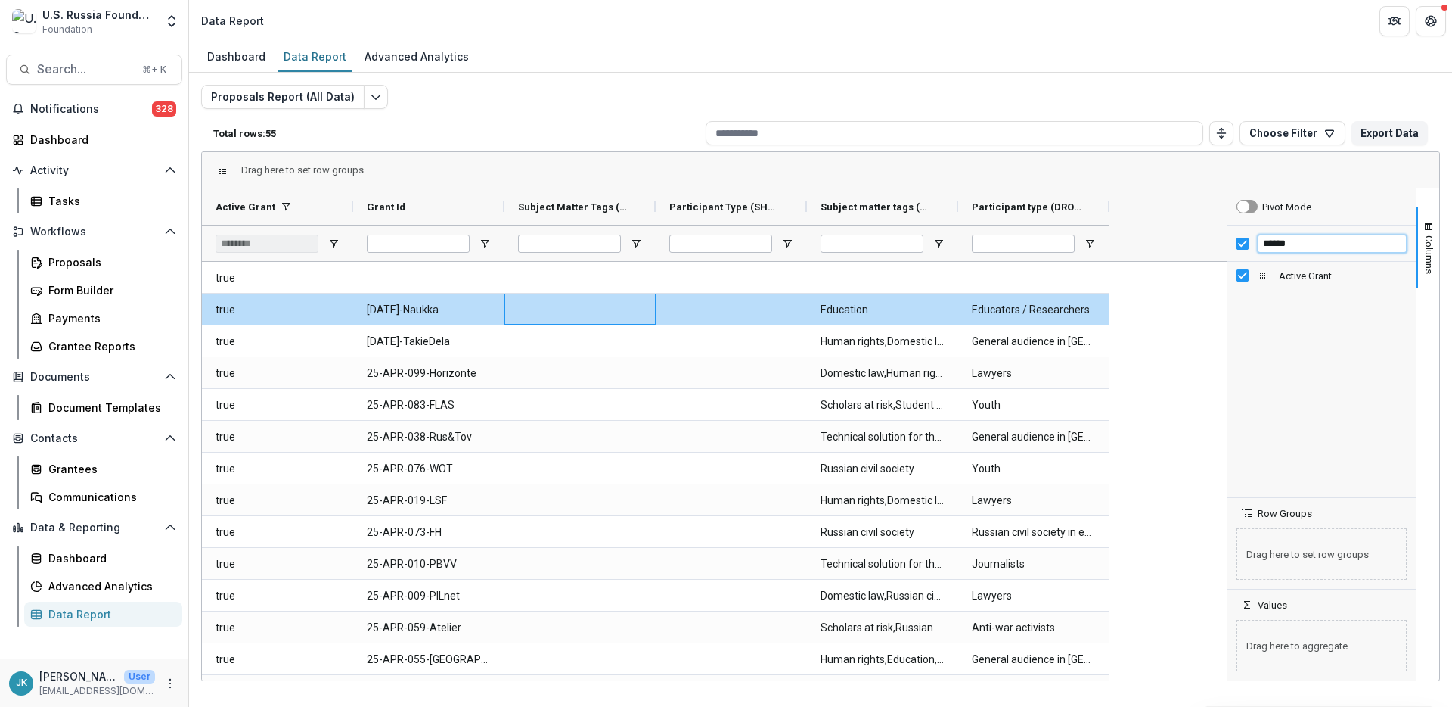
click at [1089, 248] on input "******" at bounding box center [1332, 244] width 149 height 18
click at [1089, 246] on input "******" at bounding box center [1332, 244] width 149 height 18
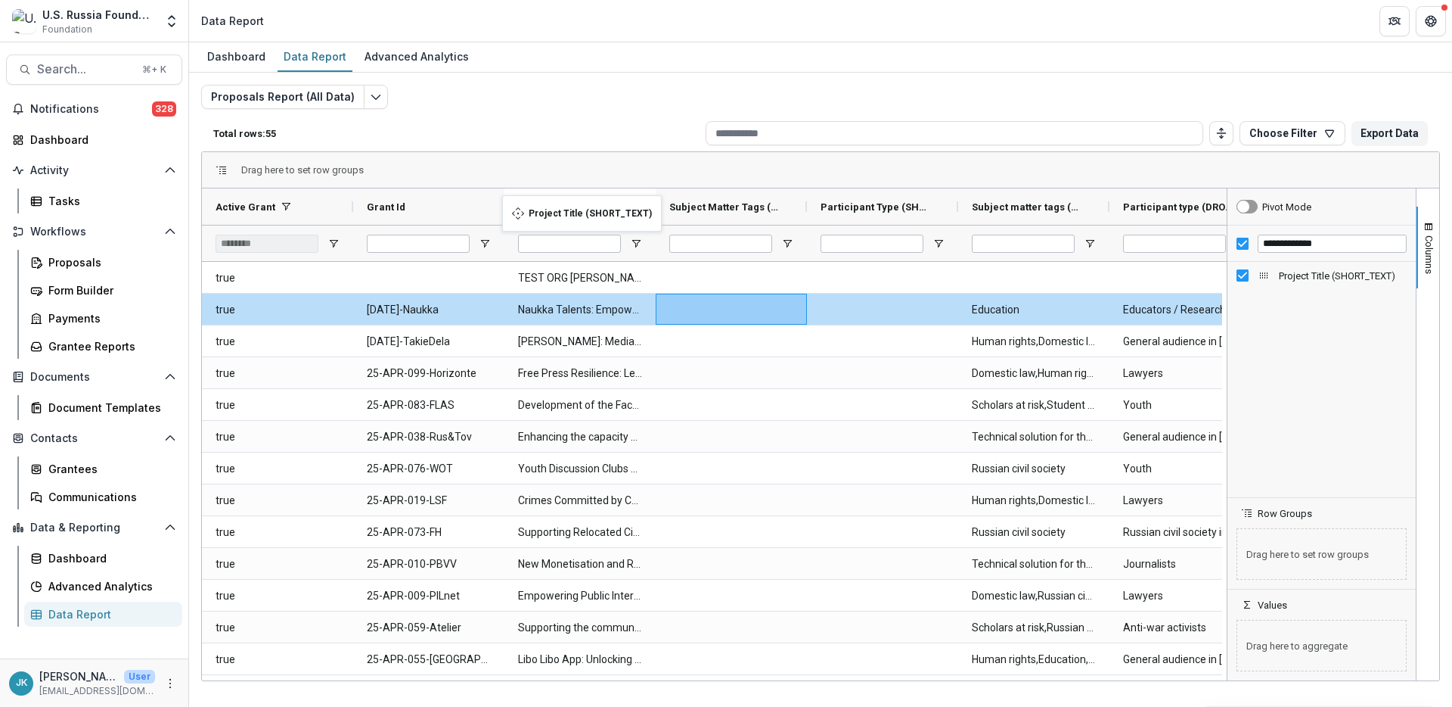
drag, startPoint x: 861, startPoint y: 208, endPoint x: 510, endPoint y: 204, distance: 351.0
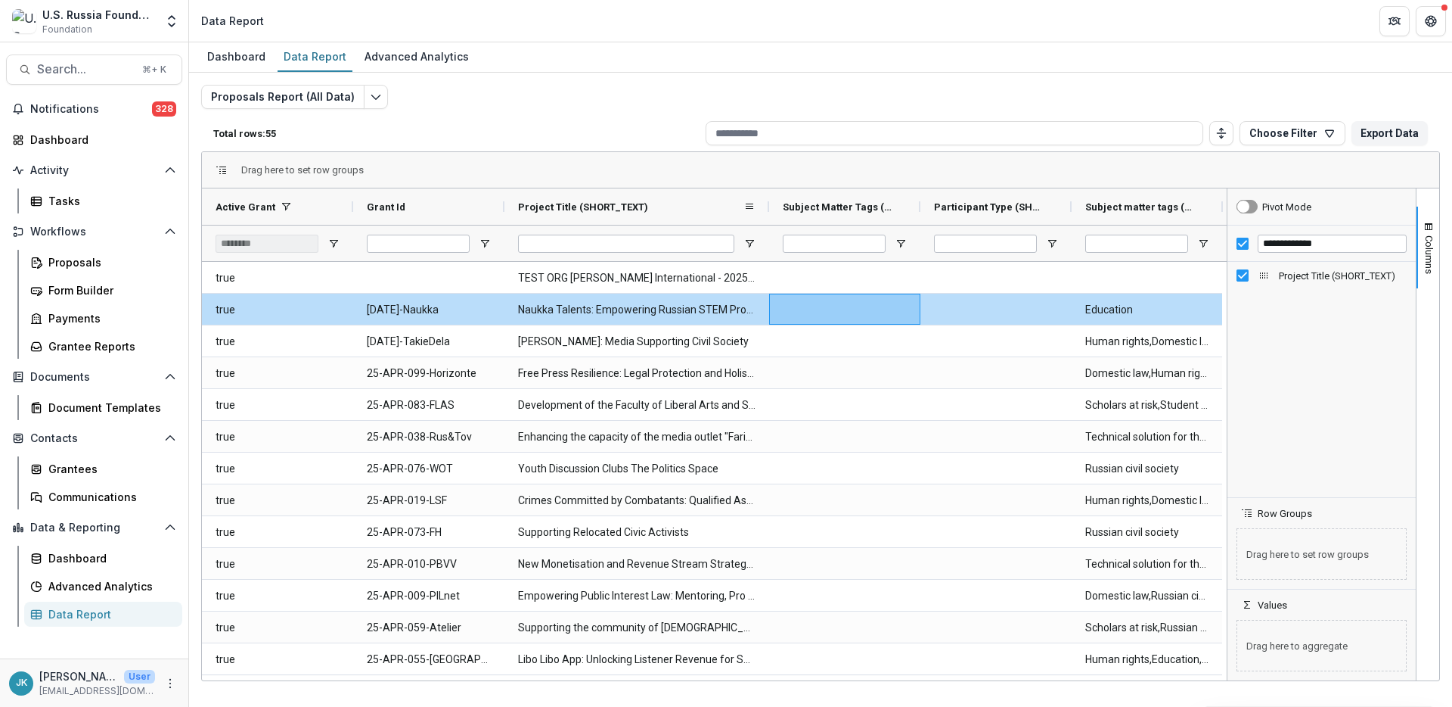
drag, startPoint x: 658, startPoint y: 197, endPoint x: 772, endPoint y: 204, distance: 113.7
click at [772, 204] on div at bounding box center [769, 206] width 6 height 36
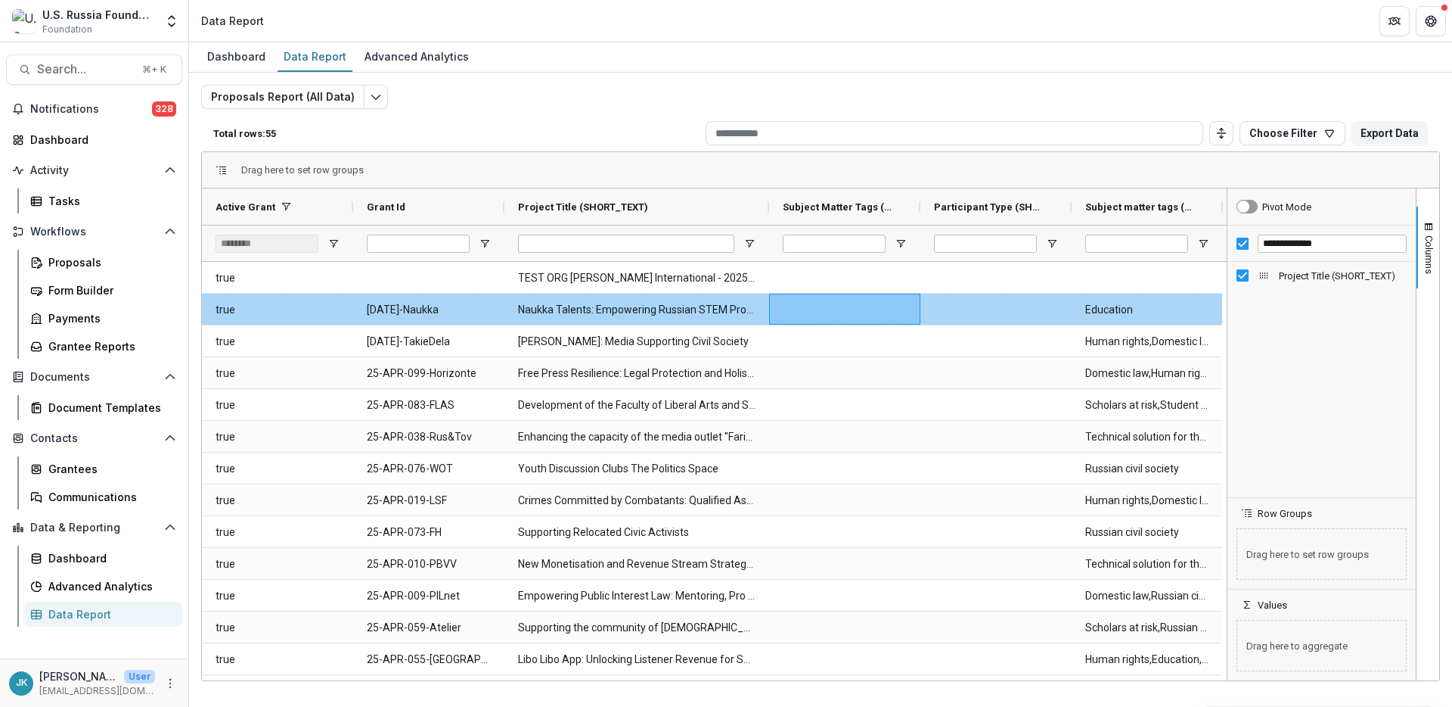
click at [1089, 314] on \(MULTI_RESPONSE\)-808 "Education" at bounding box center [1148, 309] width 124 height 31
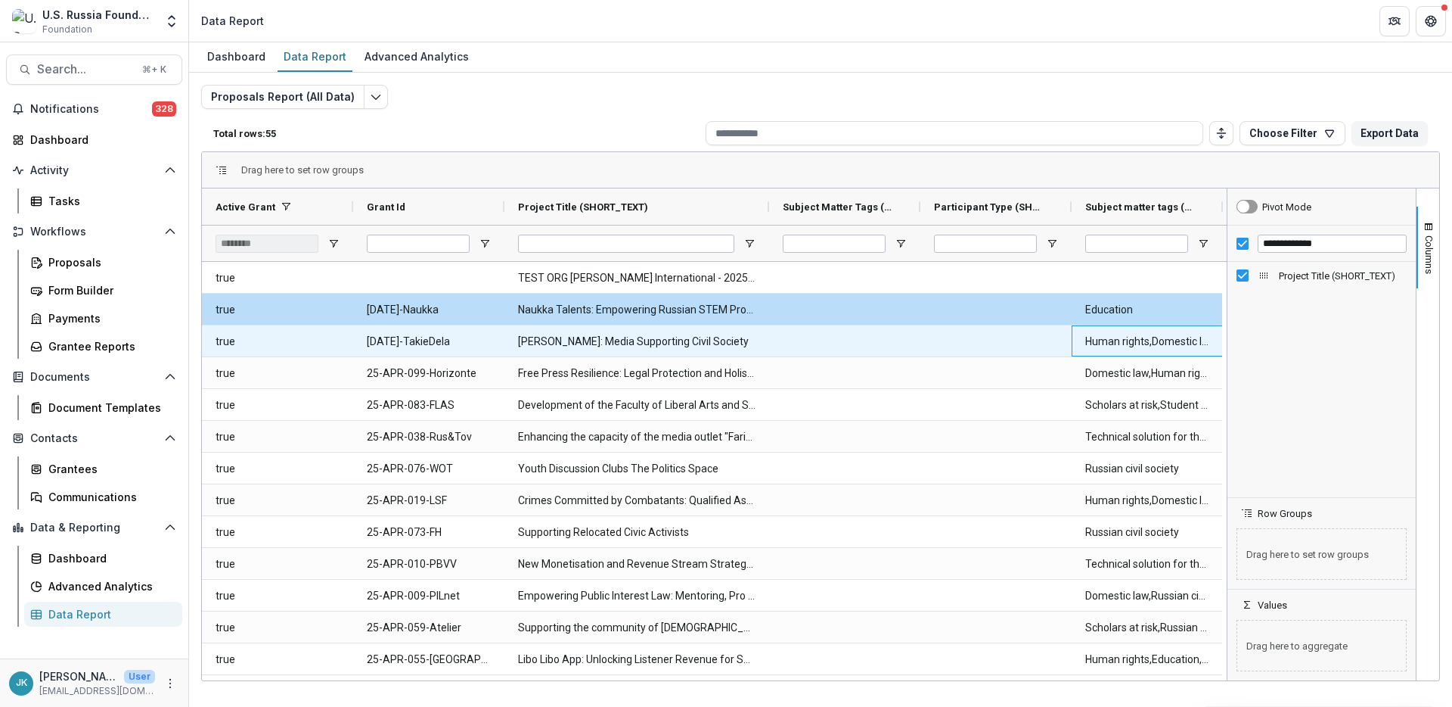
click at [1089, 346] on \(MULTI_RESPONSE\)-814 "Human rights,Domestic law,Russian civil society" at bounding box center [1148, 341] width 124 height 31
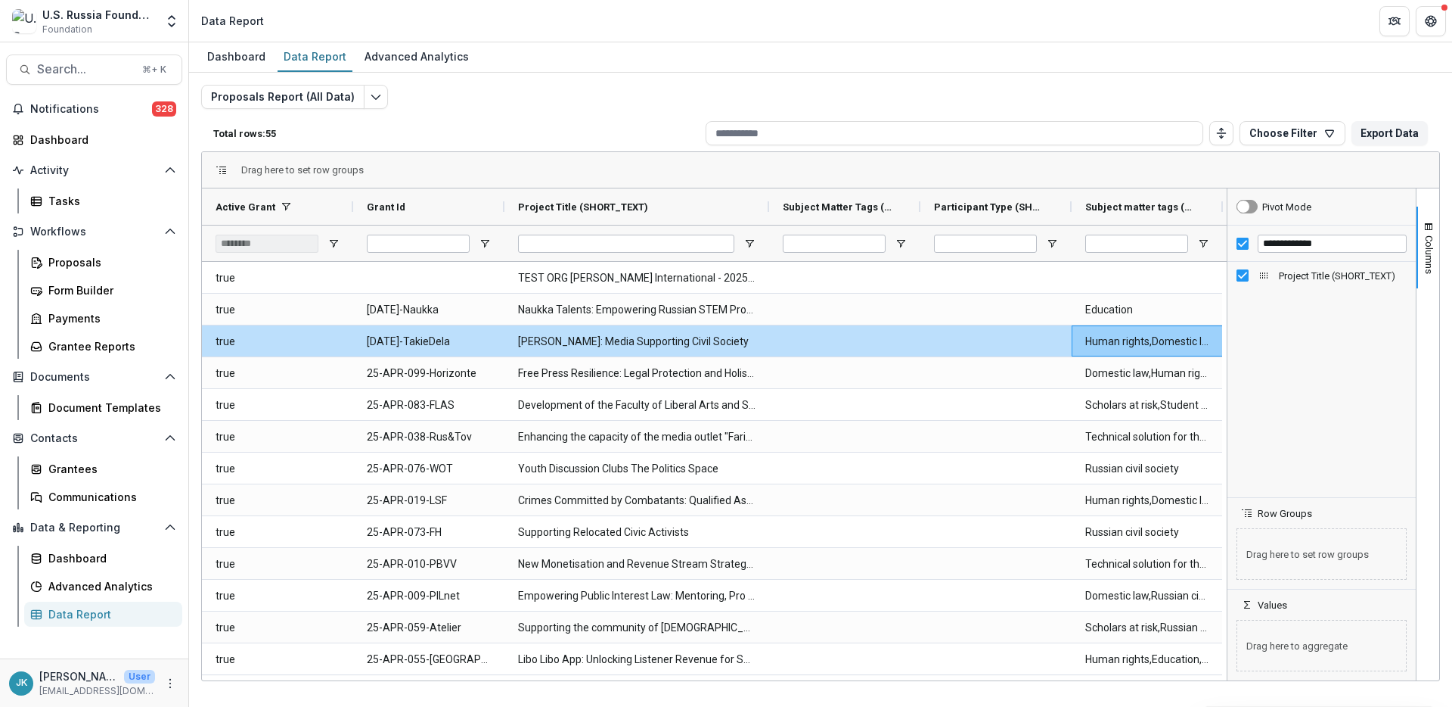
drag, startPoint x: 915, startPoint y: 680, endPoint x: 1059, endPoint y: 680, distance: 144.5
click at [1059, 529] on div "Drag here to set row groups Drag here to set column labels Active Grant Grant I…" at bounding box center [820, 416] width 1239 height 530
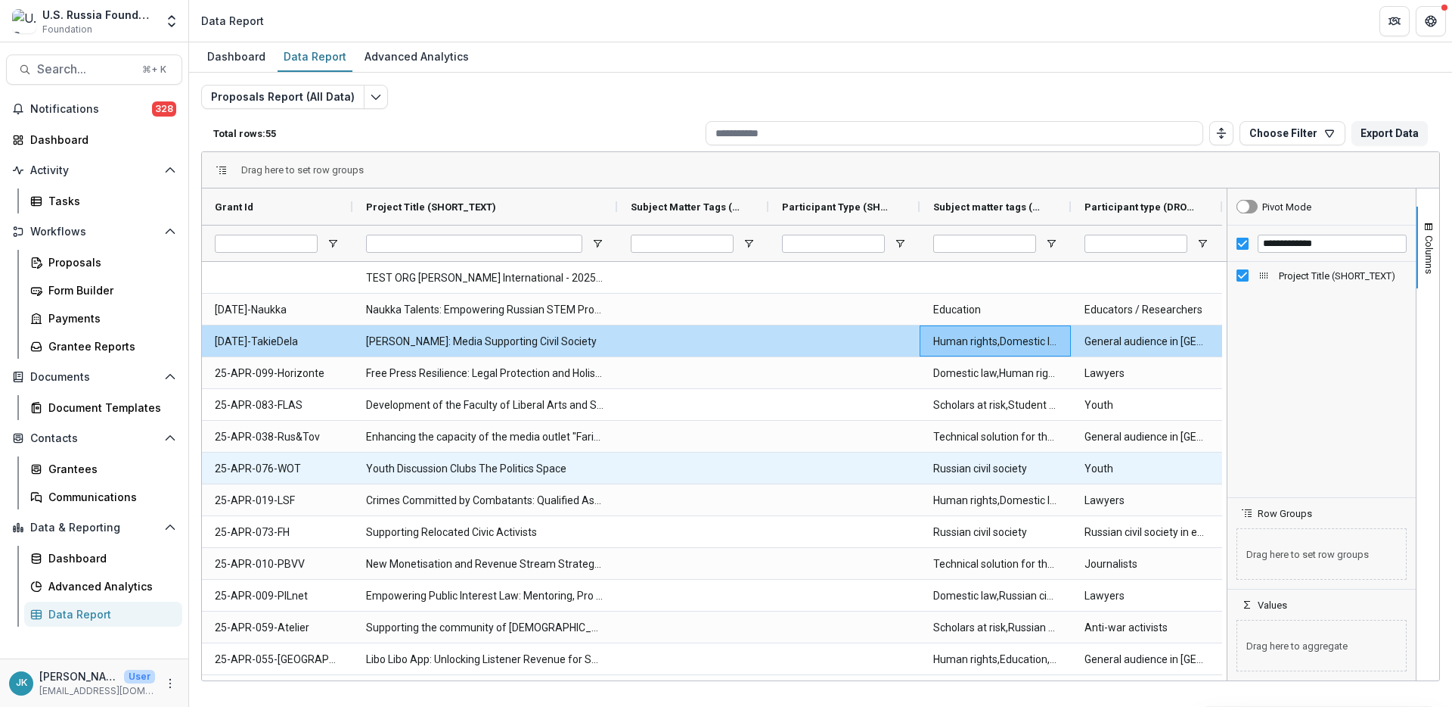
scroll to position [461, 0]
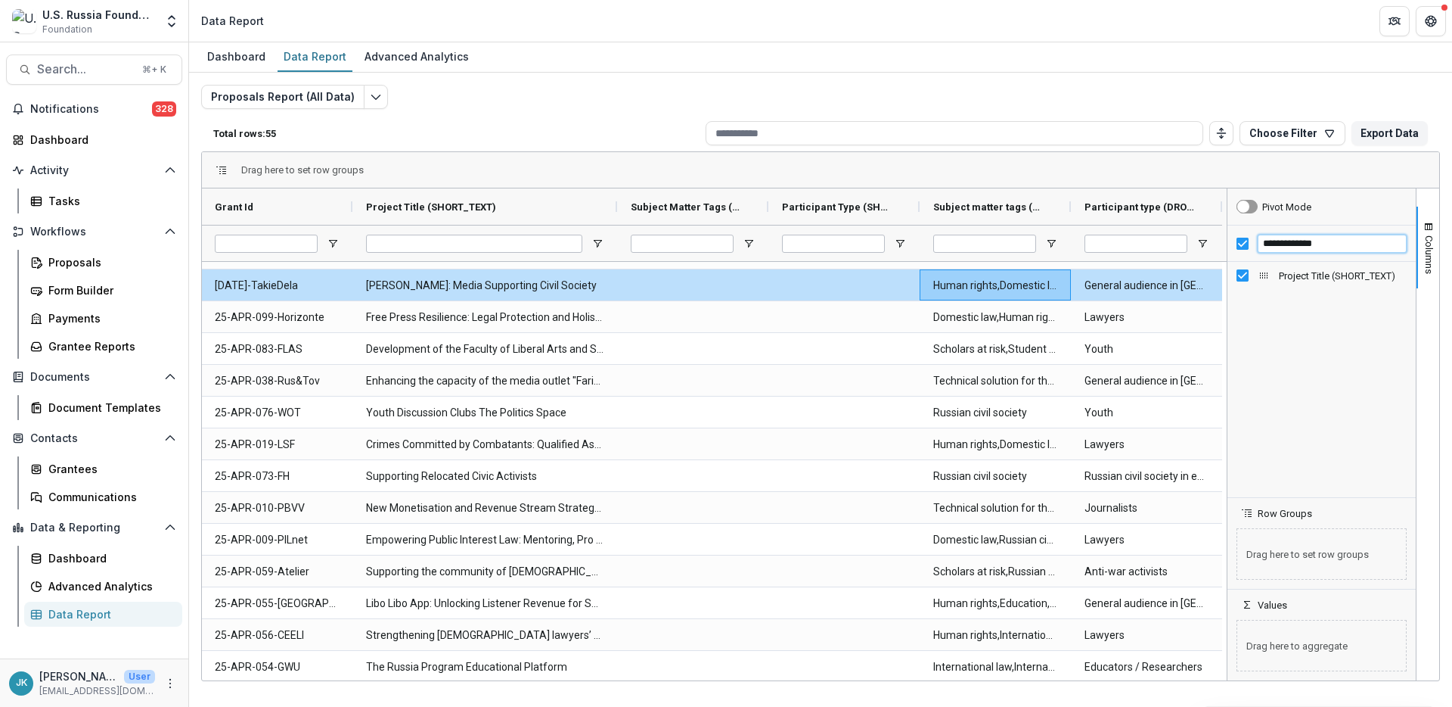
click at [1089, 244] on input "**********" at bounding box center [1332, 244] width 149 height 18
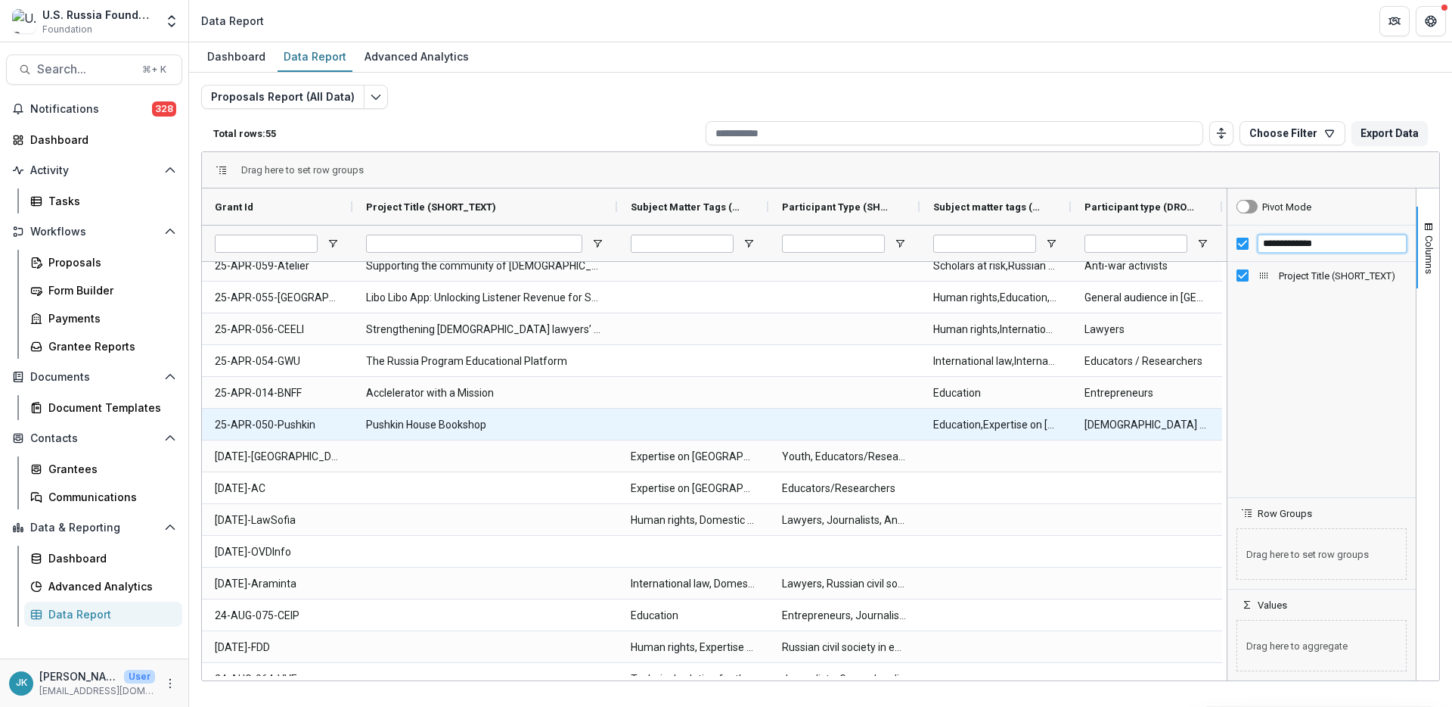
scroll to position [363, 0]
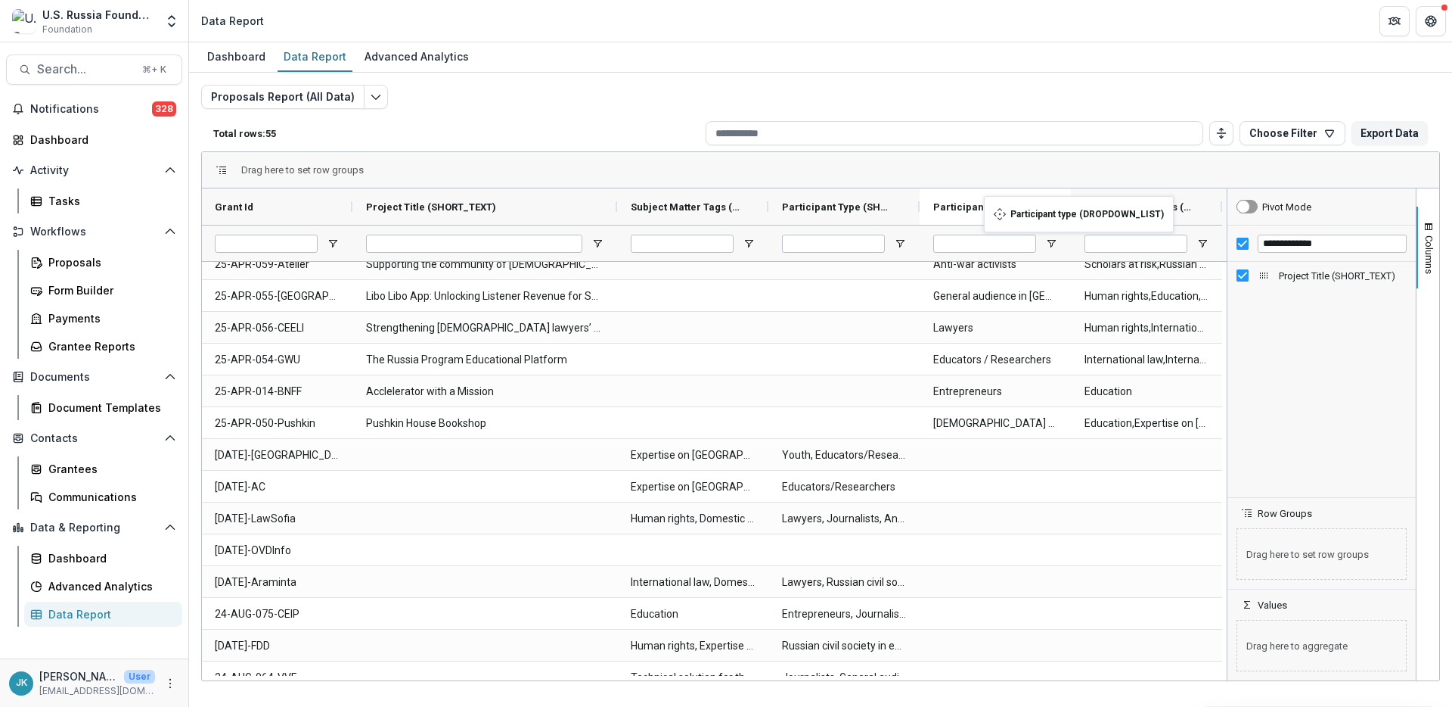
drag, startPoint x: 1135, startPoint y: 208, endPoint x: 978, endPoint y: 205, distance: 157.4
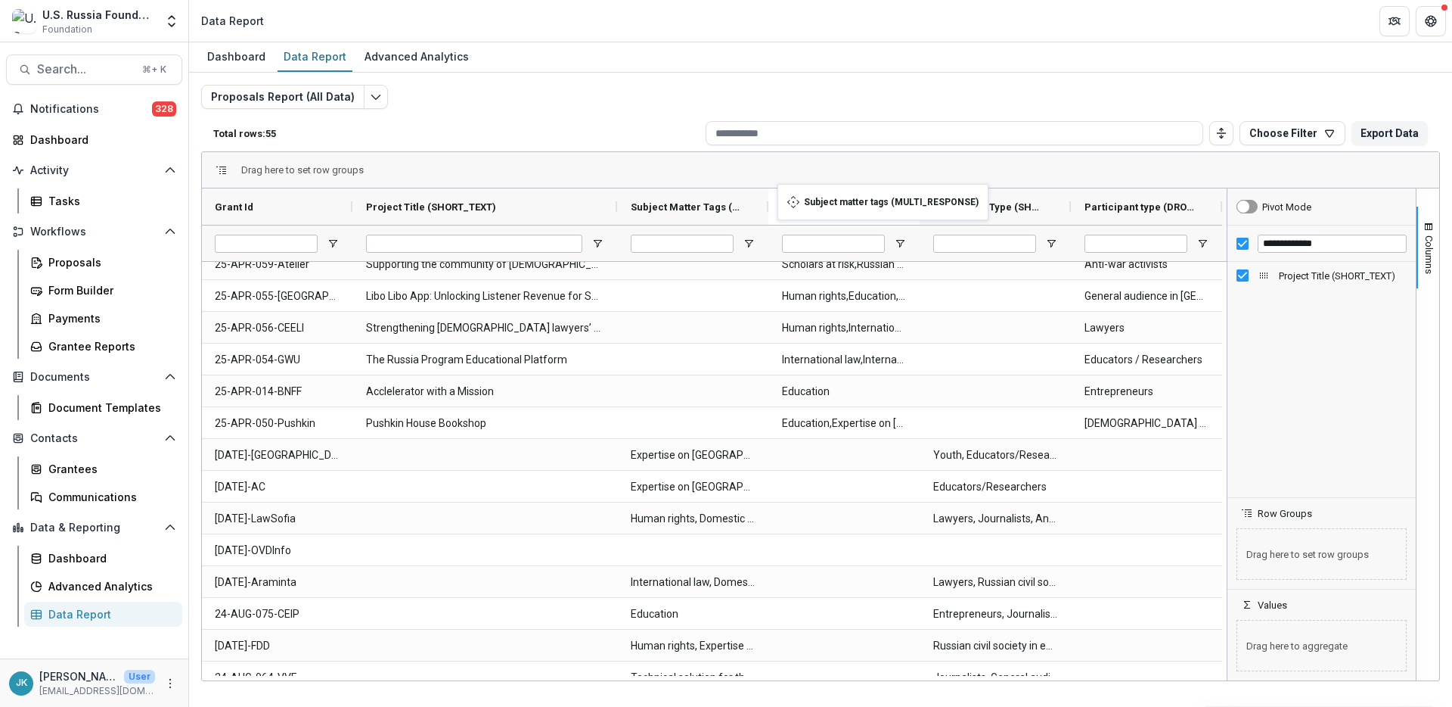
drag, startPoint x: 1142, startPoint y: 208, endPoint x: 778, endPoint y: 195, distance: 364.1
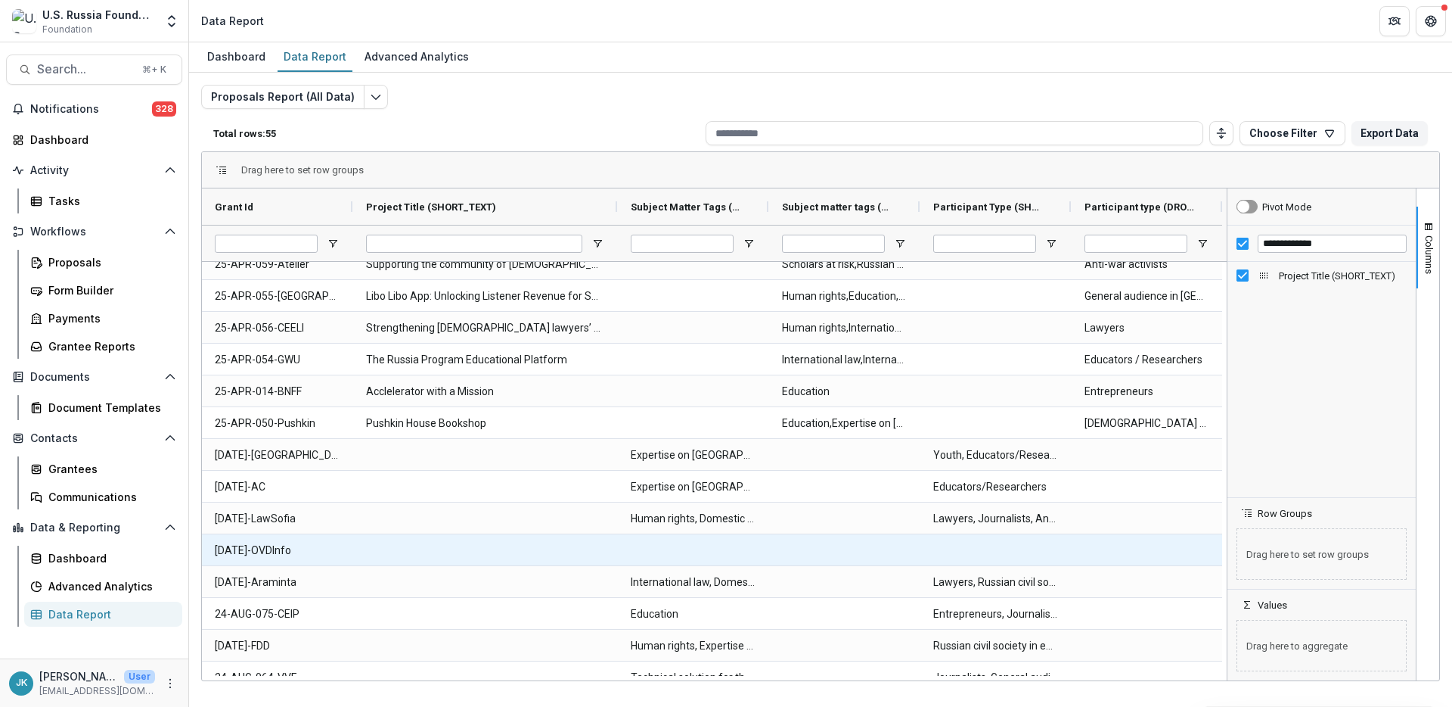
scroll to position [374, 0]
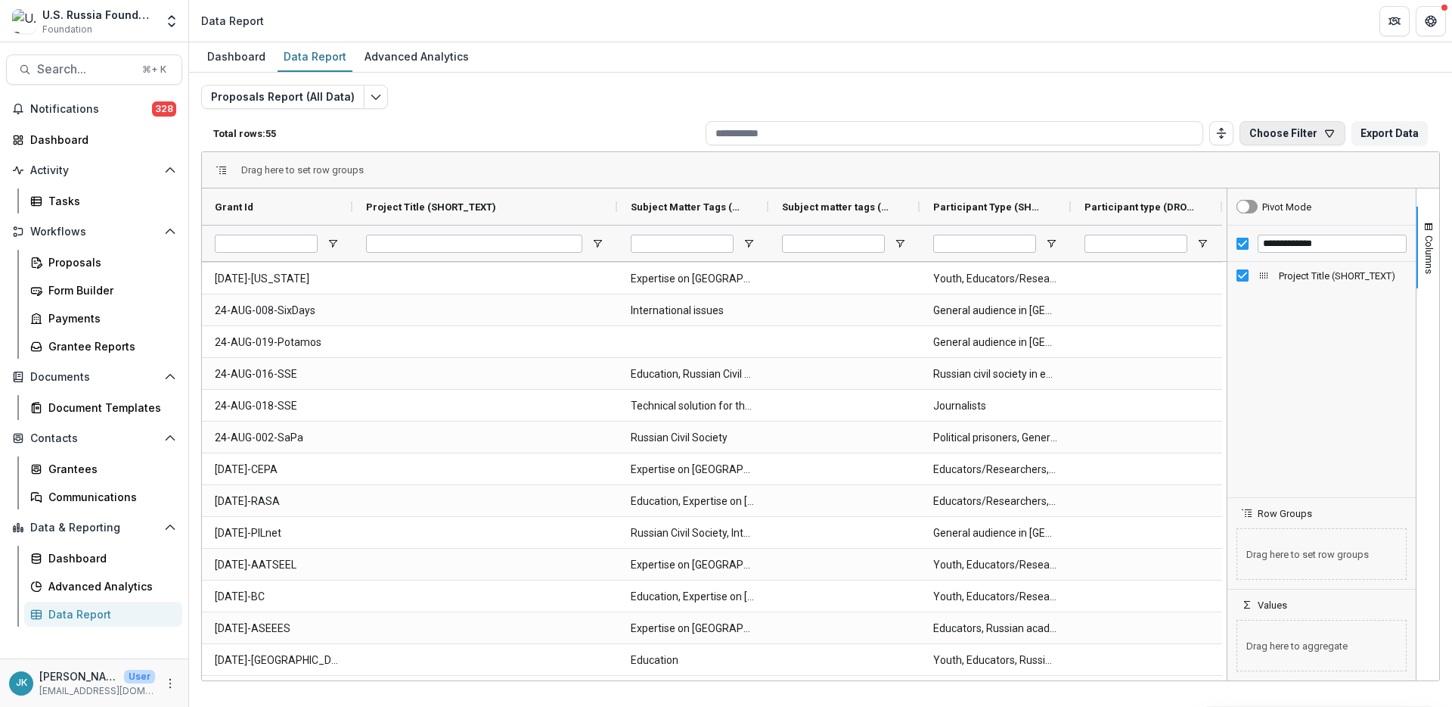
click at [1089, 125] on button "Choose Filter" at bounding box center [1293, 133] width 106 height 24
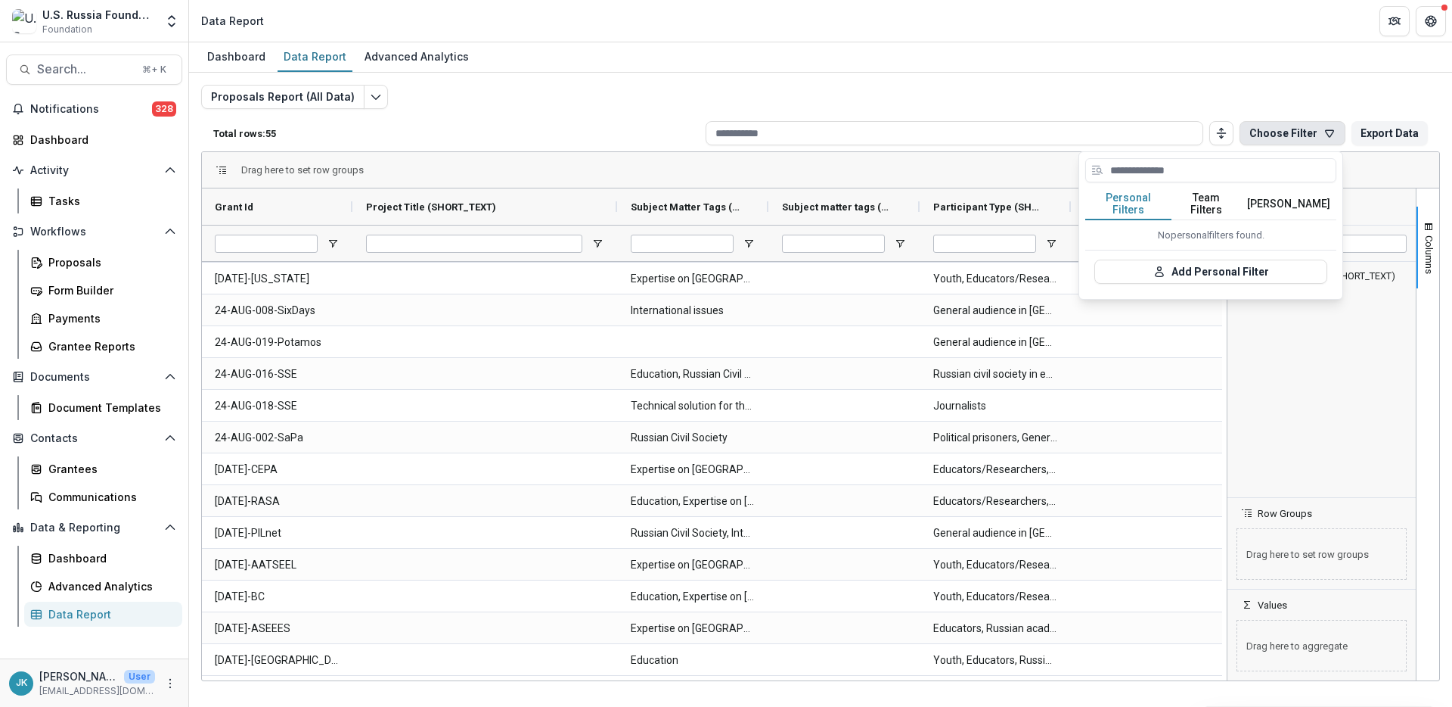
click at [1089, 199] on button "Team Filters" at bounding box center [1207, 204] width 70 height 32
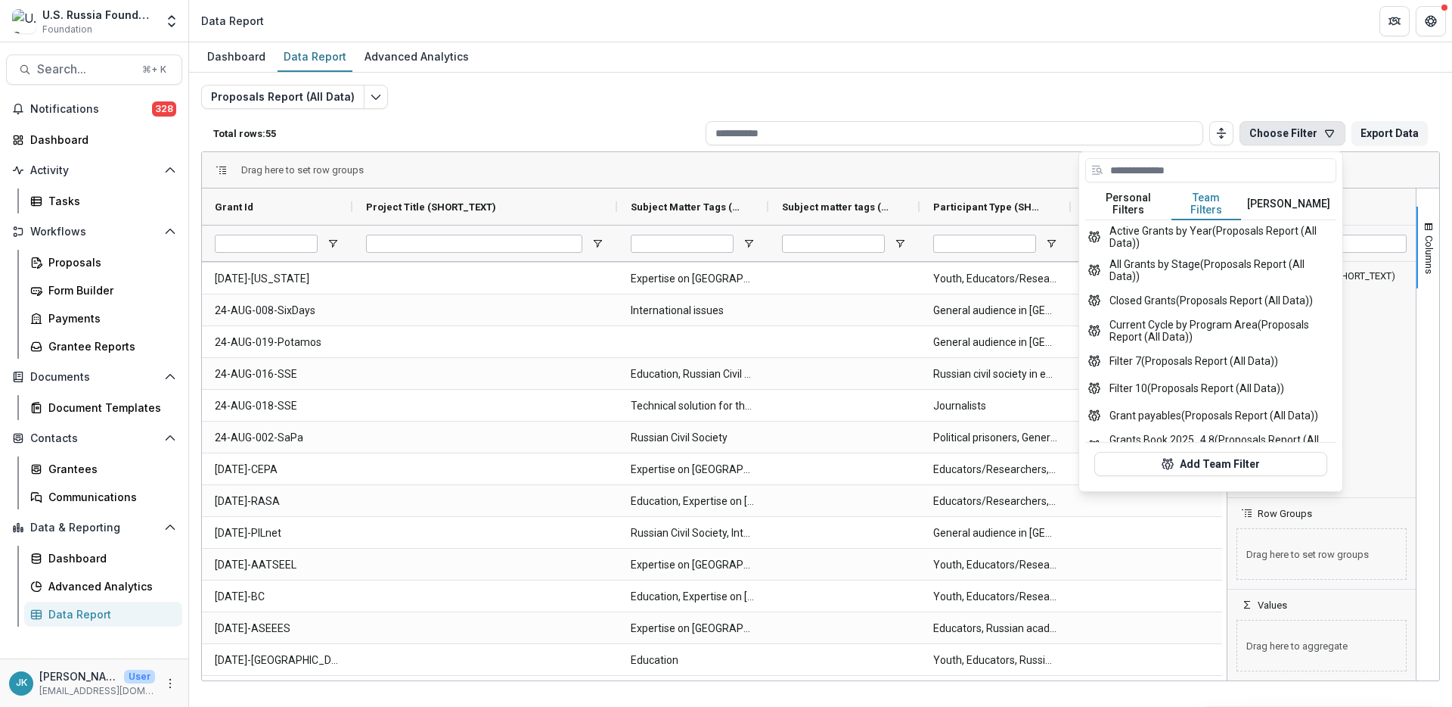
click at [650, 131] on p "Total rows: 55" at bounding box center [456, 133] width 486 height 11
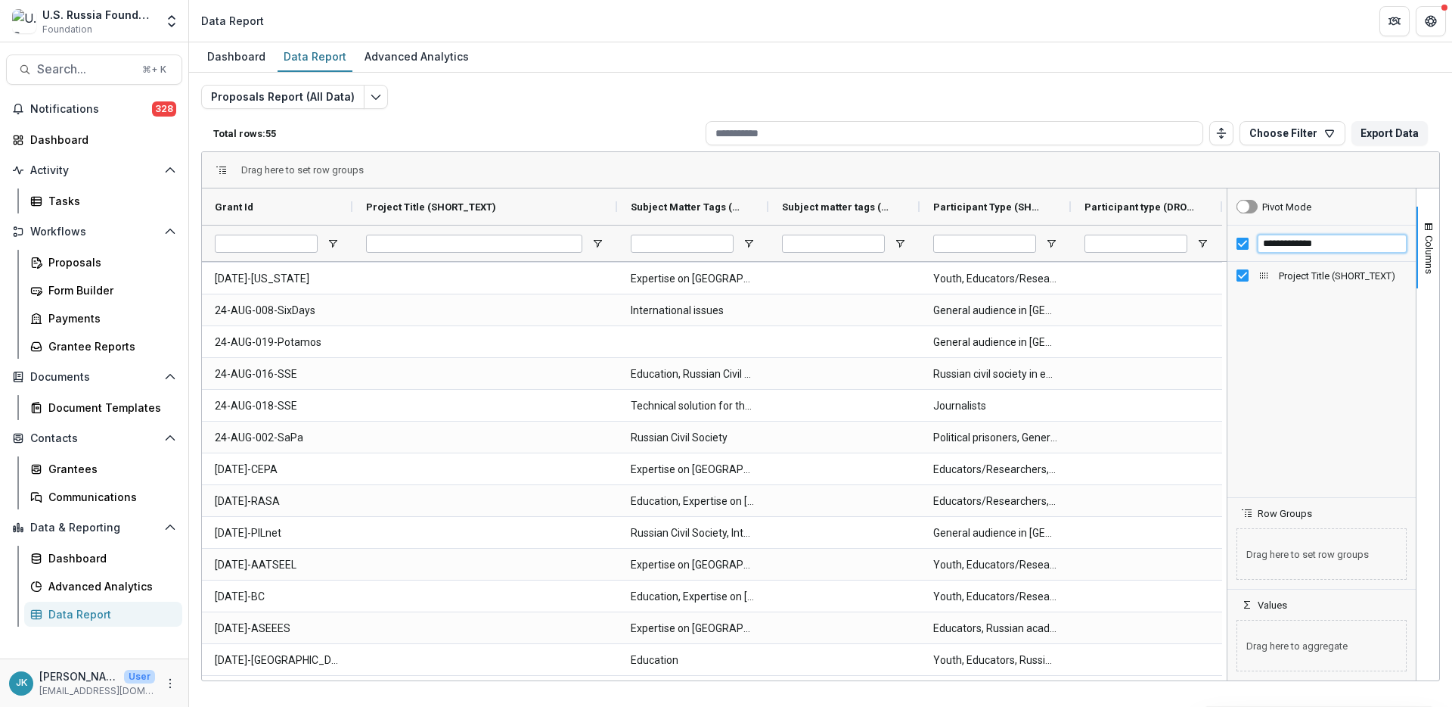
click at [1089, 241] on input "**********" at bounding box center [1332, 244] width 149 height 18
click at [1089, 239] on input "**********" at bounding box center [1332, 244] width 149 height 18
type input "**********"
click at [731, 529] on div "Dashboard Data Report Advanced Analytics Proposals Report (All Data) Total rows…" at bounding box center [820, 374] width 1263 height 664
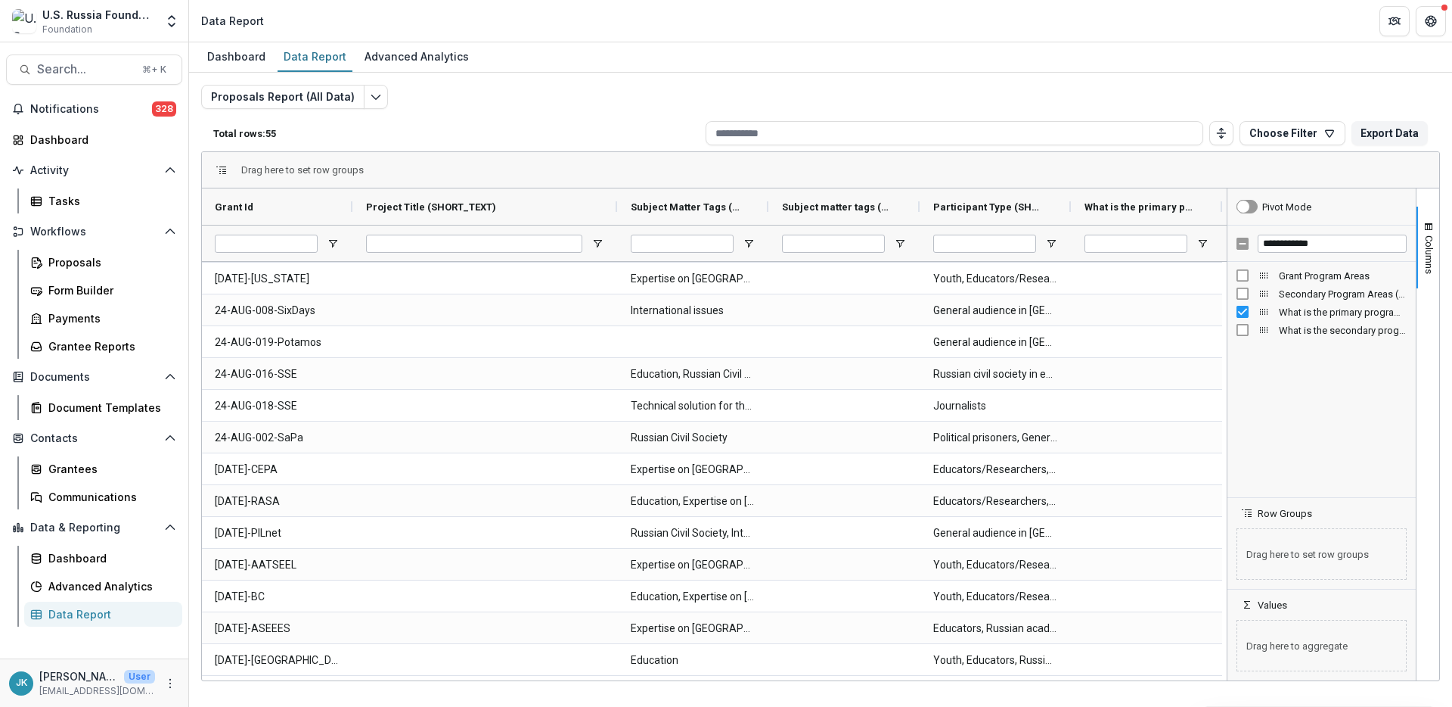
drag, startPoint x: 731, startPoint y: 683, endPoint x: 783, endPoint y: 688, distance: 52.5
click at [783, 529] on div "Dashboard Data Report Advanced Analytics Proposals Report (All Data) Total rows…" at bounding box center [820, 374] width 1263 height 664
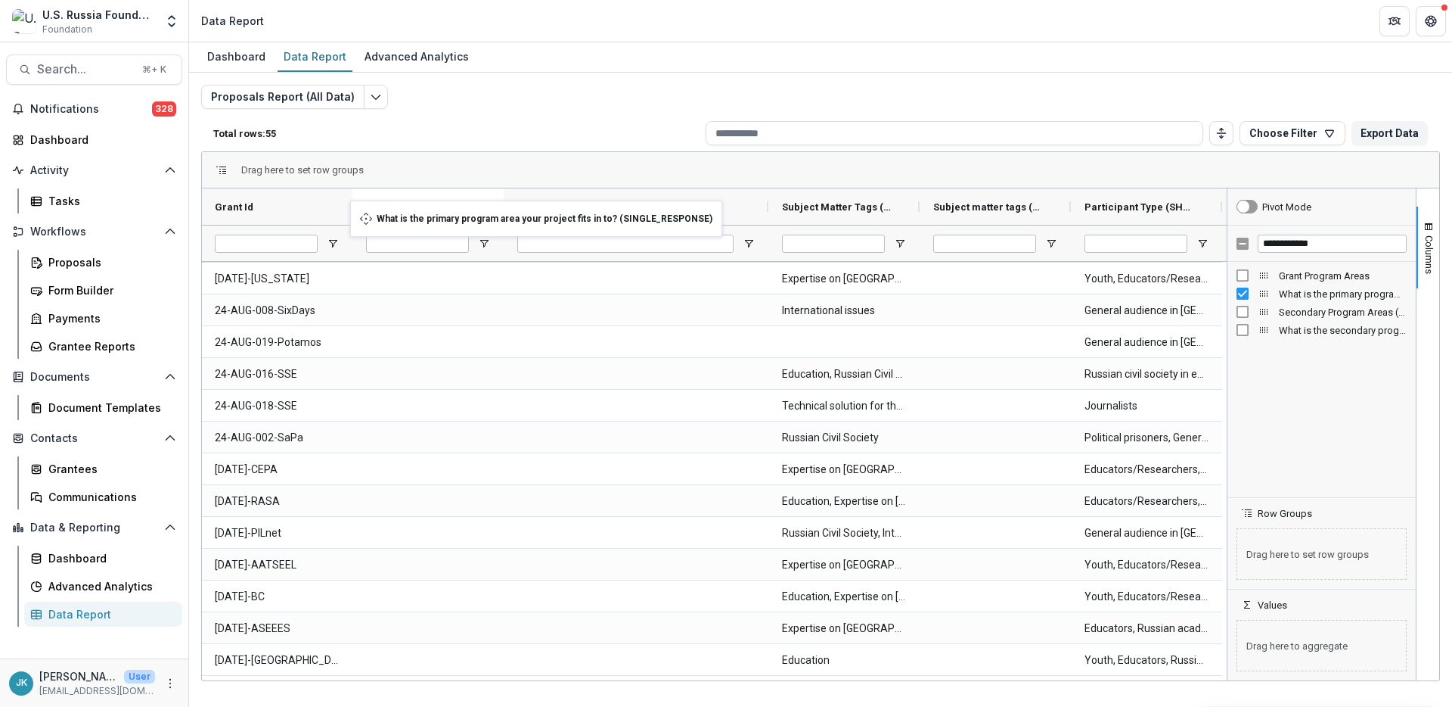
drag, startPoint x: 1126, startPoint y: 213, endPoint x: 358, endPoint y: 210, distance: 767.8
click at [486, 242] on span "Open Filter Menu" at bounding box center [484, 244] width 12 height 12
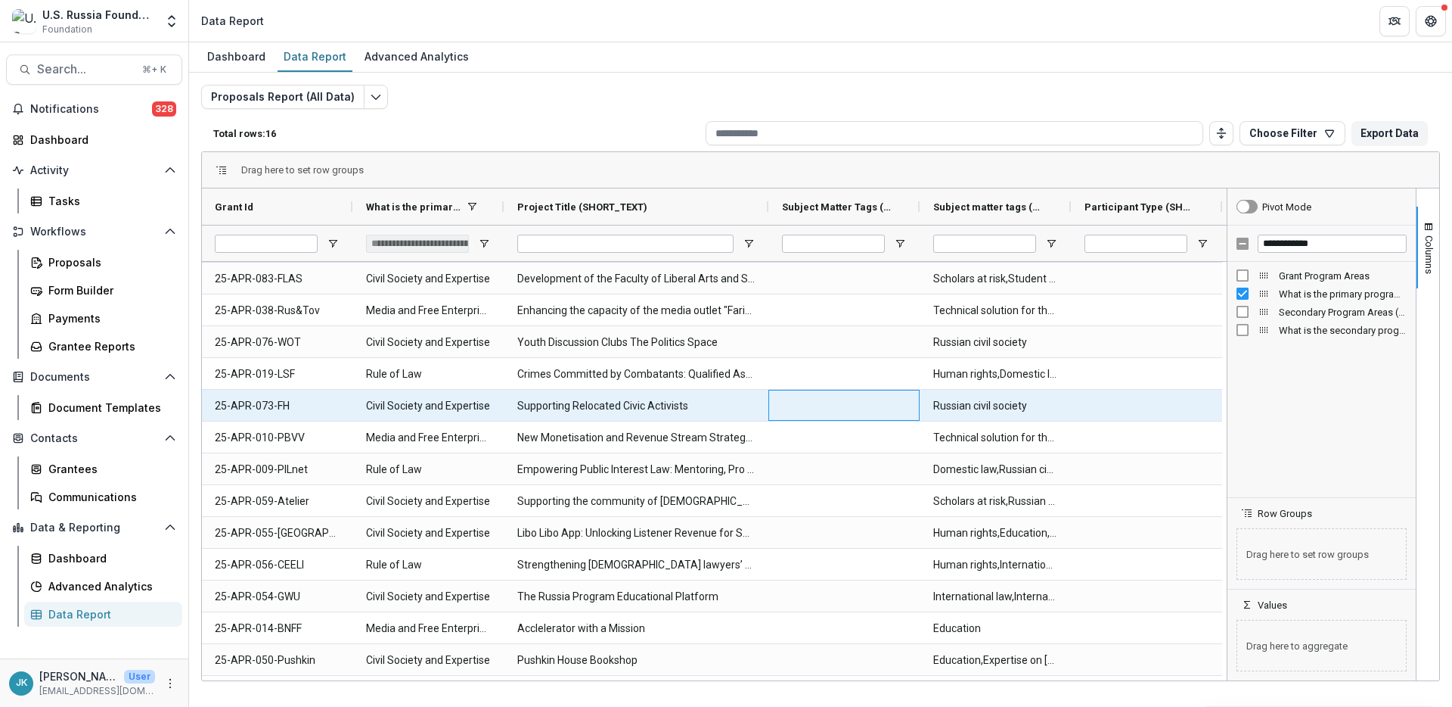
click at [847, 402] on div at bounding box center [844, 405] width 151 height 31
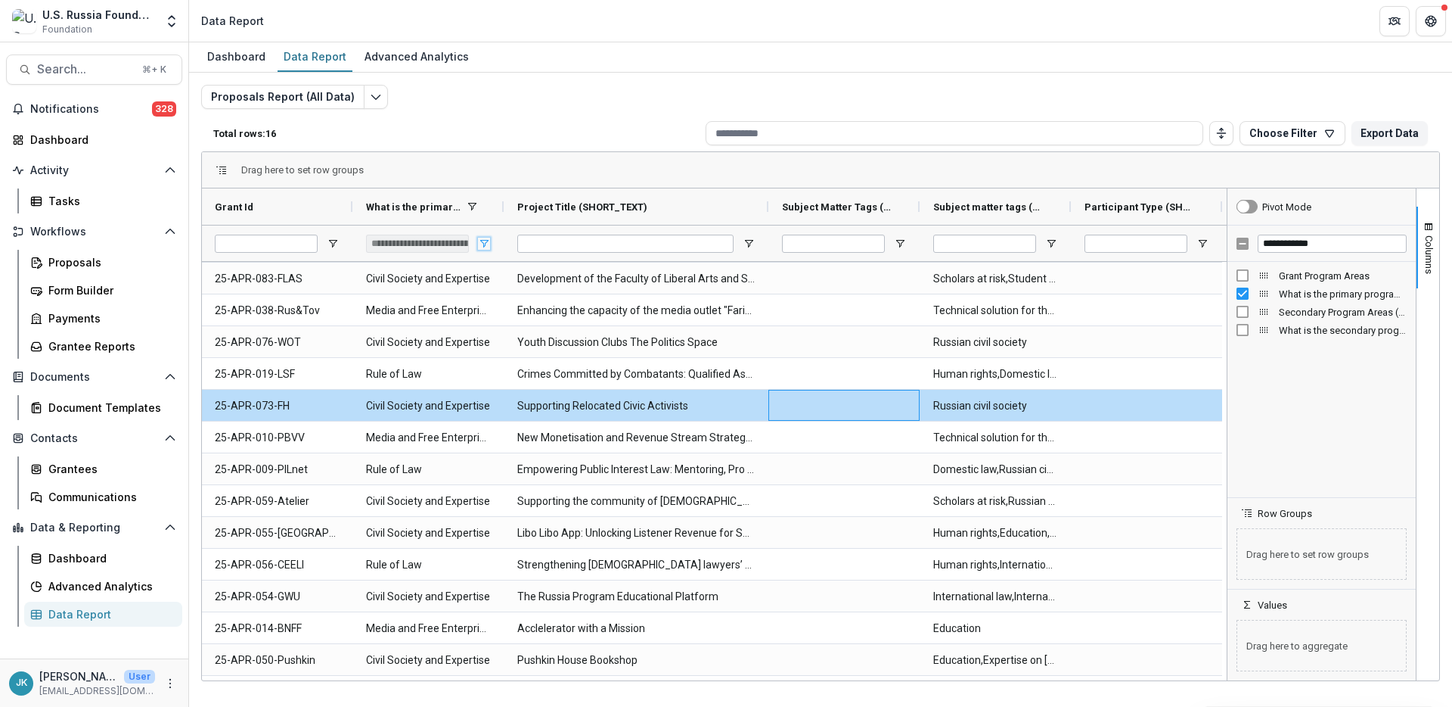
click at [487, 242] on span "Open Filter Menu" at bounding box center [484, 244] width 12 height 12
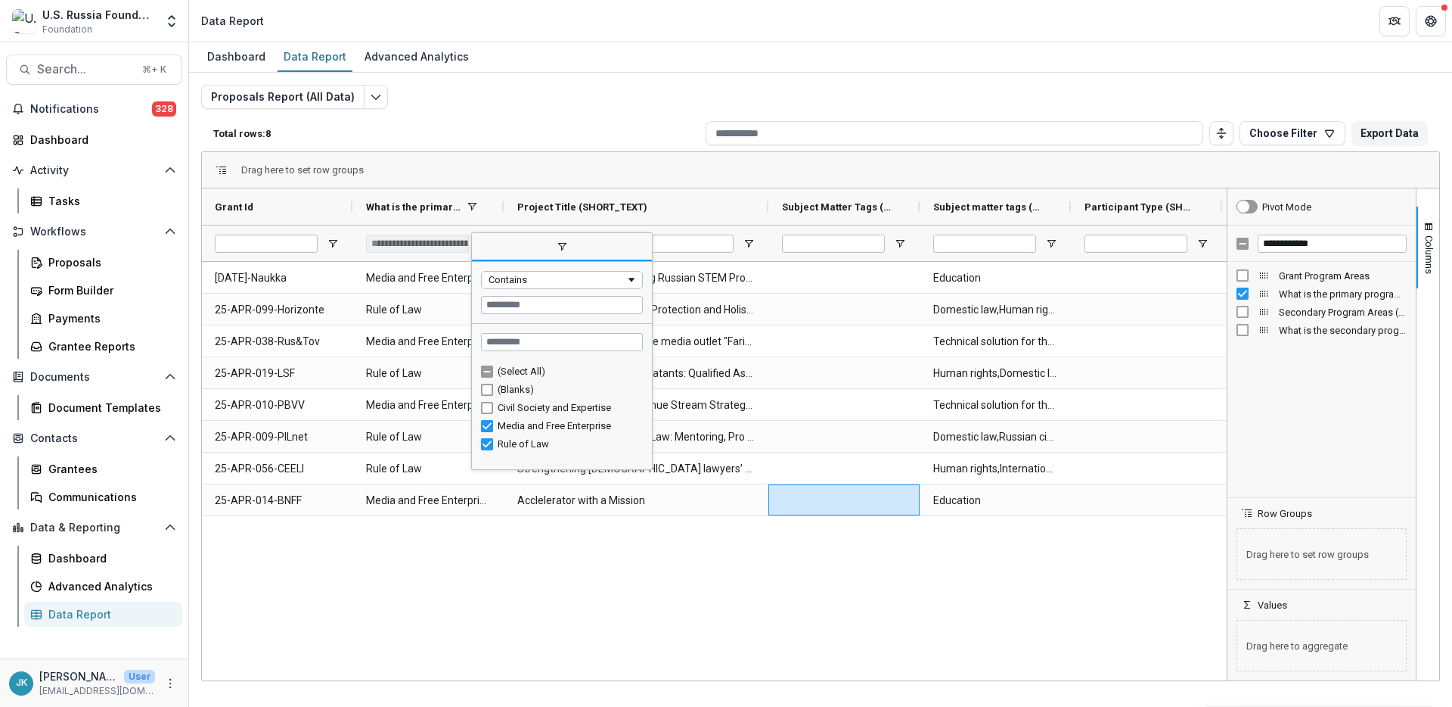
scroll to position [0, 0]
type input "**********"
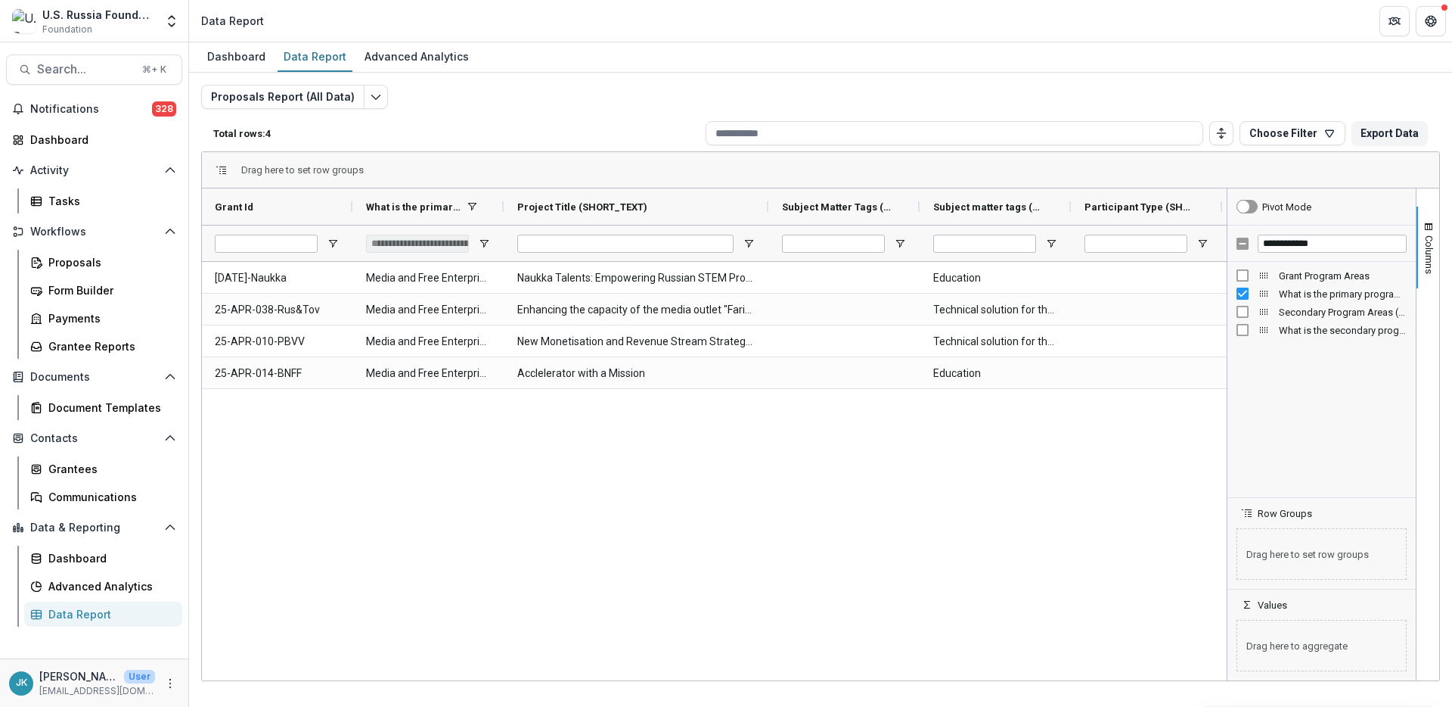
click at [411, 423] on div "true 25-APR-102-Naukka Media and Free Enterprise Naukka Talents: Empowering Rus…" at bounding box center [714, 469] width 1025 height 414
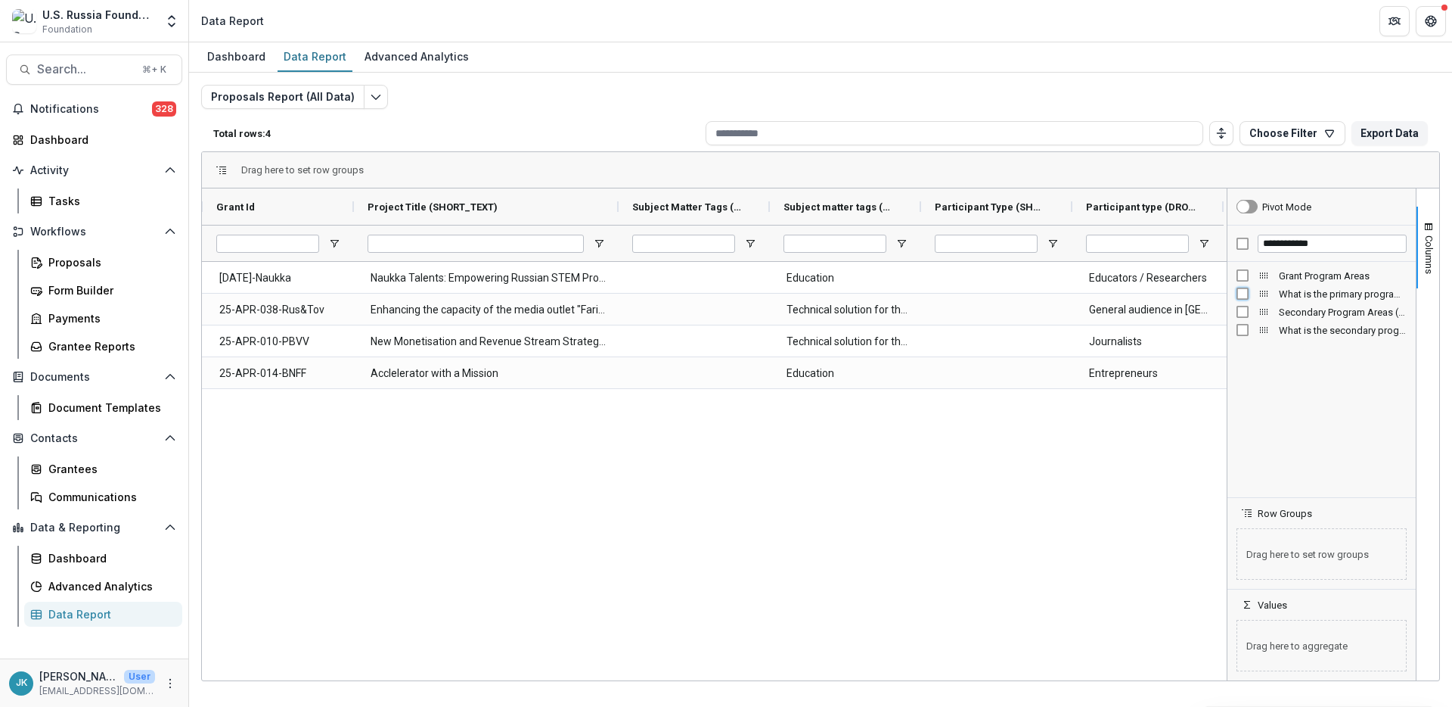
scroll to position [0, 148]
click at [1089, 140] on button "Choose Filter" at bounding box center [1293, 133] width 106 height 24
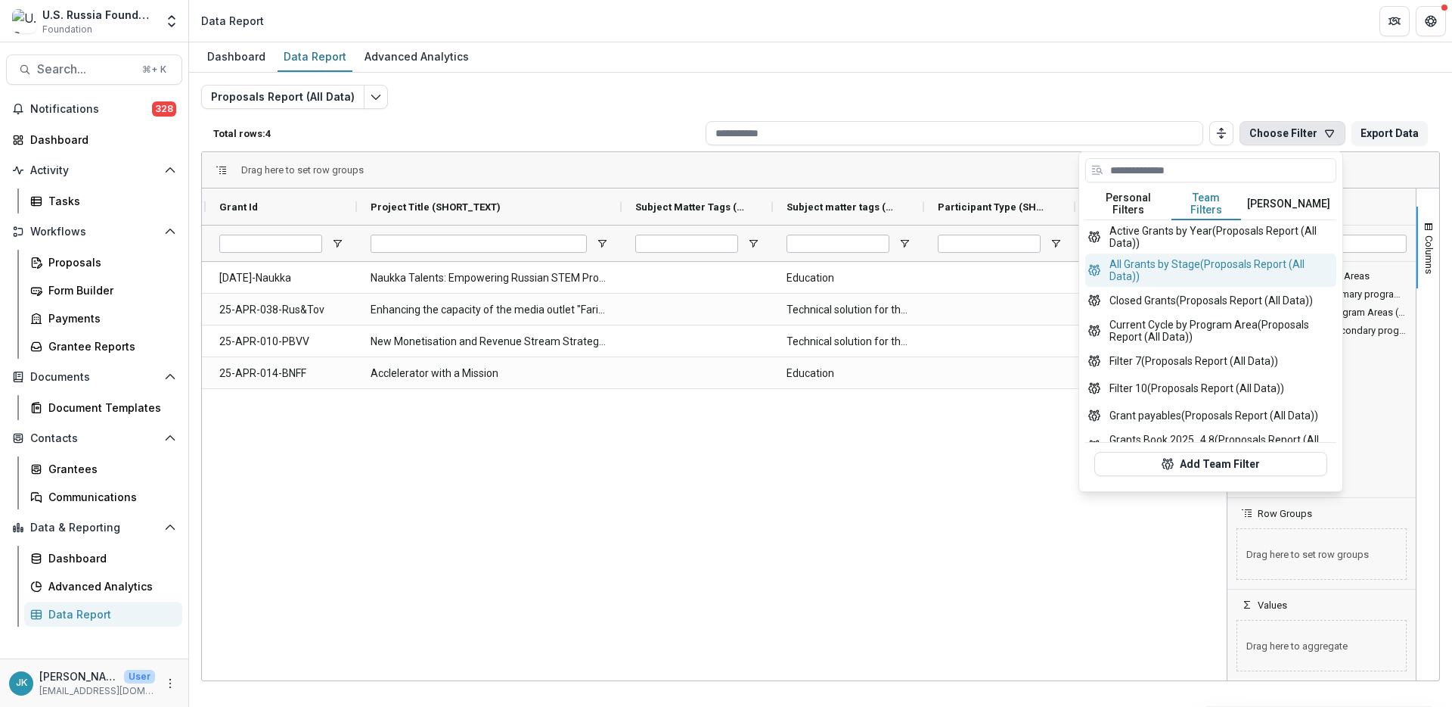
click at [1089, 259] on button "All Grants by Stage (Proposals Report (All Data))" at bounding box center [1211, 269] width 251 height 33
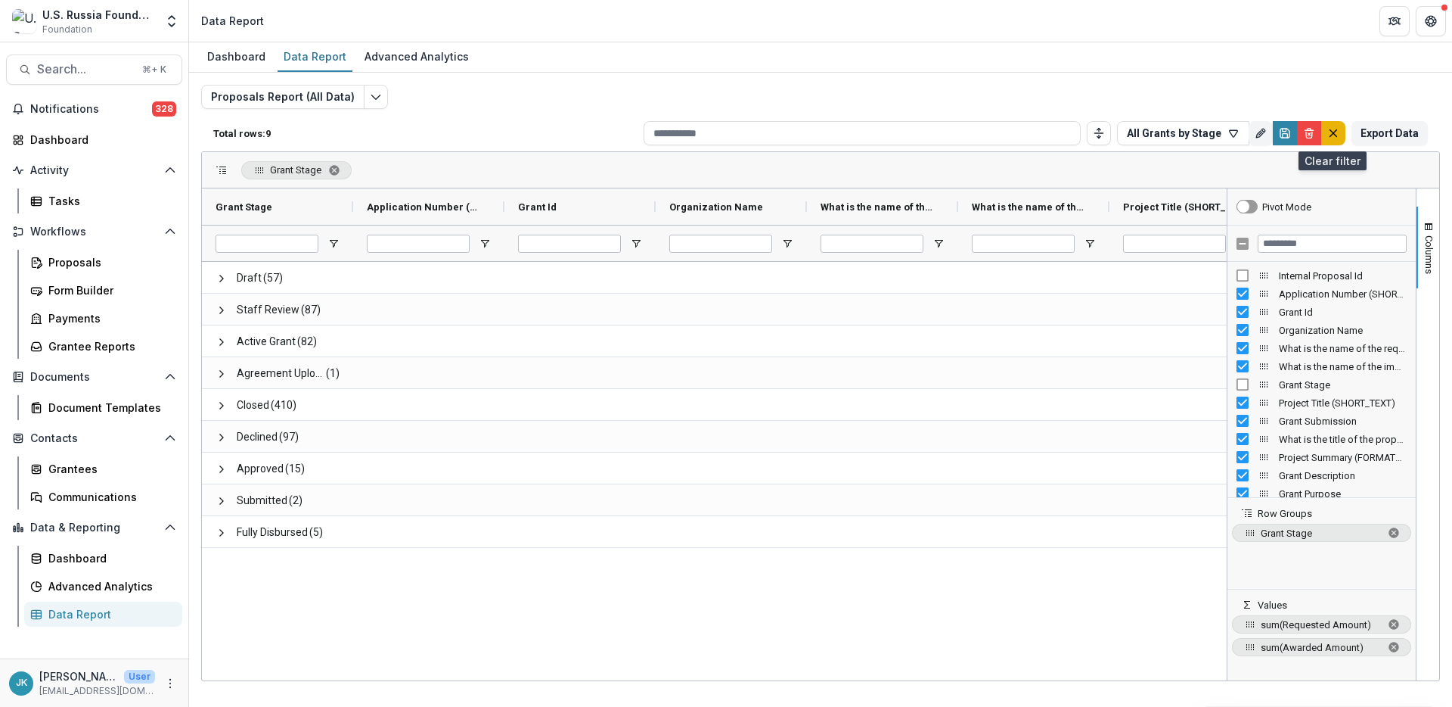
click at [1089, 138] on icon "default" at bounding box center [1334, 133] width 12 height 12
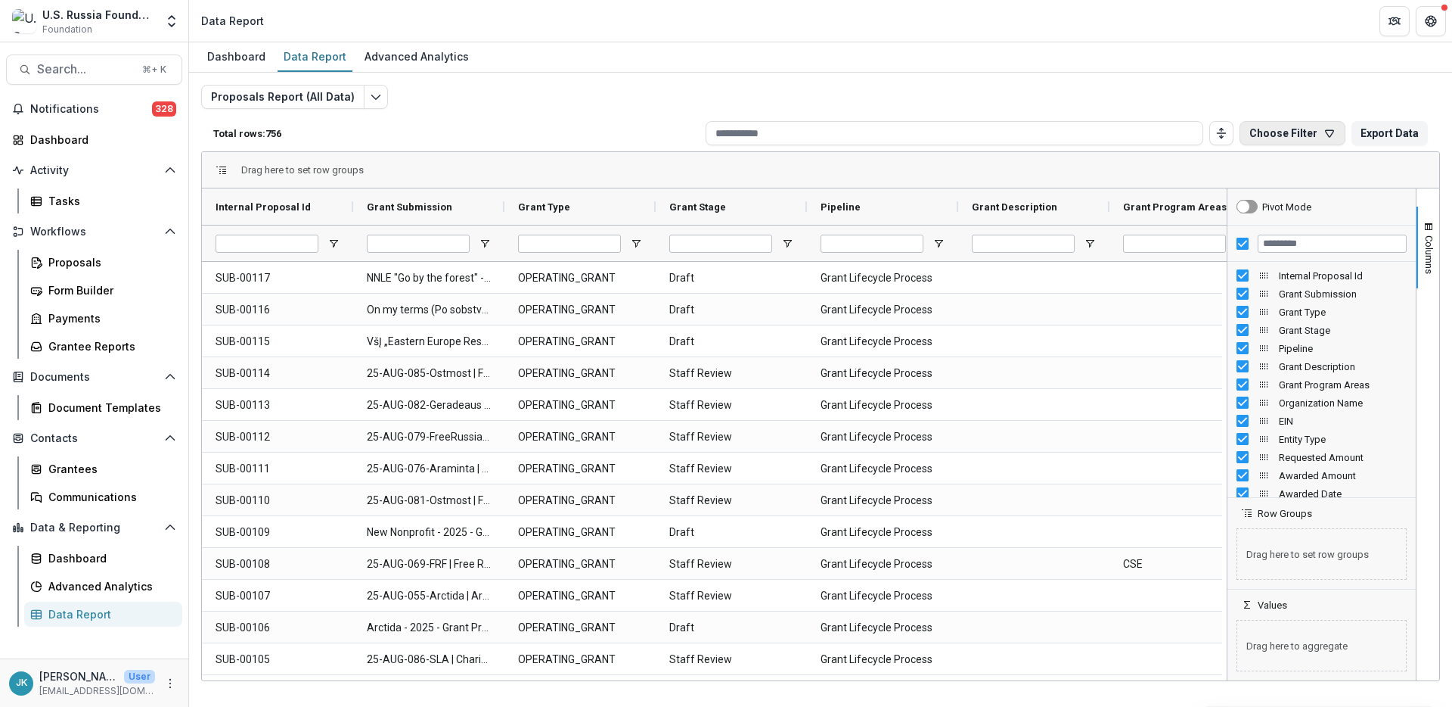
click at [1089, 133] on button "Choose Filter" at bounding box center [1293, 133] width 106 height 24
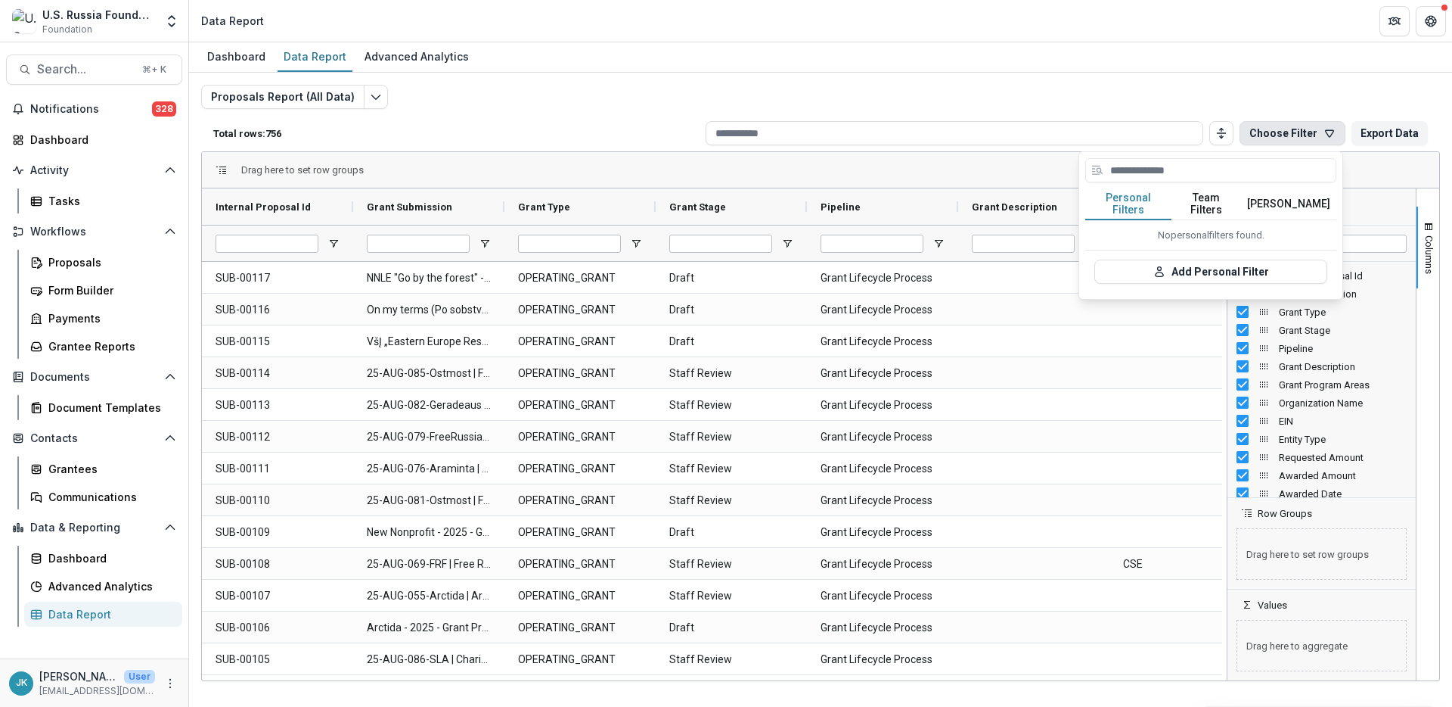
click at [1089, 200] on button "Team Filters" at bounding box center [1207, 204] width 70 height 32
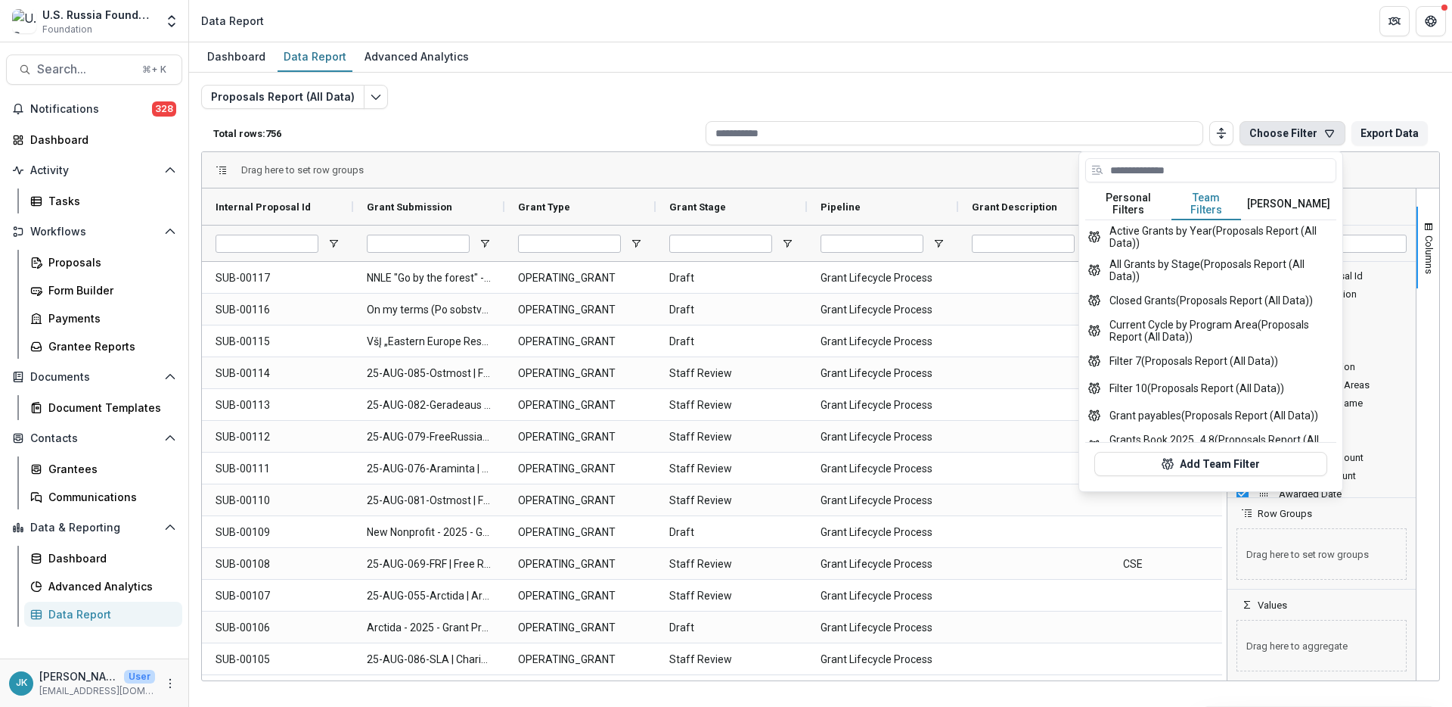
click at [1089, 110] on div "Proposals Report (All Data) Total rows: 756 Choose Filter Personal Filters Team…" at bounding box center [820, 365] width 1239 height 560
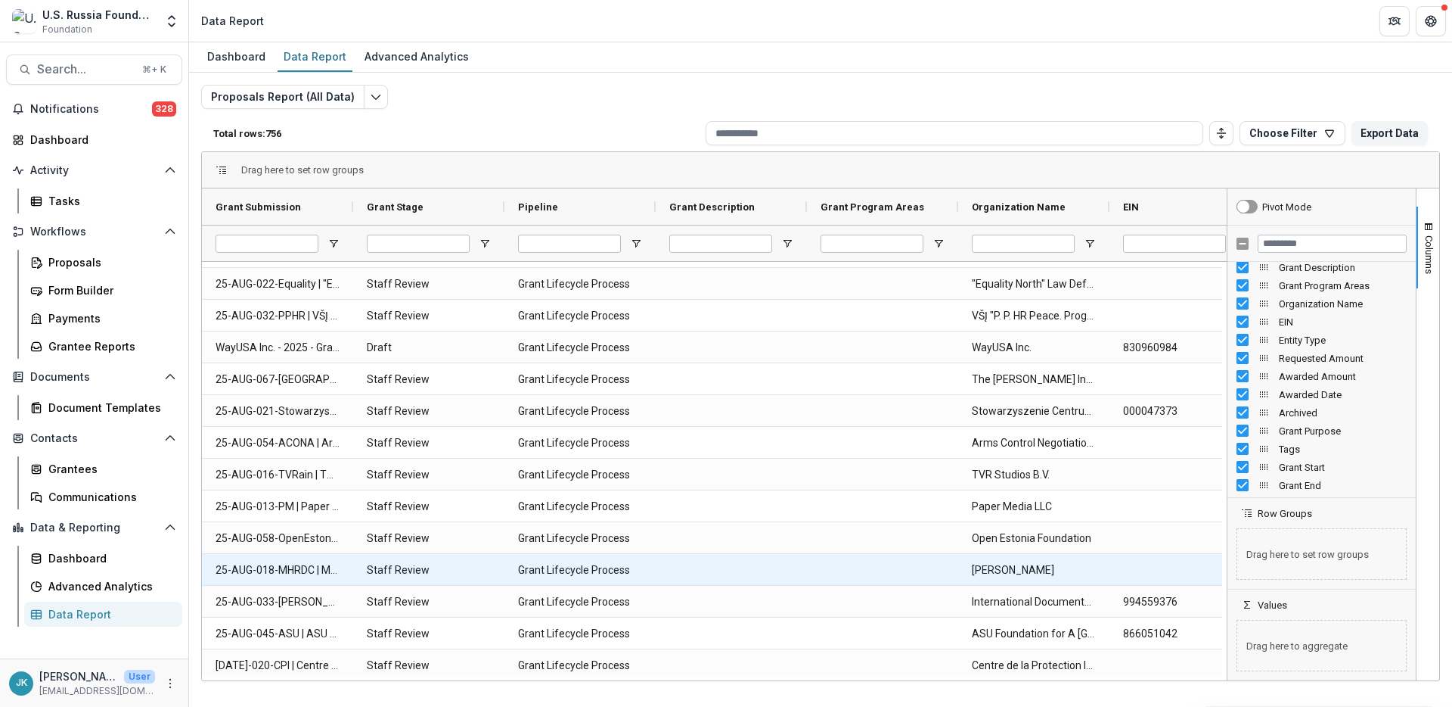
scroll to position [1471, 0]
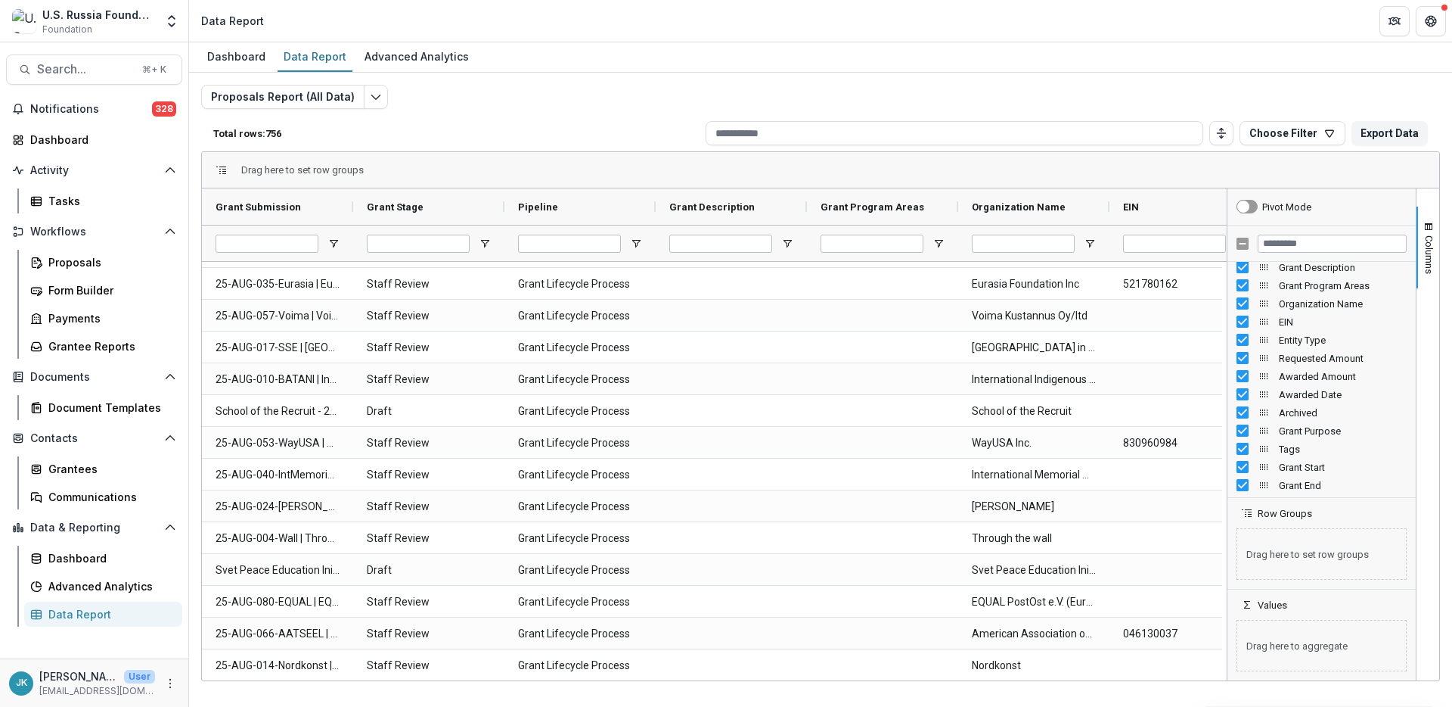
drag, startPoint x: 219, startPoint y: 680, endPoint x: 296, endPoint y: 677, distance: 77.2
click at [296, 529] on div "Drag here to set row groups Drag here to set column labels Grant Submission Gra…" at bounding box center [820, 416] width 1239 height 530
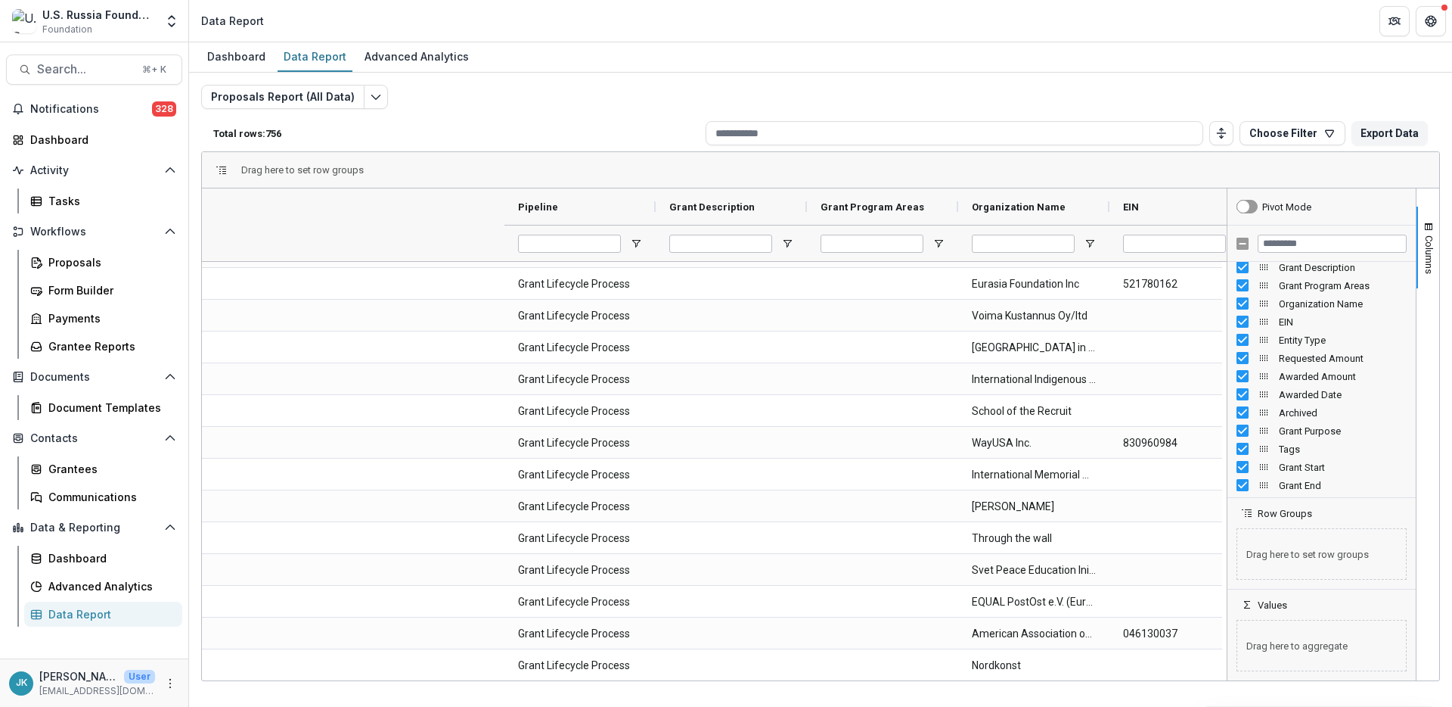
scroll to position [0, 1381]
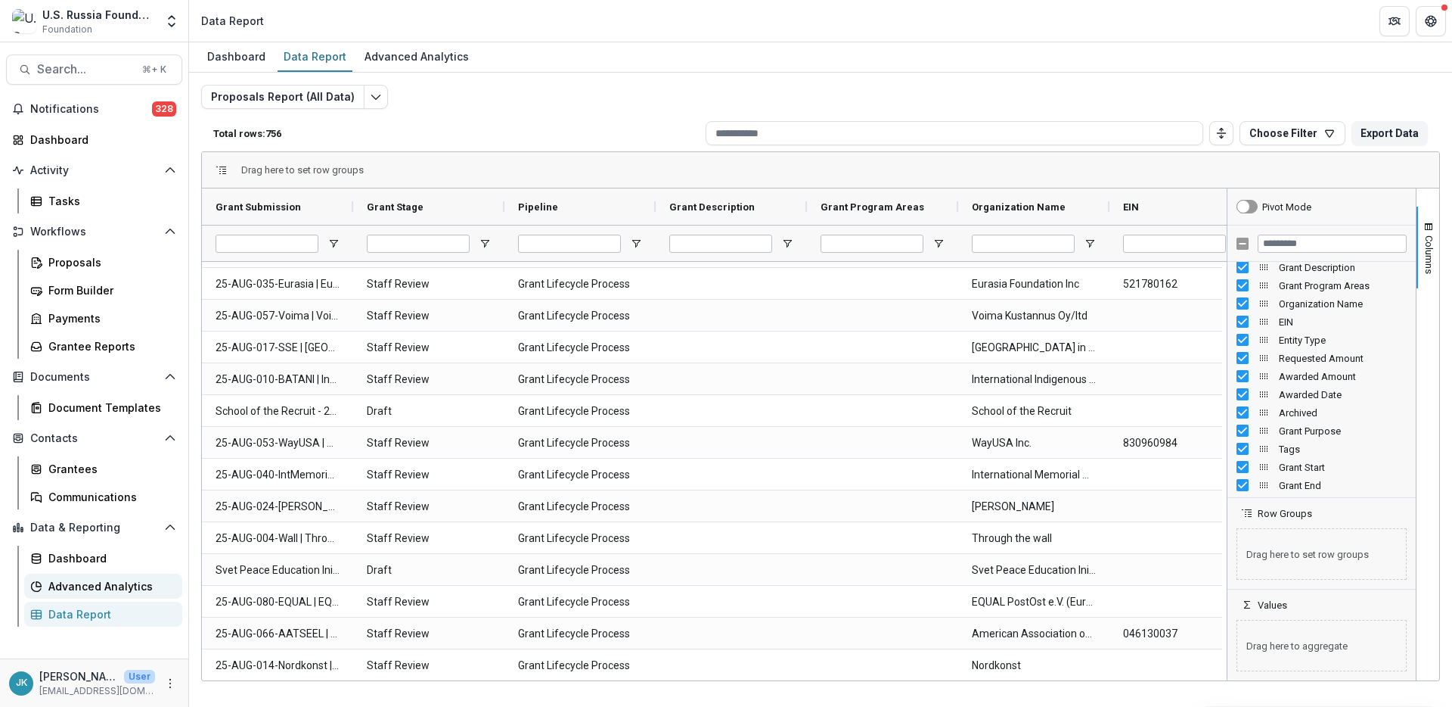
click at [84, 529] on div "Advanced Analytics" at bounding box center [109, 586] width 122 height 16
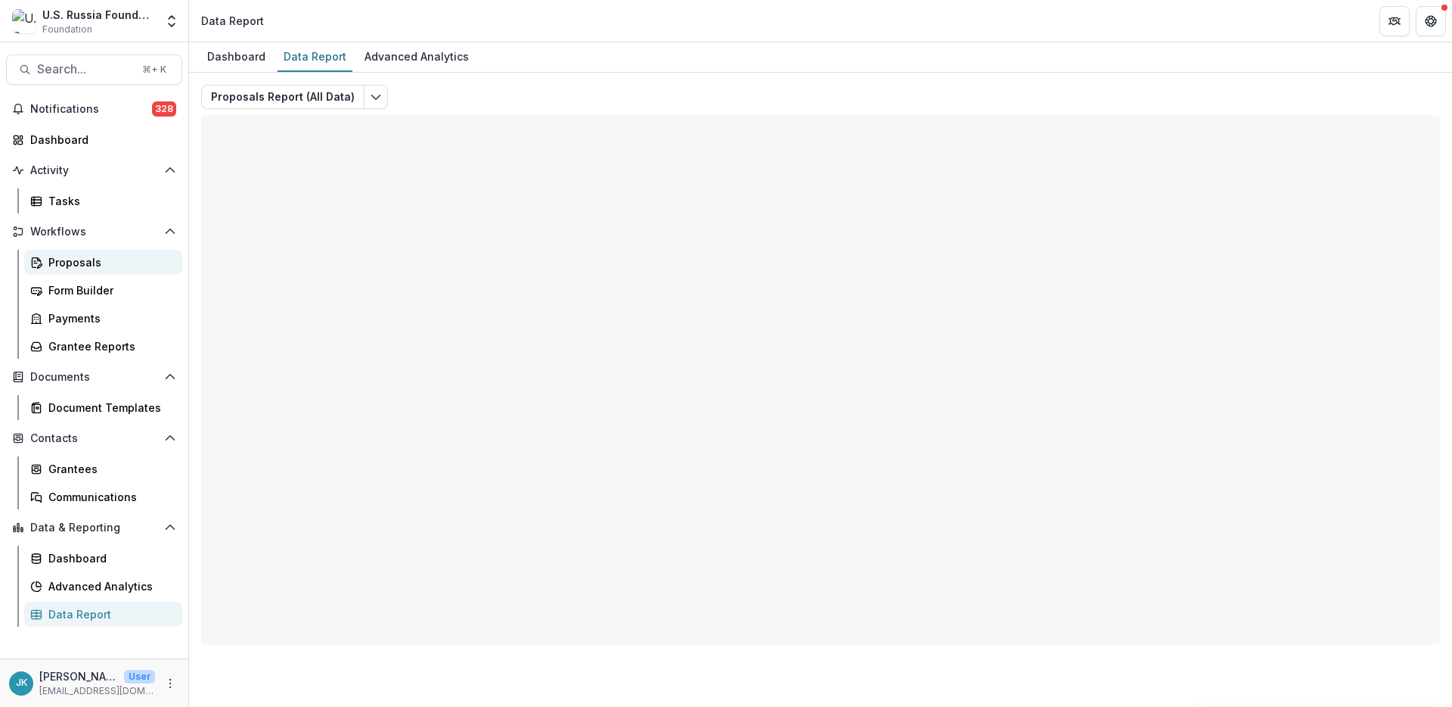
click at [69, 253] on link "Proposals" at bounding box center [103, 262] width 158 height 25
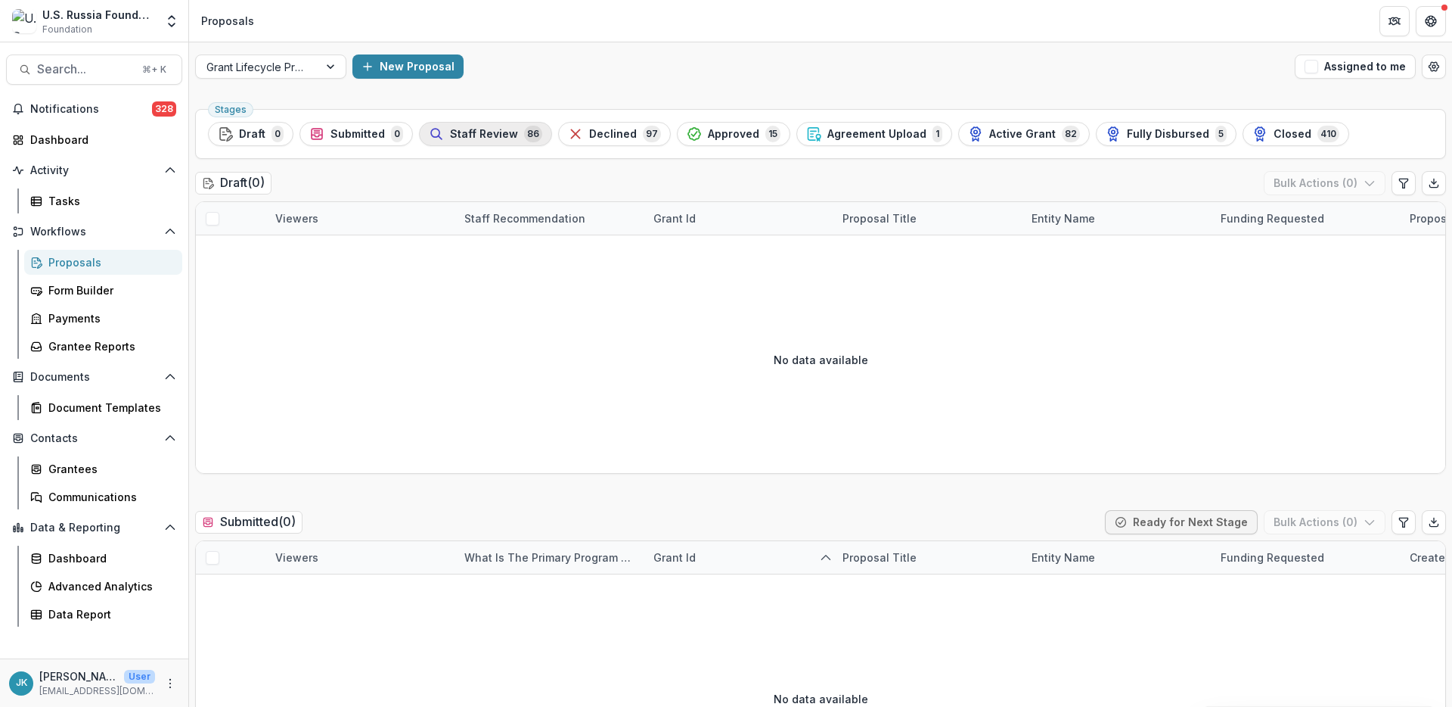
click at [512, 126] on div "Staff Review 86" at bounding box center [485, 134] width 113 height 17
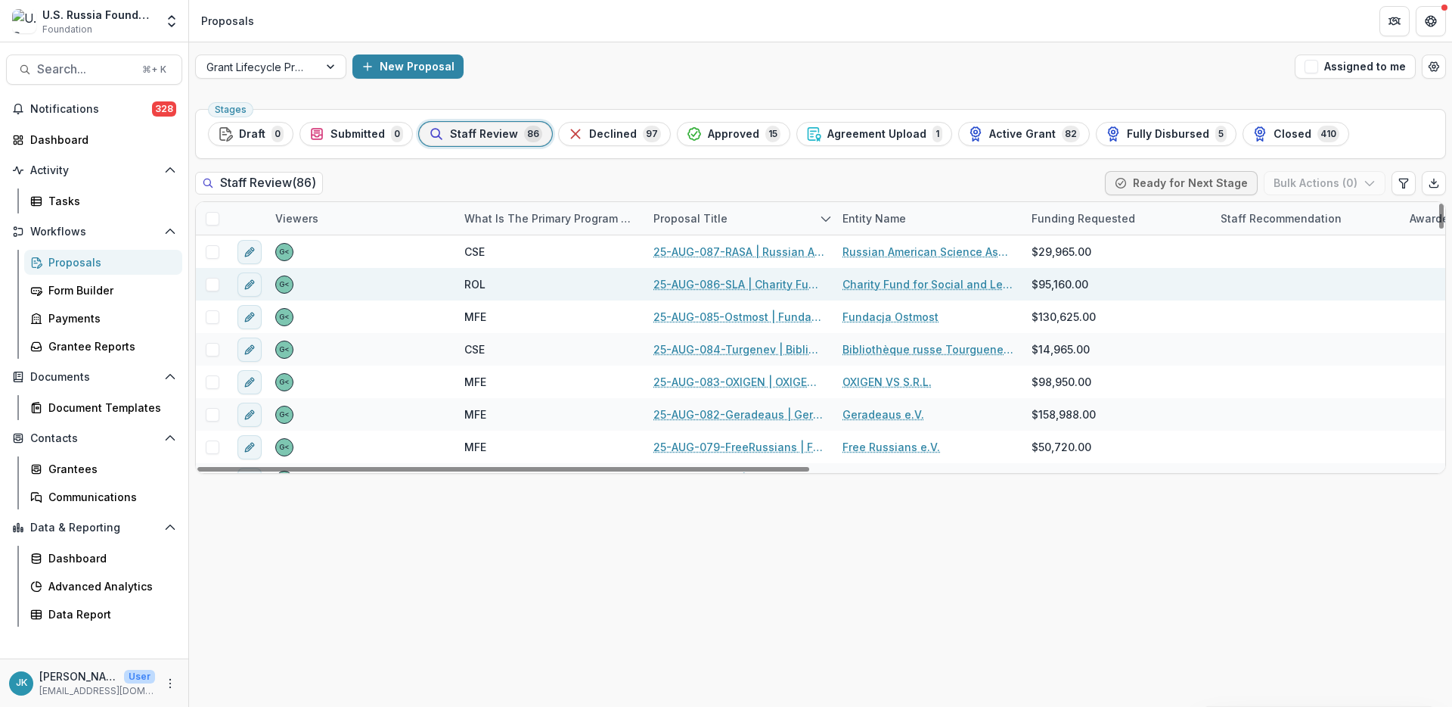
click at [707, 288] on link "25-AUG-086-SLA | Charity Fund for Social and Legal Assistance / Socialinės ir t…" at bounding box center [739, 284] width 171 height 16
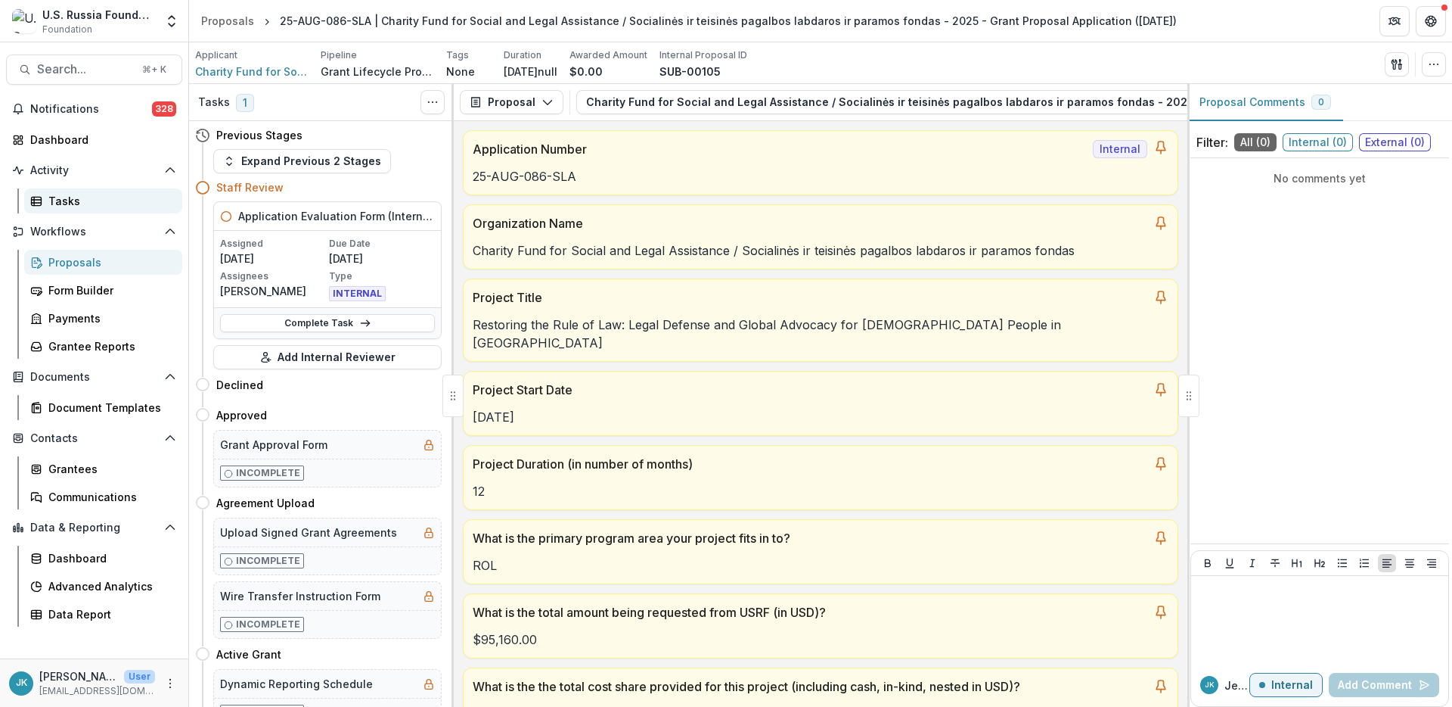
click at [68, 198] on div "Tasks" at bounding box center [109, 201] width 122 height 16
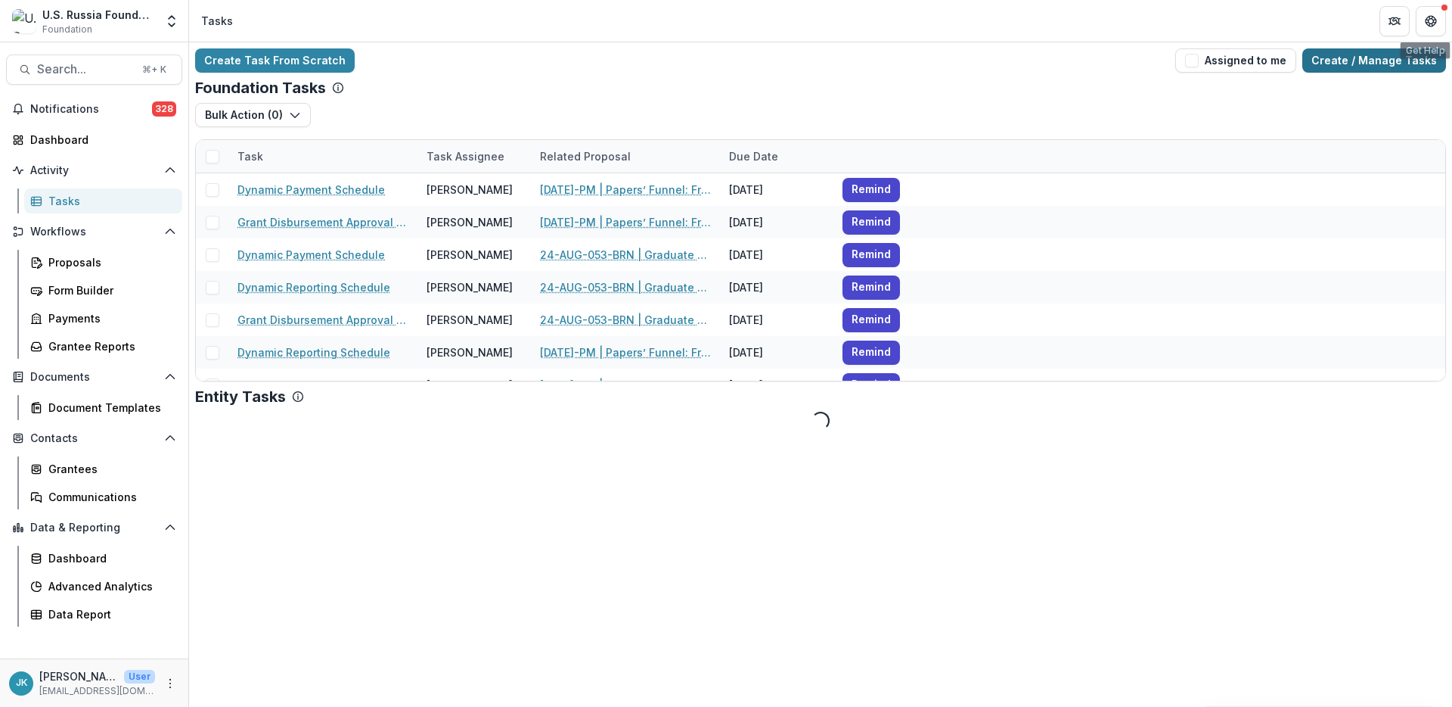
click at [1426, 63] on link "Create / Manage Tasks" at bounding box center [1375, 60] width 144 height 24
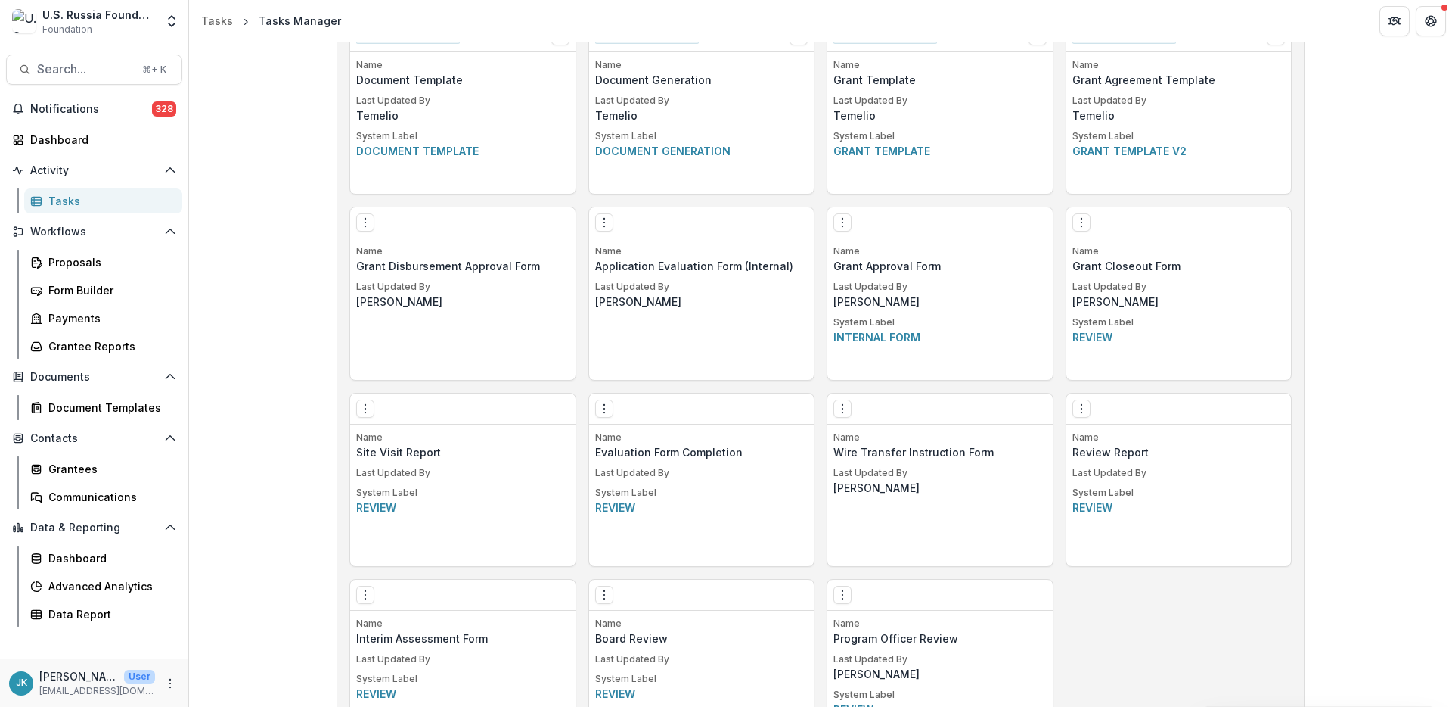
scroll to position [844, 0]
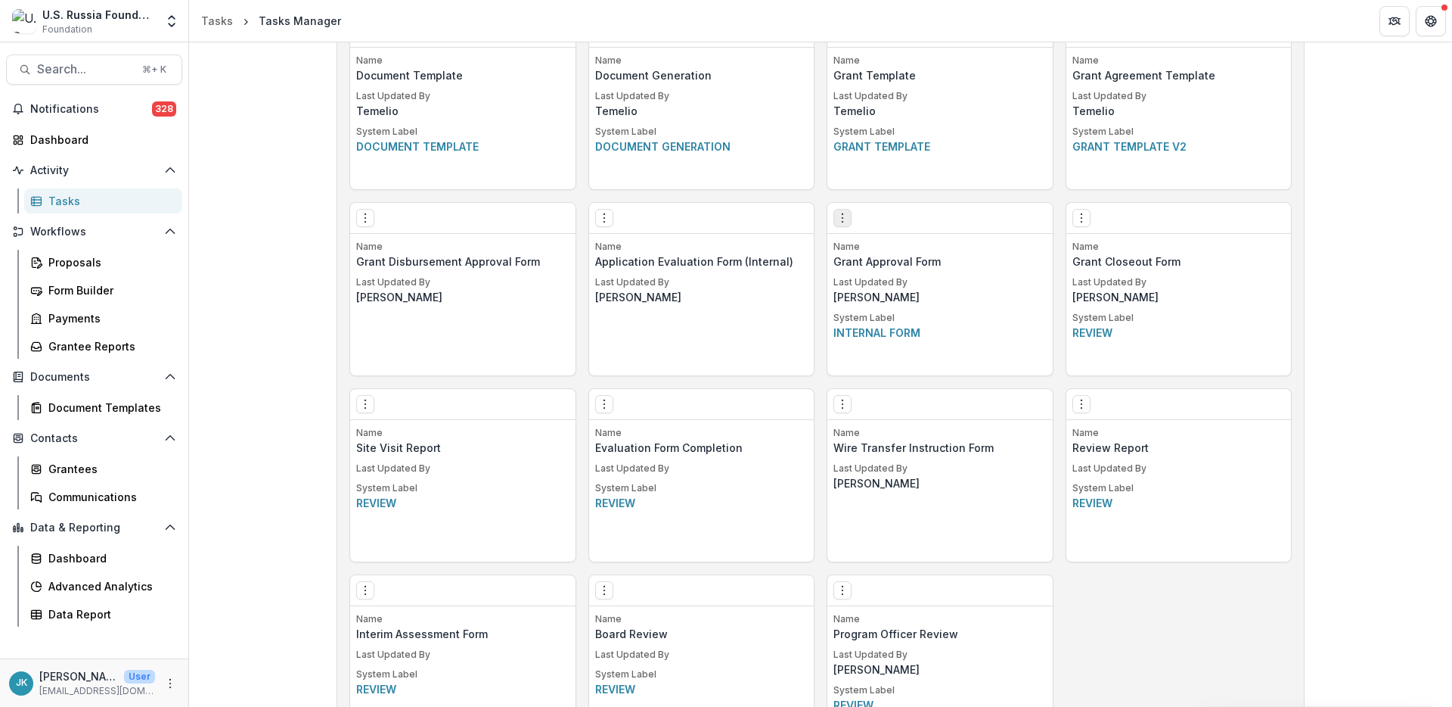
click at [843, 217] on icon "Options" at bounding box center [843, 218] width 12 height 12
click at [862, 249] on link "Edit" at bounding box center [927, 249] width 185 height 25
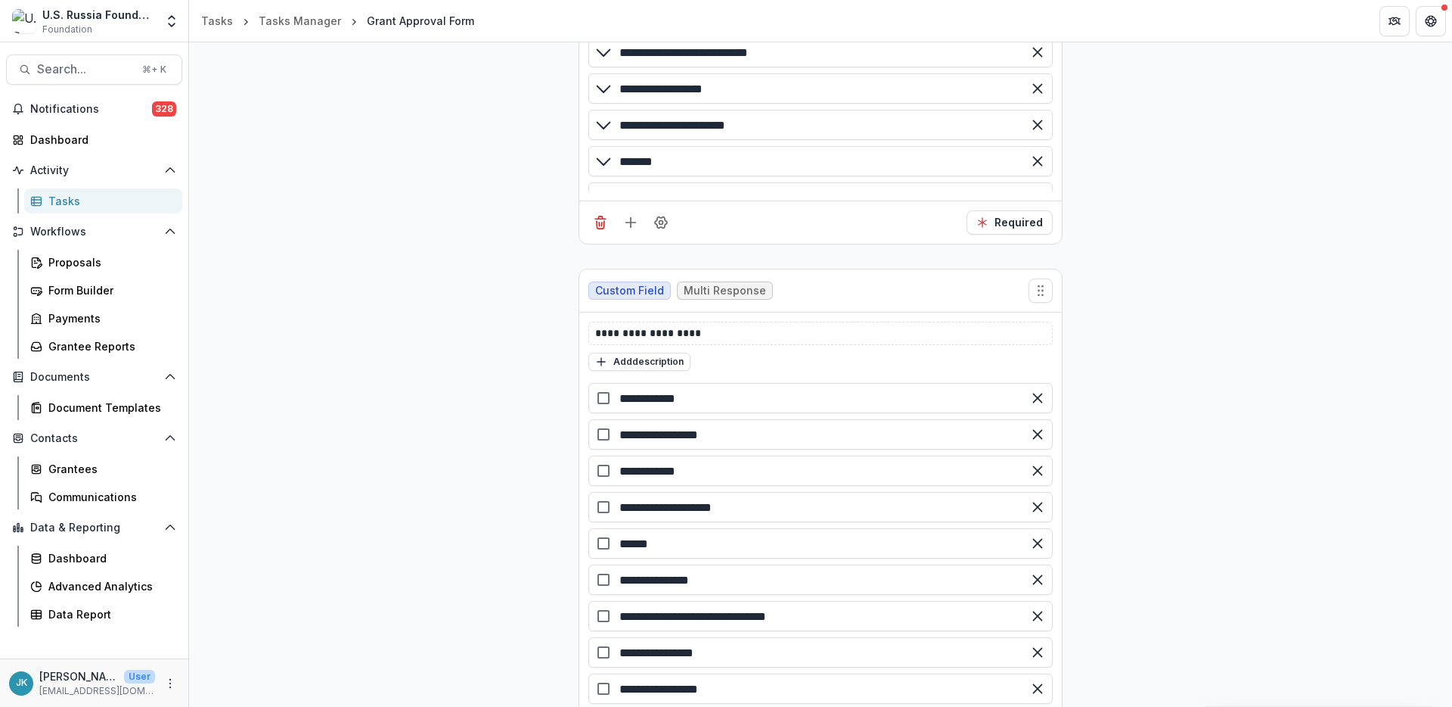
scroll to position [3878, 0]
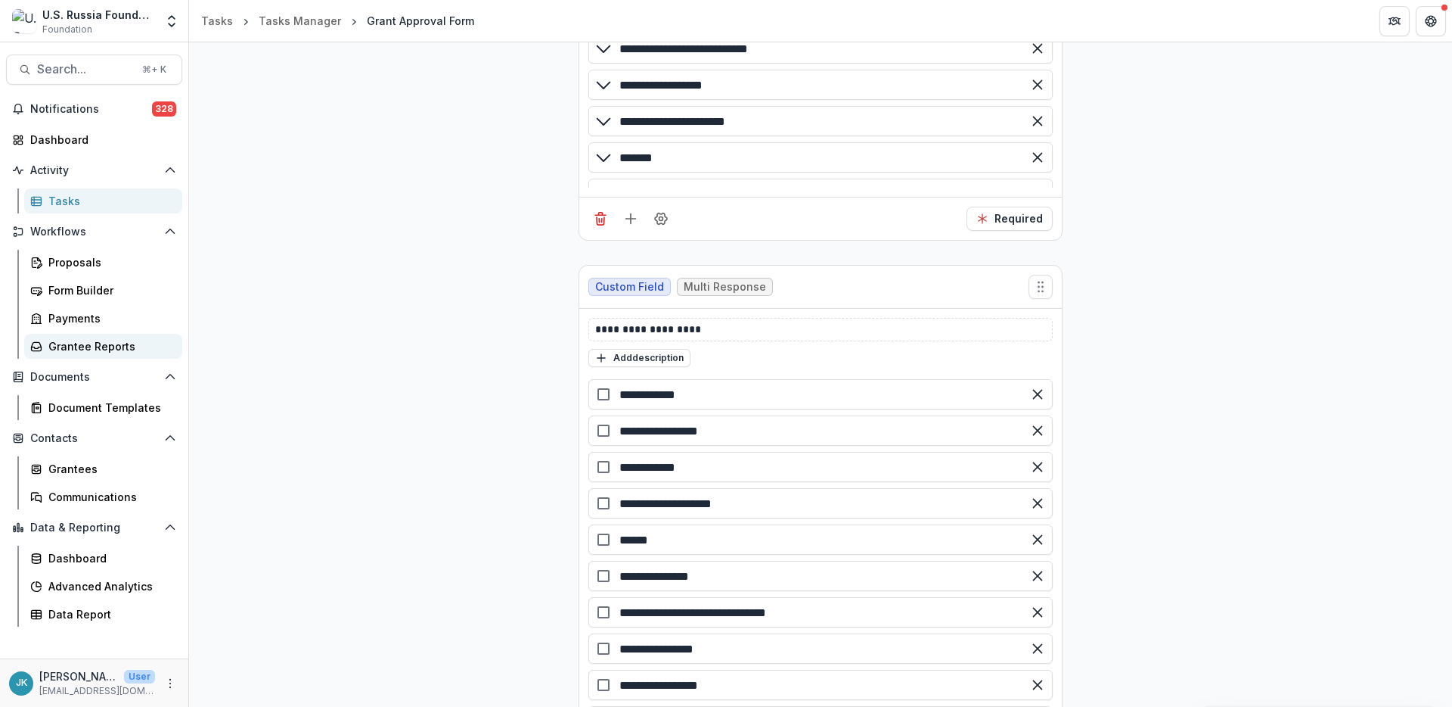
click at [89, 350] on div "Grantee Reports" at bounding box center [109, 346] width 122 height 16
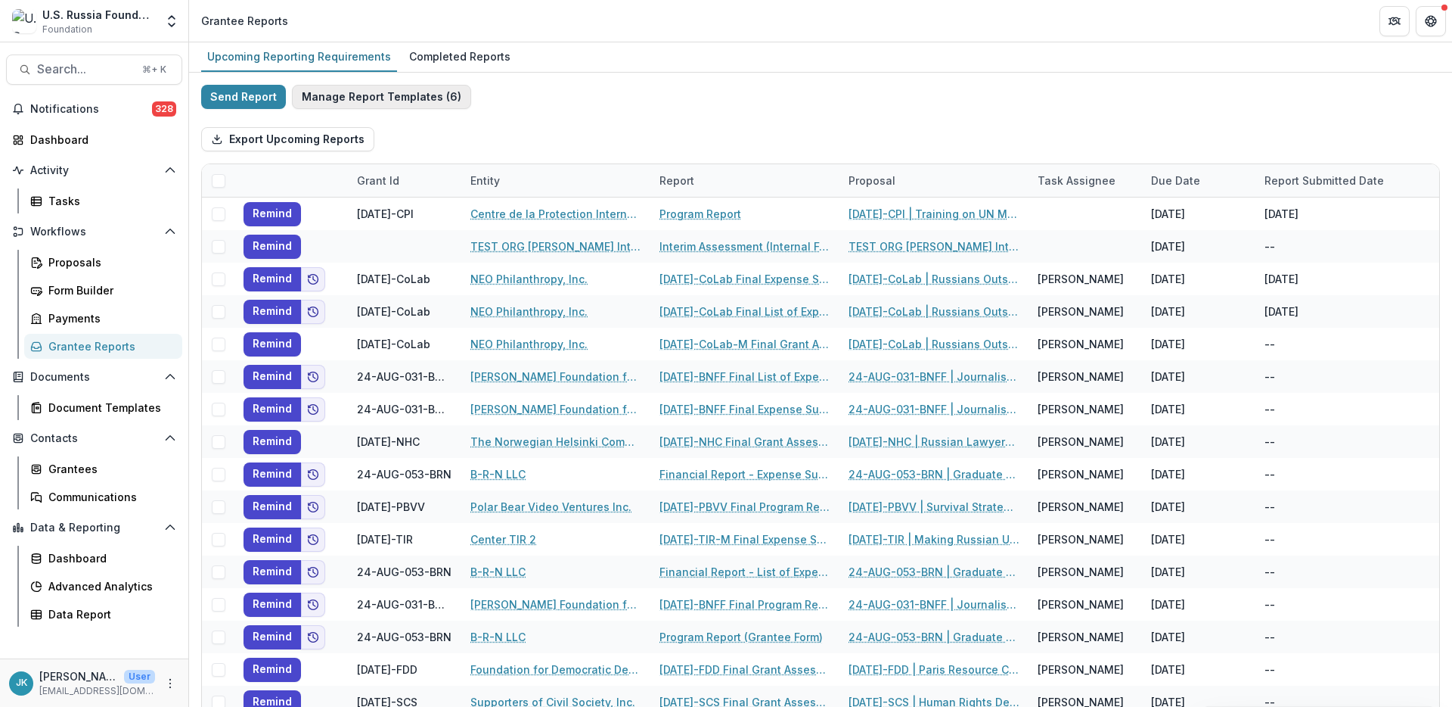
click at [424, 97] on button "Manage Report Templates ( 6 )" at bounding box center [381, 97] width 179 height 24
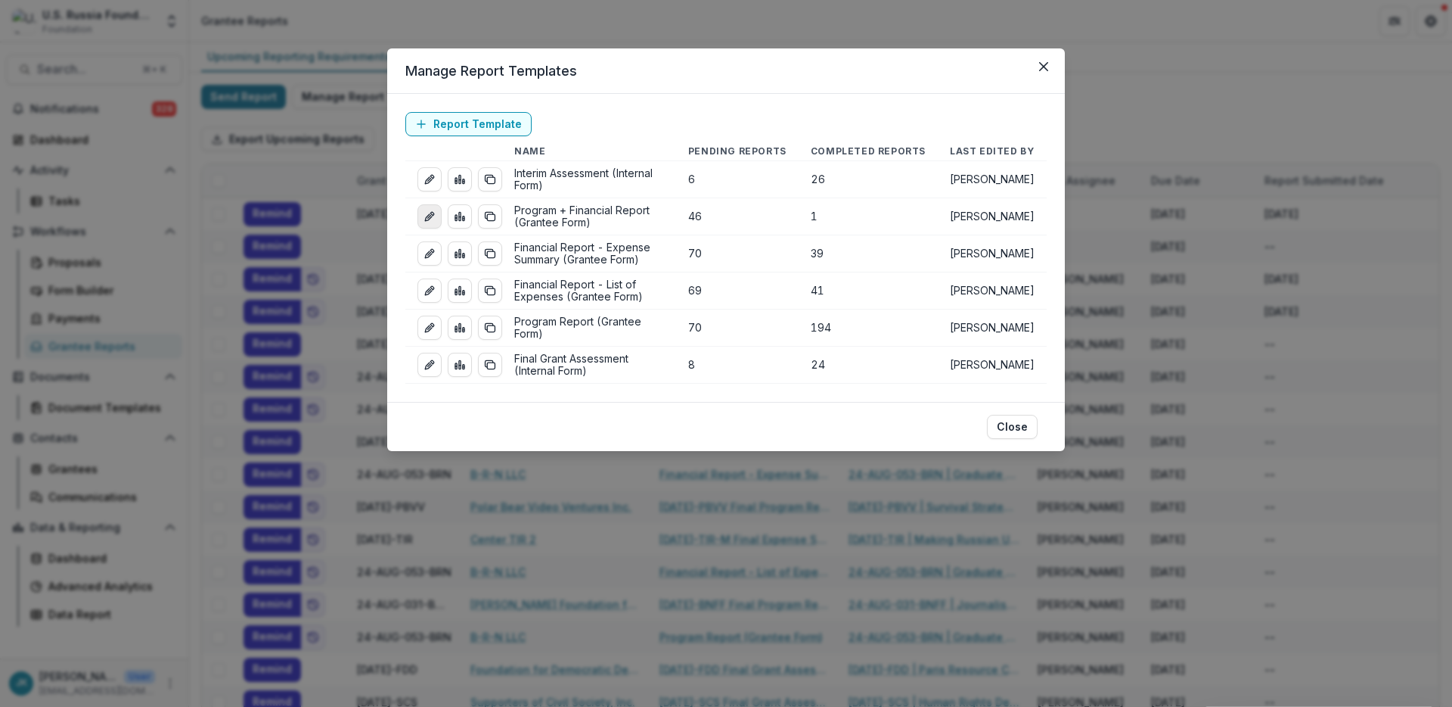
click at [432, 211] on icon "edit-report" at bounding box center [430, 216] width 12 height 12
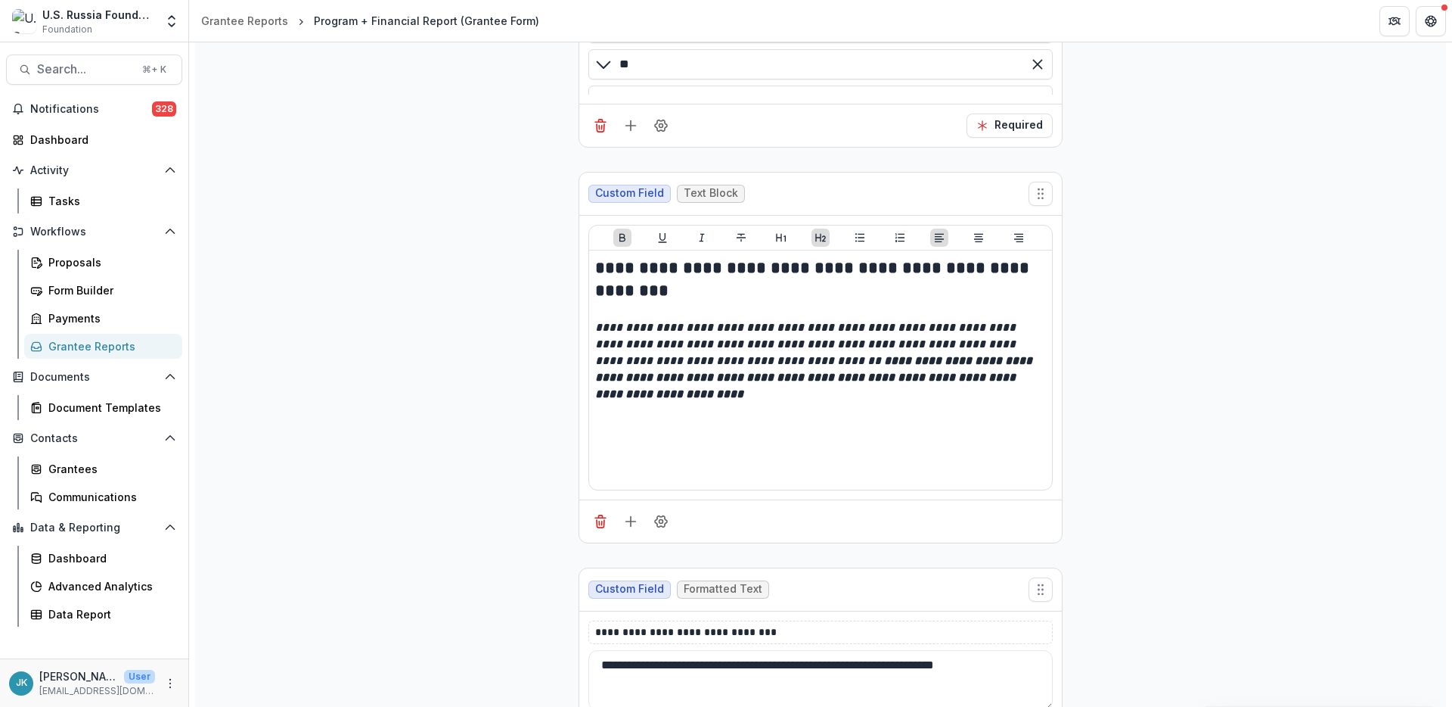
scroll to position [1819, 0]
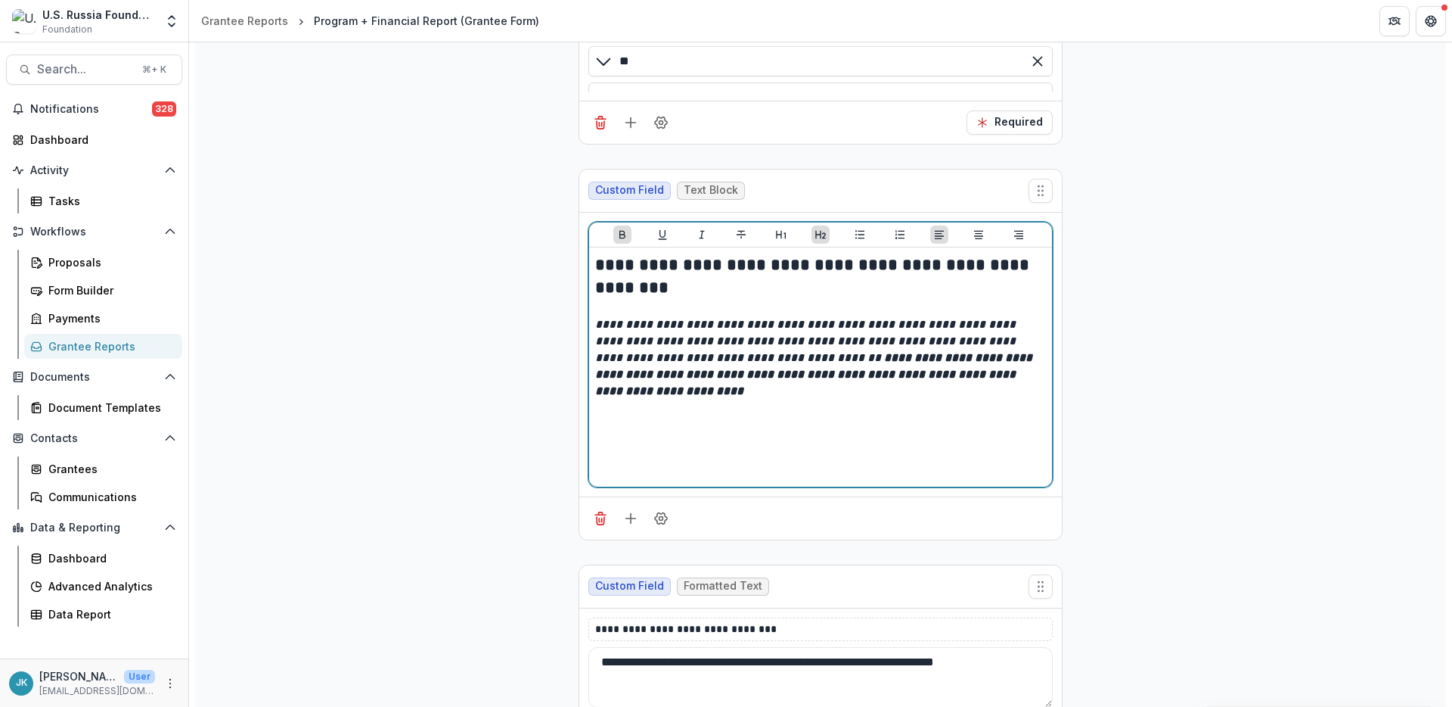
drag, startPoint x: 651, startPoint y: 263, endPoint x: 715, endPoint y: 284, distance: 67.9
click at [715, 284] on h2 "**********" at bounding box center [820, 276] width 451 height 47
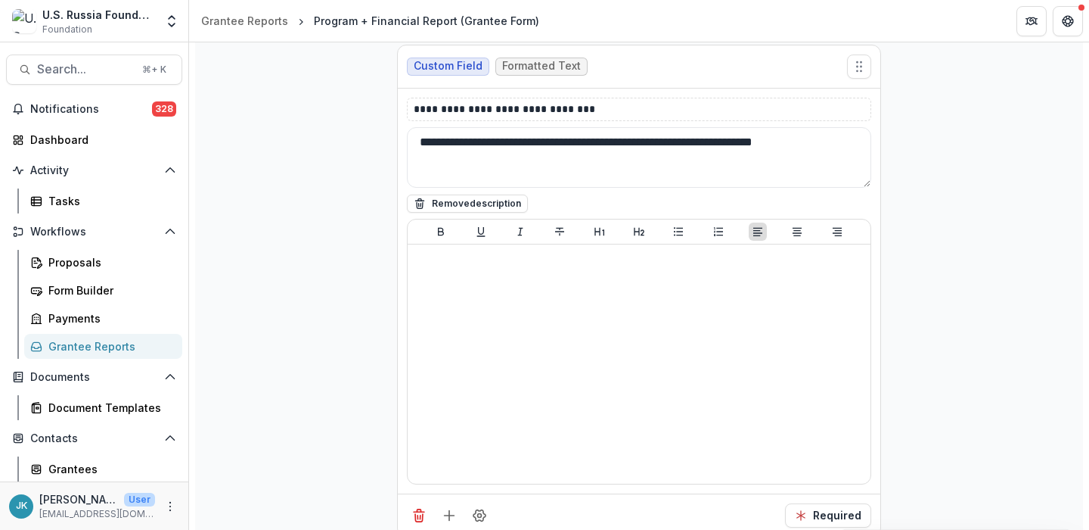
scroll to position [2339, 0]
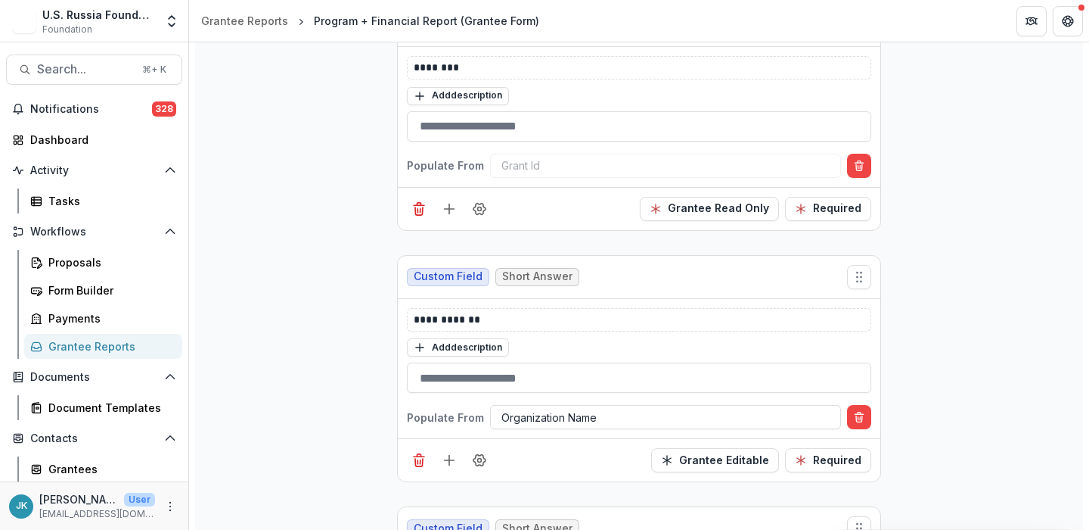
scroll to position [637, 0]
click at [88, 265] on div "Proposals" at bounding box center [109, 262] width 122 height 16
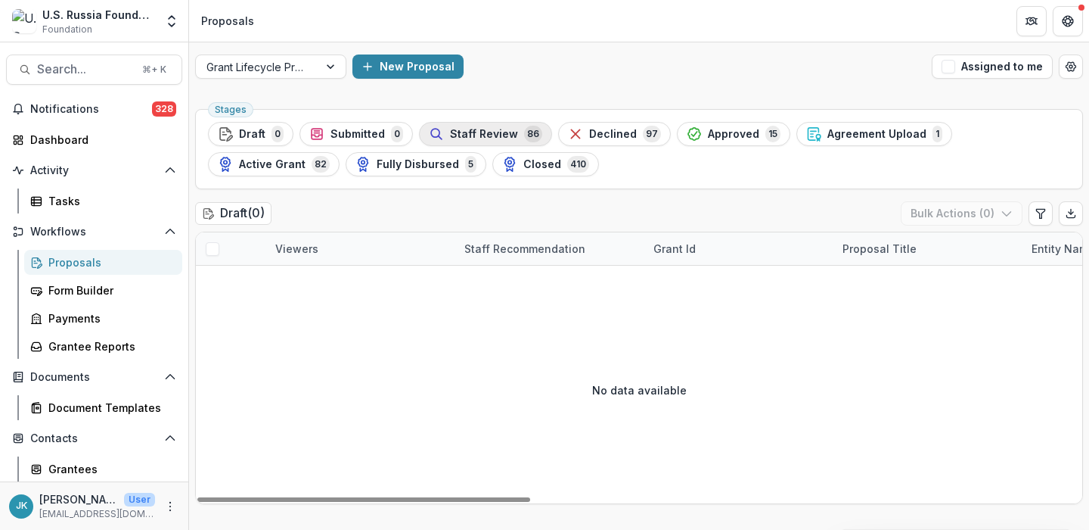
click at [506, 128] on span "Staff Review" at bounding box center [484, 134] width 68 height 13
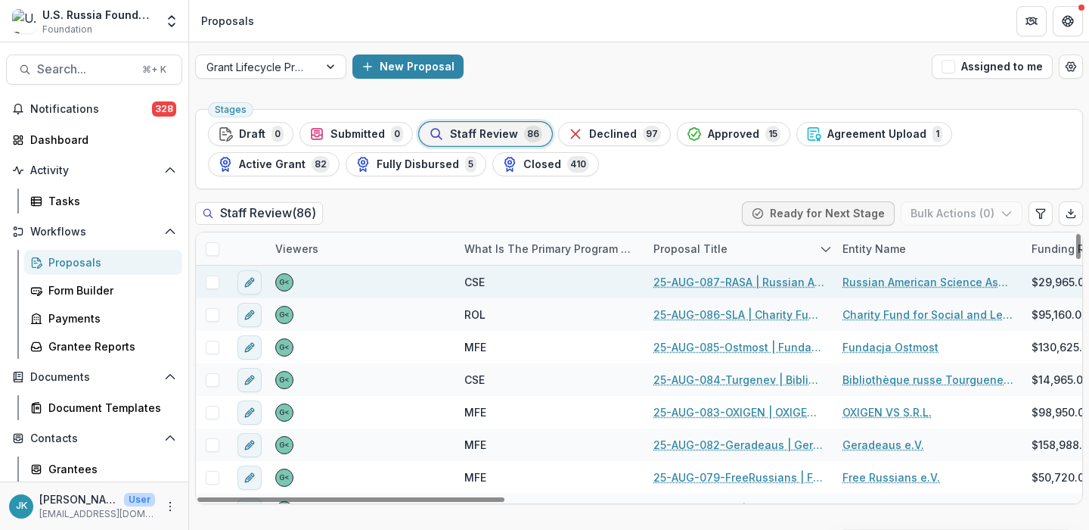
click at [742, 281] on link "25-AUG-087-RASA | Russian American Science Association - 2025 - Grant Proposal …" at bounding box center [739, 282] width 171 height 16
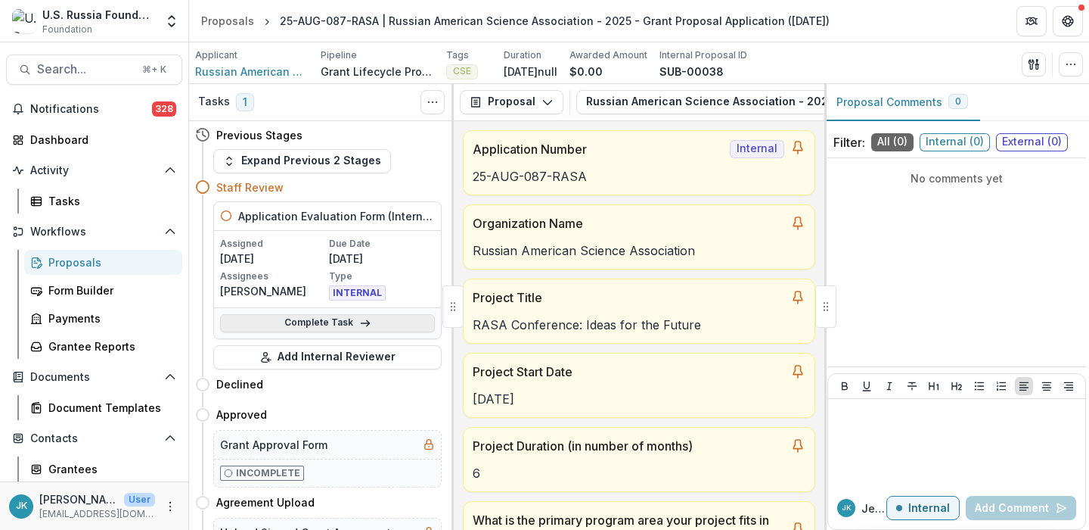
click at [313, 325] on link "Complete Task" at bounding box center [327, 323] width 215 height 18
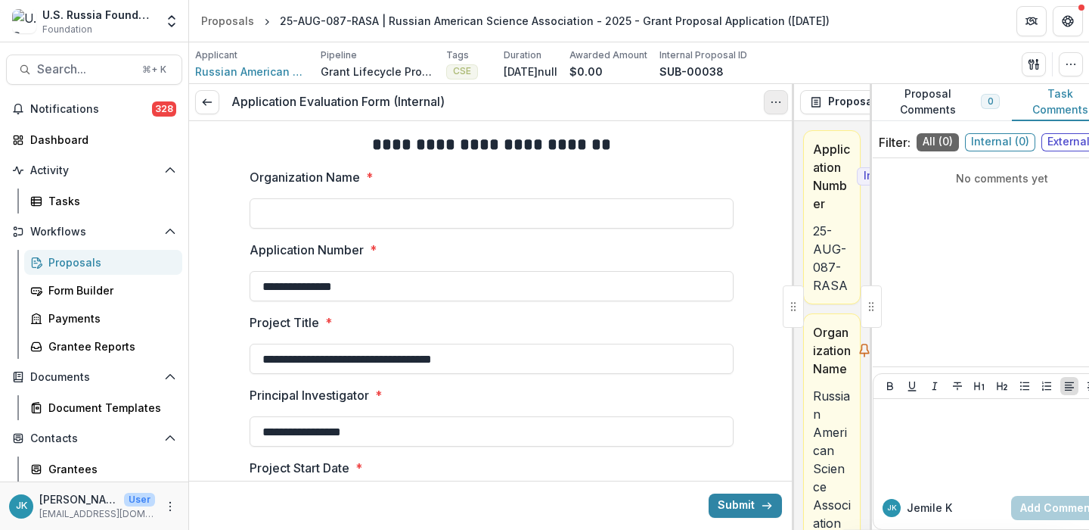
click at [779, 109] on button "Options" at bounding box center [776, 102] width 24 height 24
click at [680, 126] on link "View task" at bounding box center [704, 136] width 162 height 25
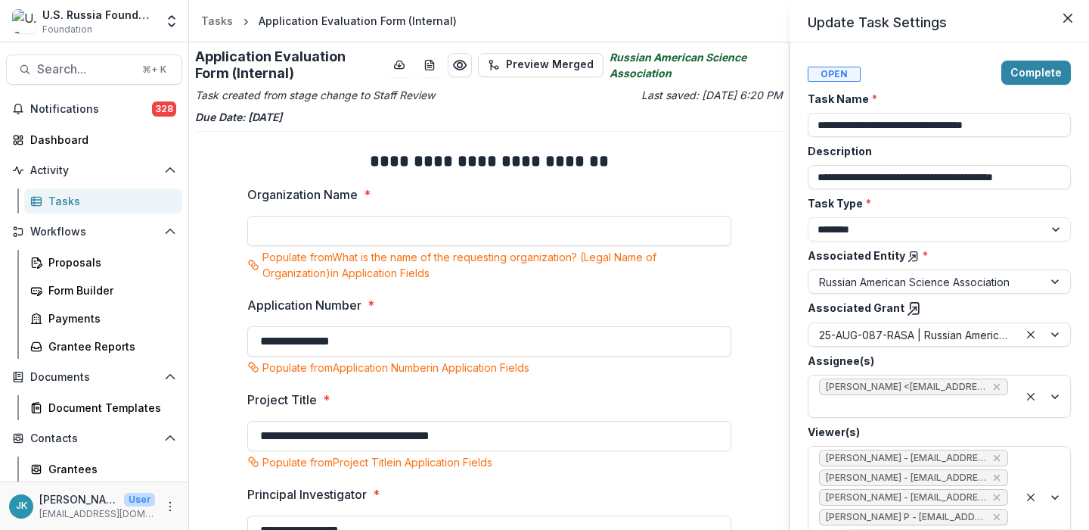
click at [514, 283] on div "**********" at bounding box center [544, 265] width 1089 height 530
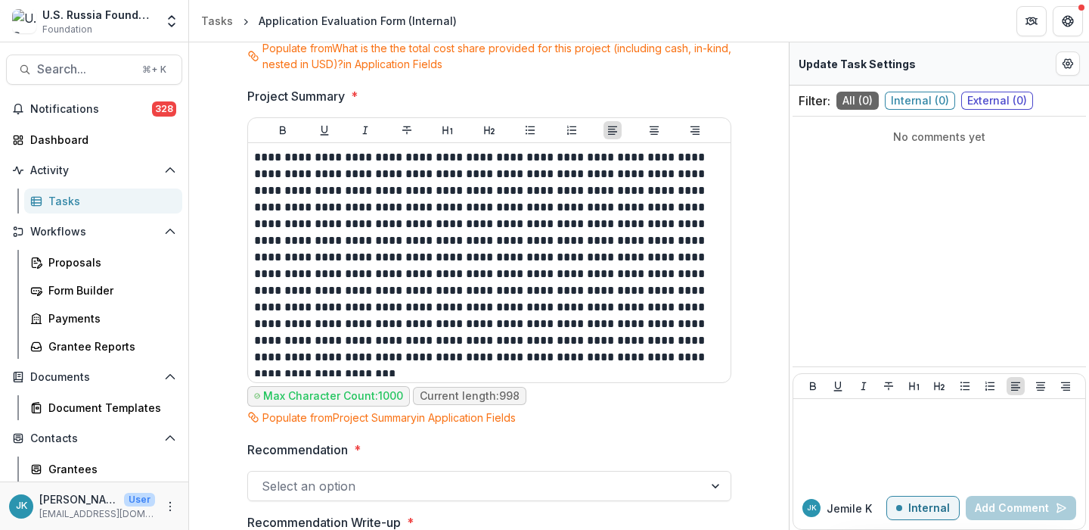
scroll to position [999, 0]
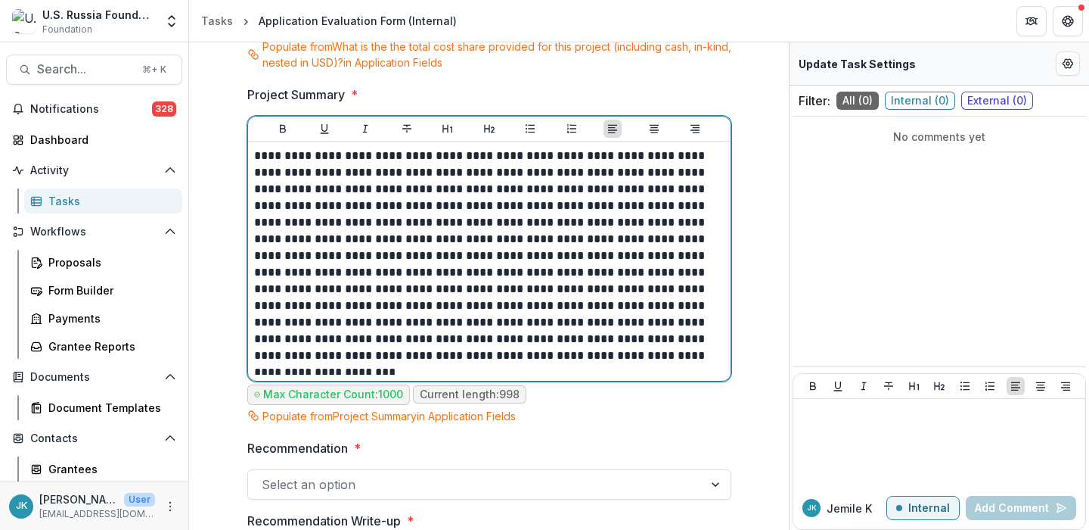
click at [426, 349] on p "**********" at bounding box center [489, 256] width 471 height 216
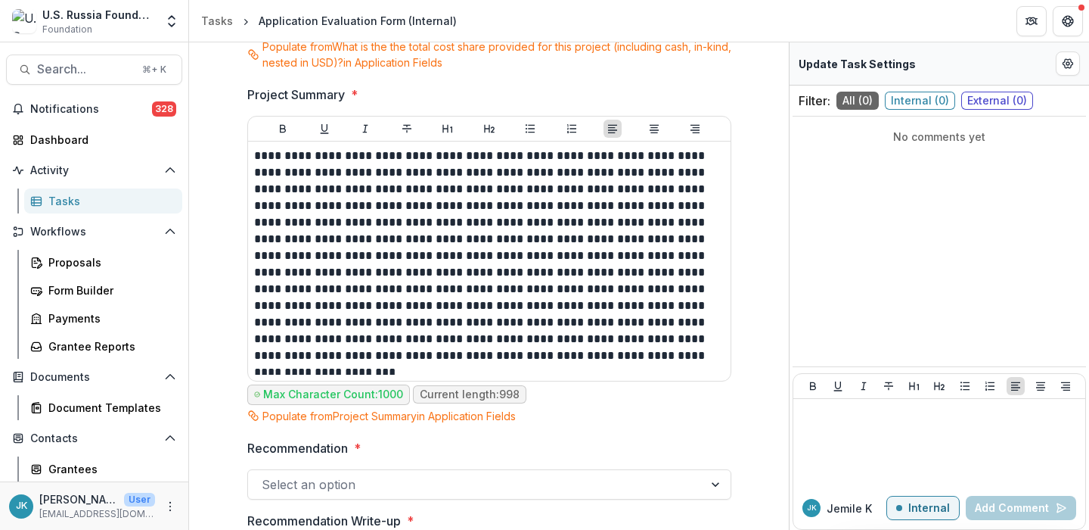
click at [383, 399] on p "Max Character Count: 1000" at bounding box center [333, 394] width 140 height 13
click at [482, 401] on span "Current length: 998" at bounding box center [469, 394] width 113 height 18
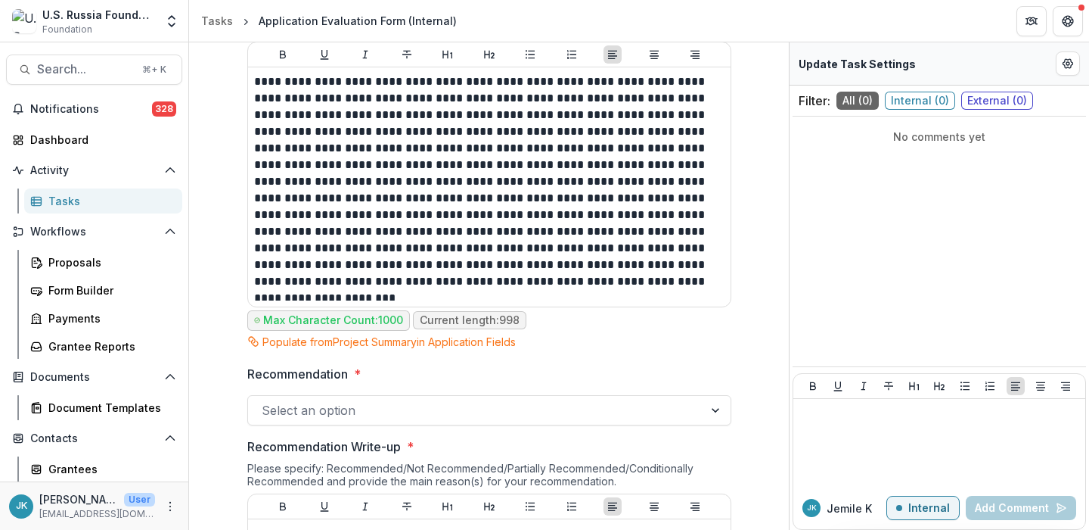
scroll to position [1044, 0]
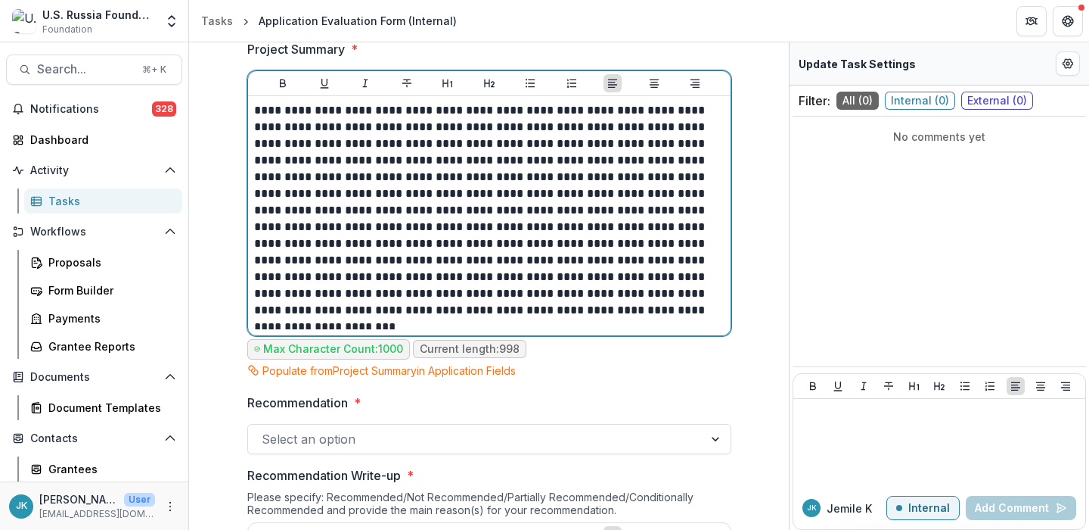
click at [331, 109] on p "**********" at bounding box center [489, 210] width 471 height 216
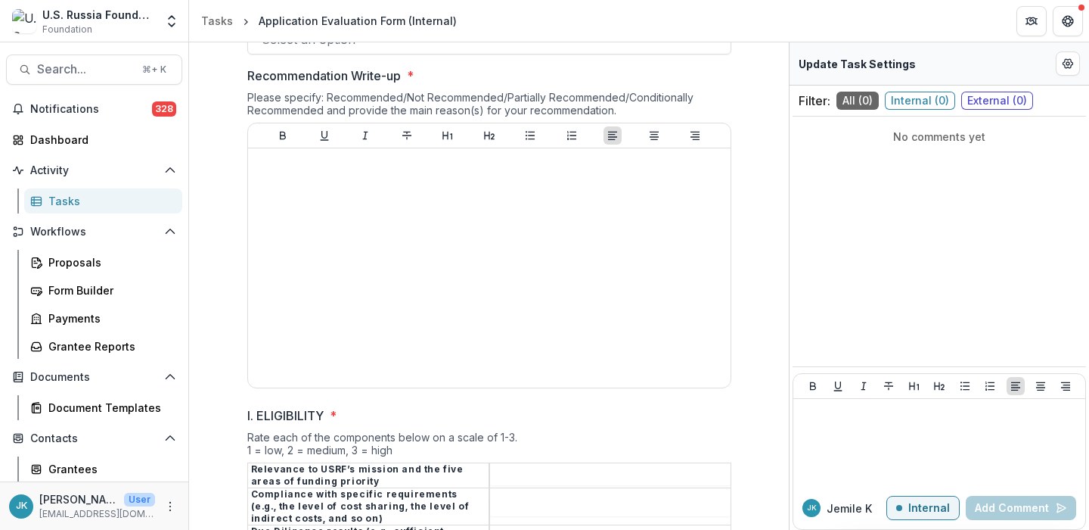
scroll to position [1391, 0]
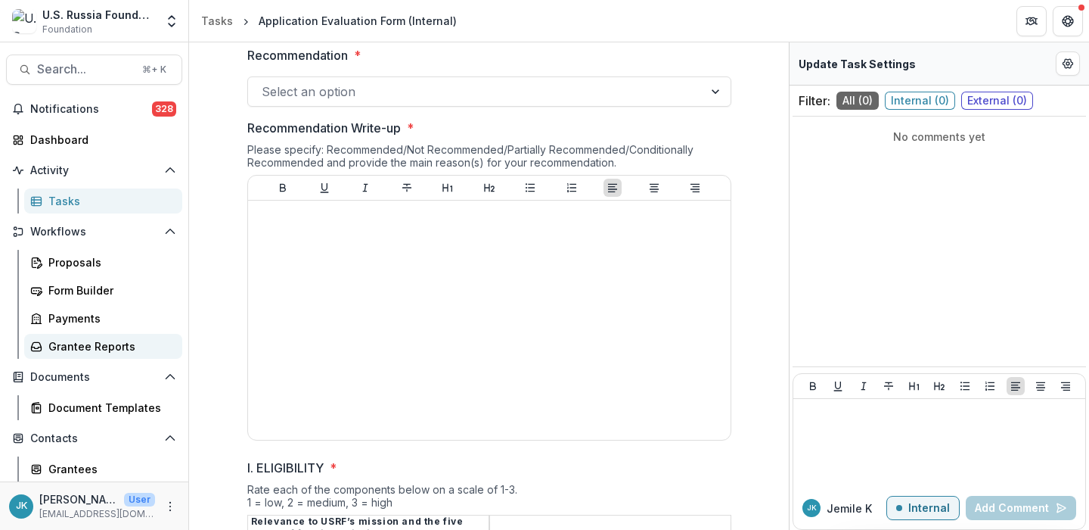
click at [100, 343] on div "Grantee Reports" at bounding box center [109, 346] width 122 height 16
